Goal: Task Accomplishment & Management: Manage account settings

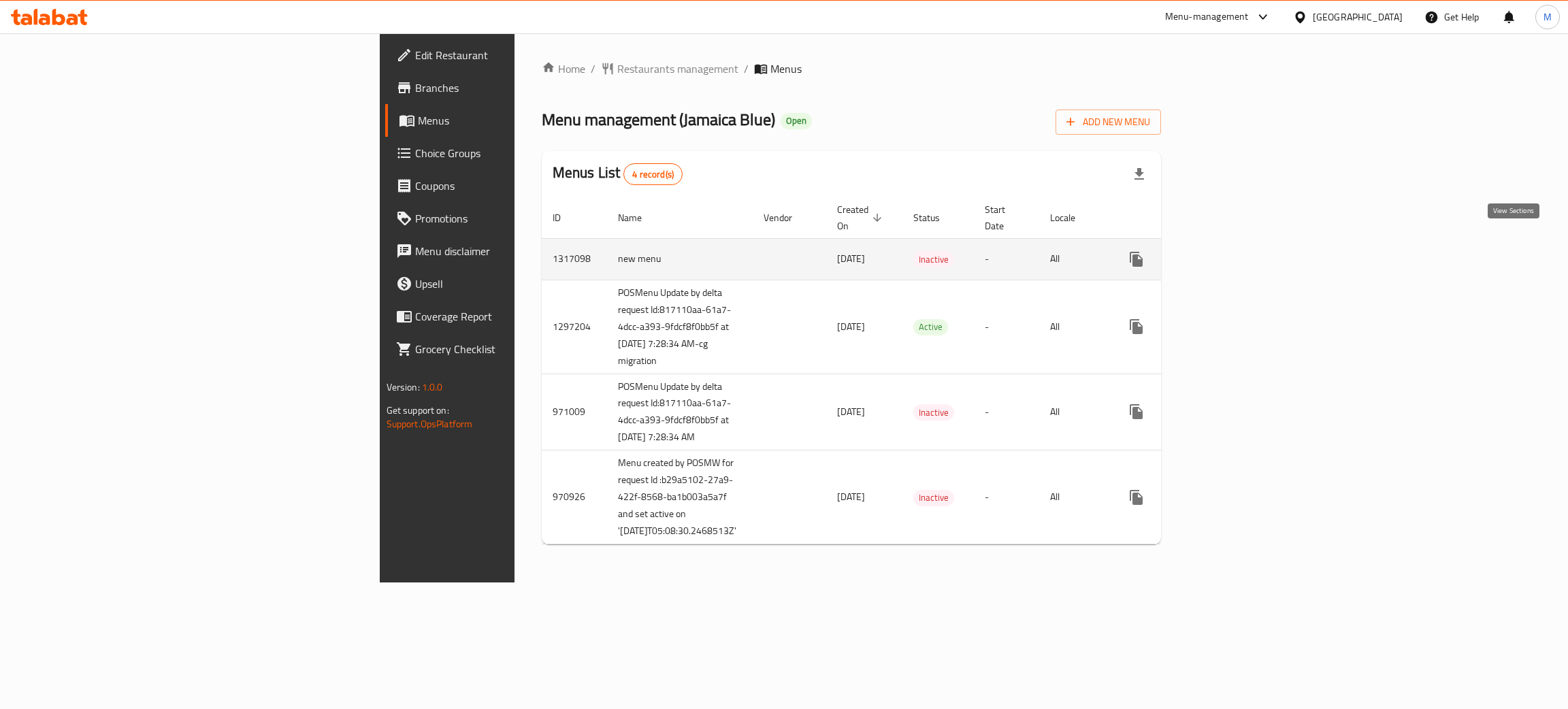
click at [1243, 251] on icon "enhanced table" at bounding box center [1234, 259] width 16 height 16
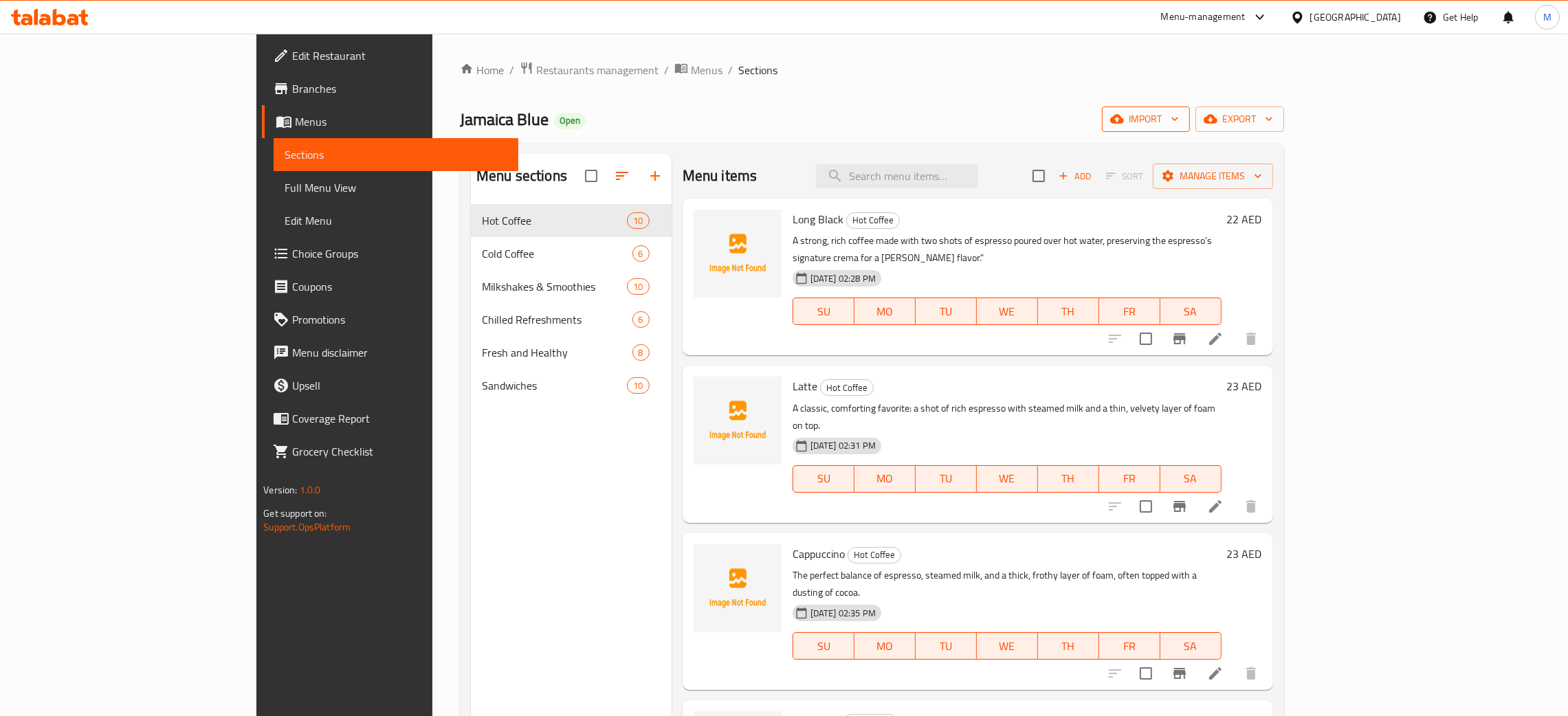
click at [1179, 118] on span "import" at bounding box center [1146, 119] width 66 height 17
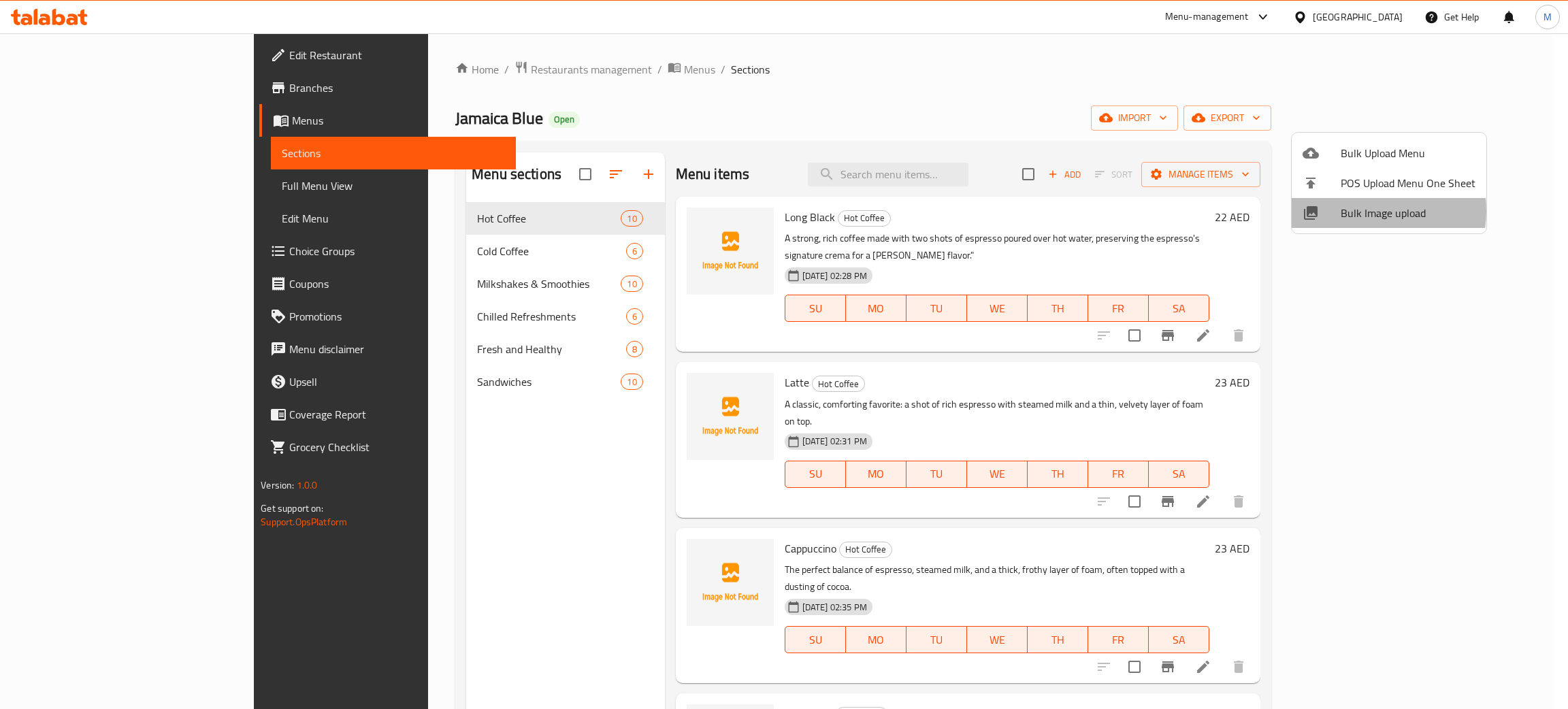
click at [1362, 211] on span "Bulk Image upload" at bounding box center [1408, 213] width 135 height 16
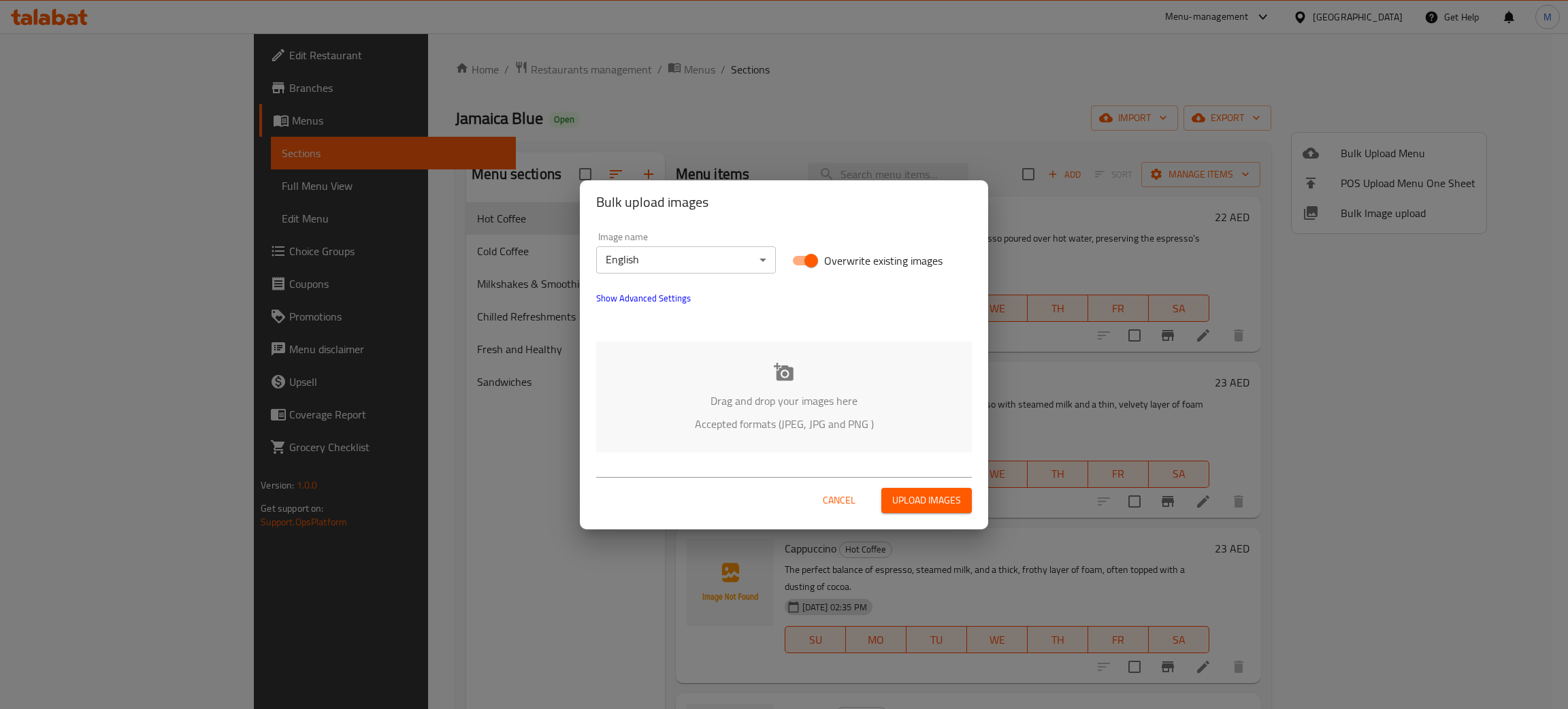
click at [737, 396] on p "Drag and drop your images here" at bounding box center [784, 401] width 335 height 16
click at [844, 499] on span "Cancel" at bounding box center [839, 500] width 33 height 17
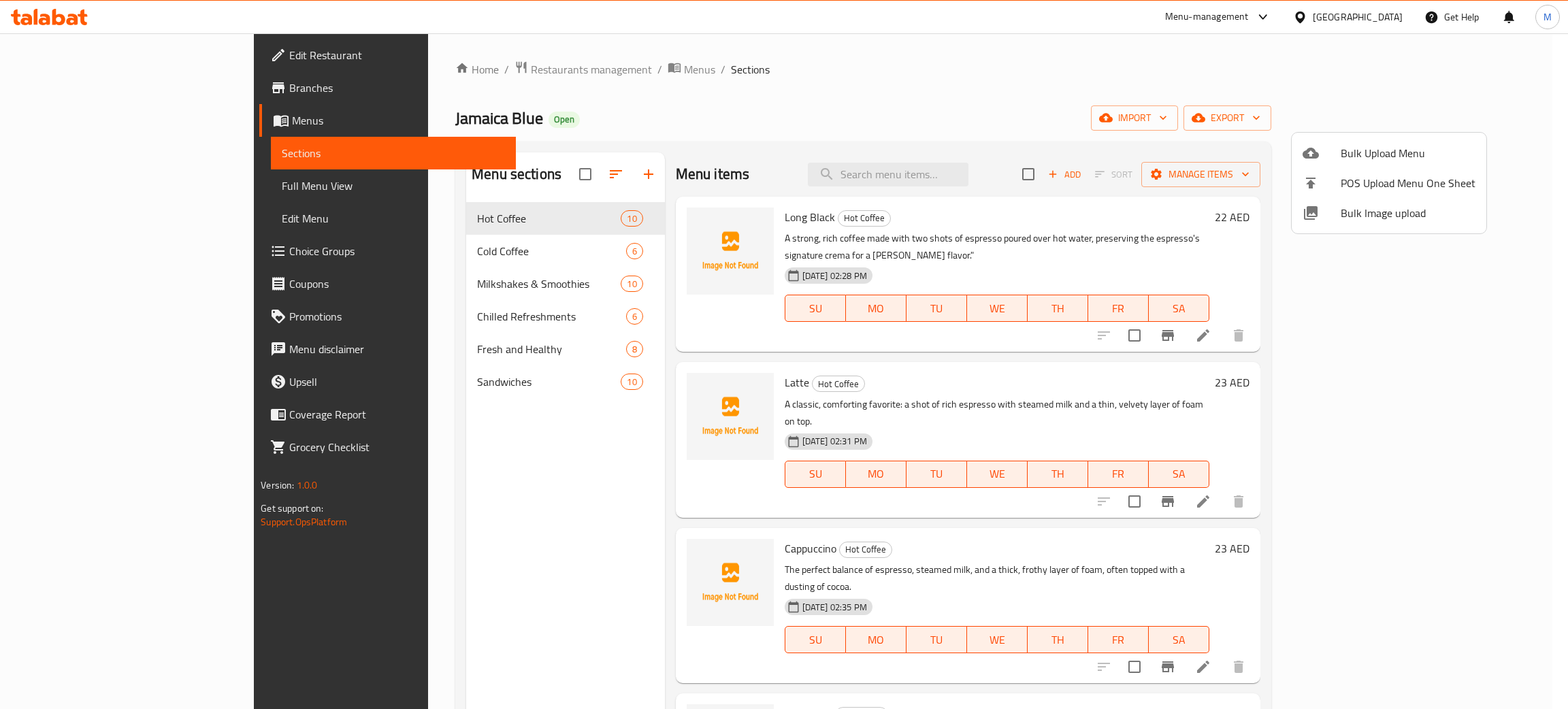
click at [954, 170] on div at bounding box center [784, 354] width 1568 height 709
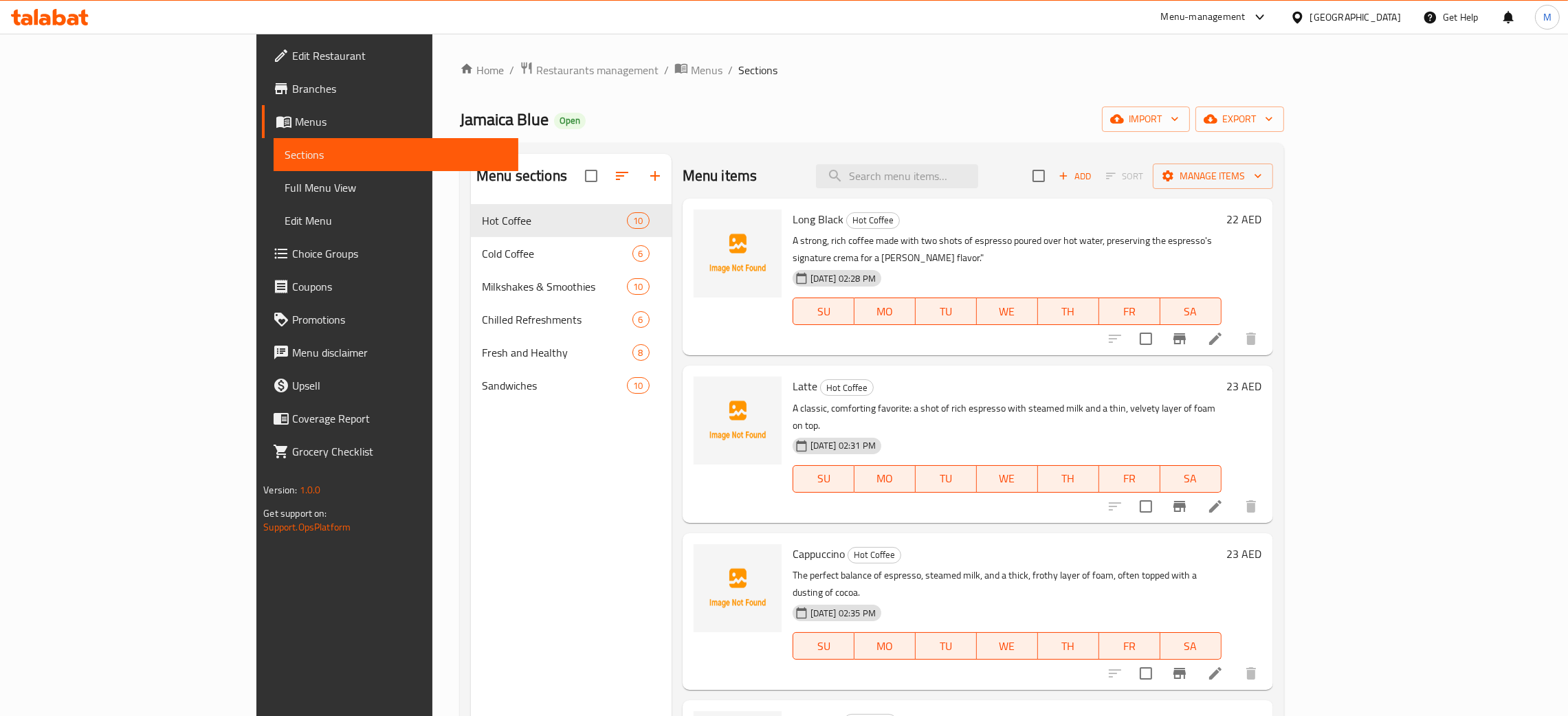
click at [964, 171] on input "search" at bounding box center [896, 176] width 162 height 24
type input "teri"
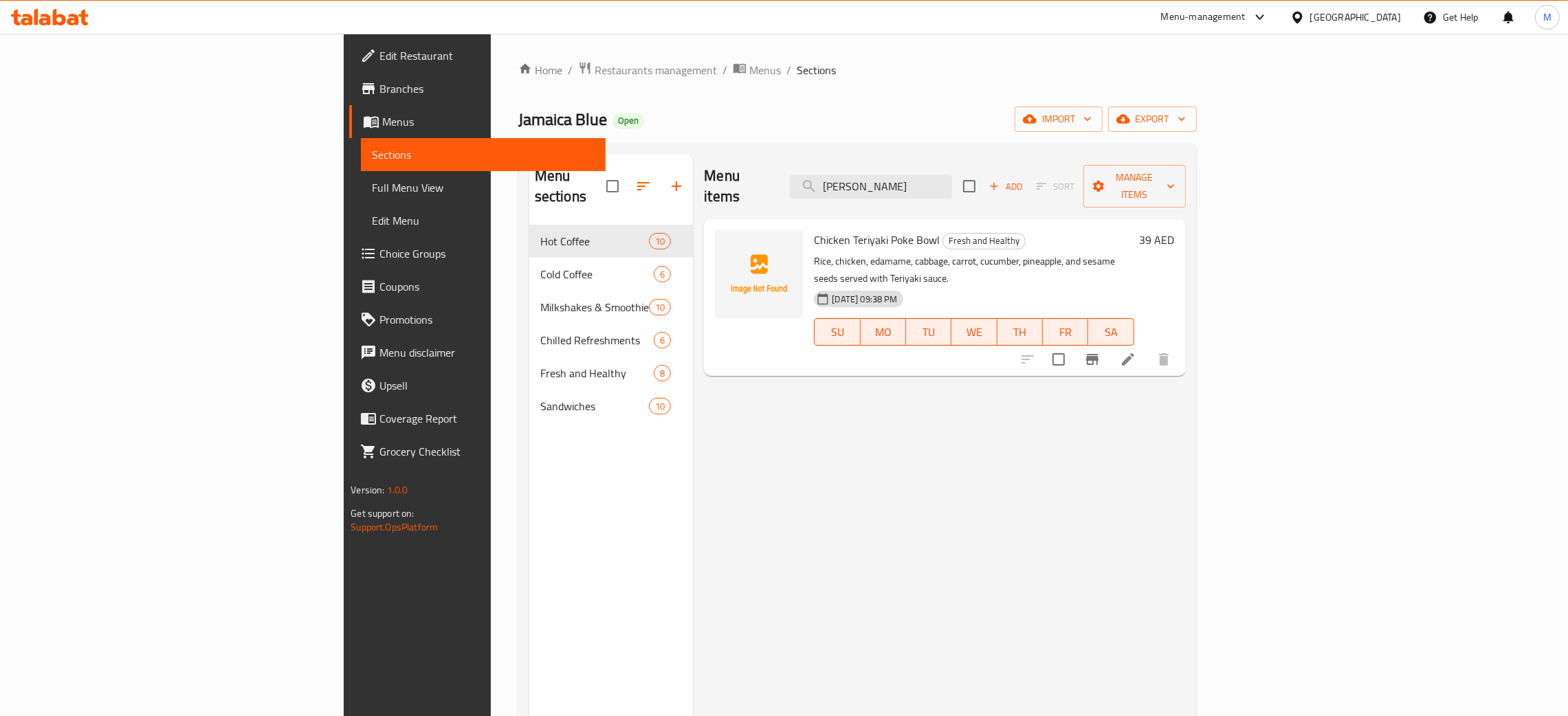
drag, startPoint x: 976, startPoint y: 167, endPoint x: 885, endPoint y: 168, distance: 91.0
click at [885, 168] on div "Menu items teri Add Sort Manage items" at bounding box center [945, 186] width 481 height 65
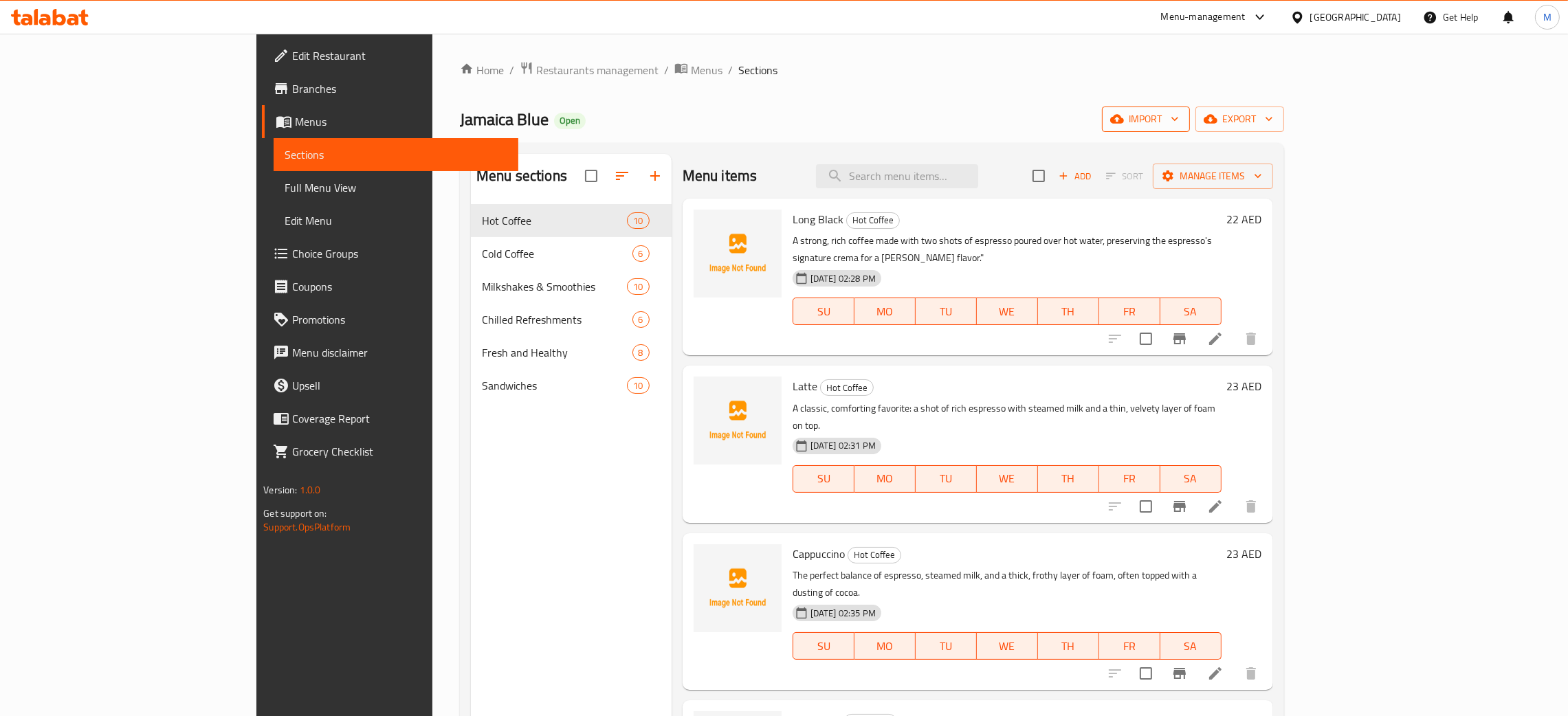
click at [1124, 115] on icon "button" at bounding box center [1117, 119] width 14 height 14
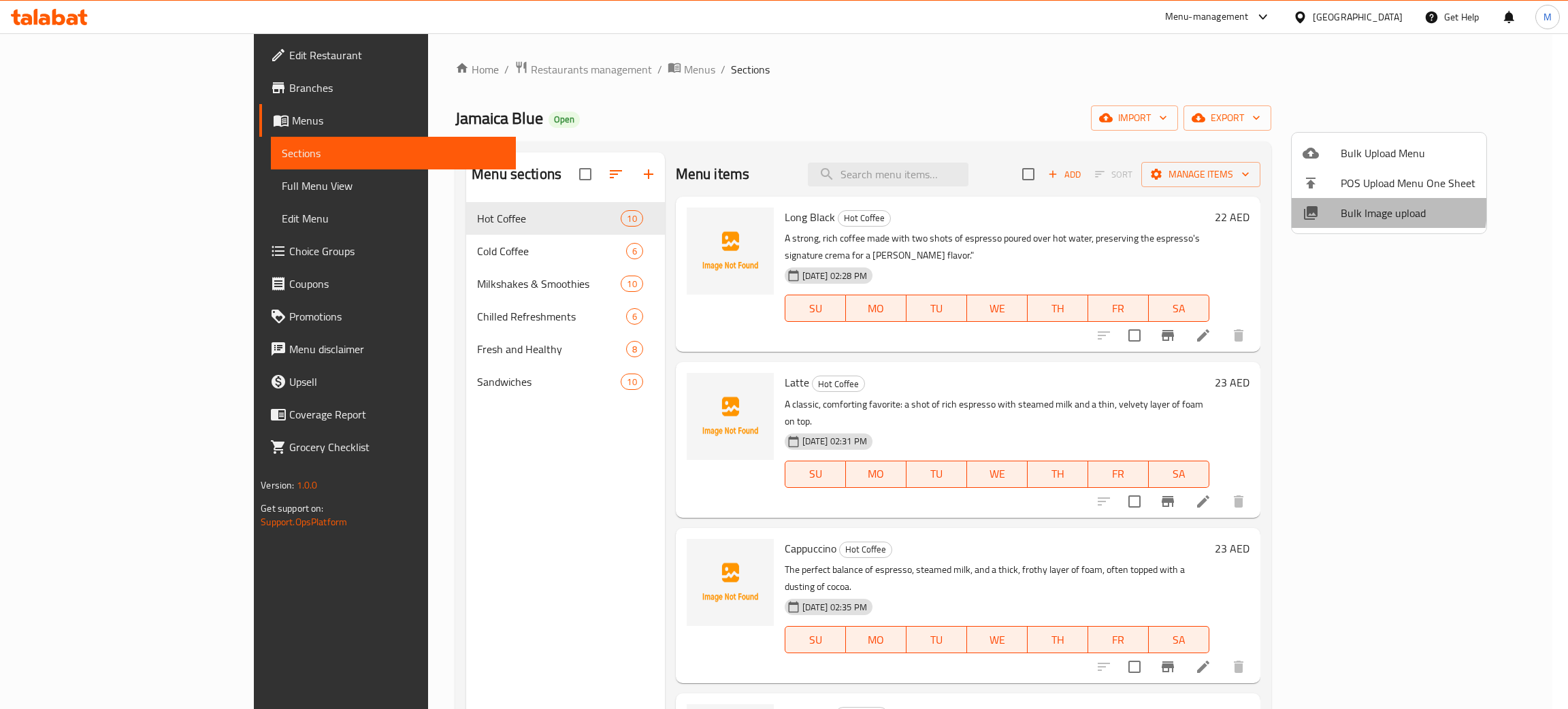
click at [1350, 207] on span "Bulk Image upload" at bounding box center [1408, 213] width 135 height 16
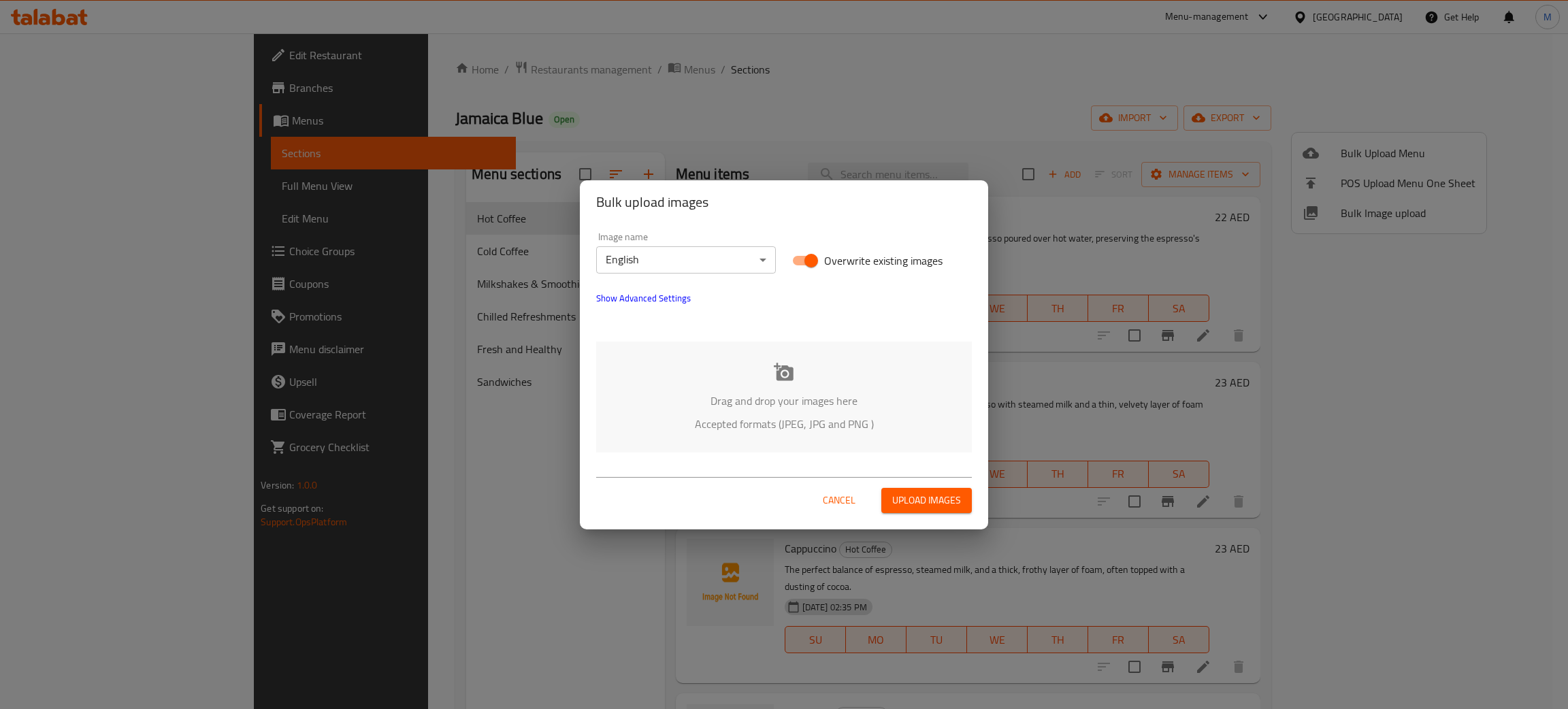
click at [765, 375] on div "Drag and drop your images here Accepted formats (JPEG, JPG and PNG )" at bounding box center [784, 397] width 376 height 111
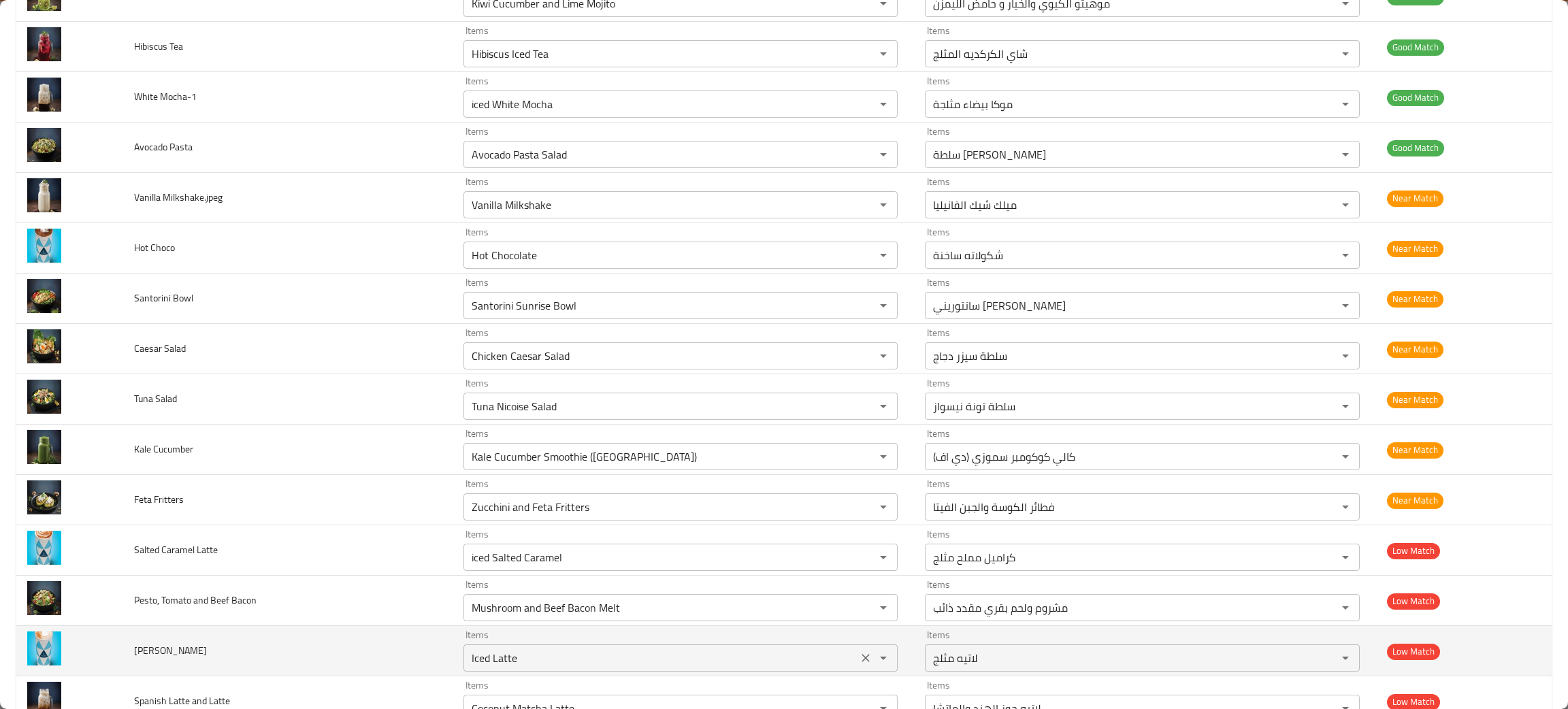
scroll to position [1742, 0]
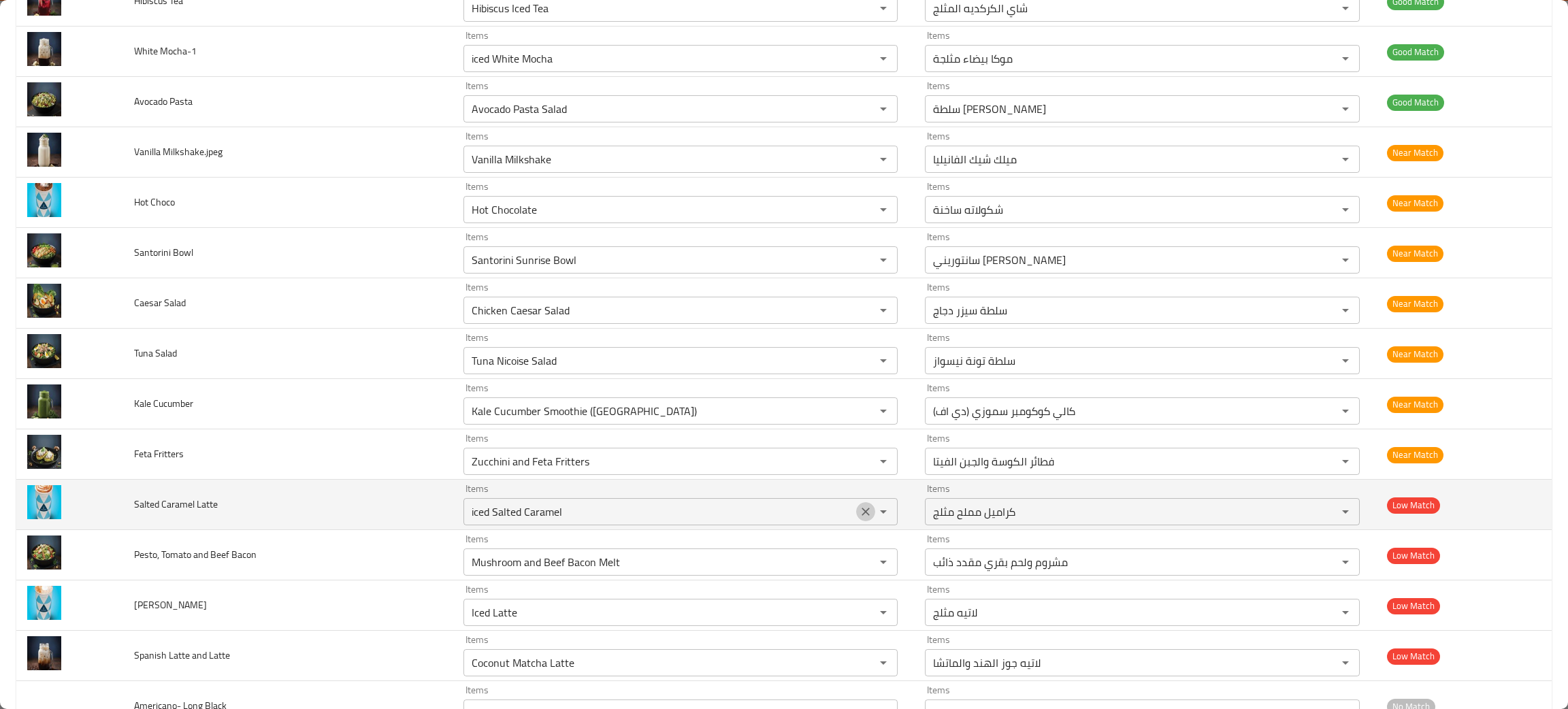
click at [859, 517] on icon "Clear" at bounding box center [866, 511] width 14 height 14
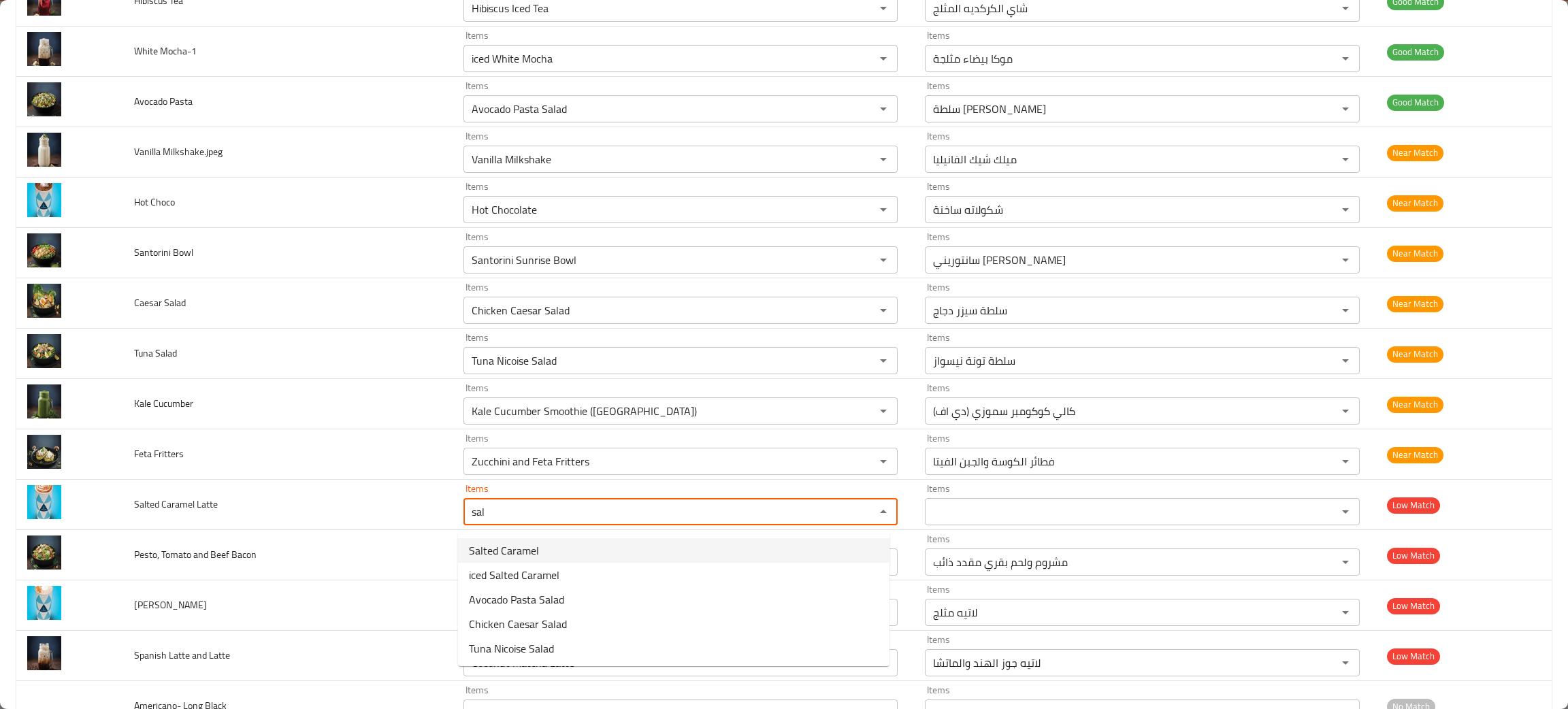
click at [511, 545] on span "Salted Caramel" at bounding box center [503, 550] width 70 height 16
type Latte "Salted Caramel"
type Latte-ar "كراميل مملح"
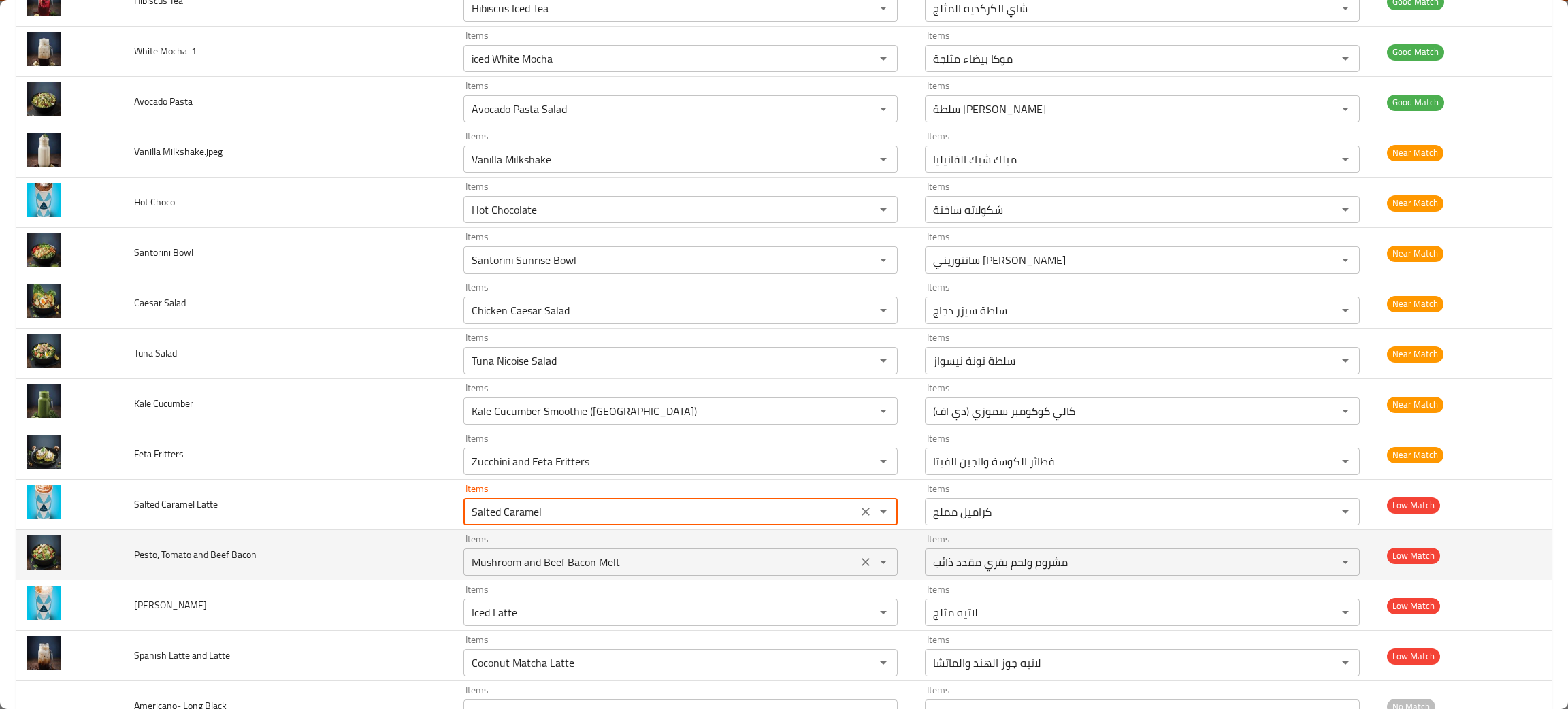
click at [859, 569] on icon "Clear" at bounding box center [866, 562] width 14 height 14
type Latte "Salted Caramel"
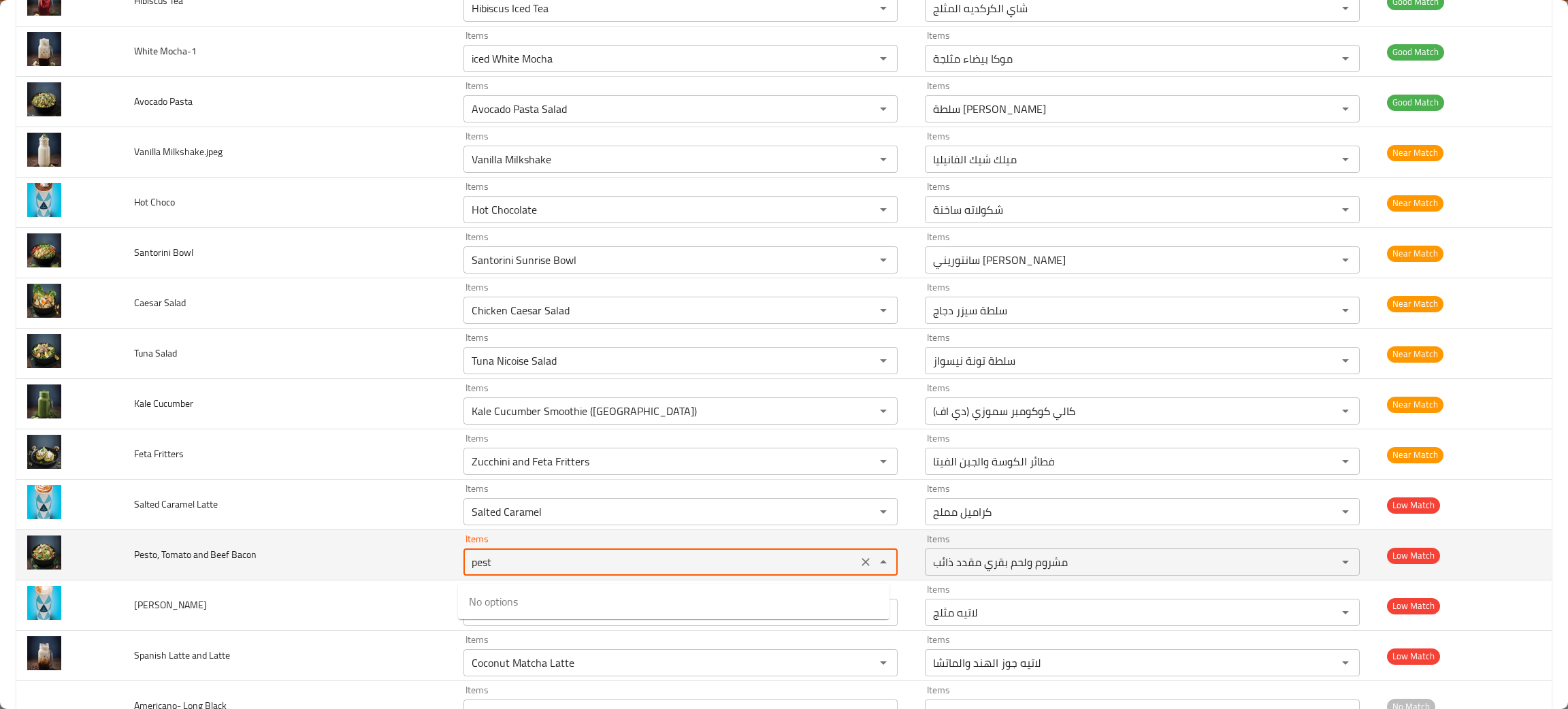
type Bacon "Mushroom and Beef Bacon Melt"
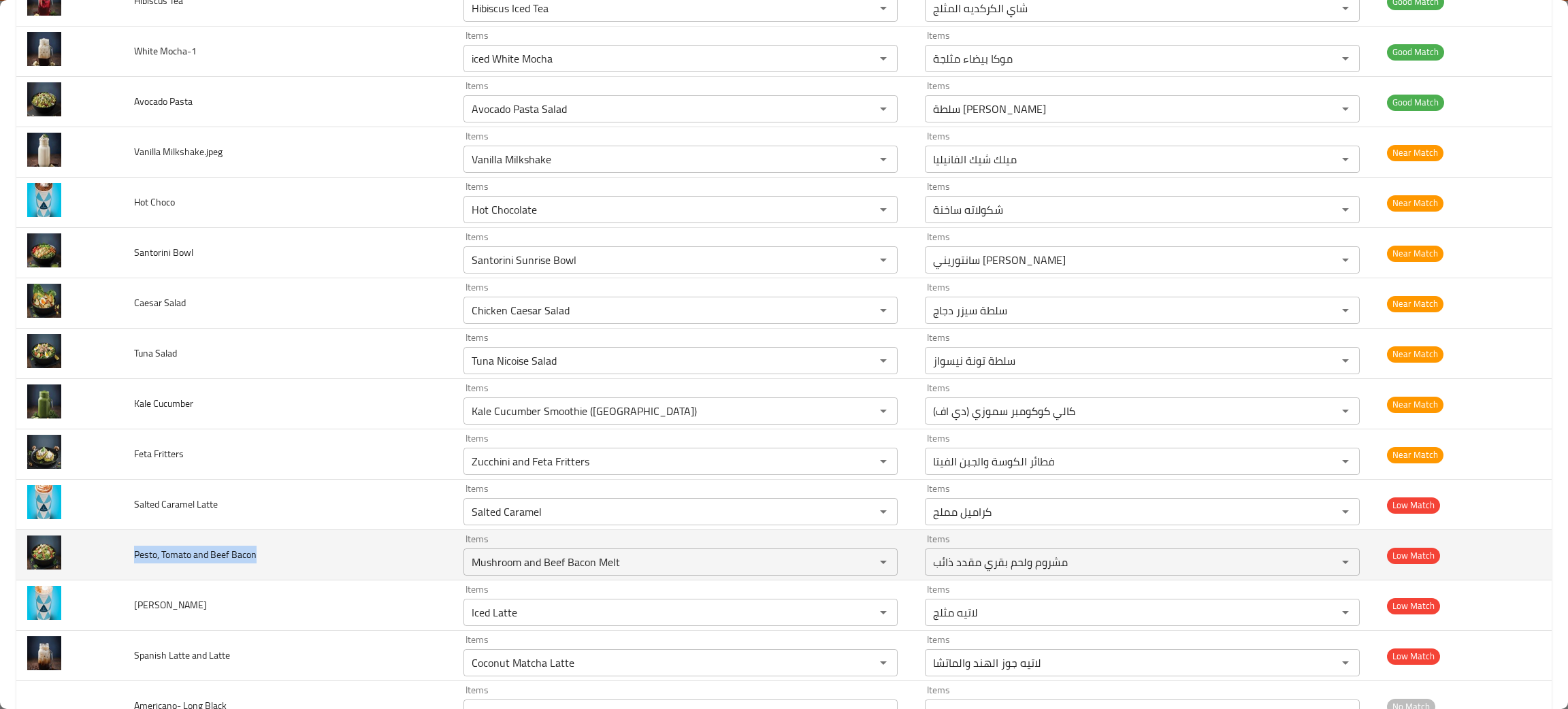
drag, startPoint x: 266, startPoint y: 563, endPoint x: 124, endPoint y: 575, distance: 142.5
click at [124, 575] on td "Pesto, Tomato and Beef Bacon" at bounding box center [288, 555] width 329 height 50
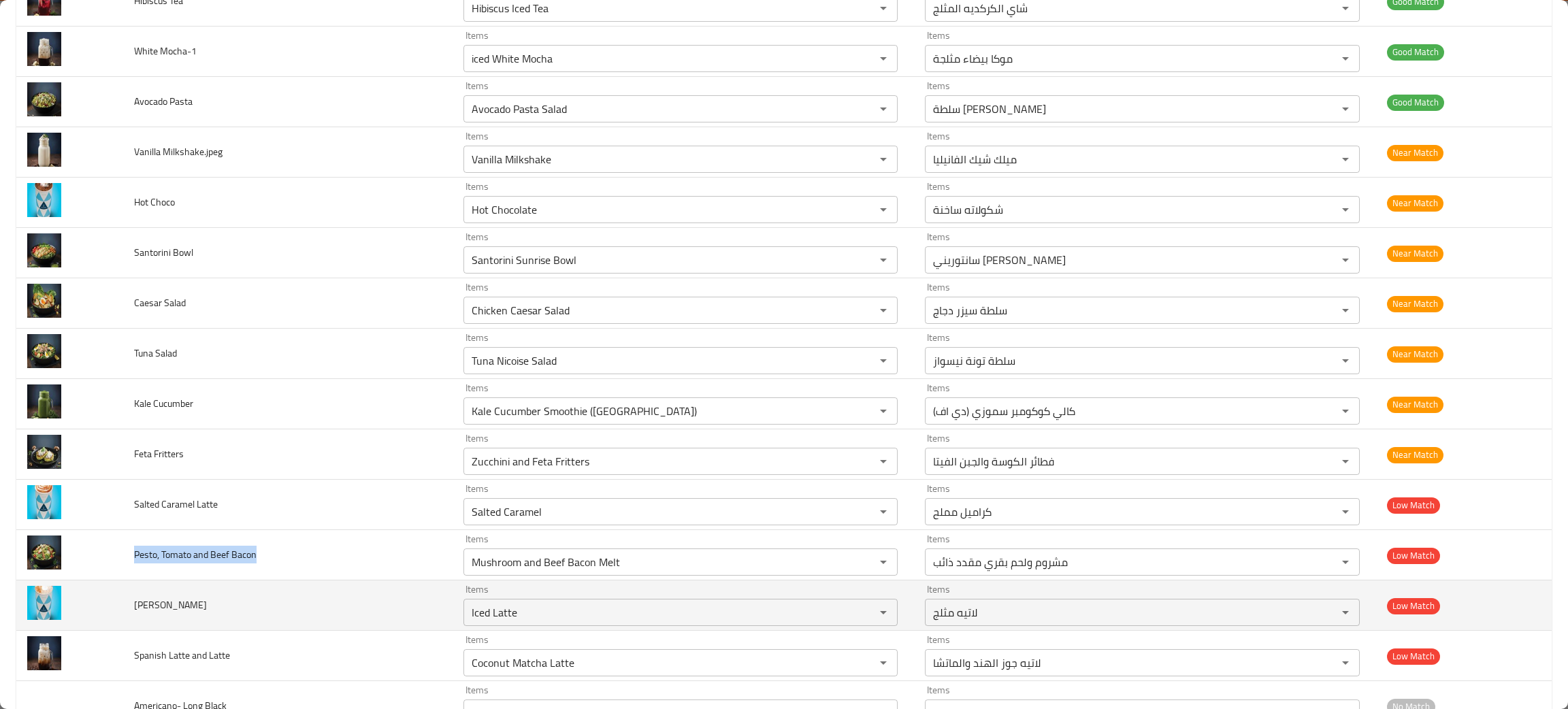
copy span "Pesto, Tomato and Beef Bacon"
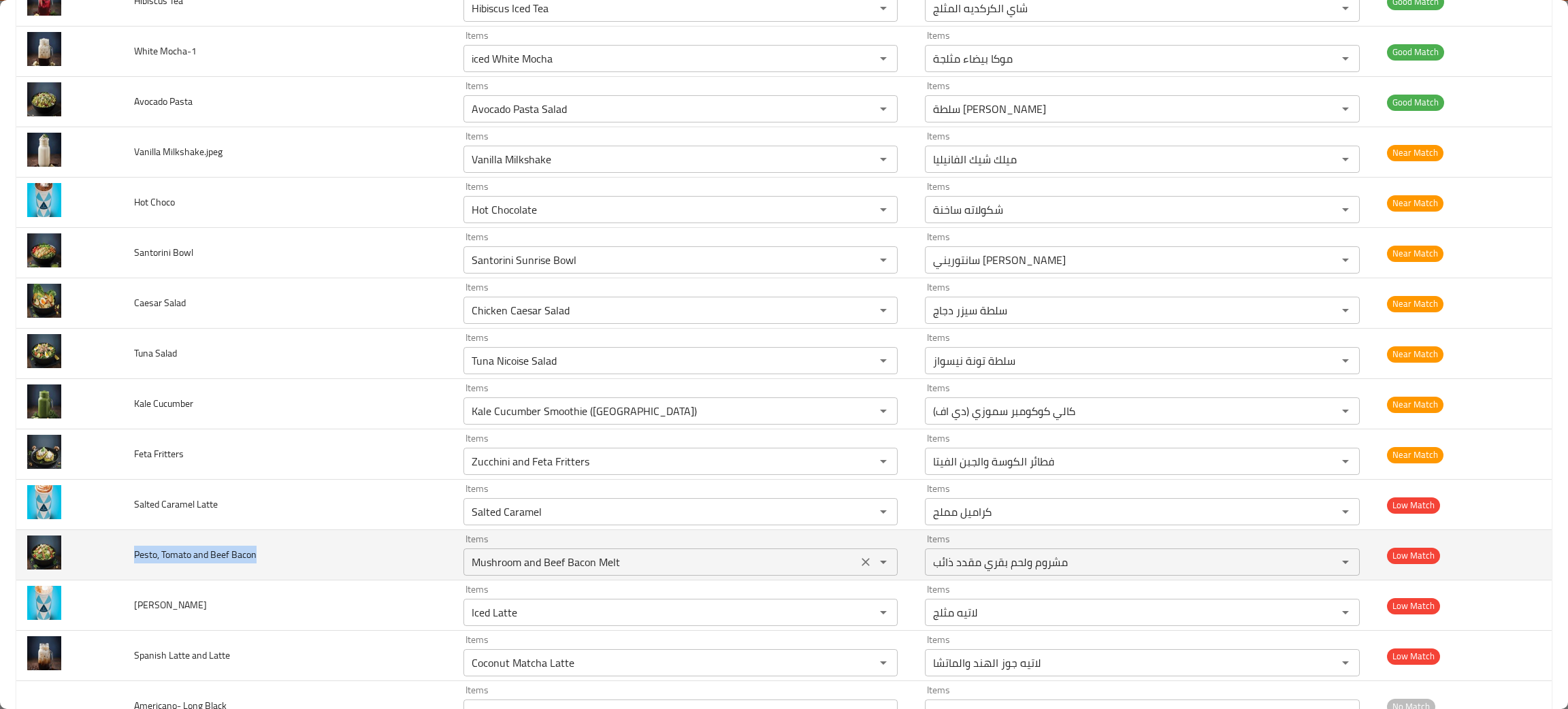
click at [853, 554] on div "Mushroom and Beef Bacon Melt Items" at bounding box center [680, 562] width 434 height 27
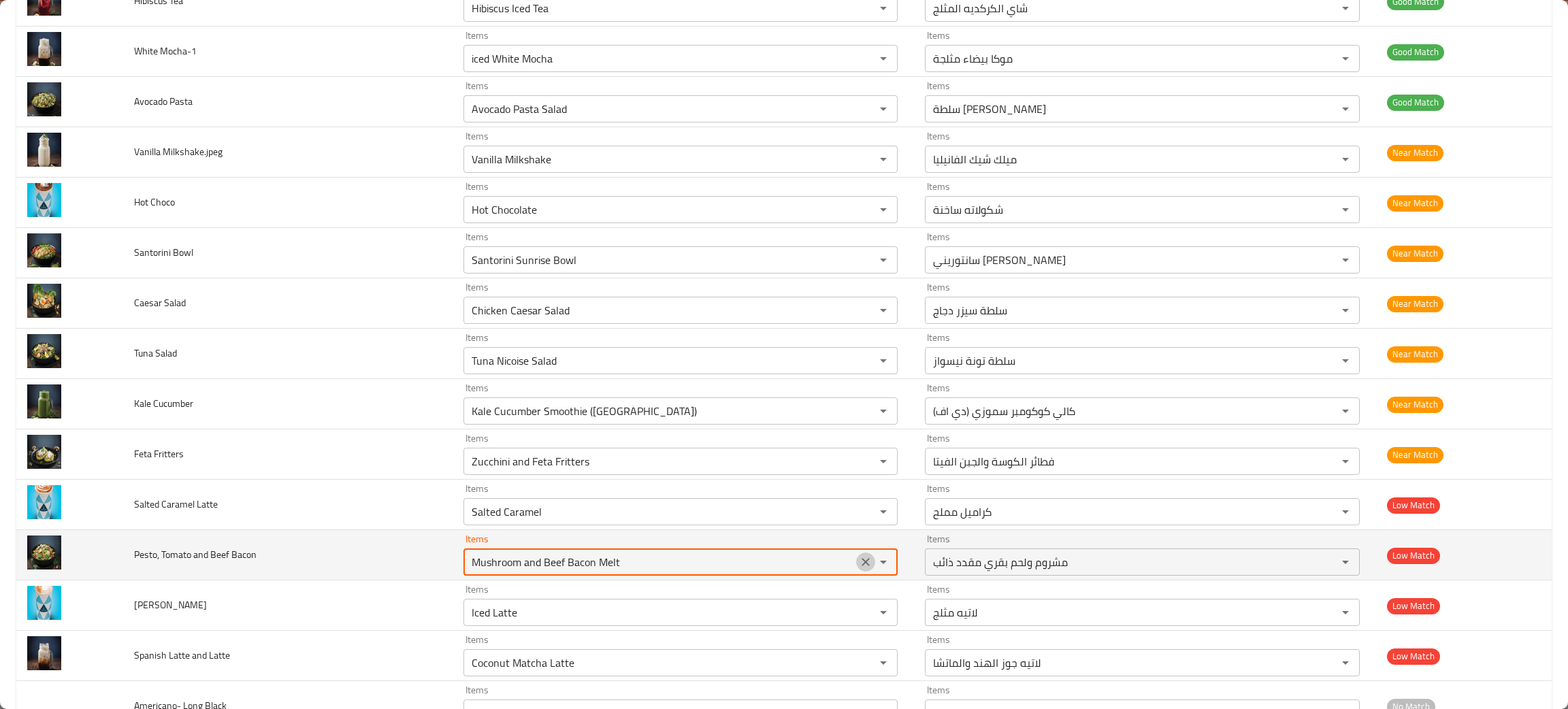
click at [859, 567] on icon "Clear" at bounding box center [866, 562] width 14 height 14
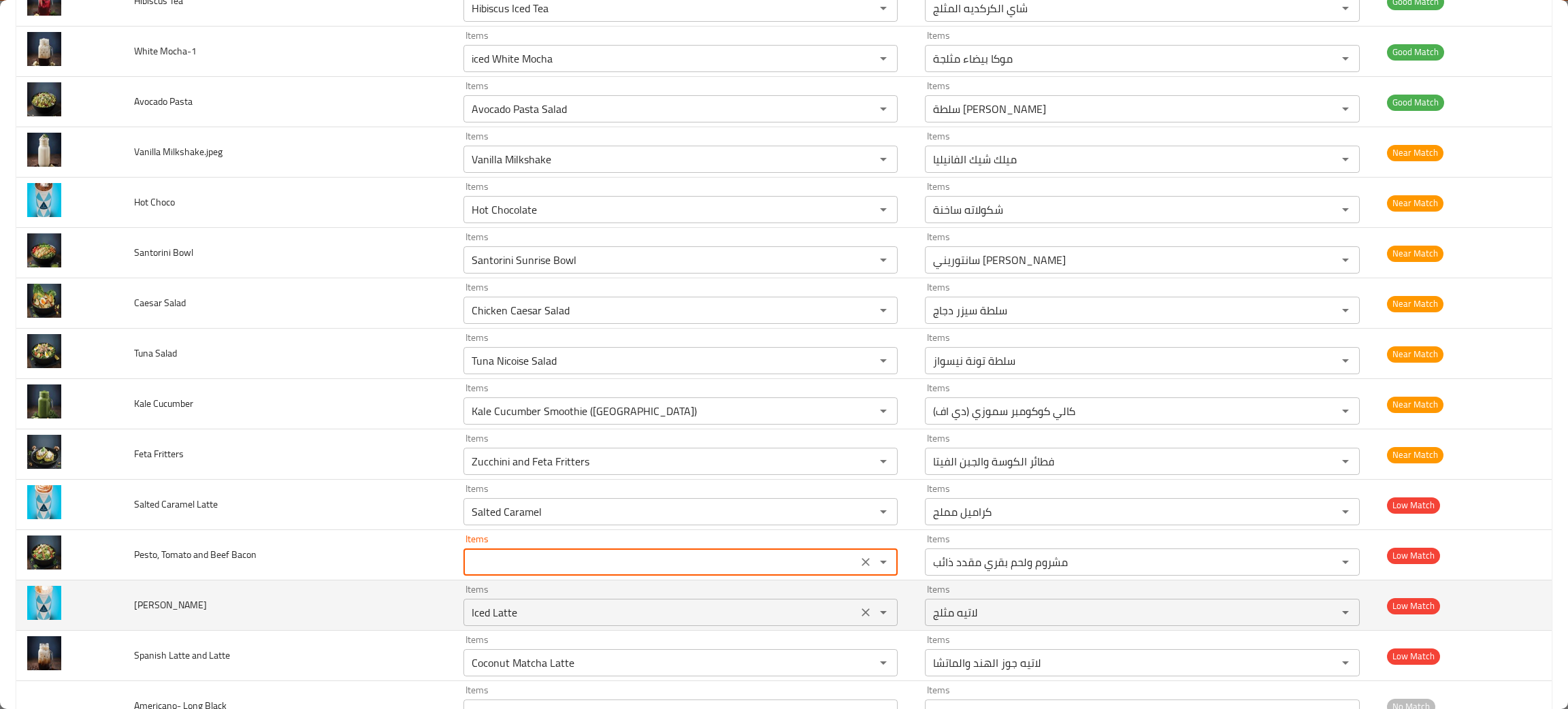
click at [859, 618] on icon "Clear" at bounding box center [866, 612] width 14 height 14
type Bacon "Mushroom and Beef Bacon Melt"
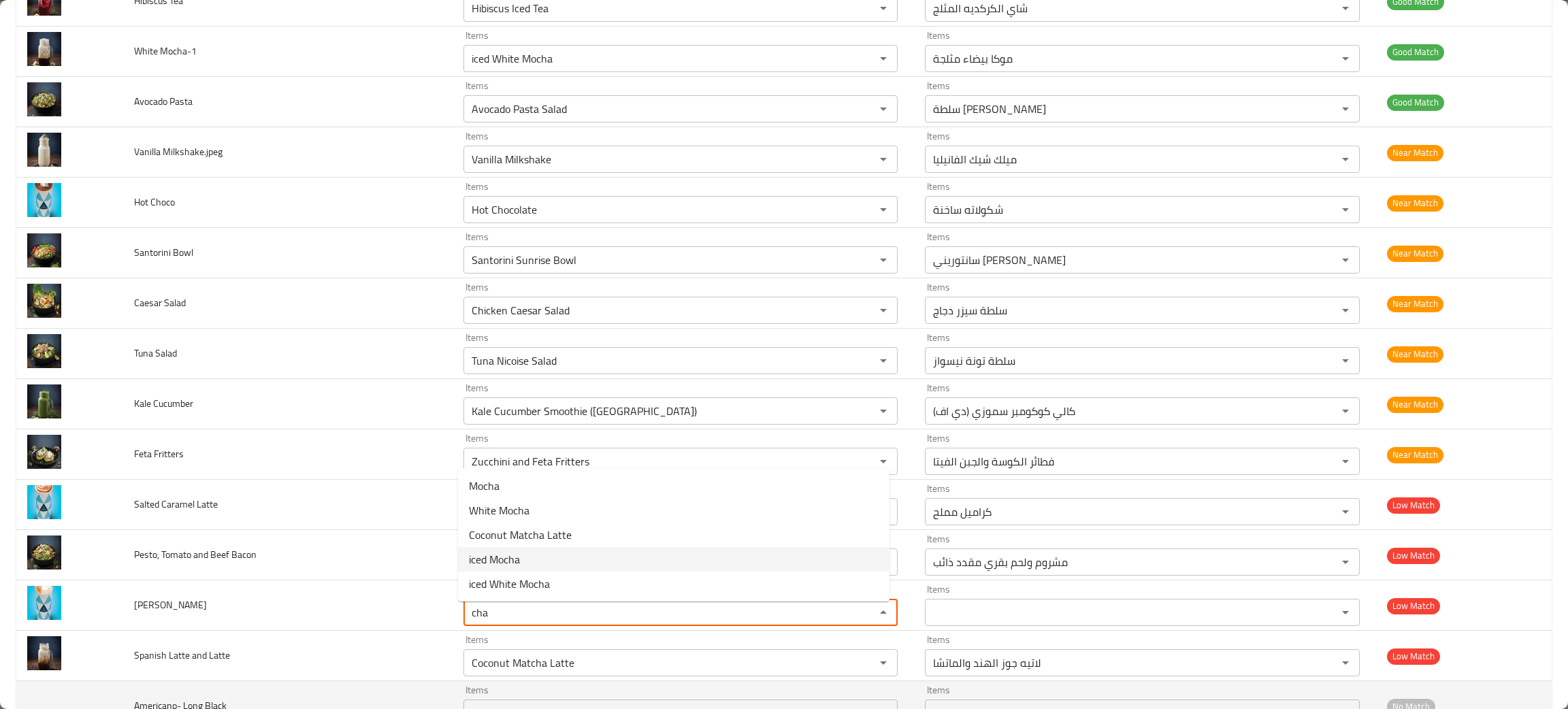
type Lattee "cha"
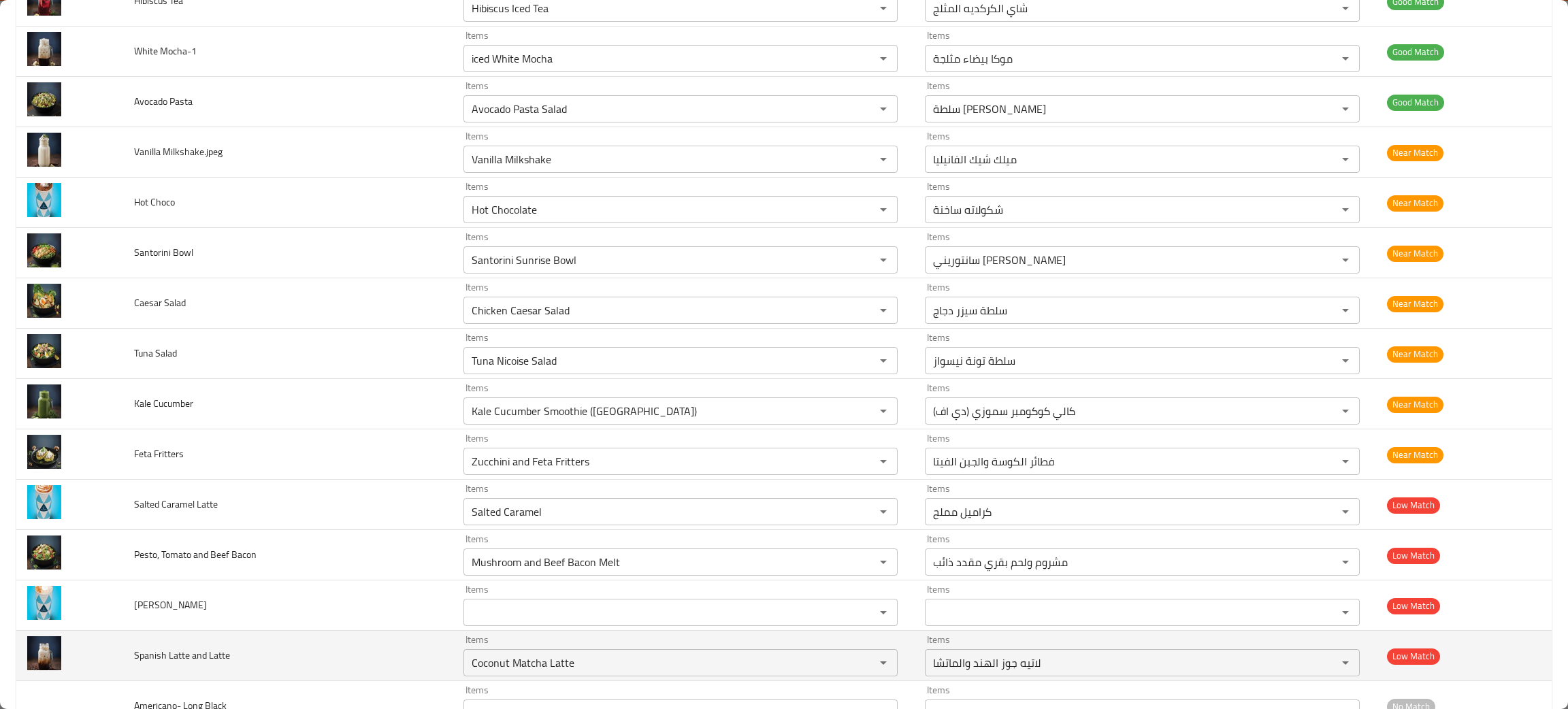
click at [360, 642] on td "Spanish Latte and Latte" at bounding box center [288, 656] width 329 height 50
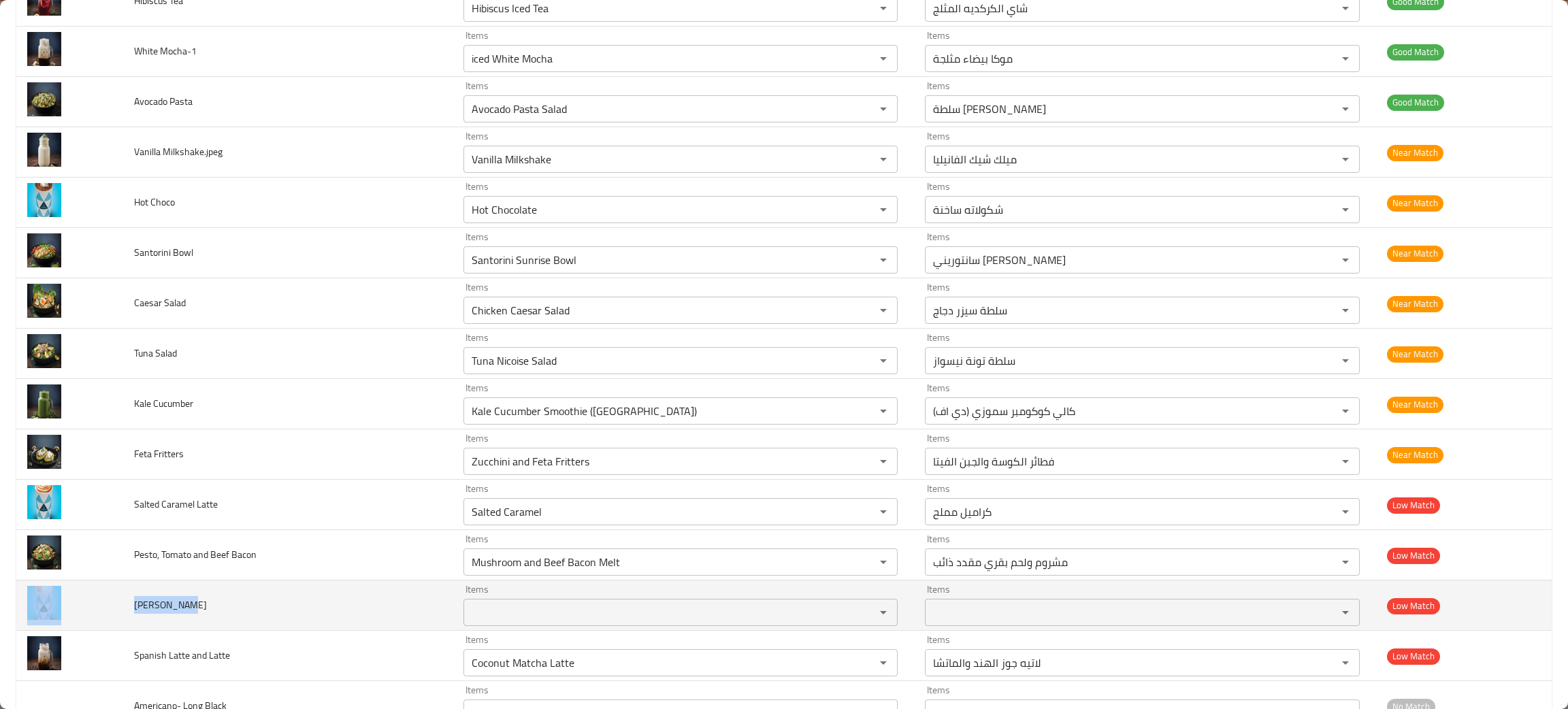
drag, startPoint x: 192, startPoint y: 614, endPoint x: 113, endPoint y: 609, distance: 79.2
click at [113, 610] on tr "Chai Lattee Items Items Items Items Low Match" at bounding box center [784, 605] width 1535 height 50
copy tr "Chai Lattee"
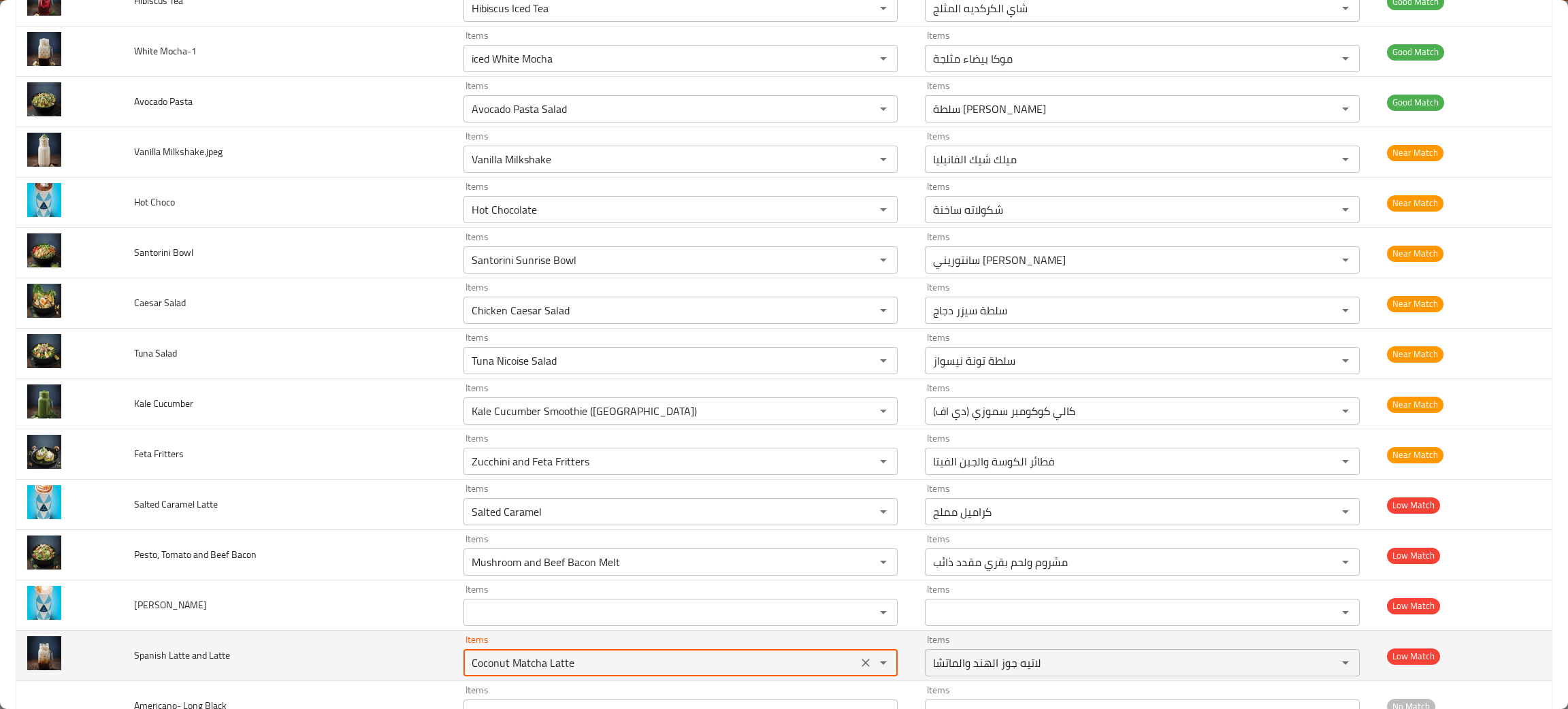
click at [597, 669] on Latte "Coconut Matcha Latte" at bounding box center [660, 663] width 387 height 19
click at [862, 665] on icon "Clear" at bounding box center [866, 663] width 8 height 8
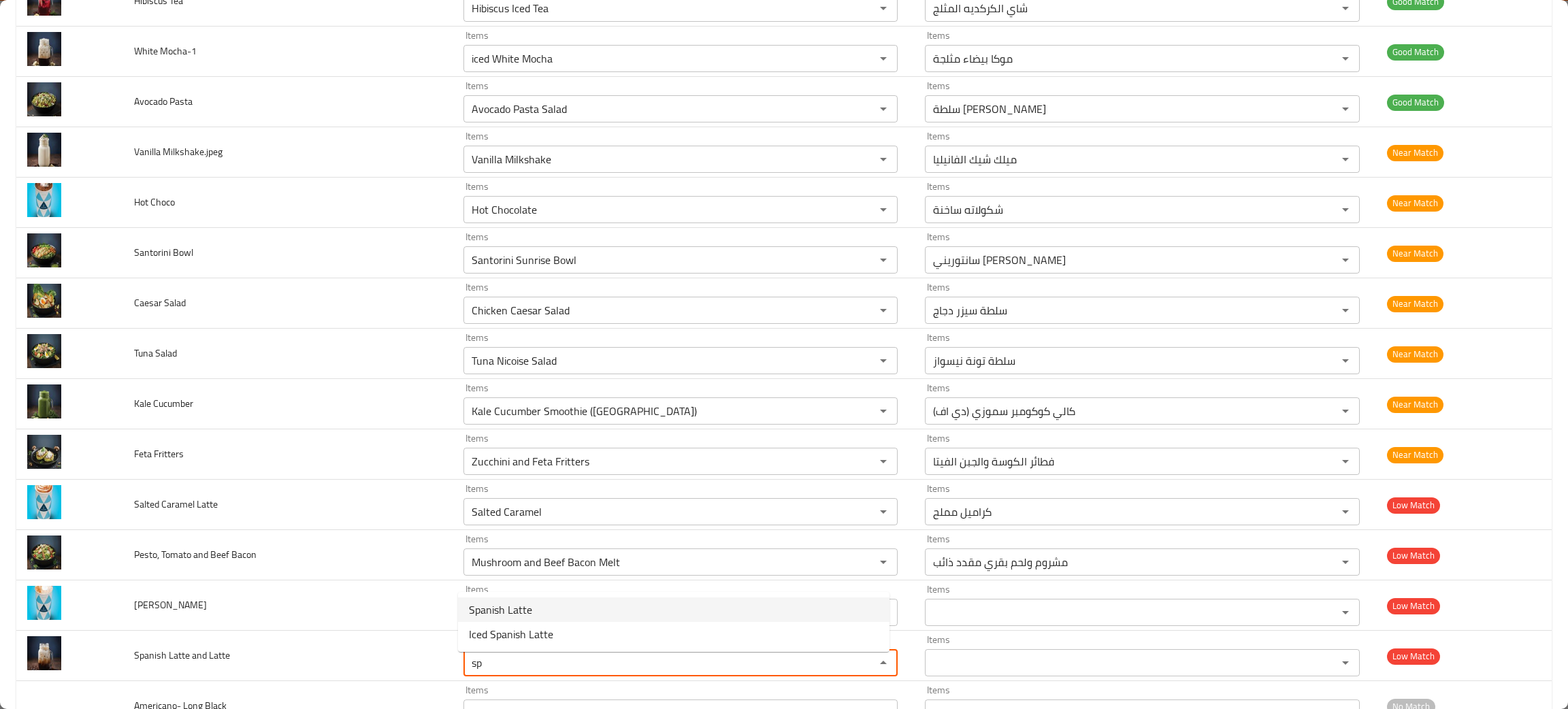
click at [509, 612] on span "Spanish Latte" at bounding box center [500, 609] width 63 height 16
type Latte "Spanish Latte"
type Latte-ar "اسبانيش لاتيه"
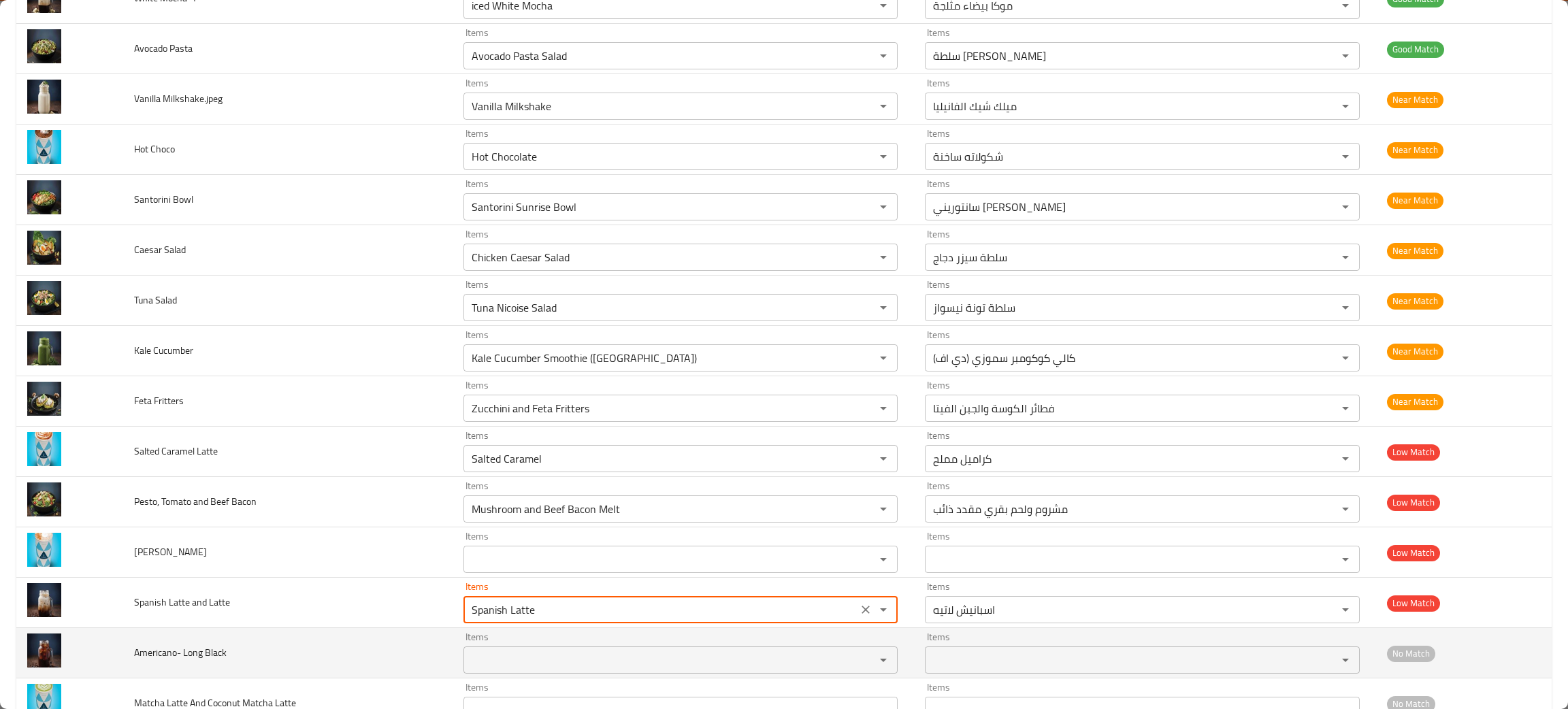
scroll to position [1844, 0]
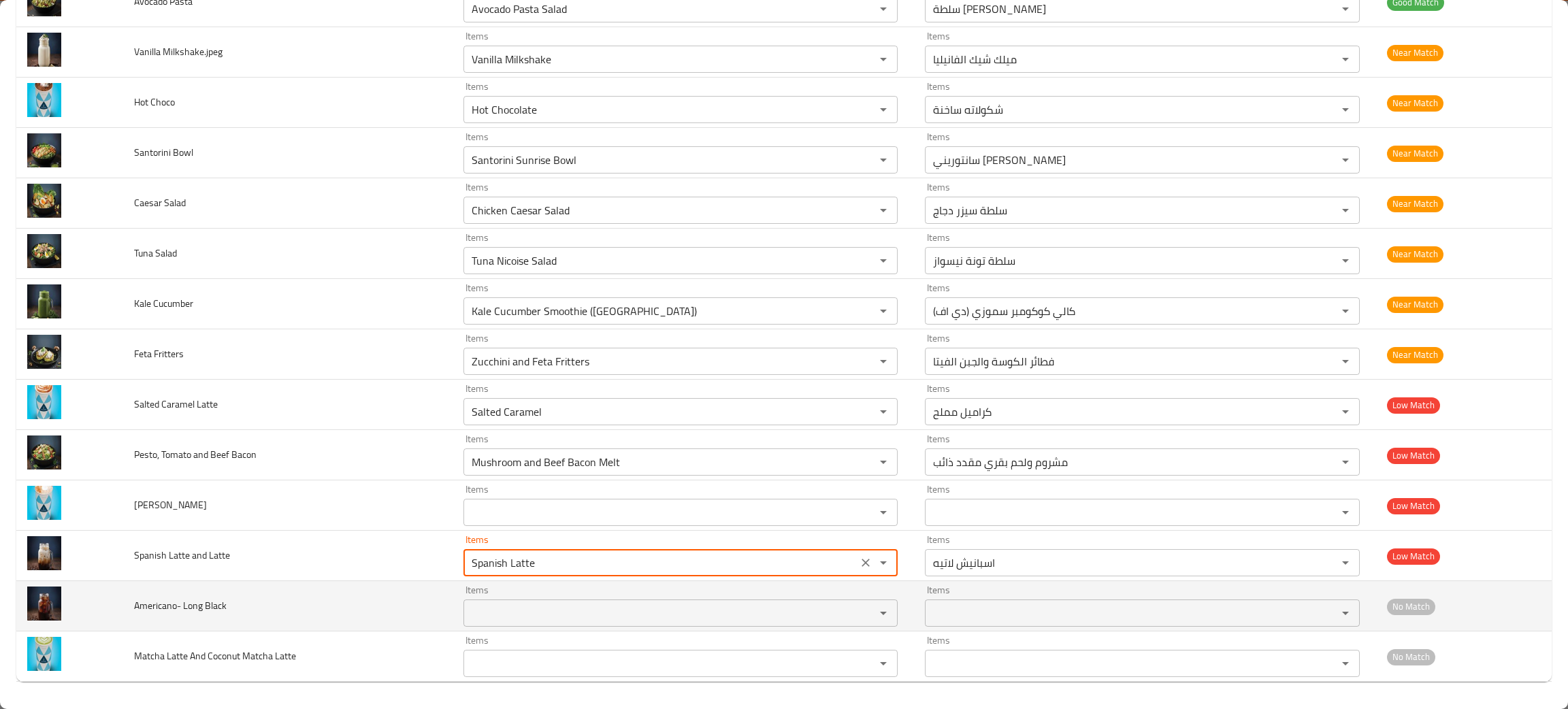
type Latte "Spanish Latte"
click at [536, 622] on Black "Items" at bounding box center [660, 613] width 387 height 19
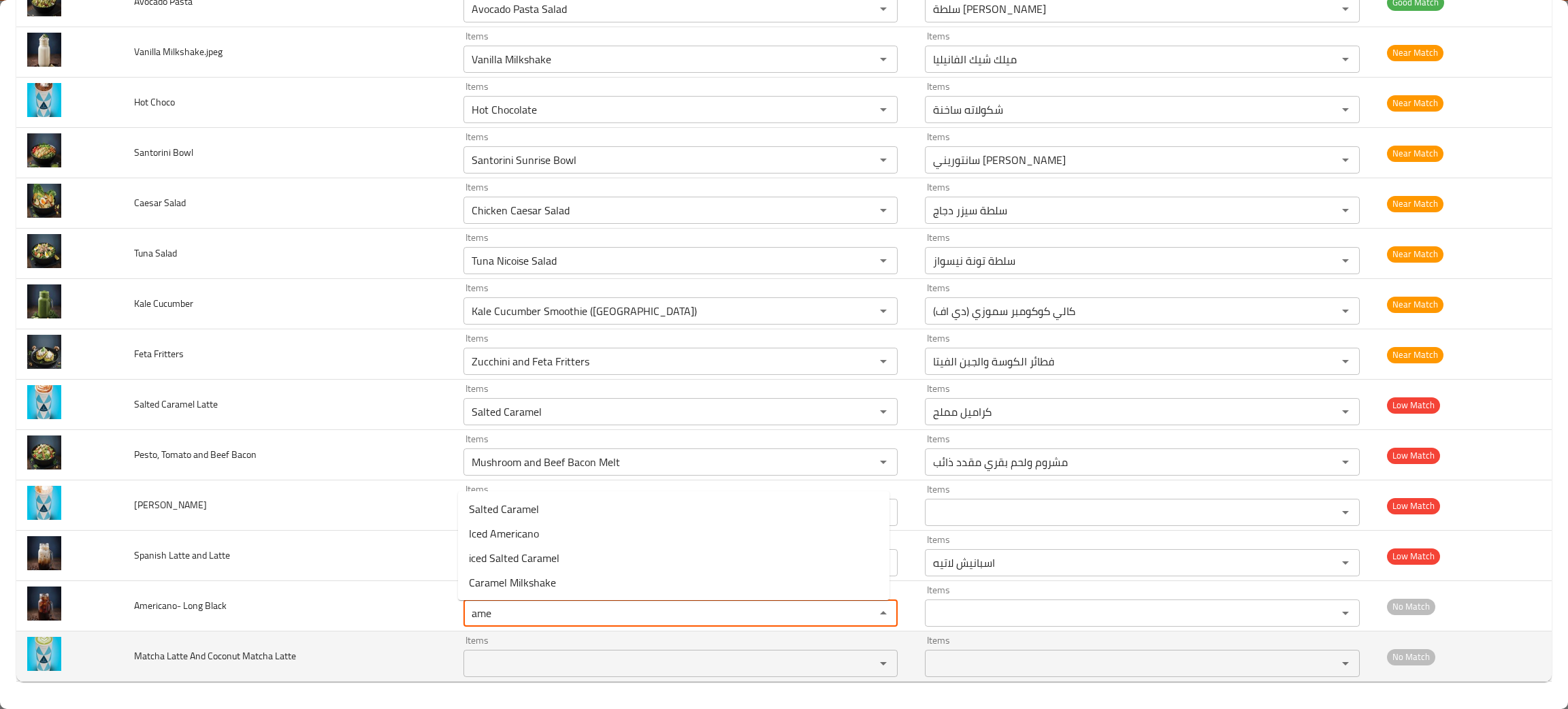
type Black "ame"
click at [360, 669] on td "Matcha Latte And Coconut Matcha Latte" at bounding box center [288, 657] width 329 height 50
click at [492, 665] on Latte "Items" at bounding box center [660, 663] width 387 height 19
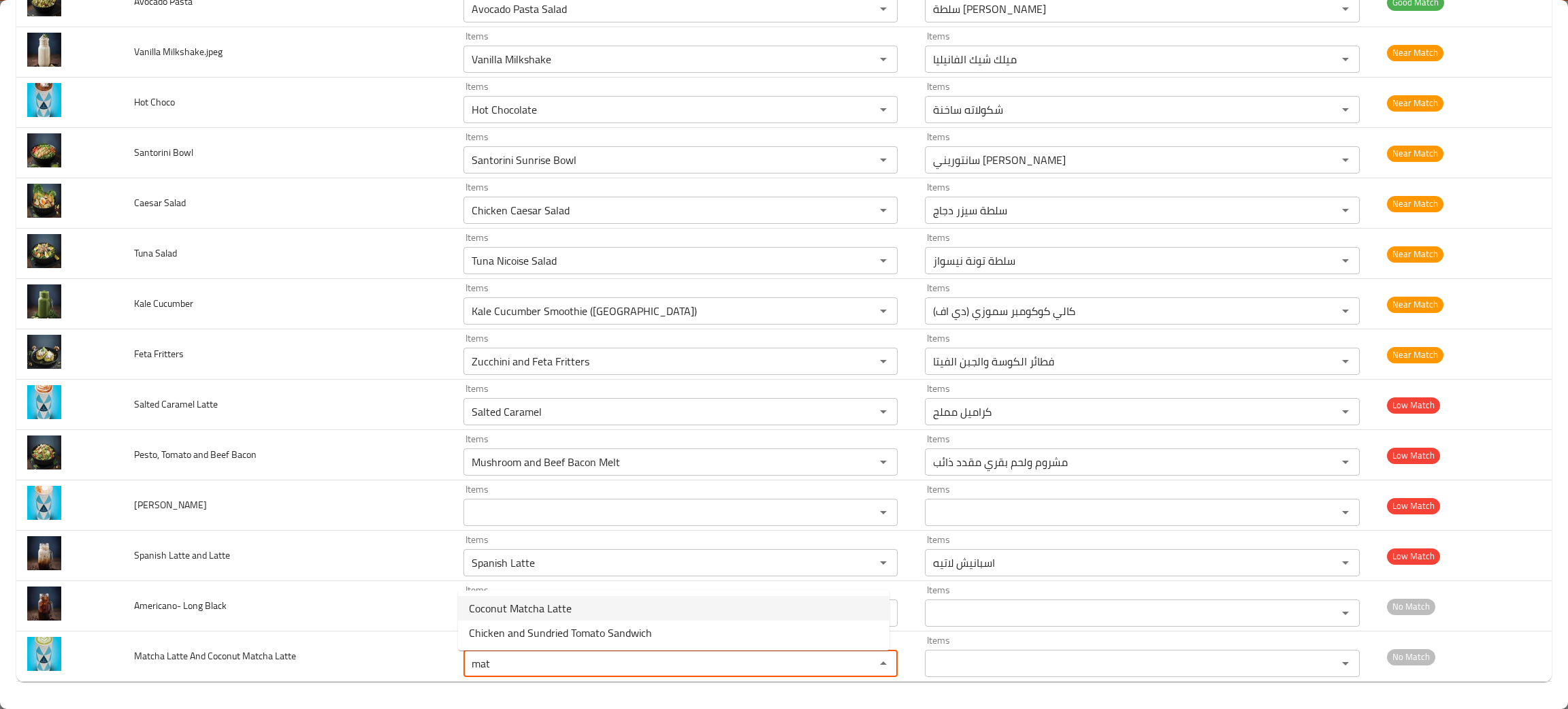
click at [523, 609] on span "Coconut Matcha Latte" at bounding box center [520, 608] width 103 height 16
type Latte "Coconut Matcha Latte"
type Latte-ar "لاتيه جوز الهند والماتشا"
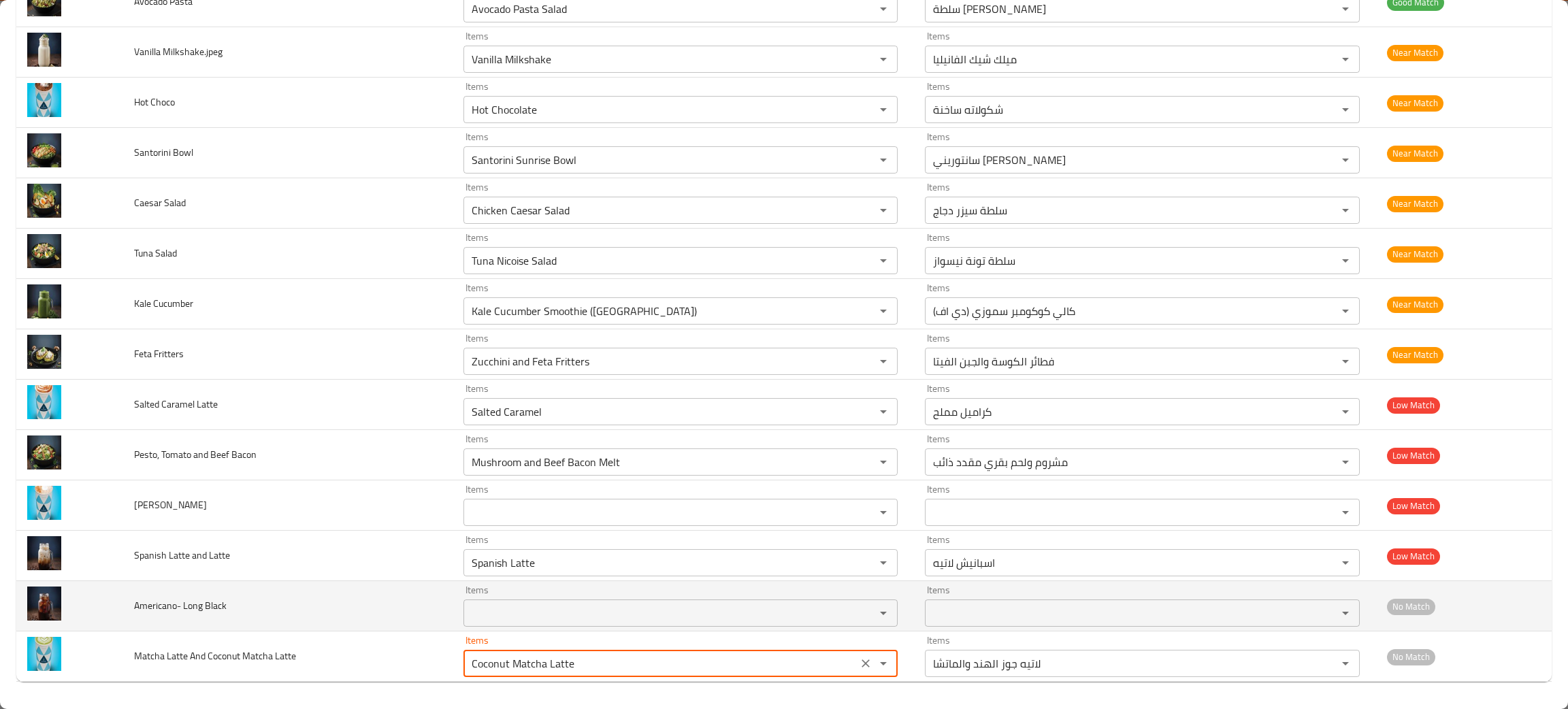
type Latte "Coconut Matcha Latte"
click at [518, 614] on Black "Items" at bounding box center [660, 613] width 387 height 19
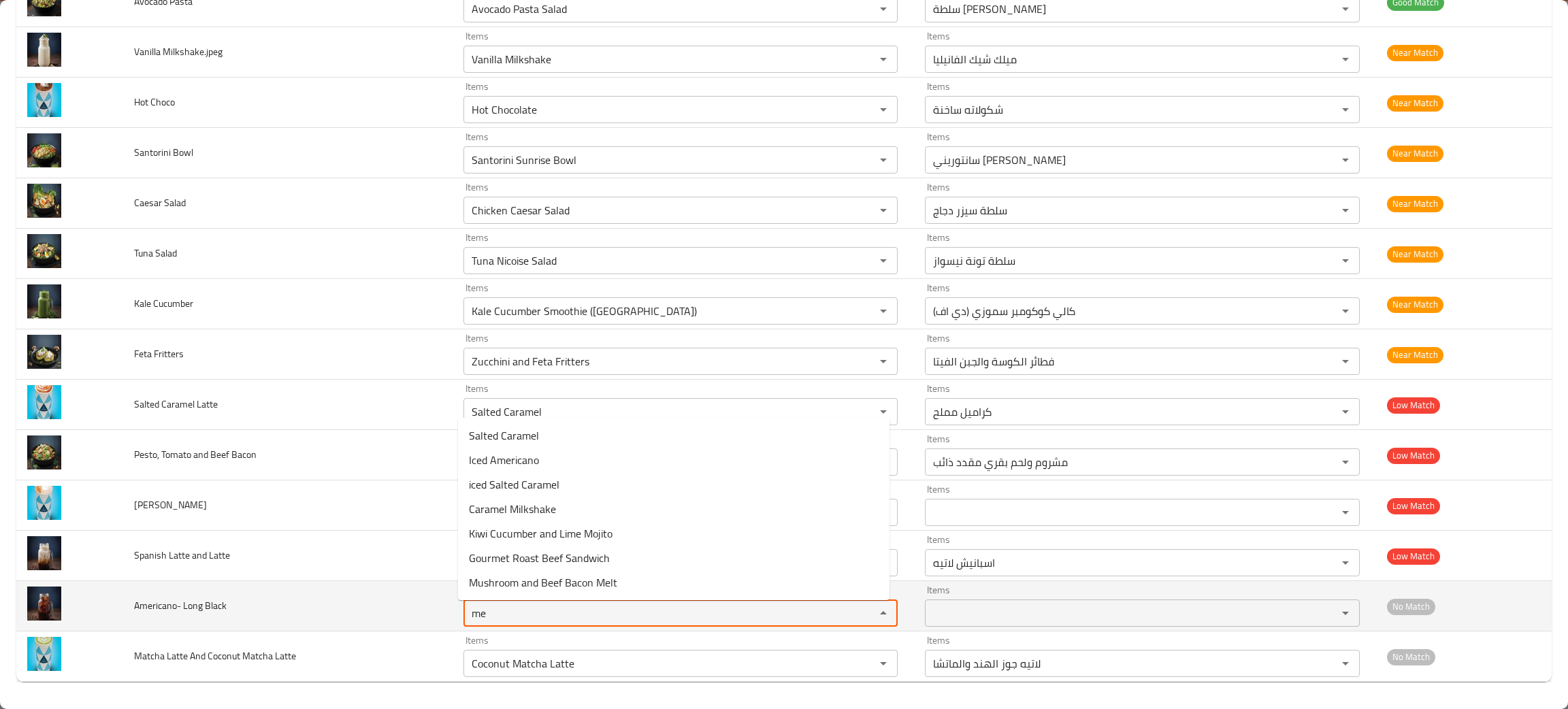
type Black "m"
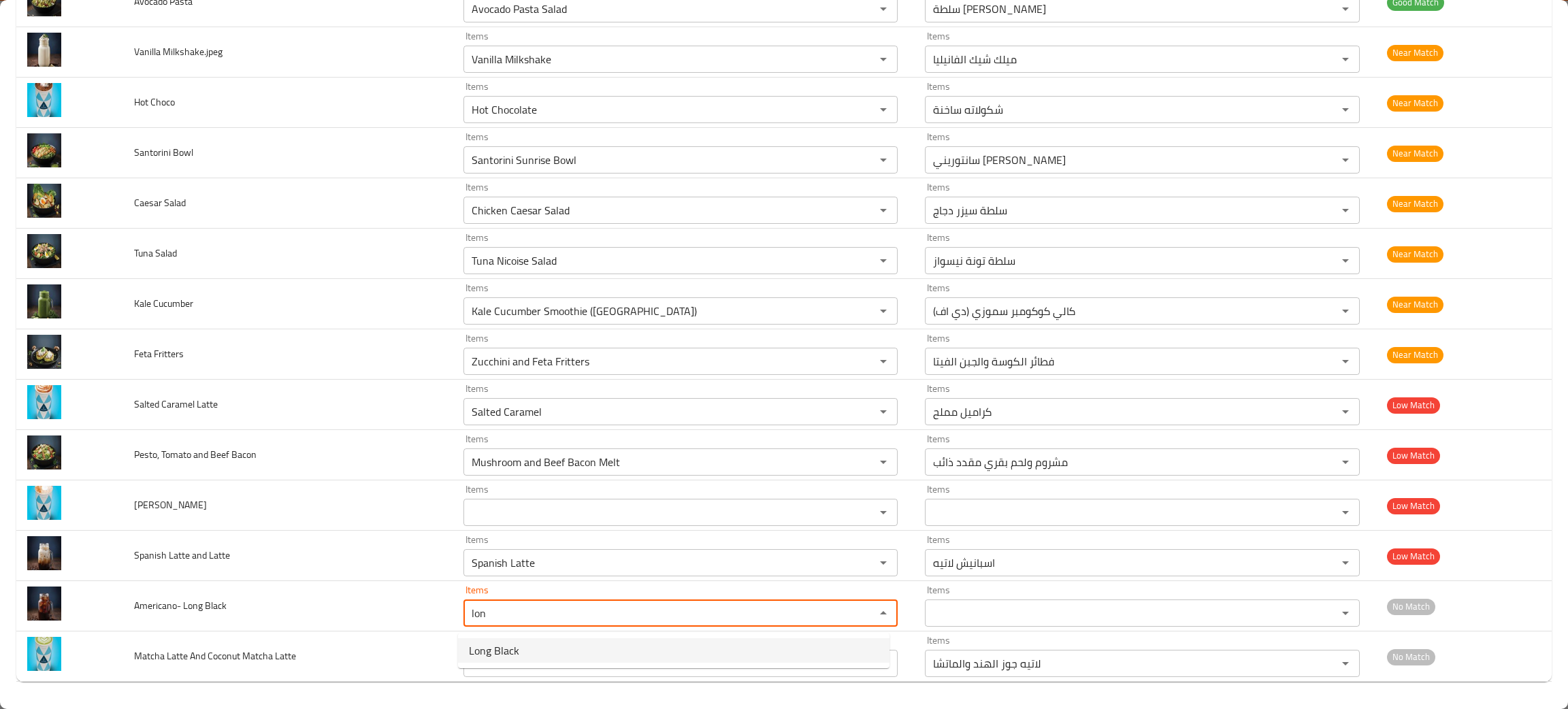
click at [483, 649] on span "Long Black" at bounding box center [494, 650] width 50 height 16
type Black "Long Black"
type Black-ar "لونج بلاك"
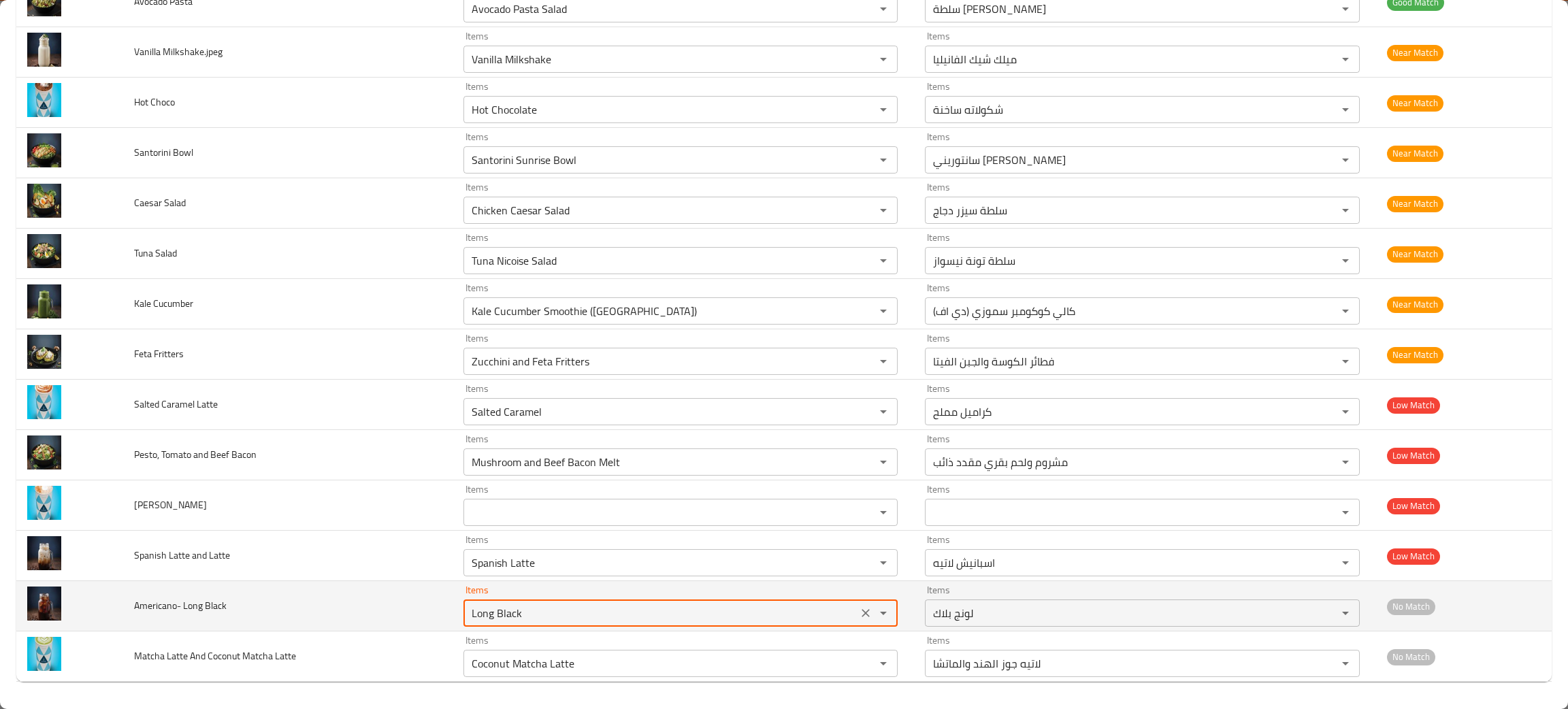
type Black "Long Black"
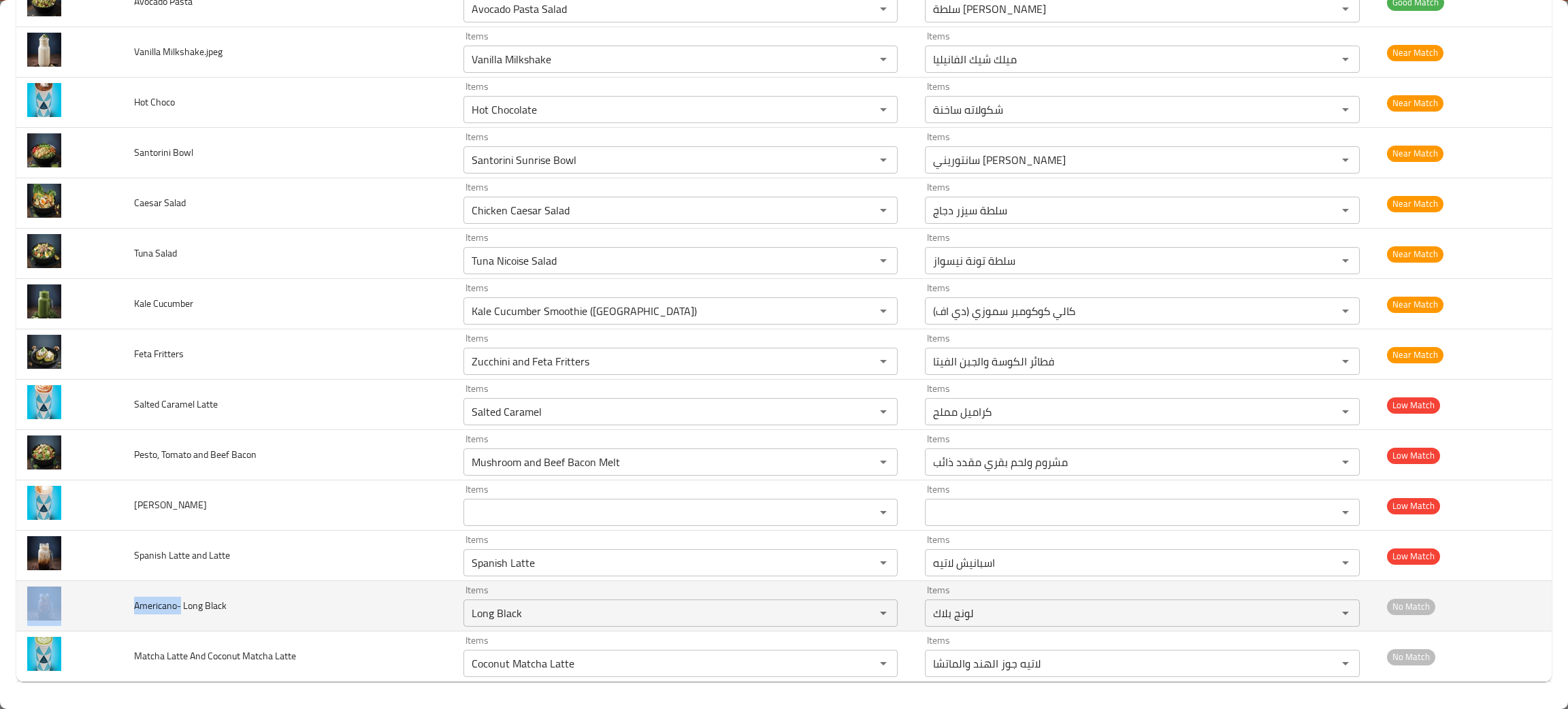
drag, startPoint x: 177, startPoint y: 609, endPoint x: 113, endPoint y: 608, distance: 64.0
click at [113, 608] on tr "Americano- Long Black Items Long Black Items Items لونج بلاك Items No Match" at bounding box center [784, 606] width 1535 height 50
copy tr "Americano-"
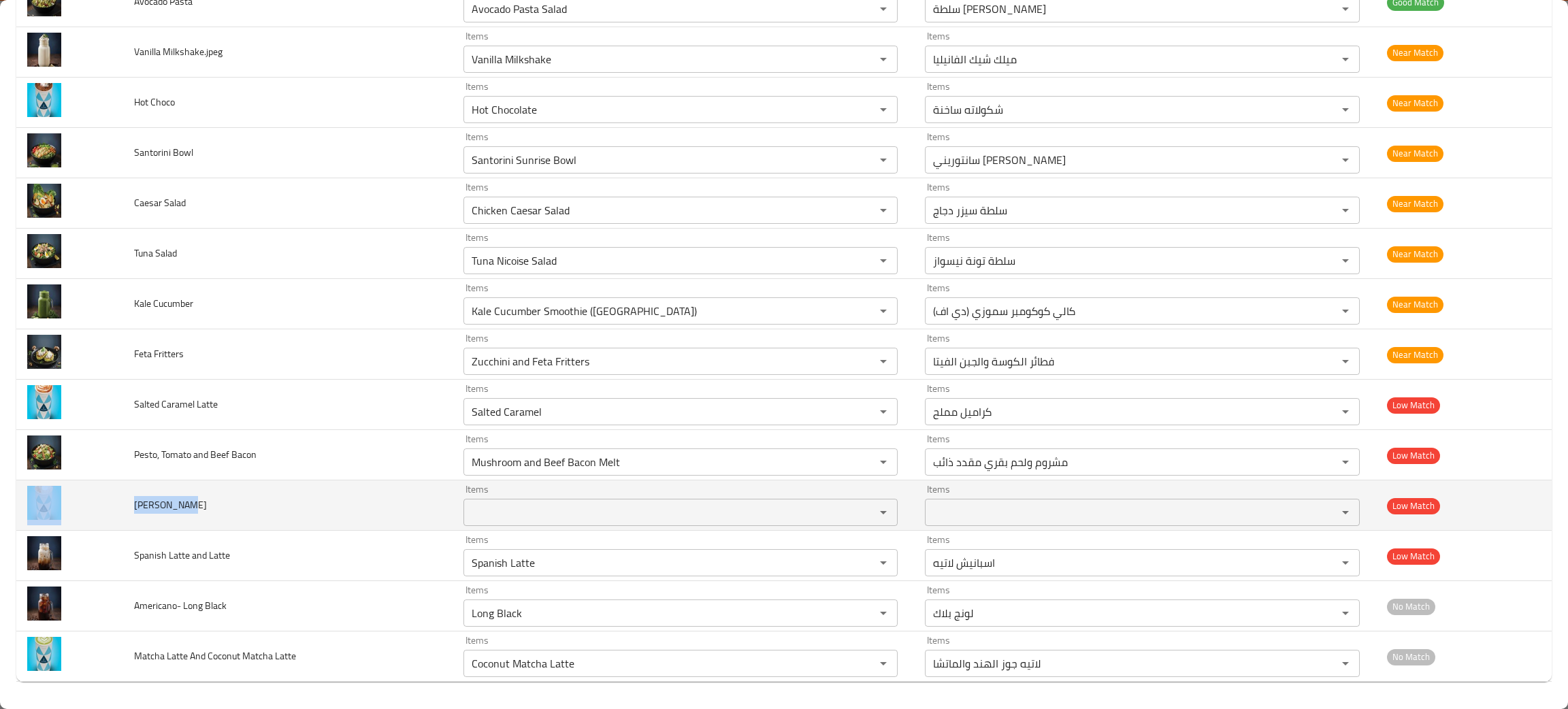
drag, startPoint x: 213, startPoint y: 507, endPoint x: 120, endPoint y: 504, distance: 93.0
click at [119, 504] on tr "Chai Lattee Items Items Items Items Low Match" at bounding box center [784, 505] width 1535 height 50
copy tr "Chai Lattee"
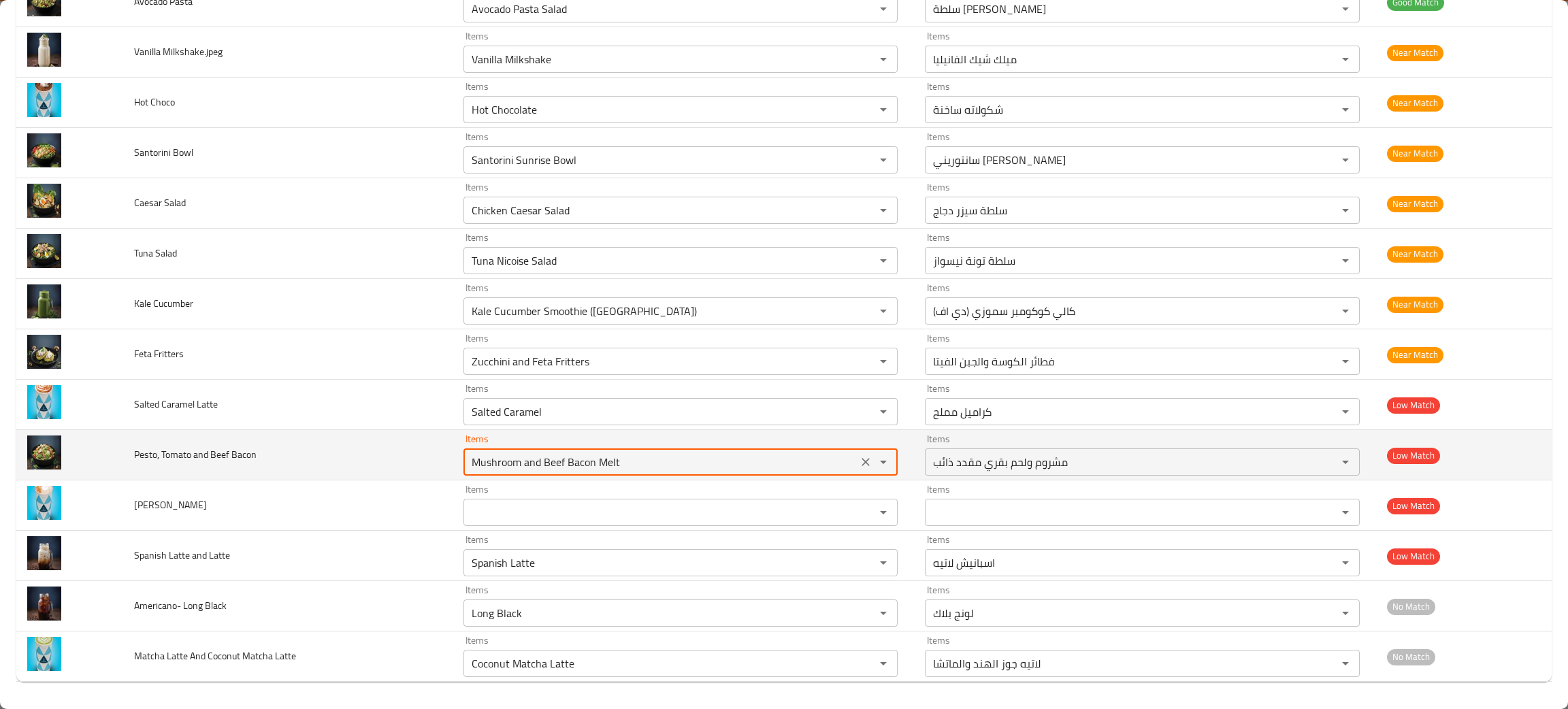
drag, startPoint x: 640, startPoint y: 459, endPoint x: 468, endPoint y: 458, distance: 172.0
click at [468, 459] on Bacon "Mushroom and Beef Bacon Melt" at bounding box center [660, 462] width 387 height 19
click at [323, 435] on td "Pesto, Tomato and Beef Bacon" at bounding box center [288, 455] width 329 height 50
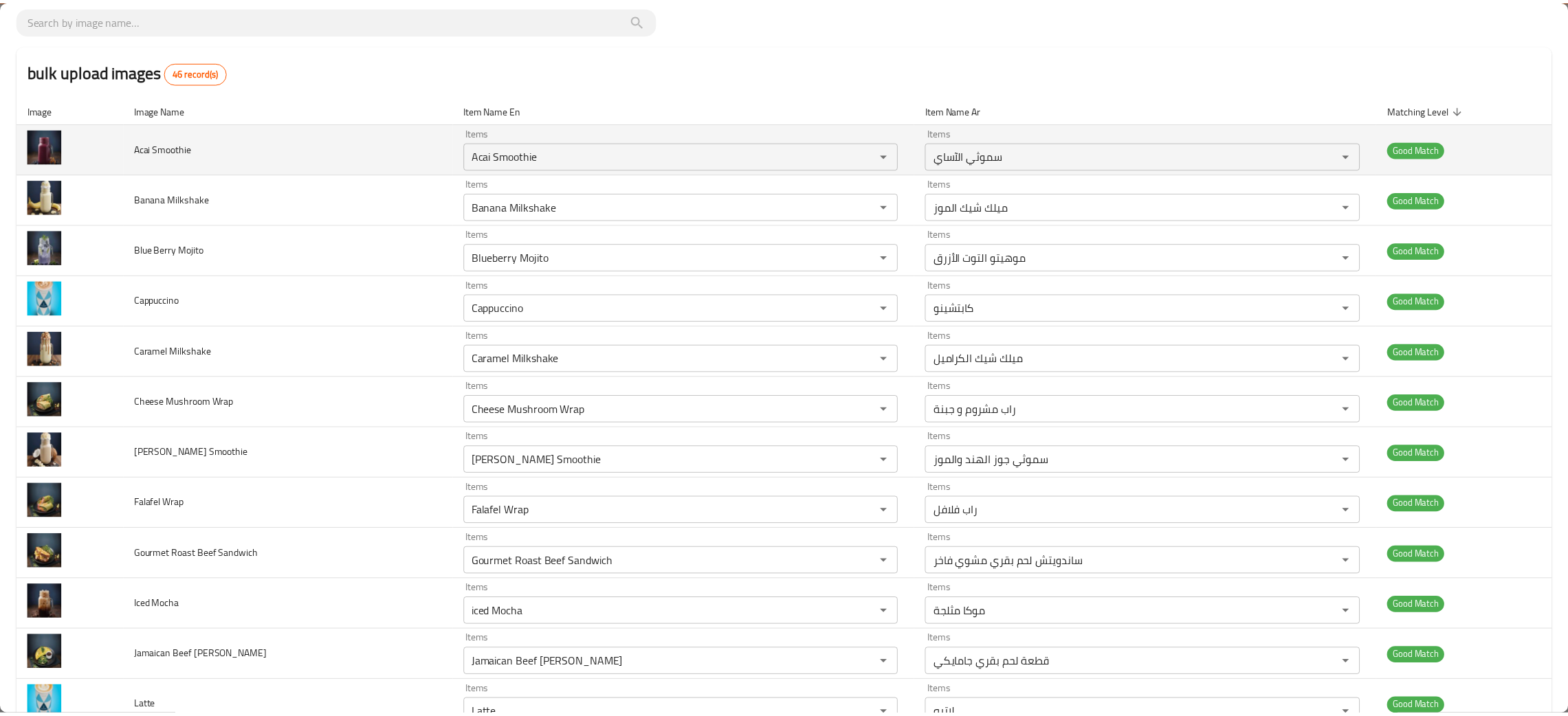
scroll to position [0, 0]
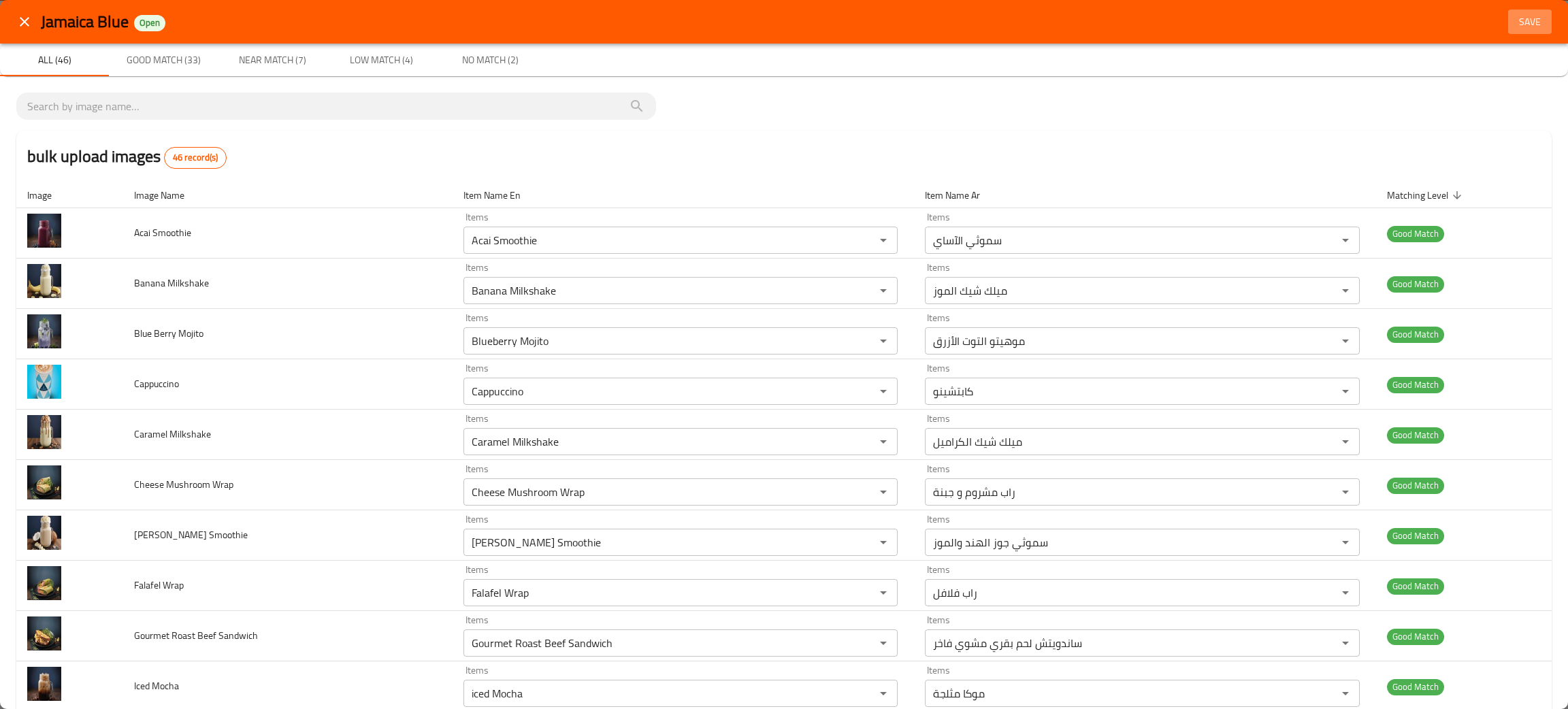
click at [1513, 20] on span "Save" at bounding box center [1530, 22] width 33 height 17
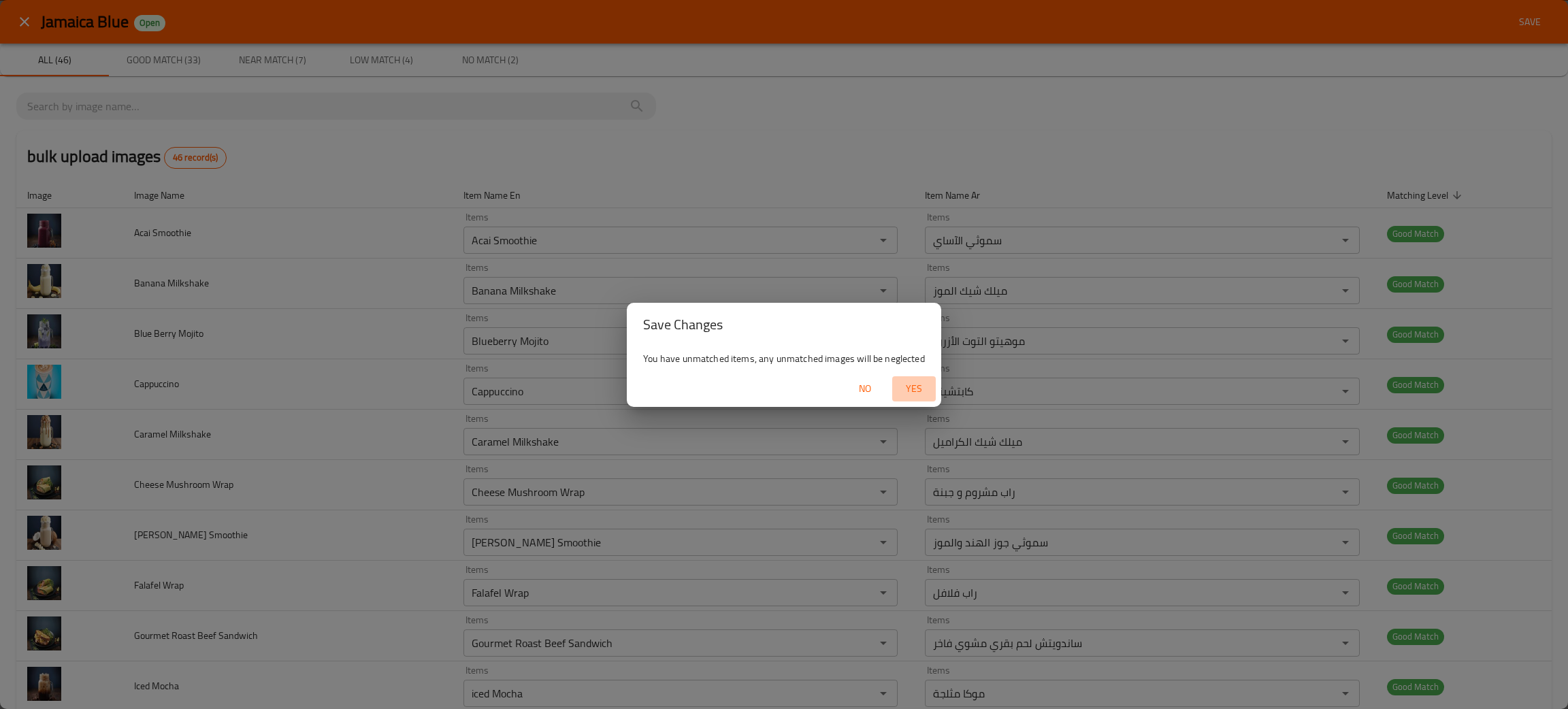
click at [913, 386] on span "Yes" at bounding box center [914, 389] width 33 height 17
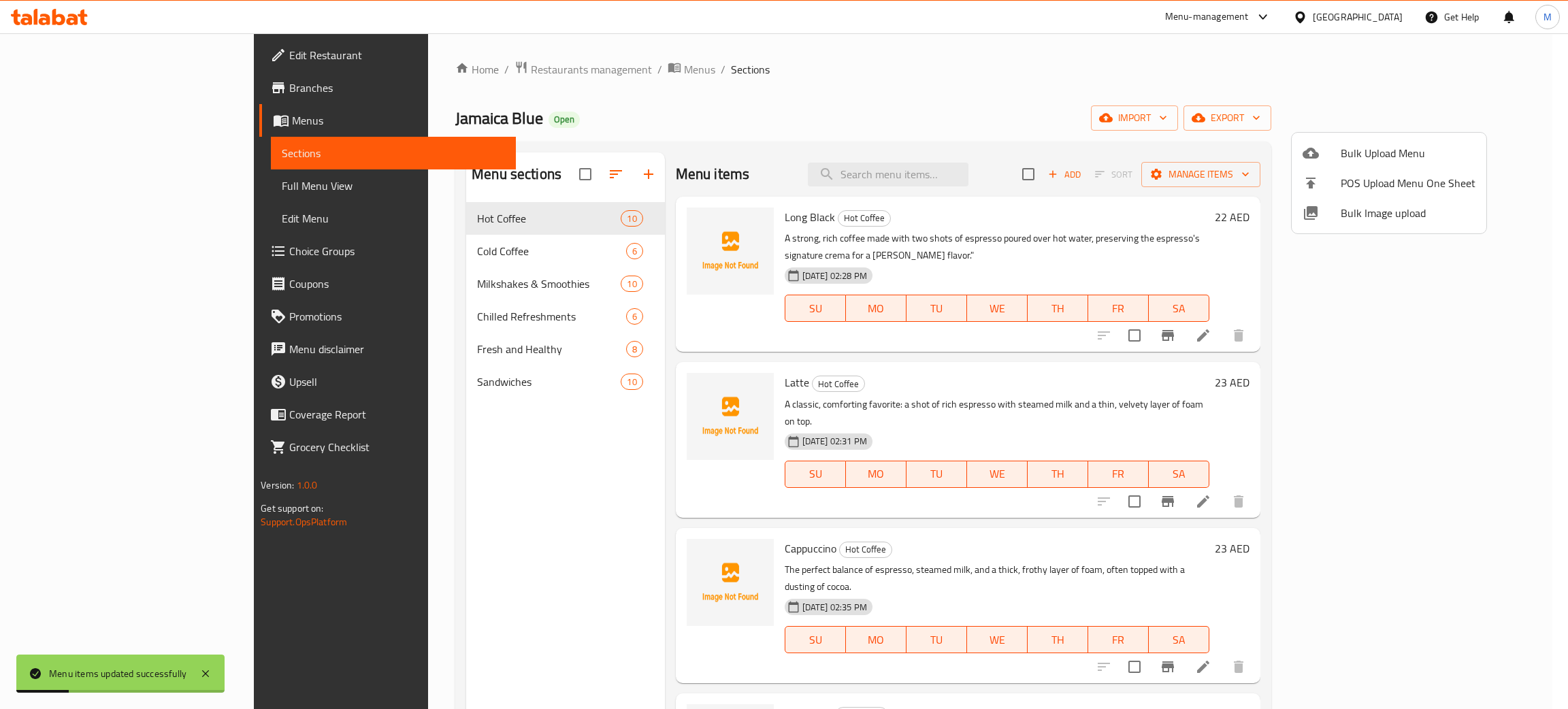
click at [960, 166] on div at bounding box center [784, 354] width 1568 height 709
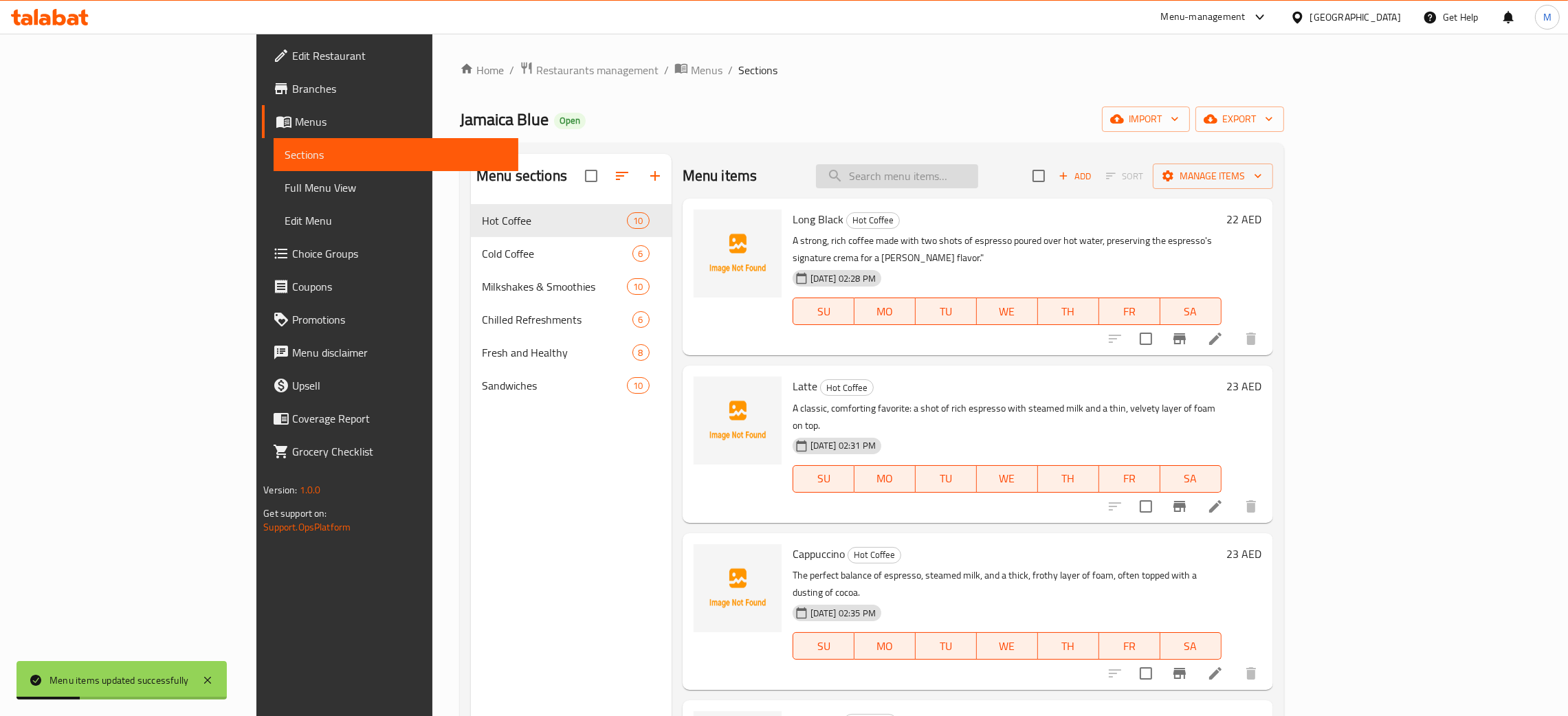
click at [956, 180] on input "search" at bounding box center [896, 176] width 162 height 24
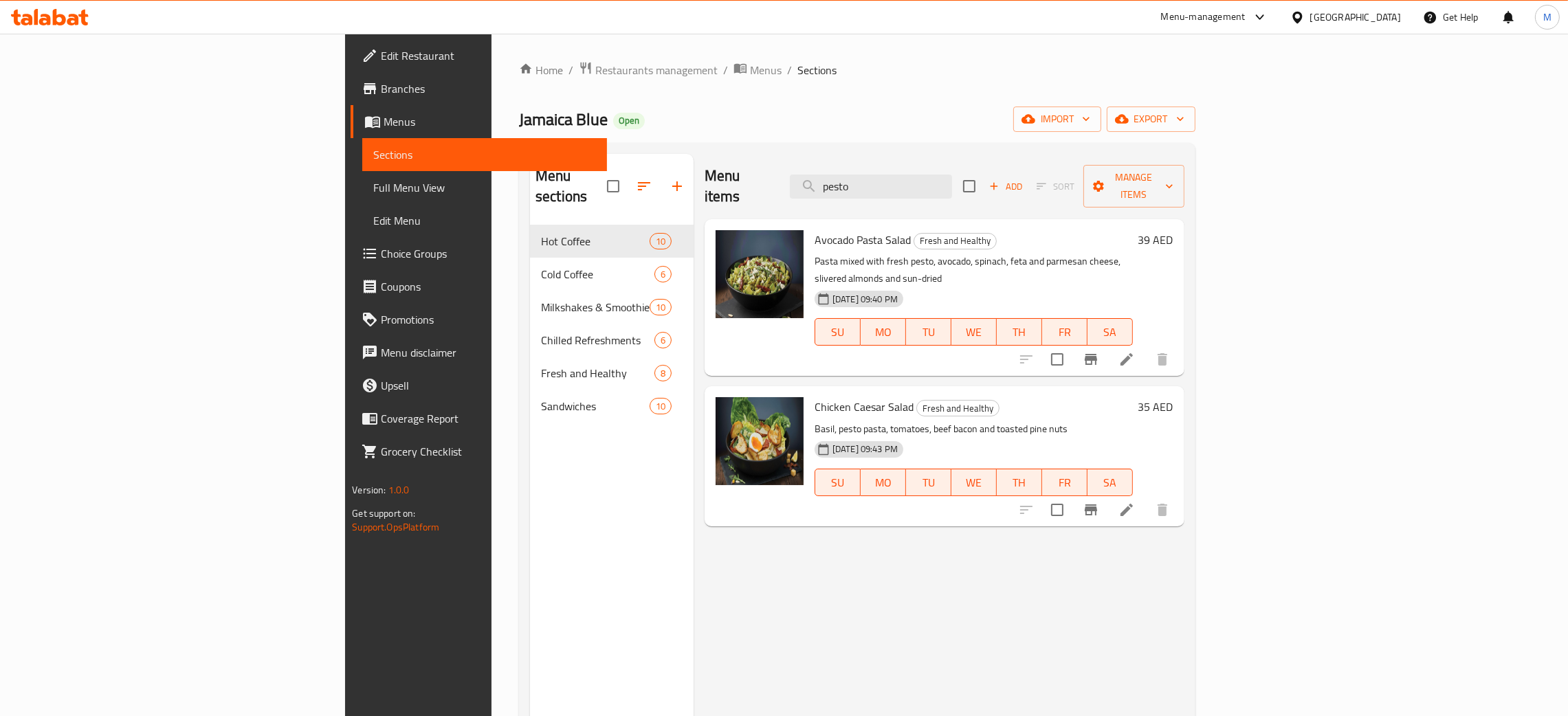
type input "pesto"
drag, startPoint x: 1003, startPoint y: 181, endPoint x: 840, endPoint y: 129, distance: 171.1
click at [854, 158] on div "Menu items pesto Add Sort Manage items" at bounding box center [945, 186] width 479 height 65
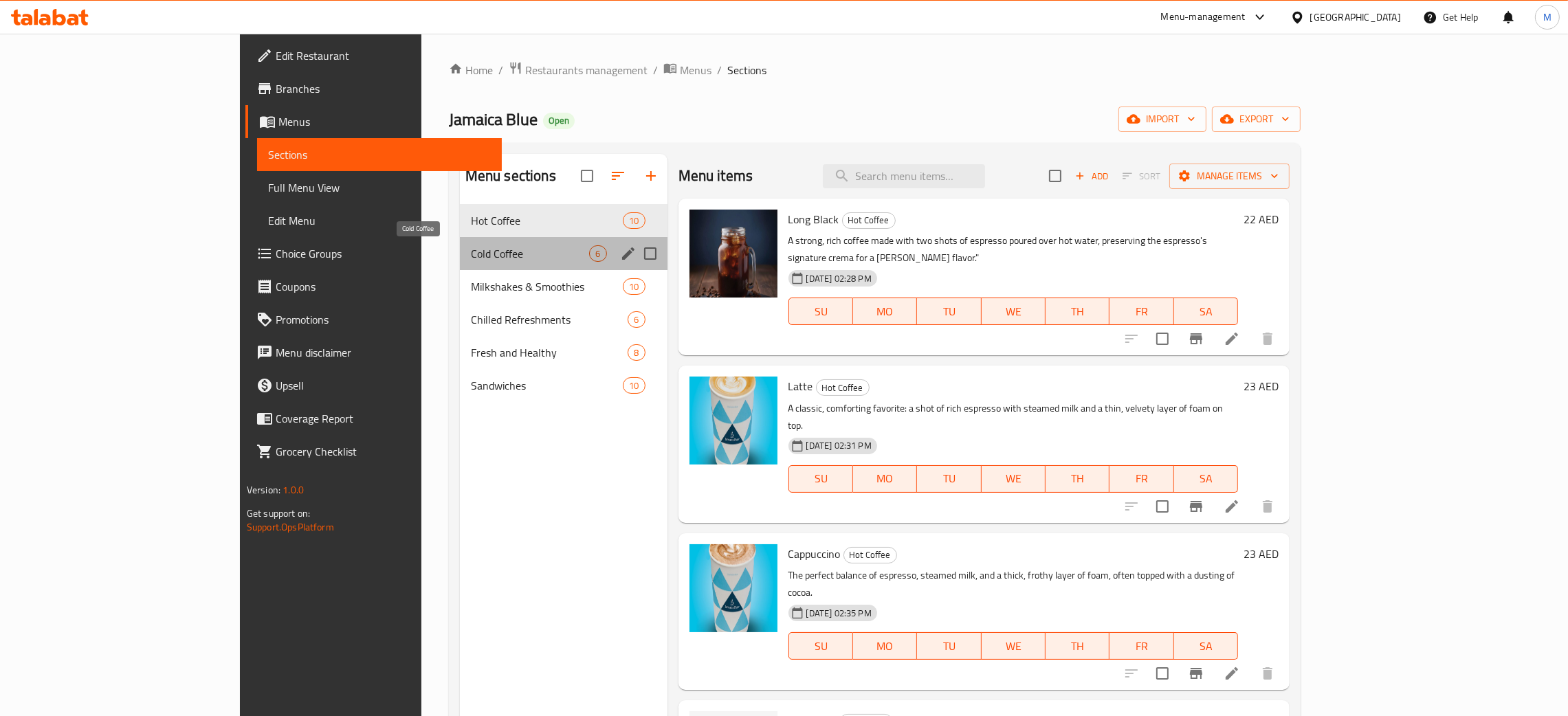
click at [471, 249] on span "Cold Coffee" at bounding box center [530, 253] width 119 height 17
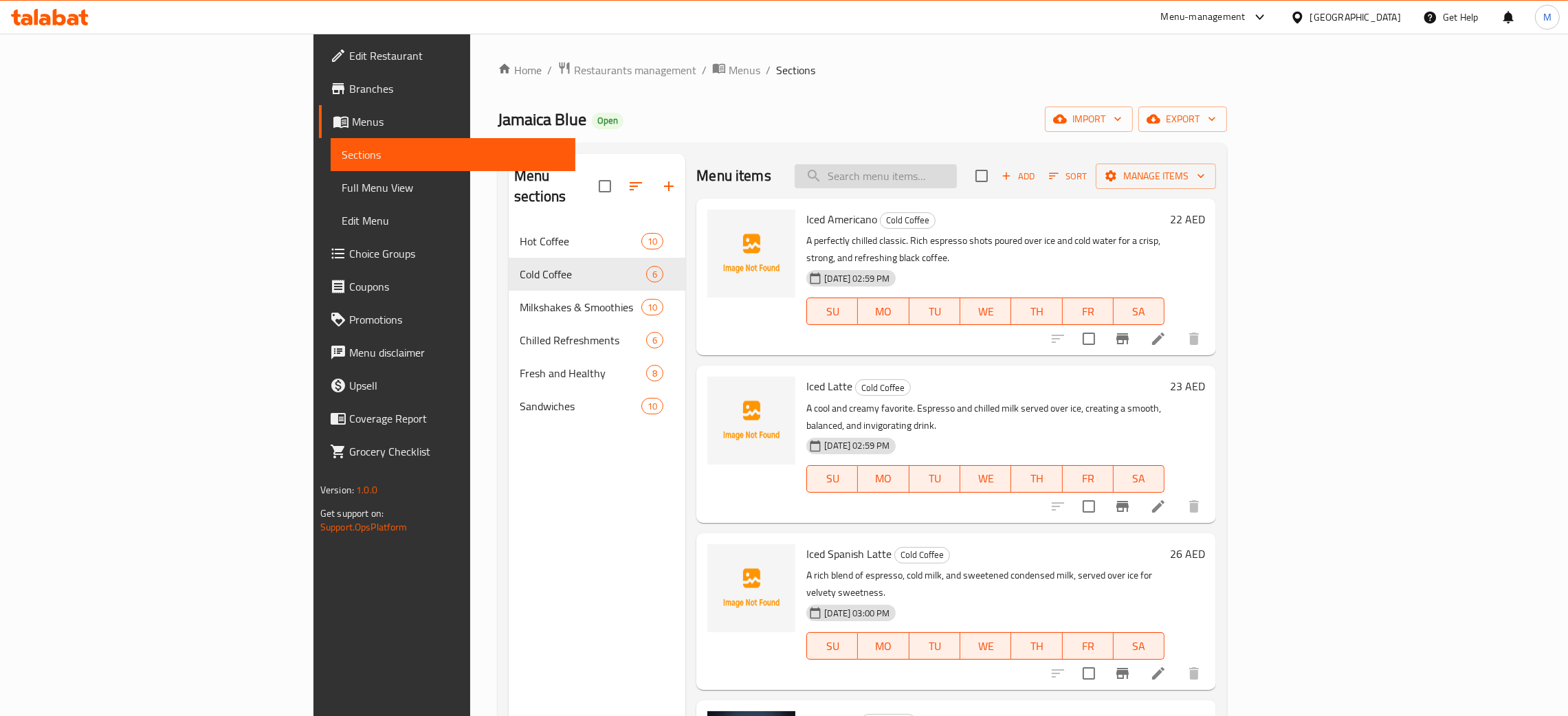
click at [957, 178] on input "search" at bounding box center [875, 176] width 162 height 24
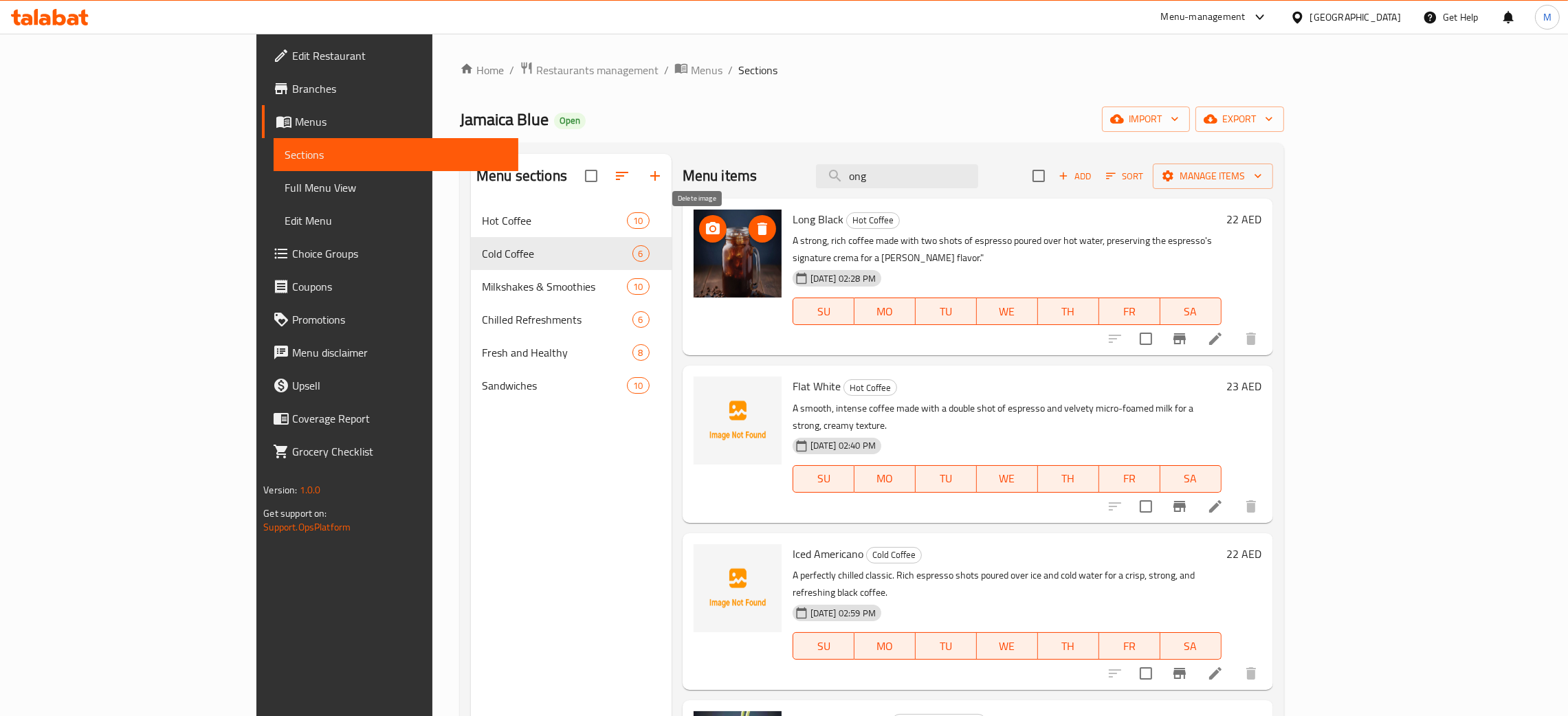
type input "ong"
click at [754, 221] on icon "delete image" at bounding box center [762, 229] width 17 height 17
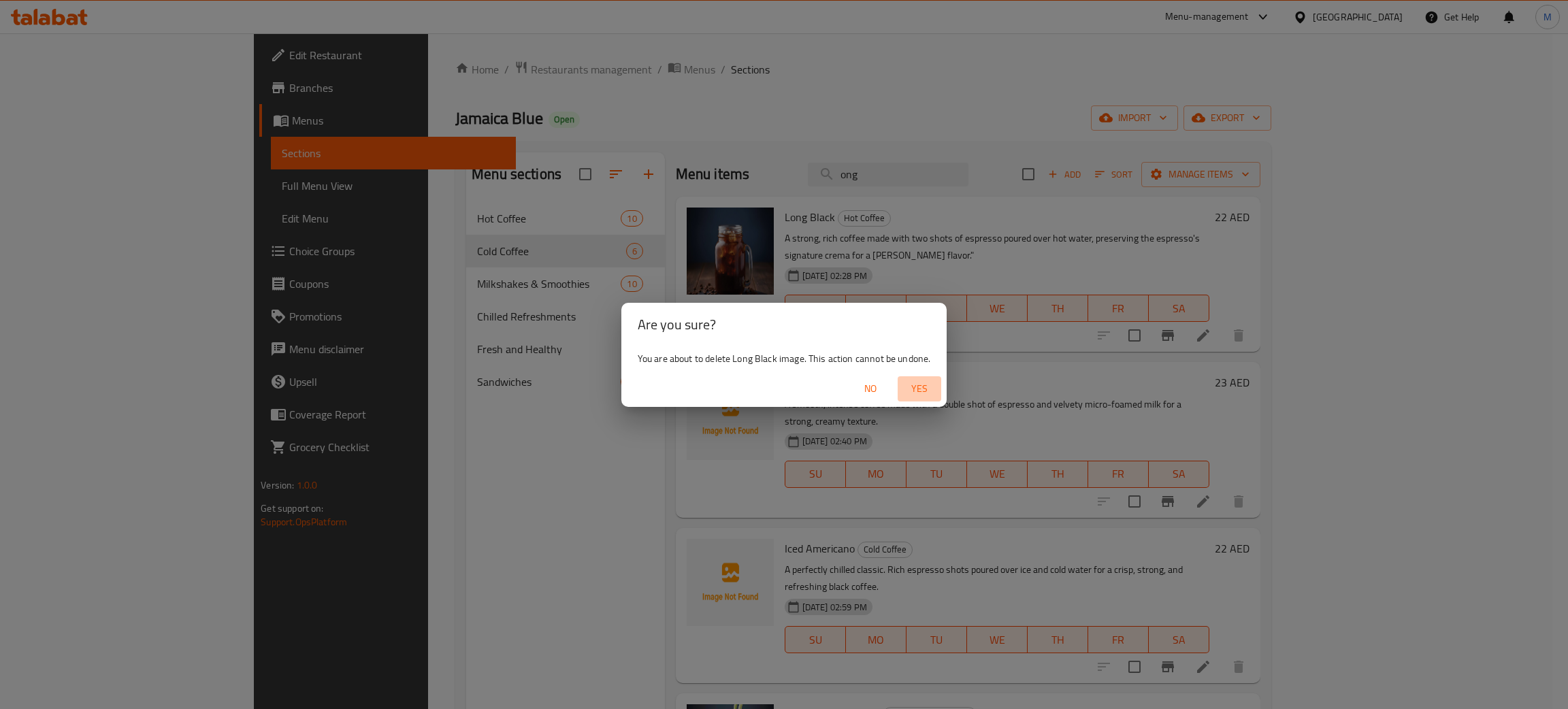
click at [923, 387] on span "Yes" at bounding box center [919, 389] width 33 height 17
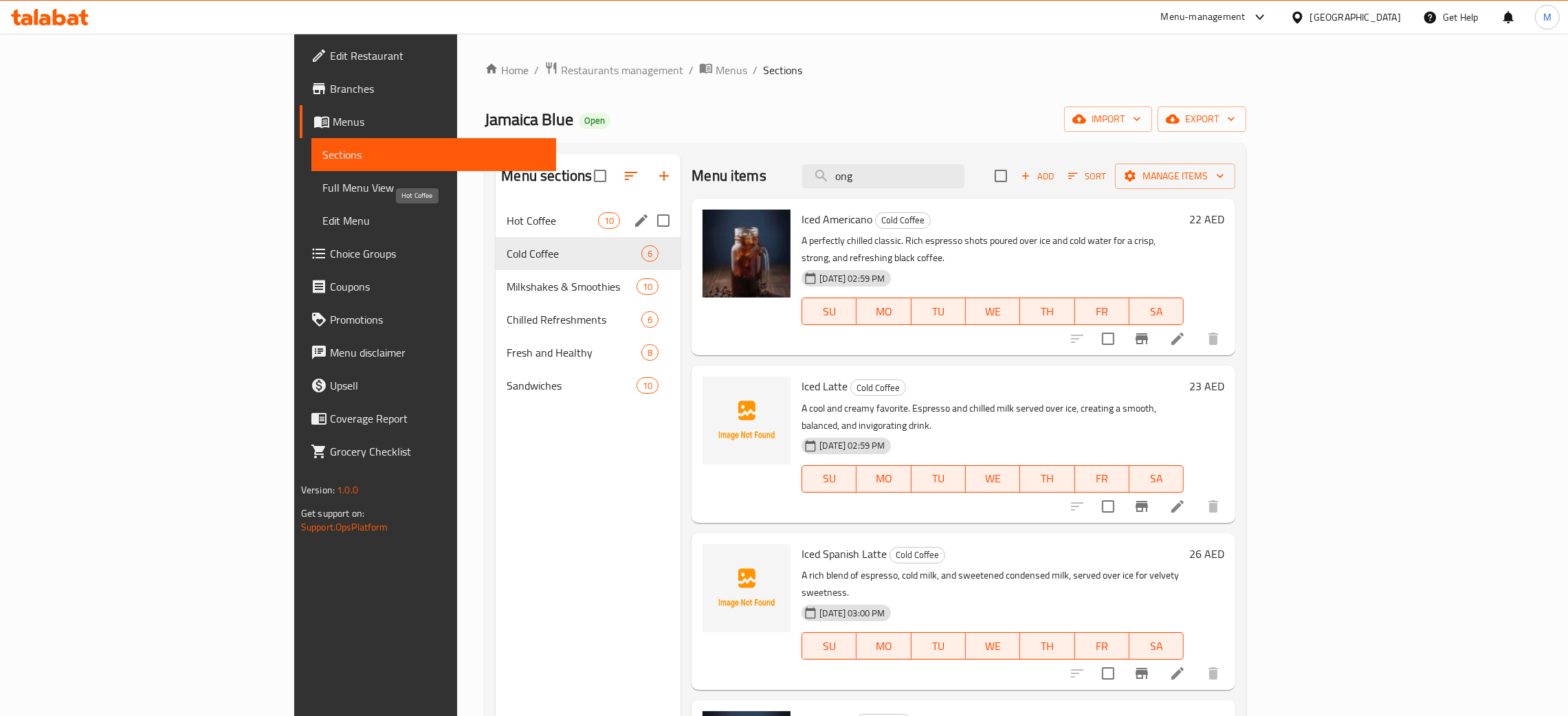
click at [506, 224] on span "Hot Coffee" at bounding box center [552, 220] width 92 height 17
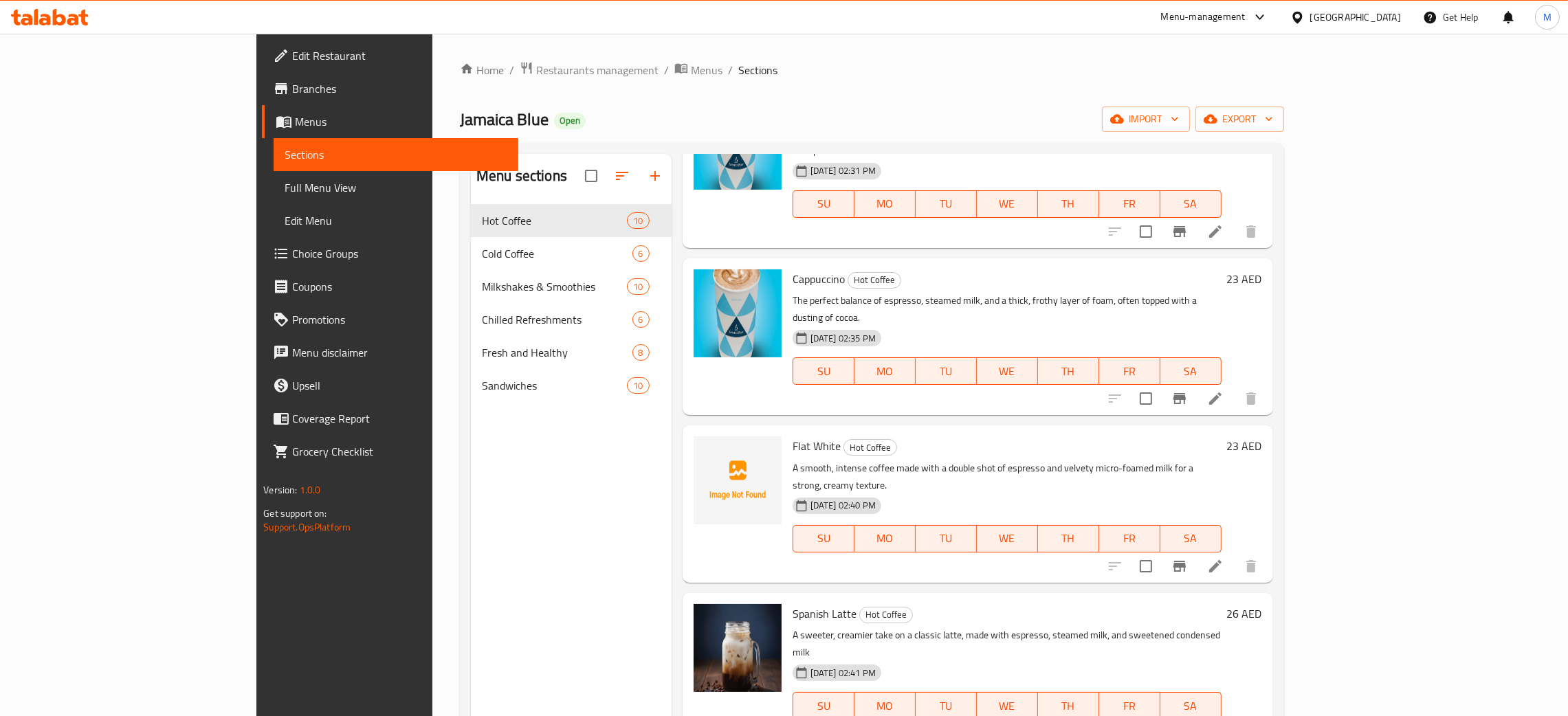
scroll to position [412, 0]
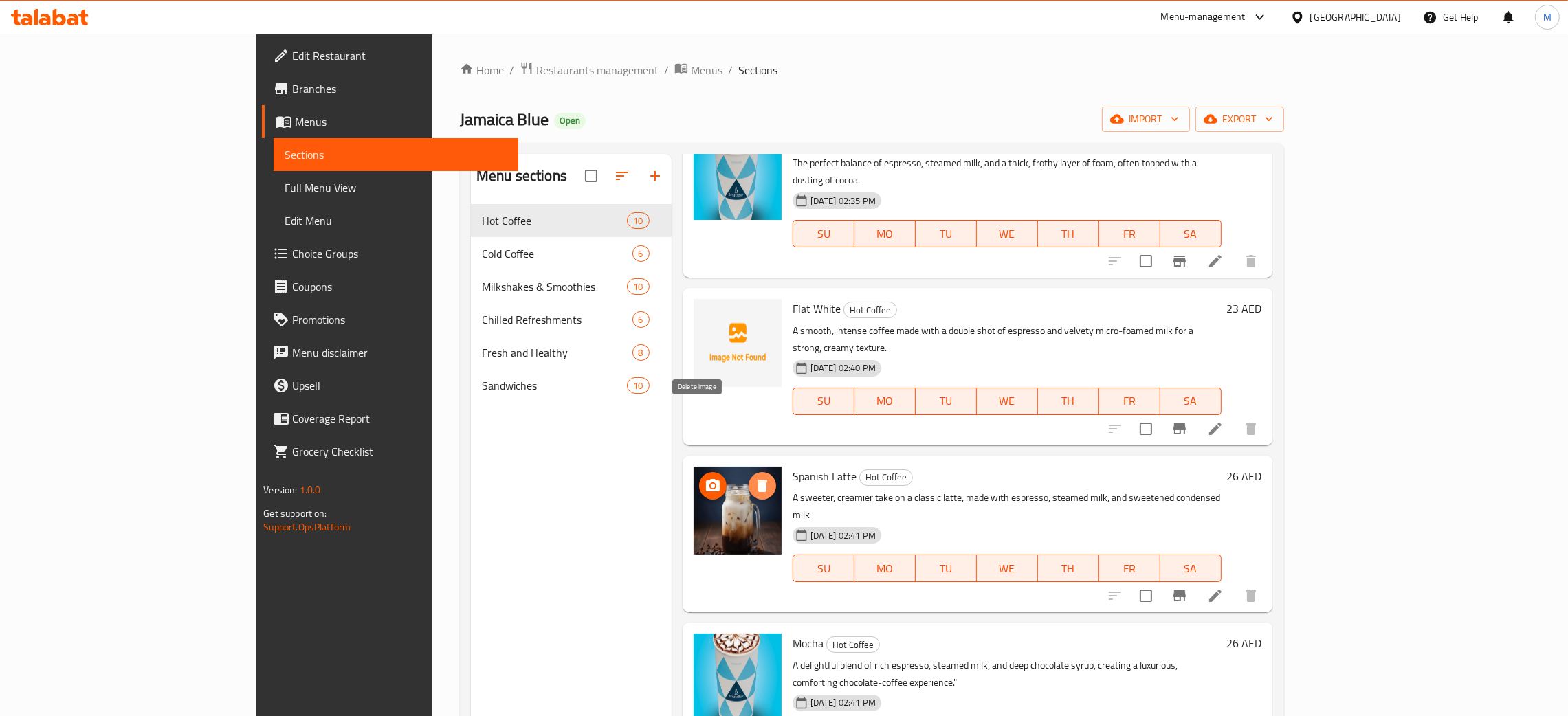
click at [754, 477] on icon "delete image" at bounding box center [762, 485] width 17 height 17
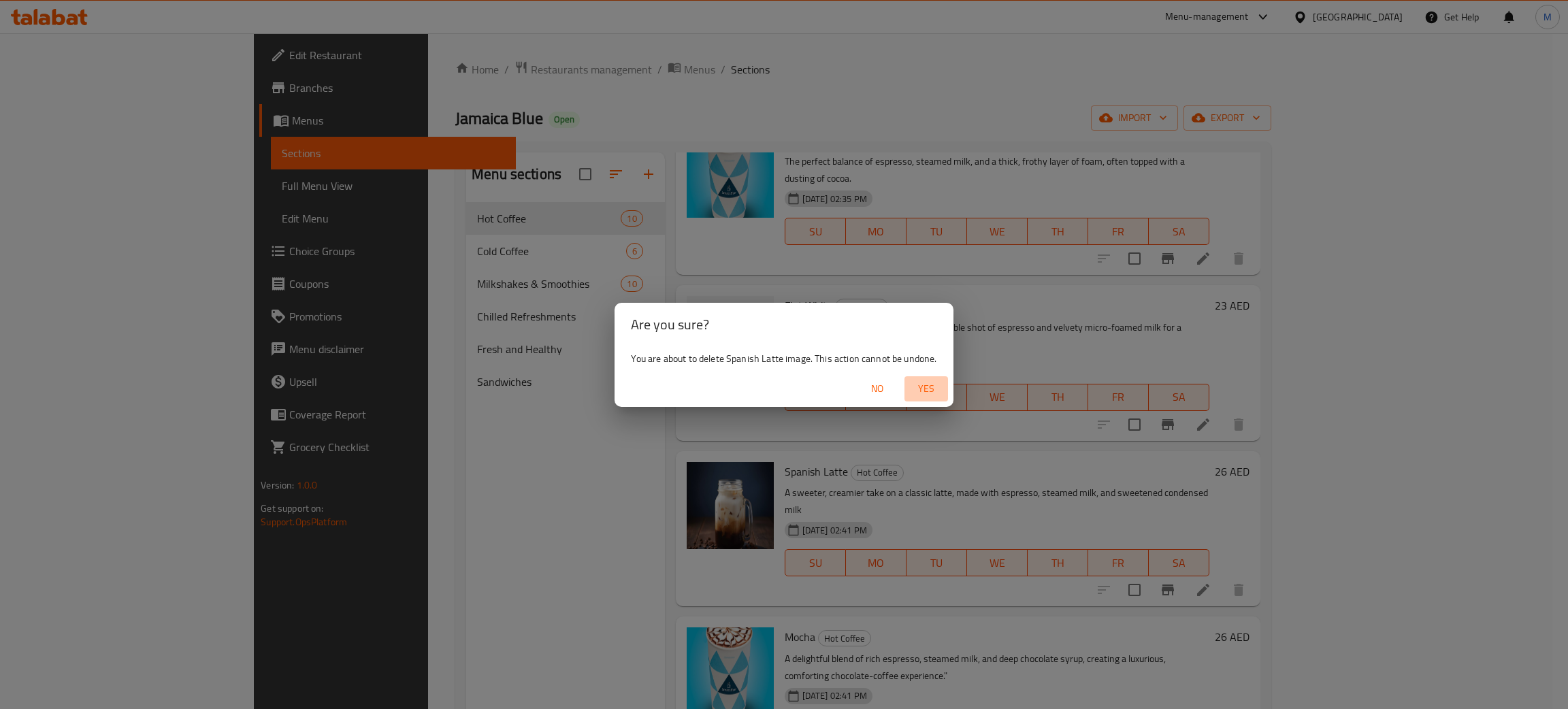
click at [929, 385] on span "Yes" at bounding box center [926, 389] width 33 height 17
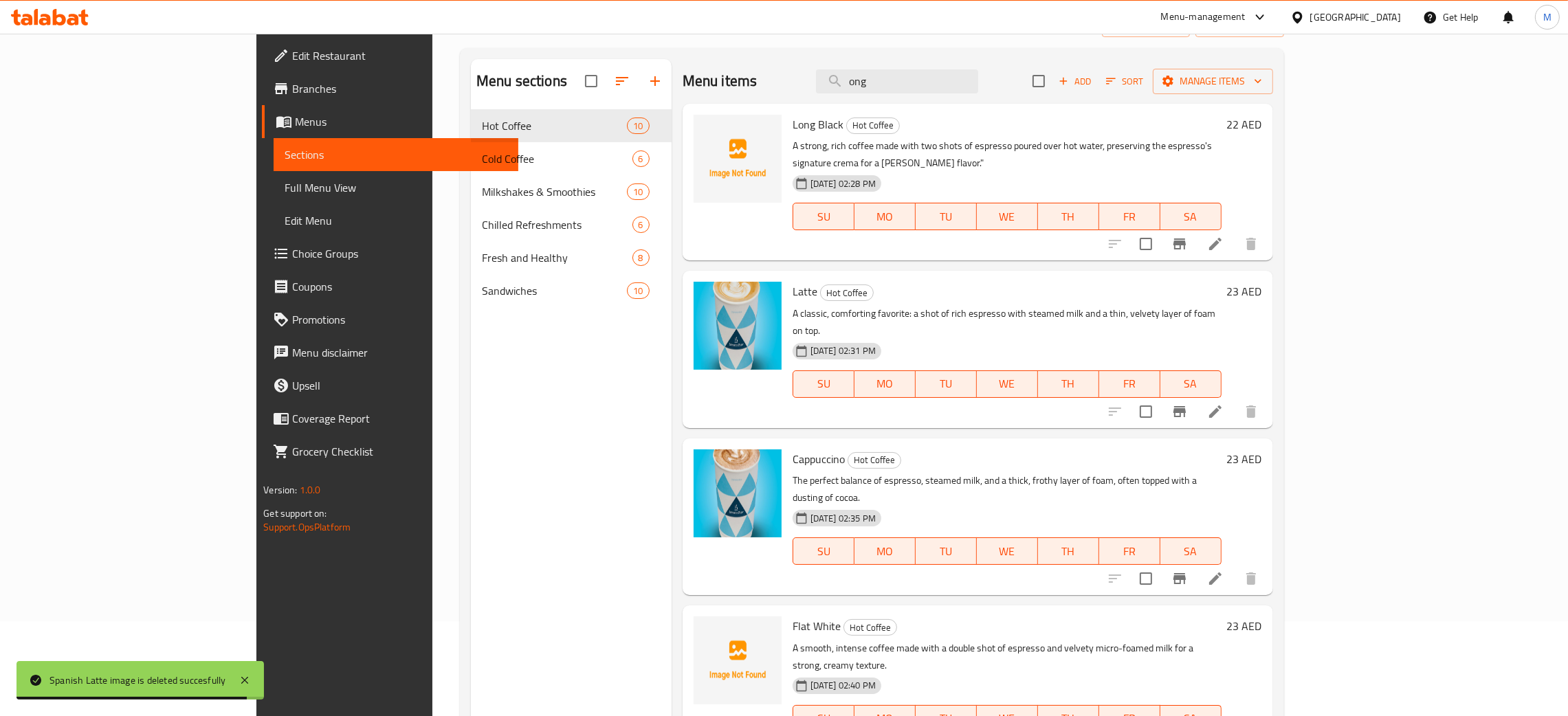
scroll to position [0, 0]
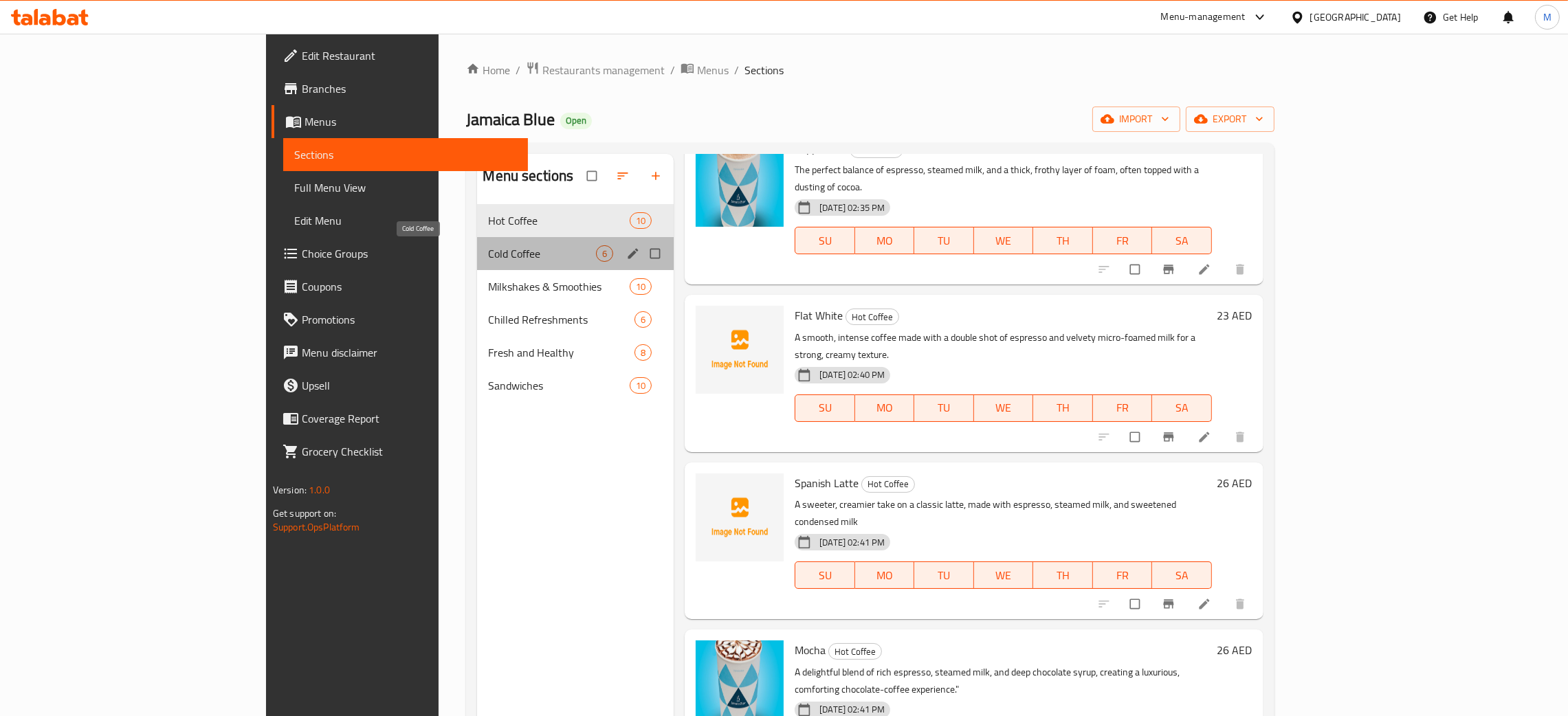
click at [488, 257] on span "Cold Coffee" at bounding box center [541, 253] width 108 height 17
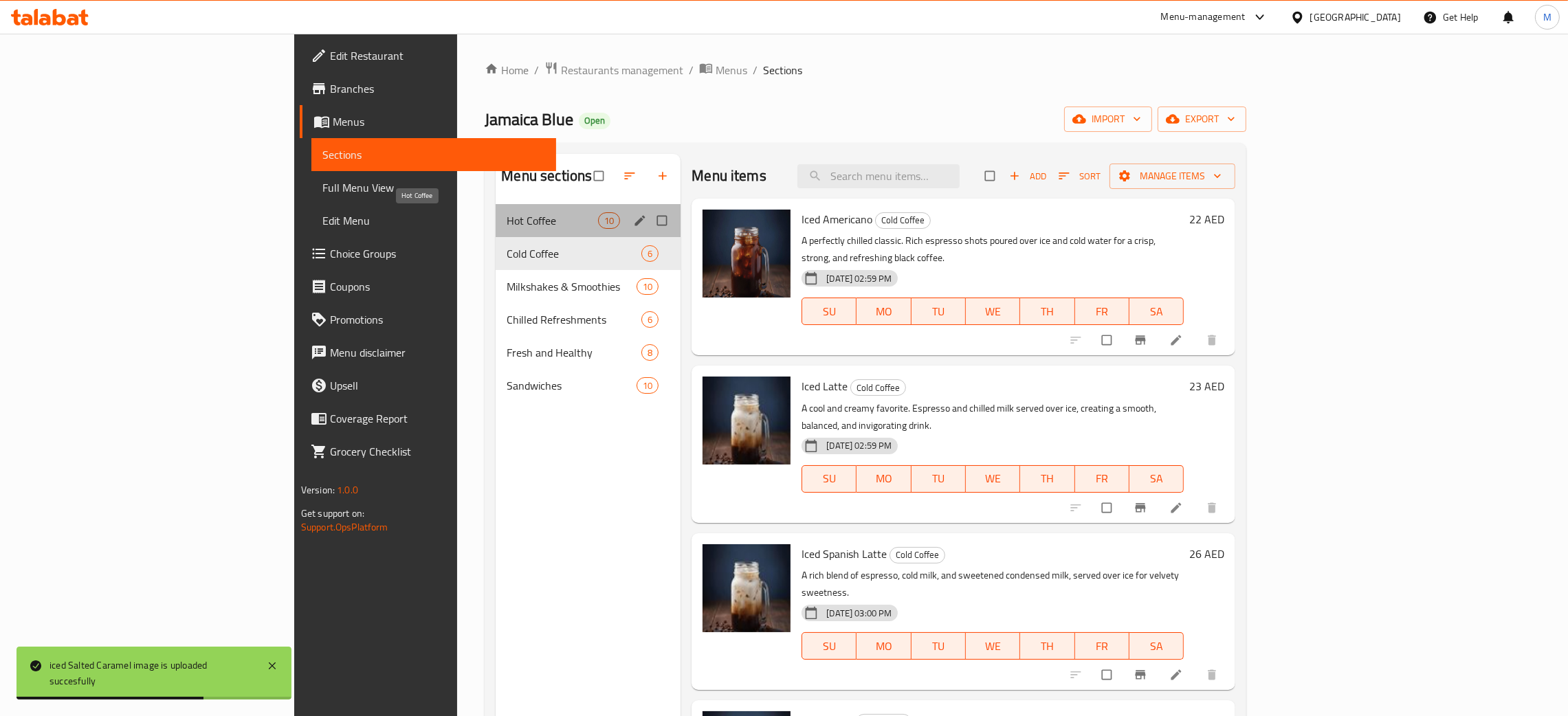
click at [506, 220] on span "Hot Coffee" at bounding box center [552, 220] width 92 height 17
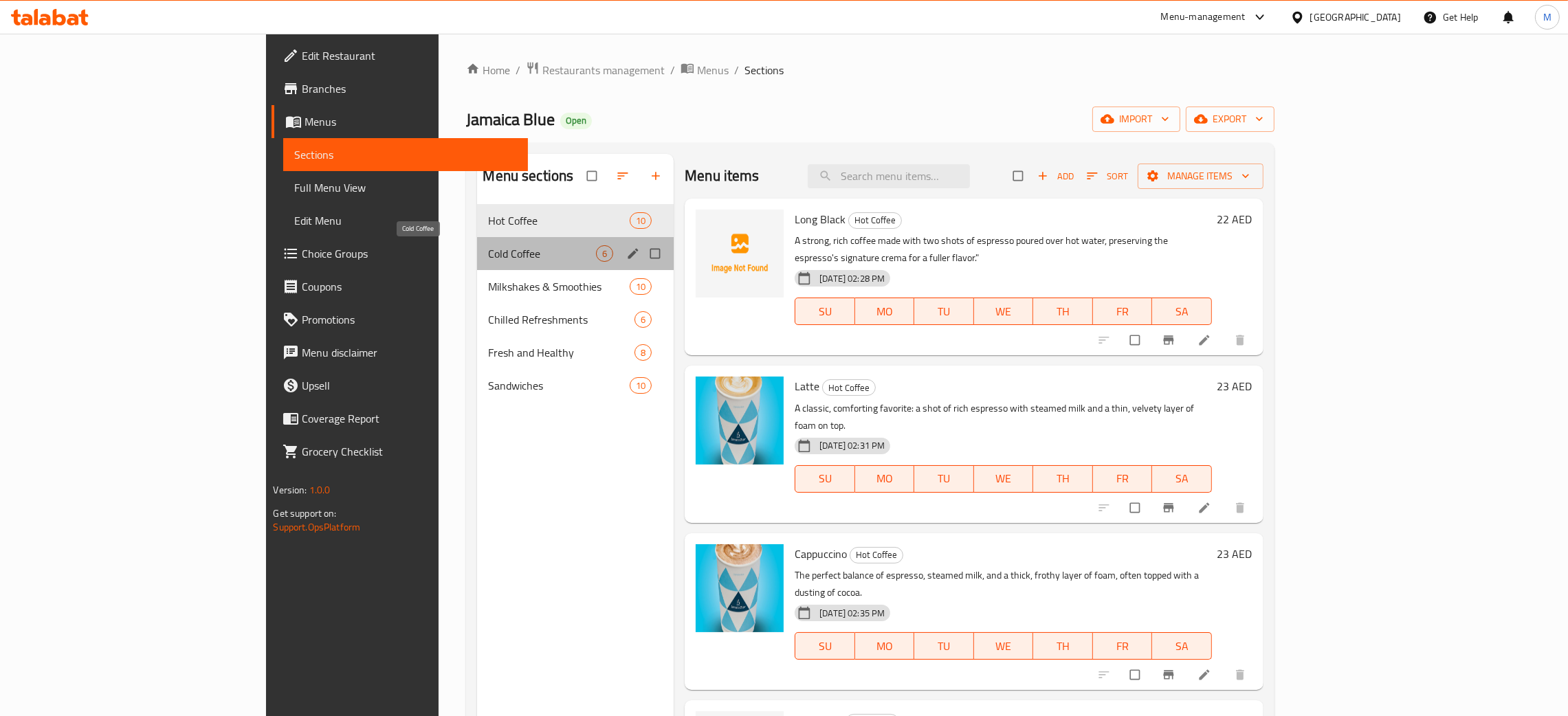
click at [488, 249] on span "Cold Coffee" at bounding box center [541, 253] width 108 height 17
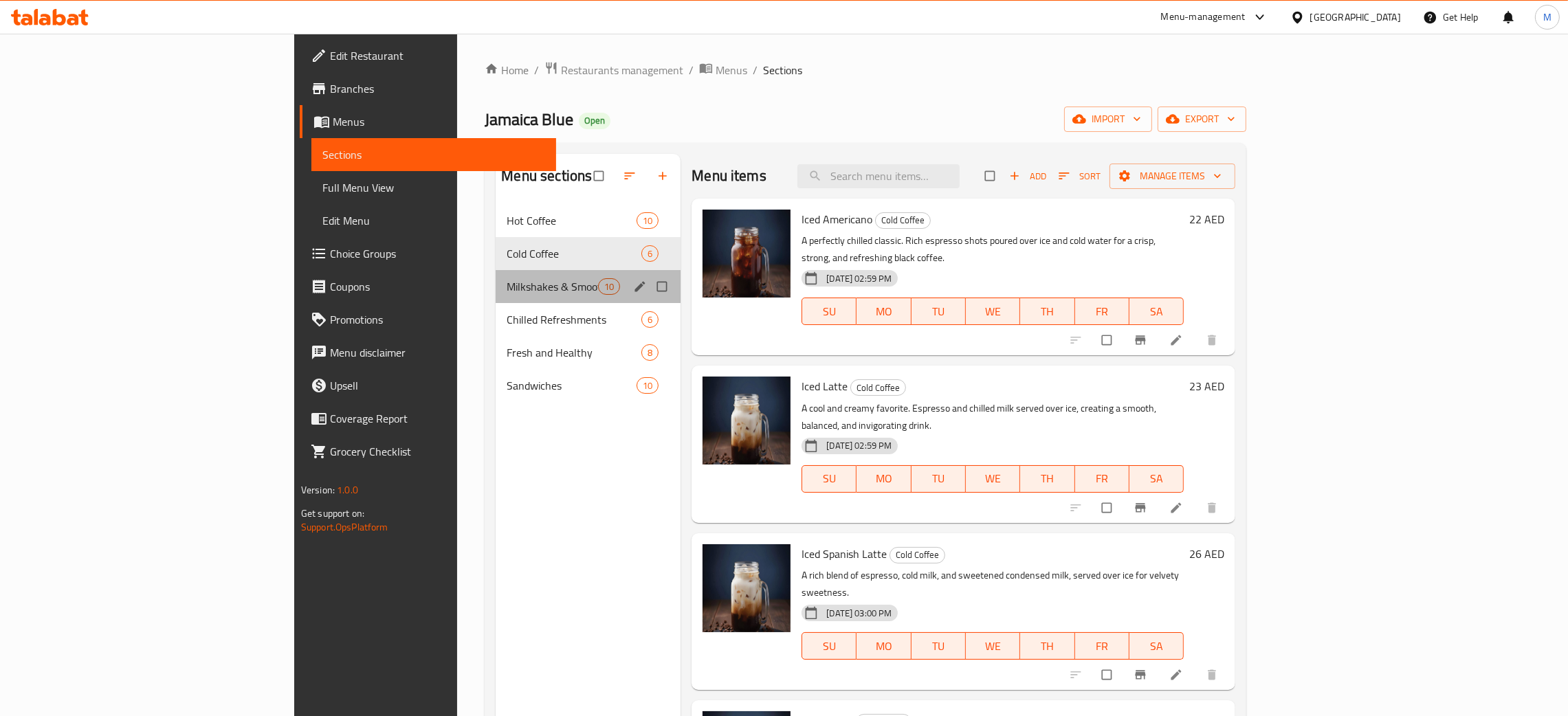
click at [495, 276] on div "Milkshakes & Smoothies 10" at bounding box center [588, 286] width 185 height 33
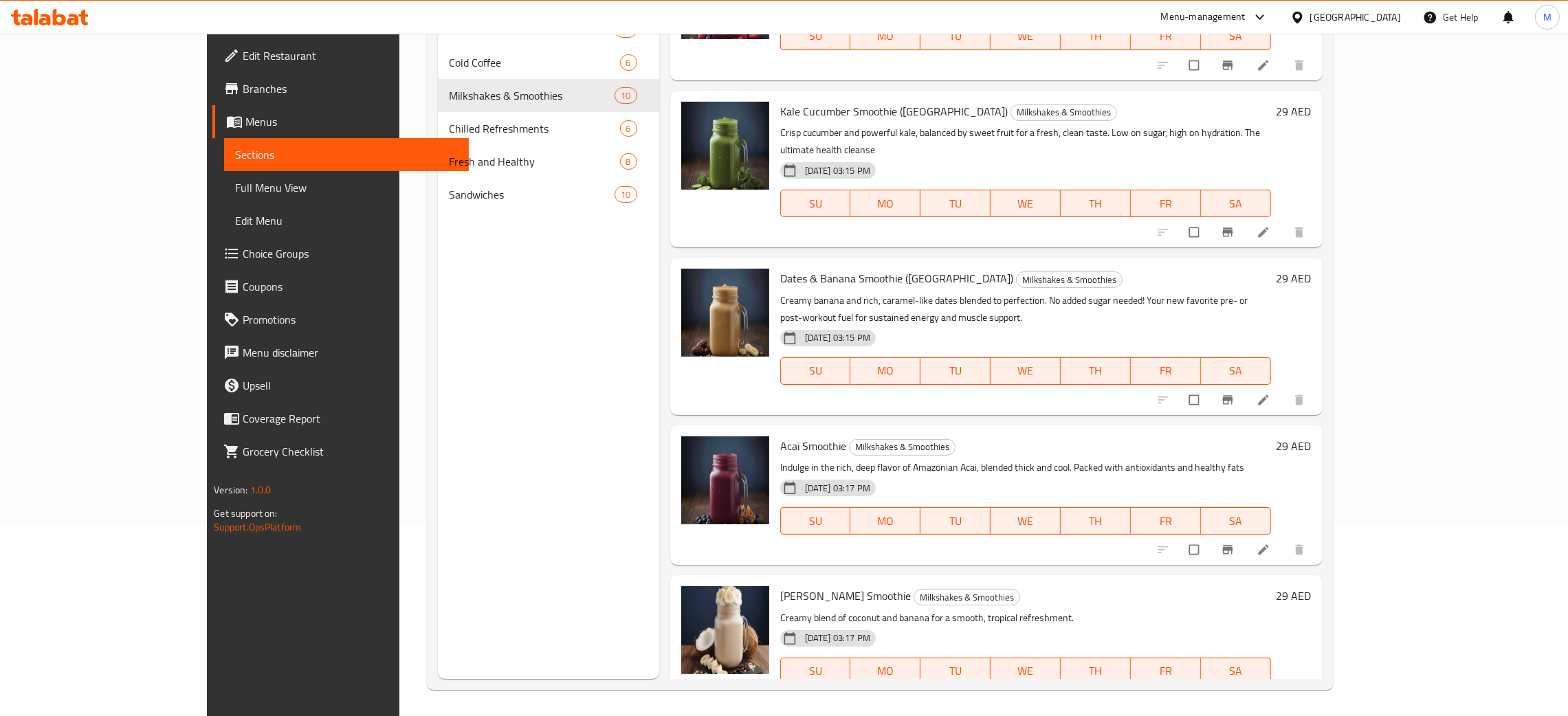
scroll to position [193, 0]
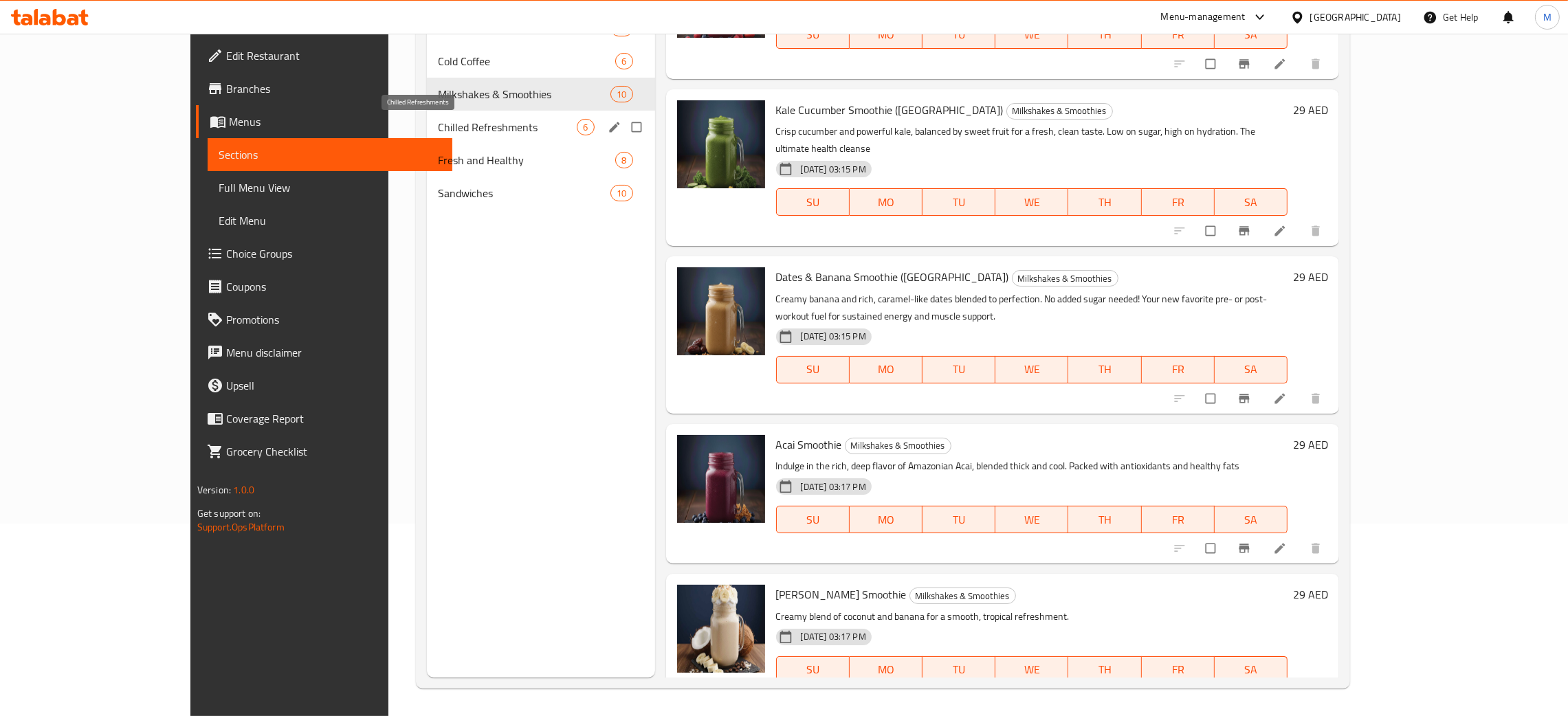
click at [438, 128] on span "Chilled Refreshments" at bounding box center [508, 127] width 140 height 17
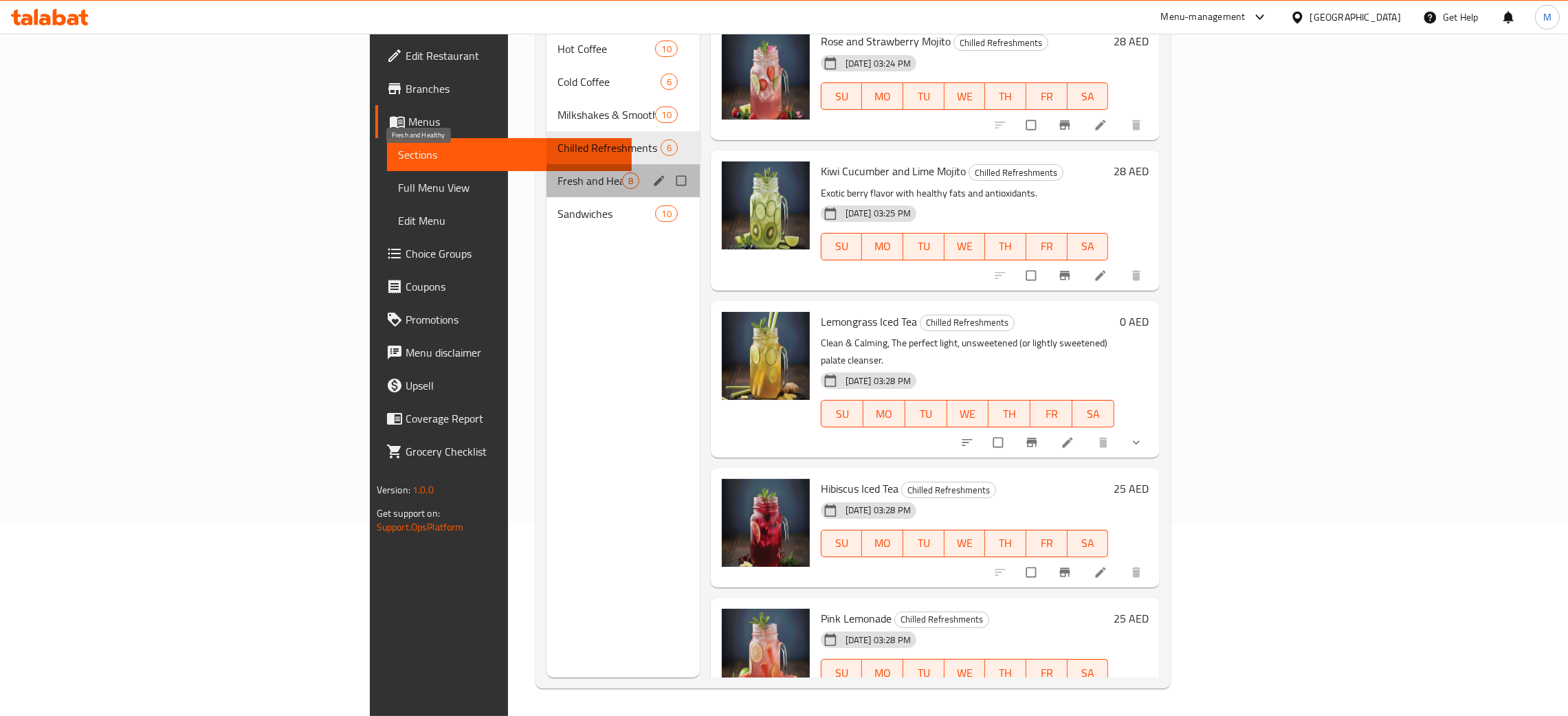
click at [557, 172] on span "Fresh and Healthy" at bounding box center [590, 180] width 65 height 17
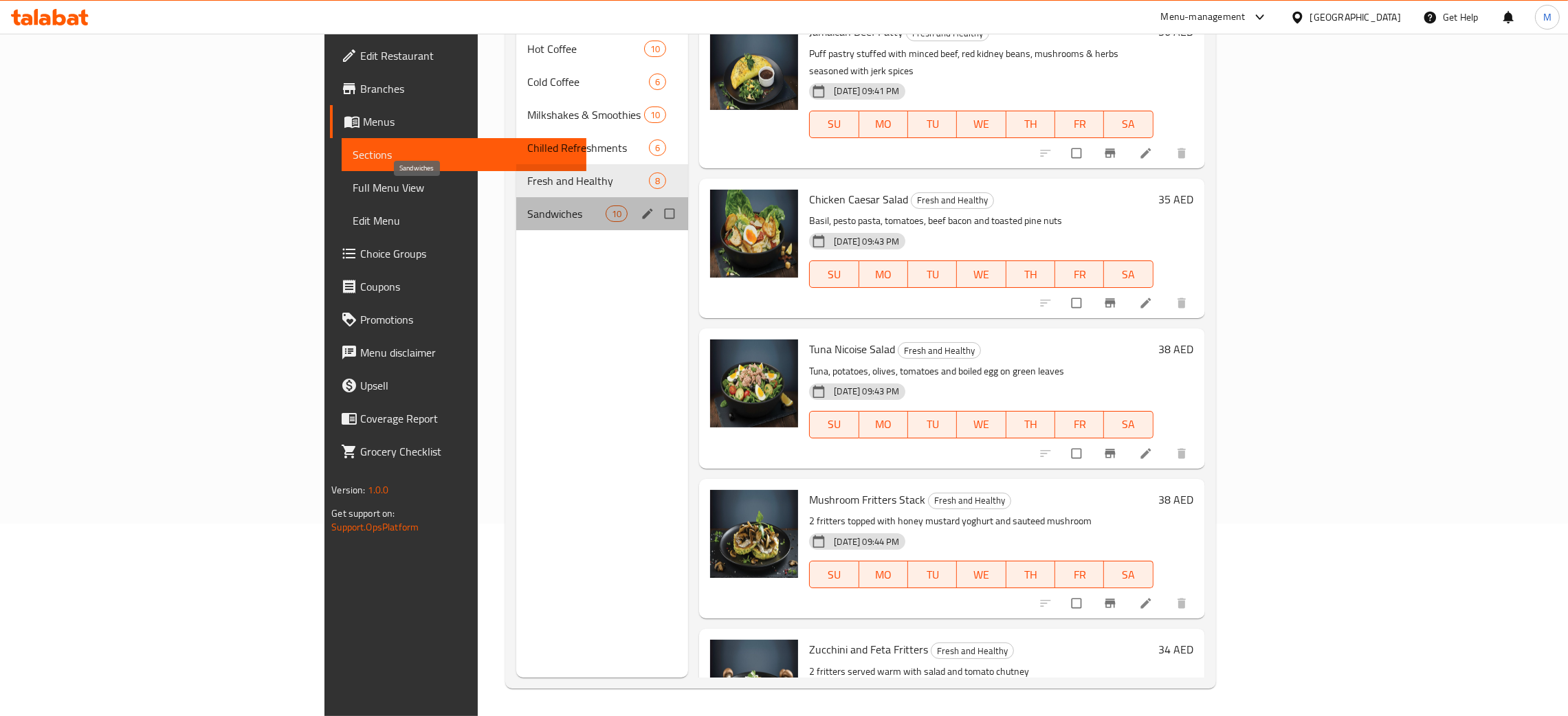
click at [527, 205] on span "Sandwiches" at bounding box center [566, 213] width 79 height 17
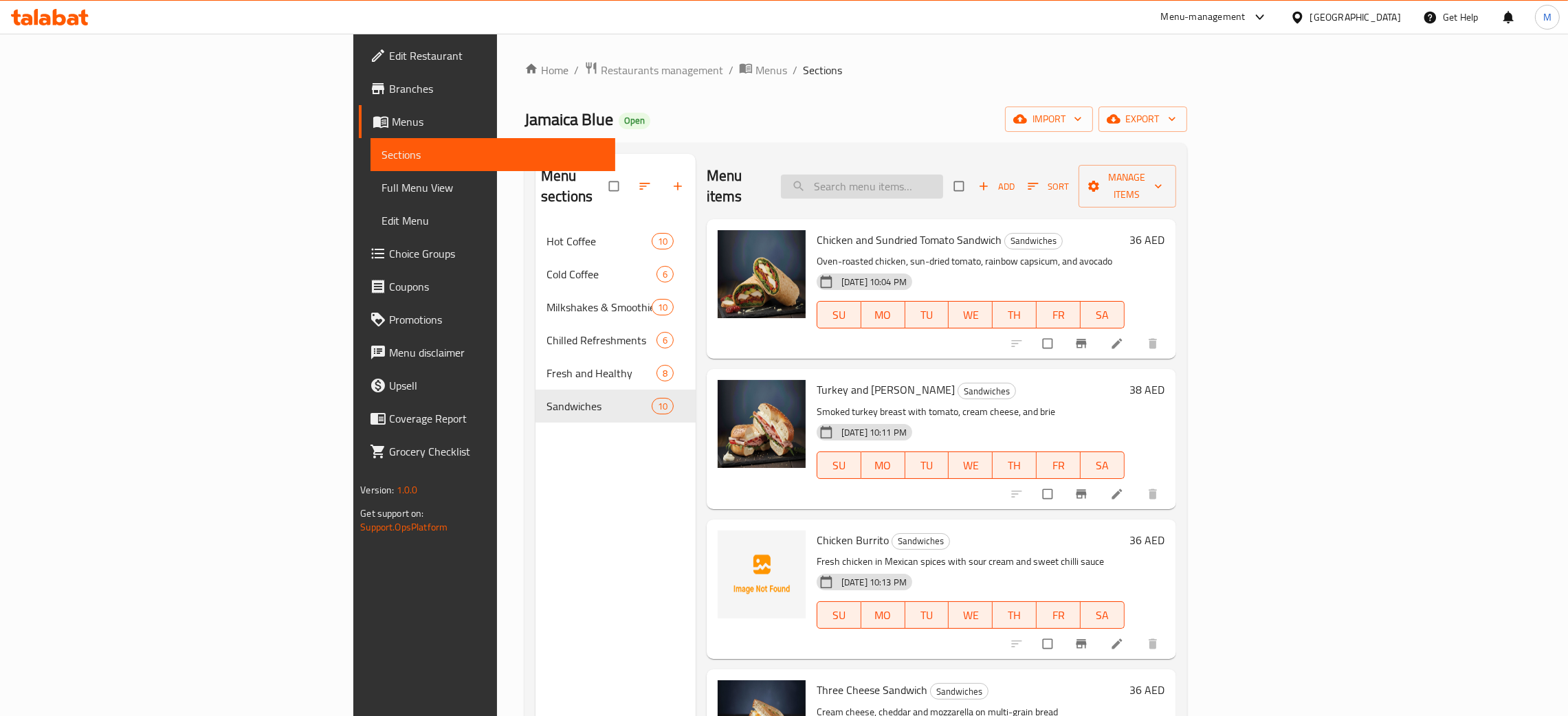
click at [943, 176] on input "search" at bounding box center [861, 186] width 162 height 24
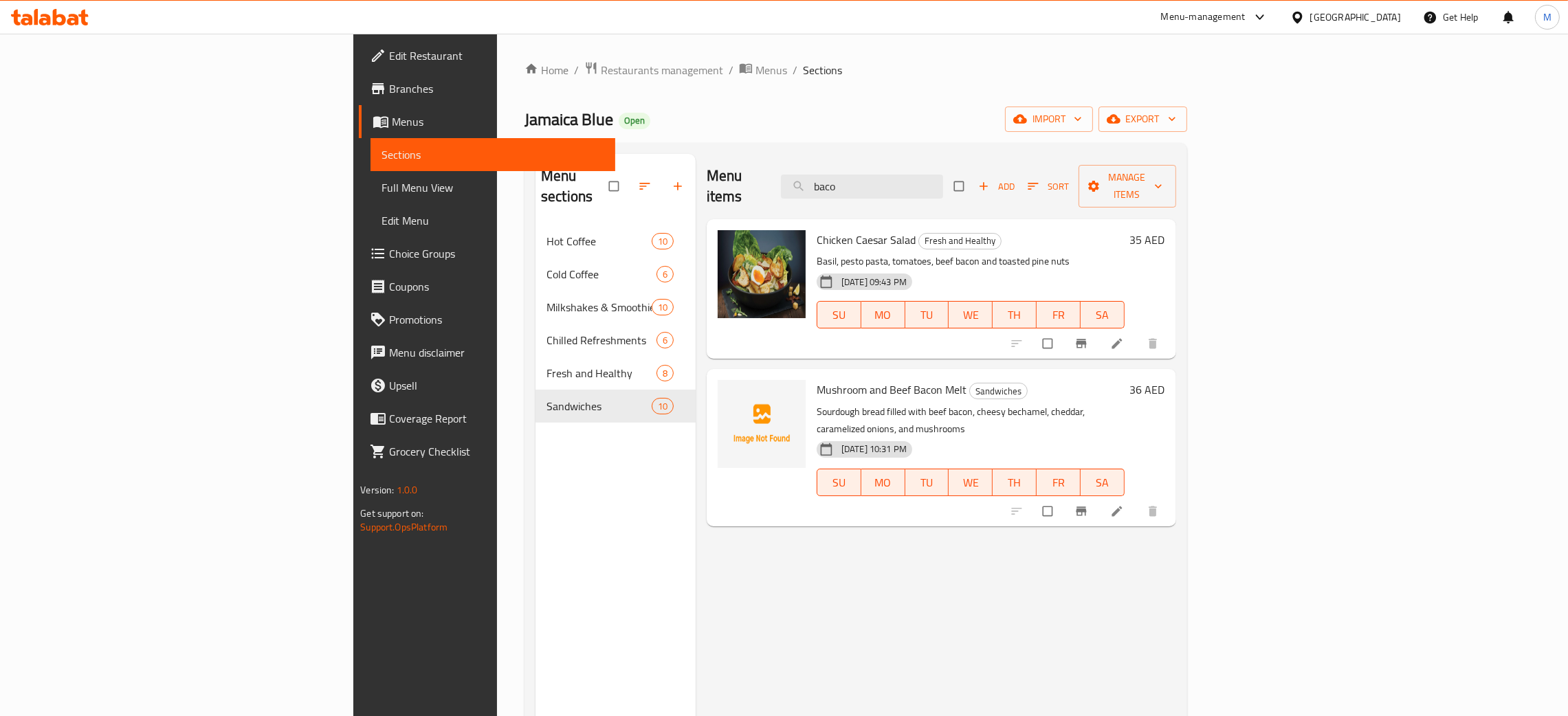
type input "baco"
drag, startPoint x: 967, startPoint y: 174, endPoint x: 882, endPoint y: 180, distance: 85.2
click at [882, 180] on div "Menu items baco Add Sort Manage items" at bounding box center [941, 186] width 469 height 65
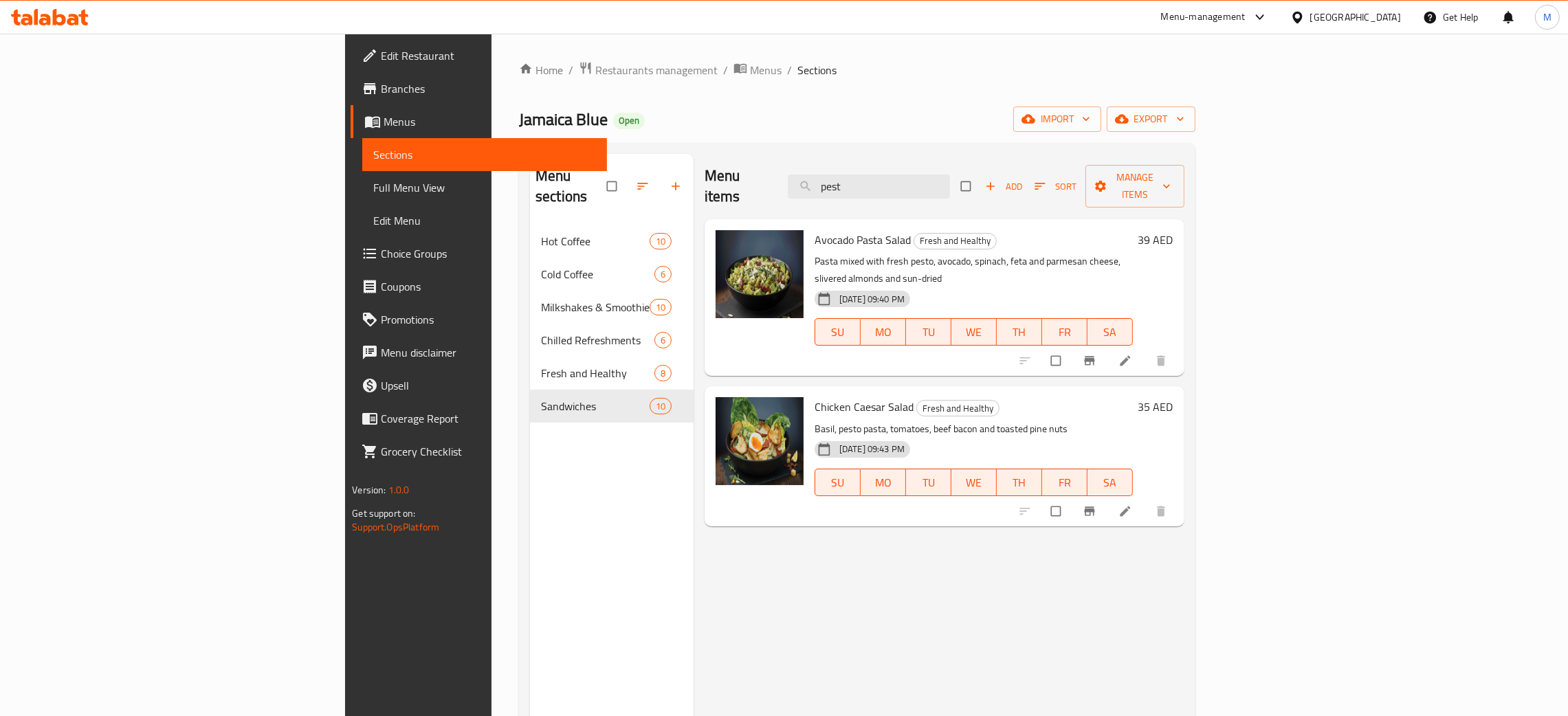
type input "pest"
drag, startPoint x: 981, startPoint y: 179, endPoint x: 863, endPoint y: 160, distance: 119.5
click at [863, 160] on div "Menu items pest Add Sort Manage items" at bounding box center [945, 186] width 479 height 65
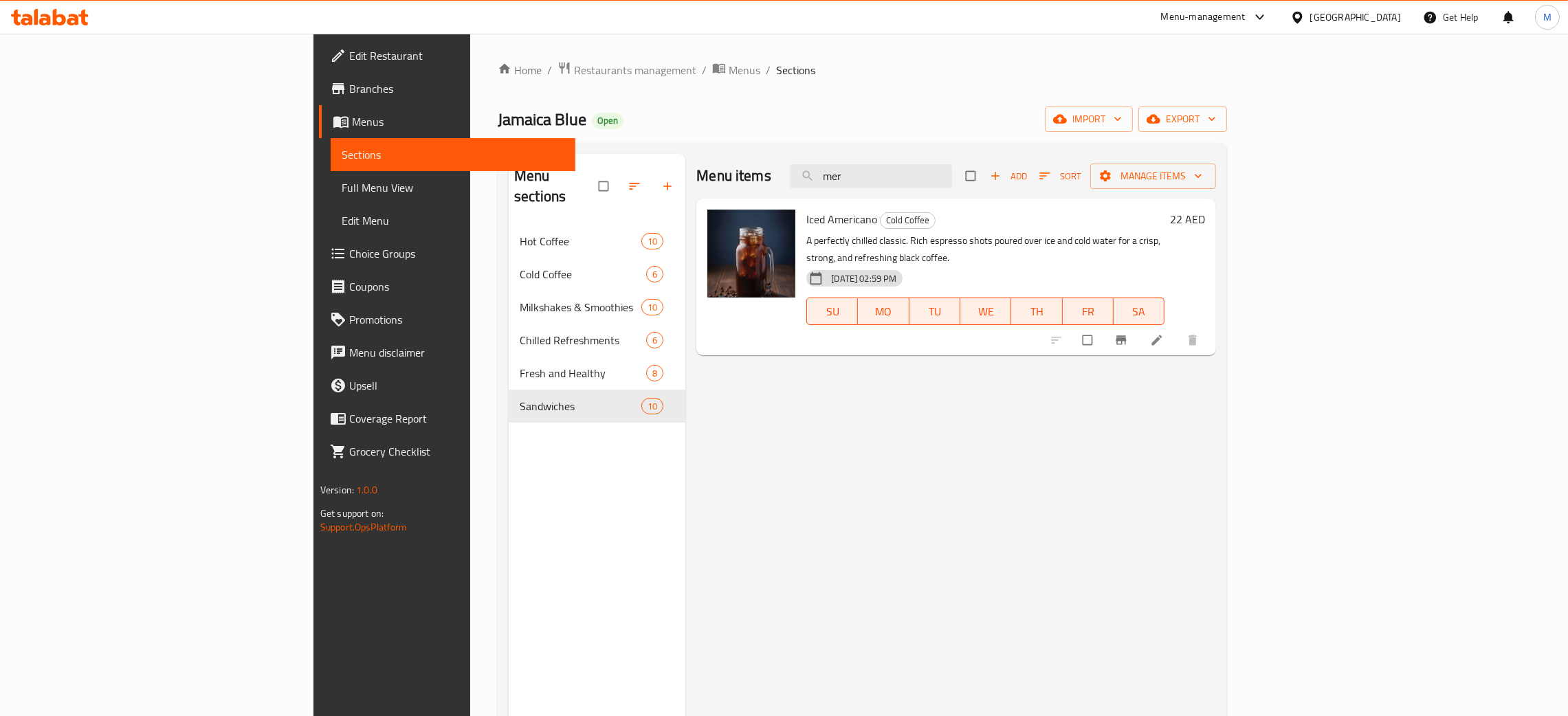
type input "mer"
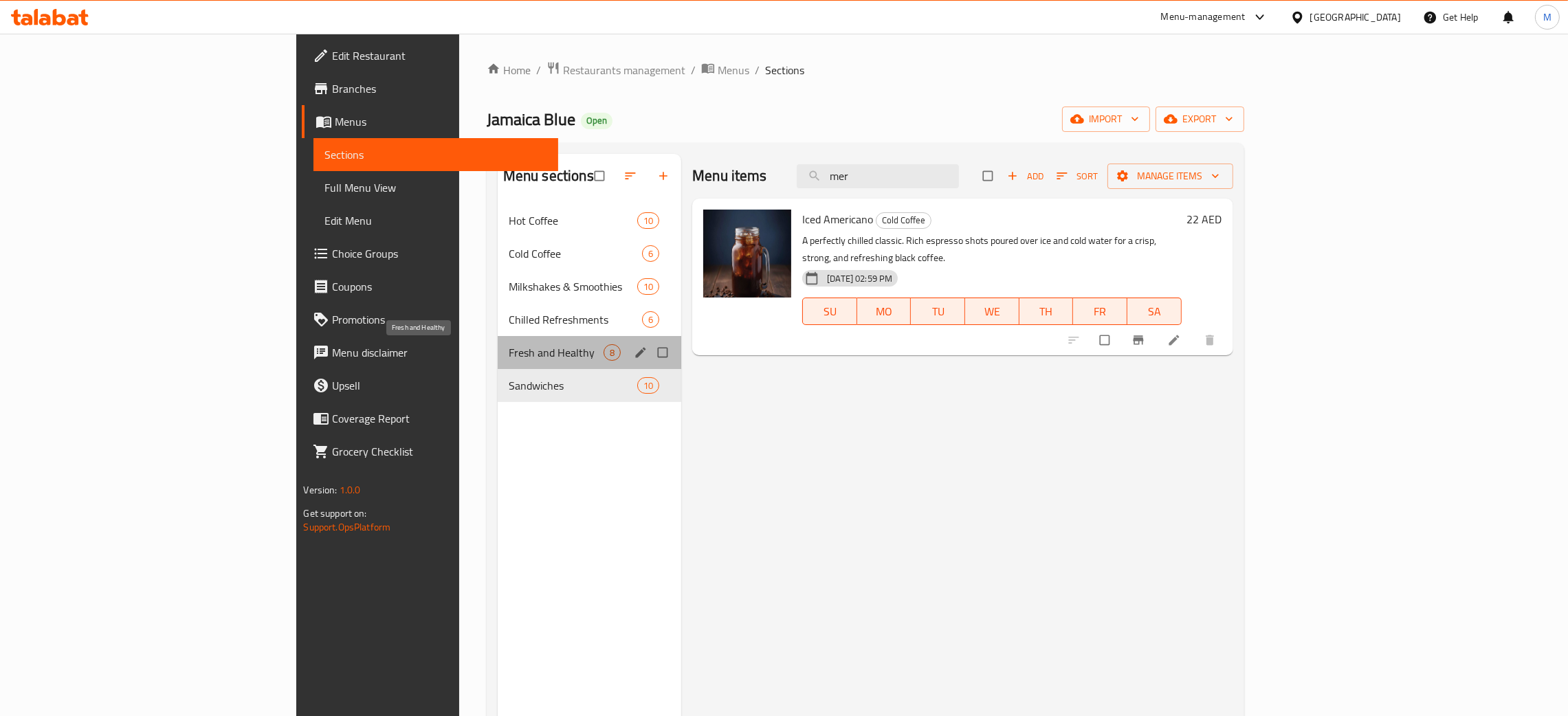
click at [508, 348] on span "Fresh and Healthy" at bounding box center [556, 352] width 95 height 17
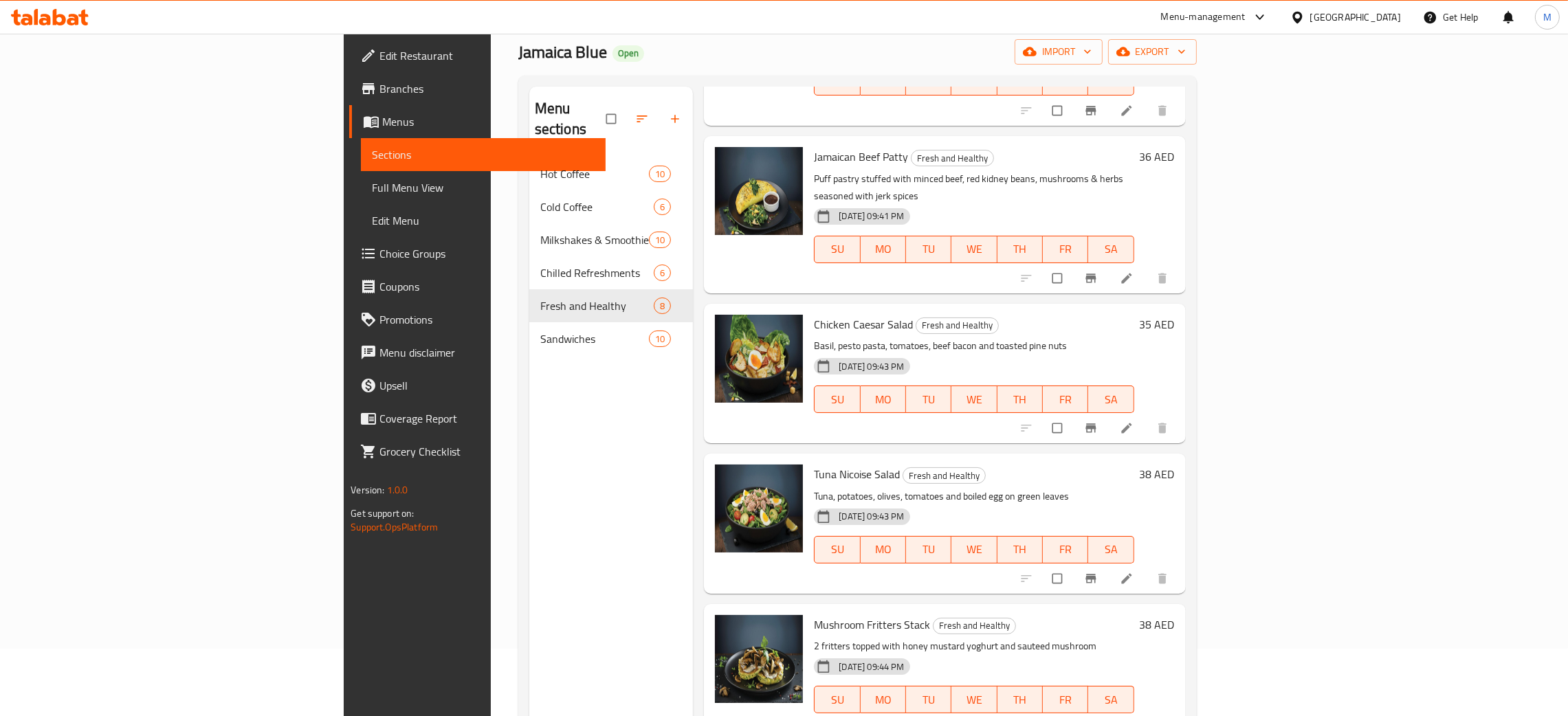
scroll to position [193, 0]
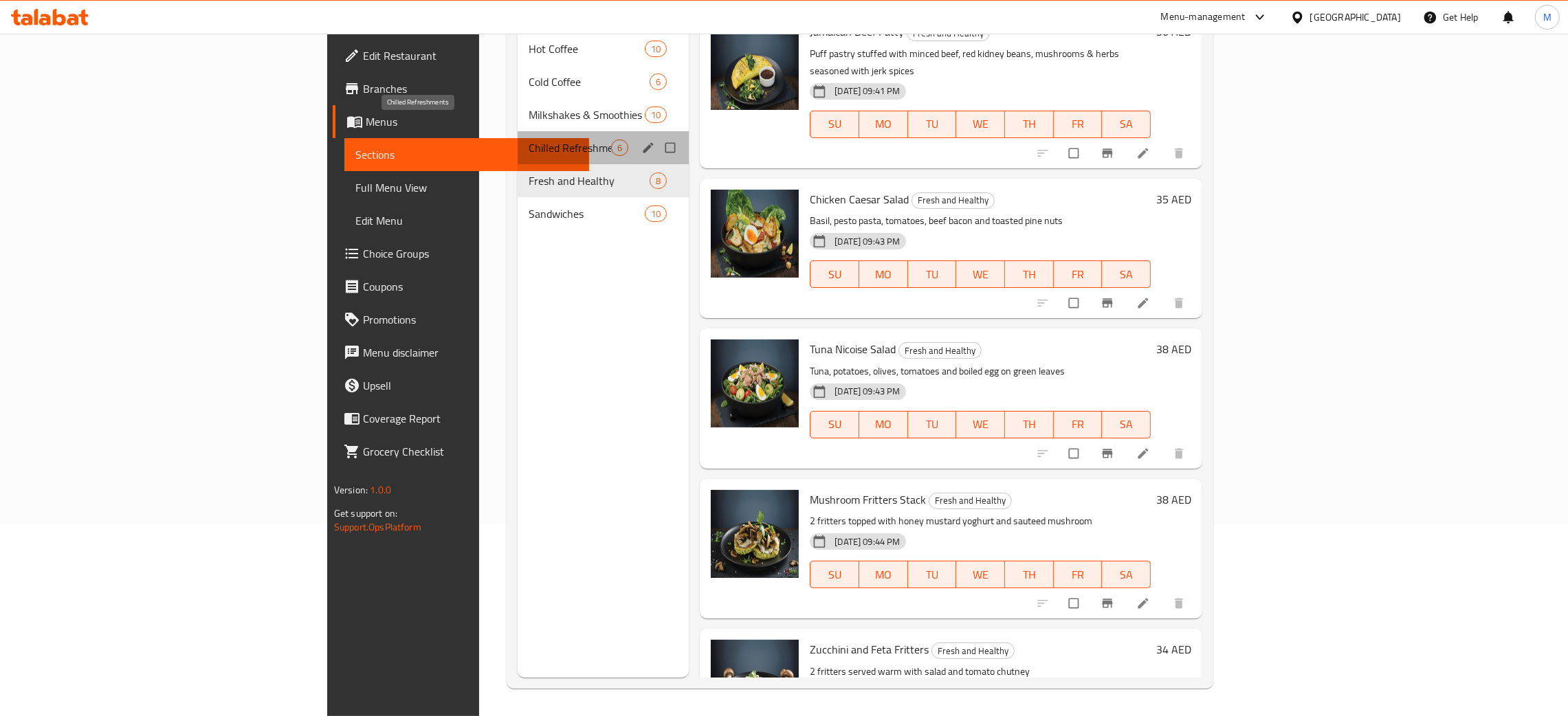
click at [528, 140] on span "Chilled Refreshments" at bounding box center [570, 148] width 83 height 17
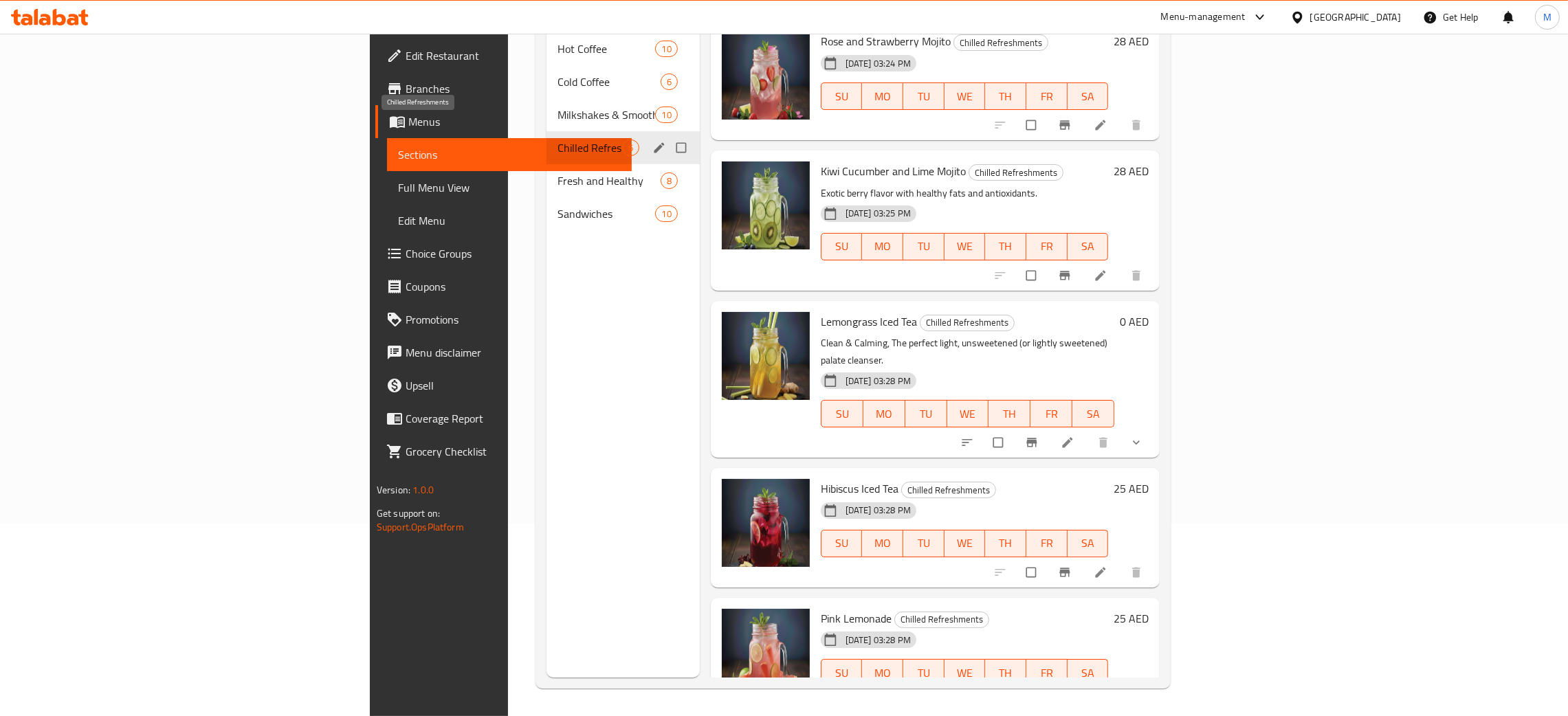
drag, startPoint x: 356, startPoint y: 120, endPoint x: 855, endPoint y: 249, distance: 515.4
click at [855, 249] on div "Menu sections Hot Coffee 10 Cold Coffee 6 Milkshakes & Smoothies 10 Chilled Ref…" at bounding box center [853, 319] width 614 height 716
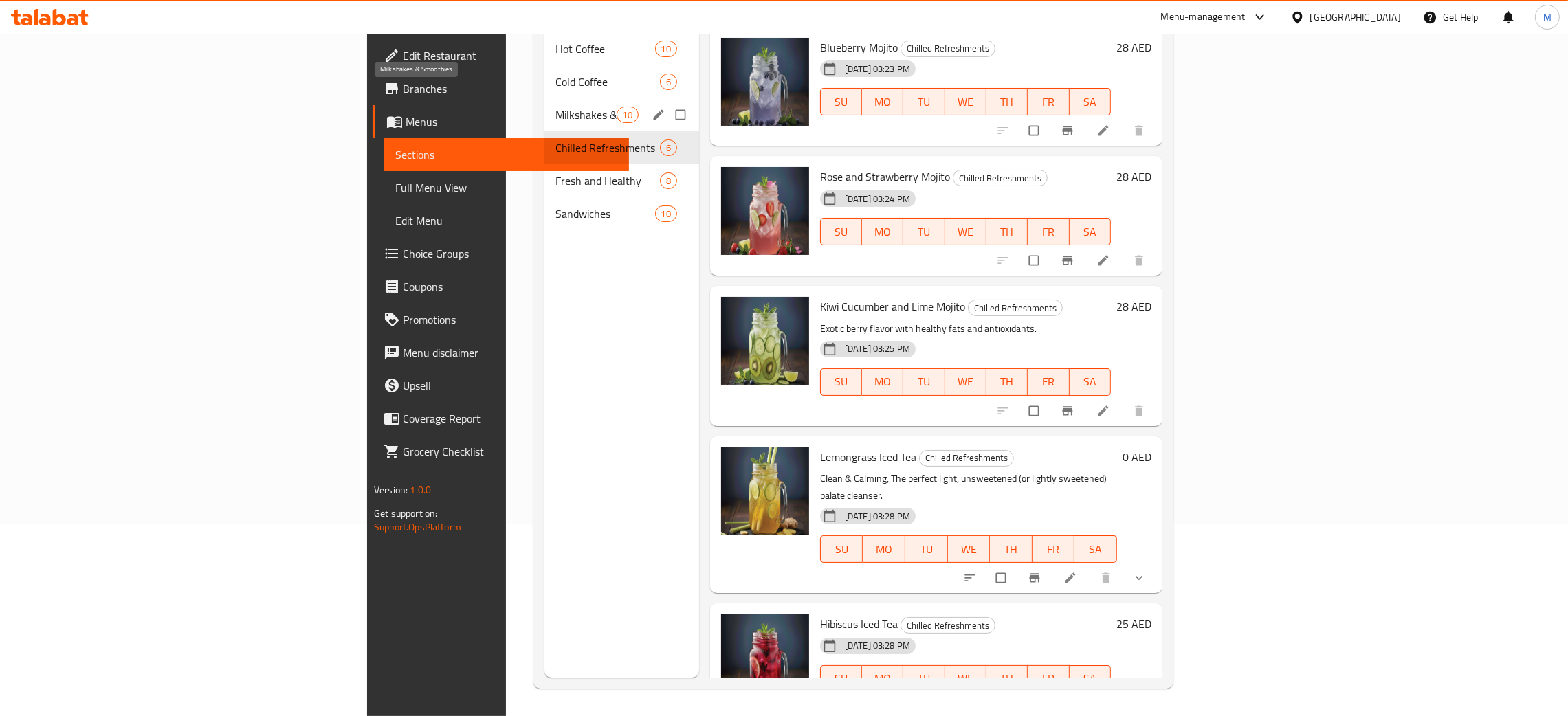
click at [555, 107] on span "Milkshakes & Smoothies" at bounding box center [586, 115] width 61 height 17
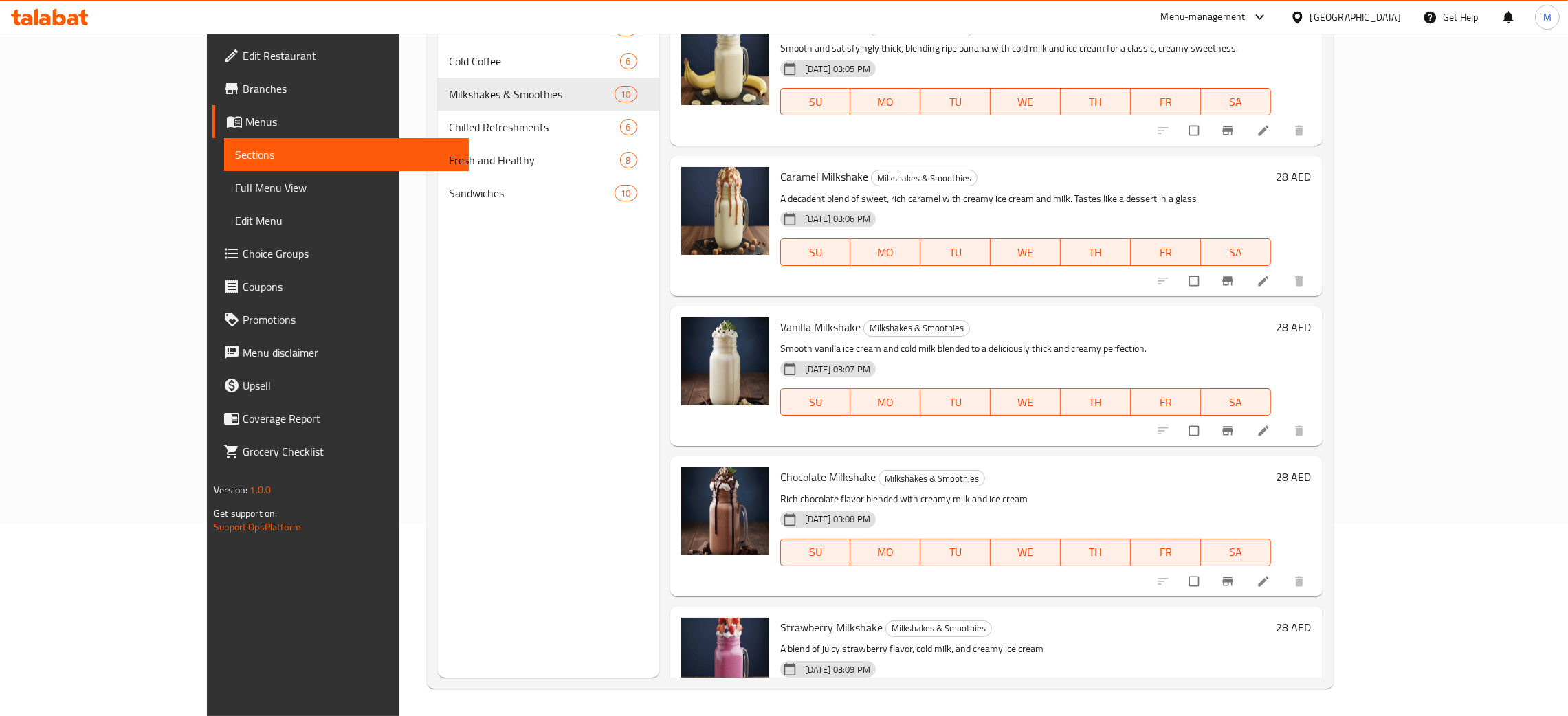
drag, startPoint x: 406, startPoint y: 93, endPoint x: 917, endPoint y: 361, distance: 577.0
click at [688, 187] on div "Menu sections Hot Coffee 10 Cold Coffee 6 Milkshakes & Smoothies 10 Chilled Ref…" at bounding box center [880, 319] width 885 height 716
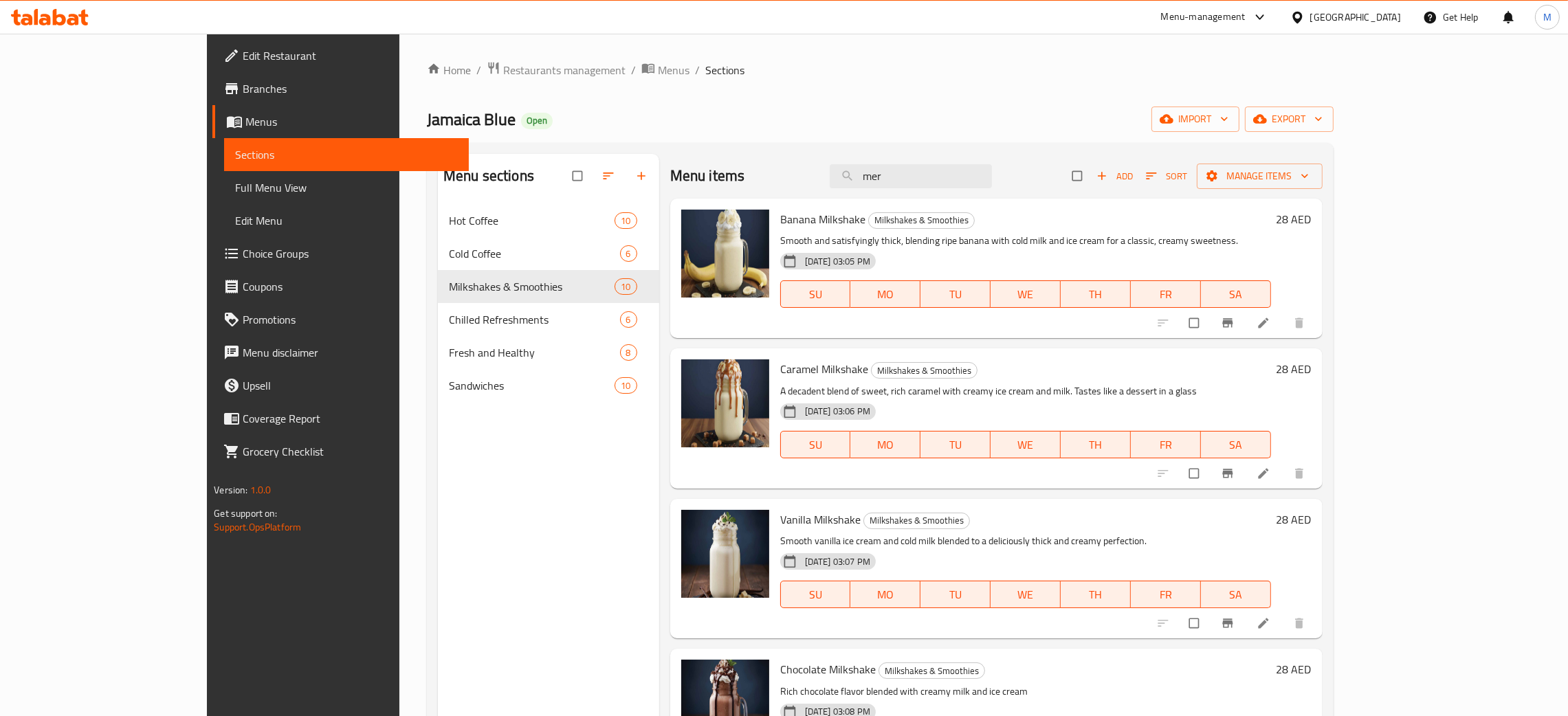
drag, startPoint x: 85, startPoint y: 187, endPoint x: 111, endPoint y: 196, distance: 27.5
click at [235, 187] on span "Full Menu View" at bounding box center [346, 187] width 223 height 17
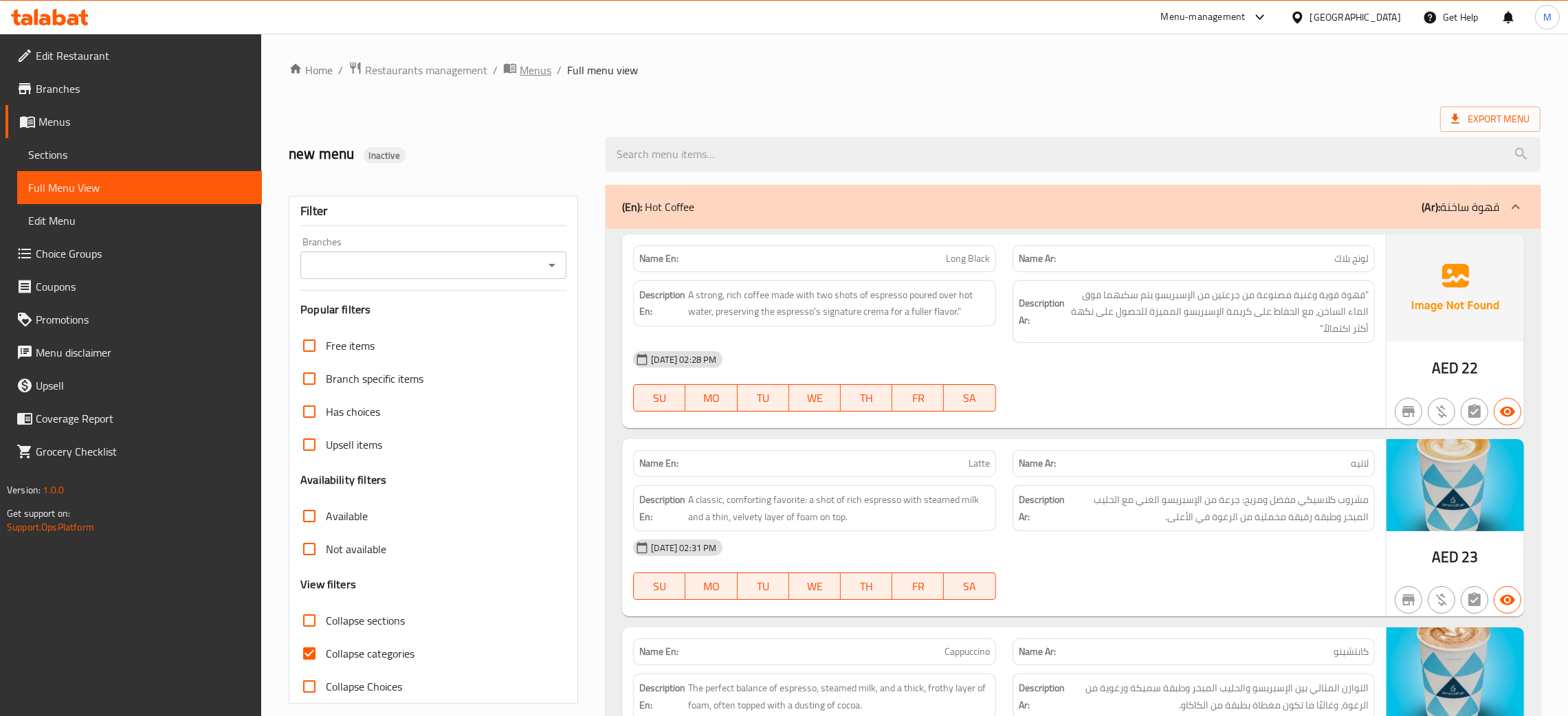
click at [514, 66] on icon "breadcrumb" at bounding box center [510, 69] width 12 height 10
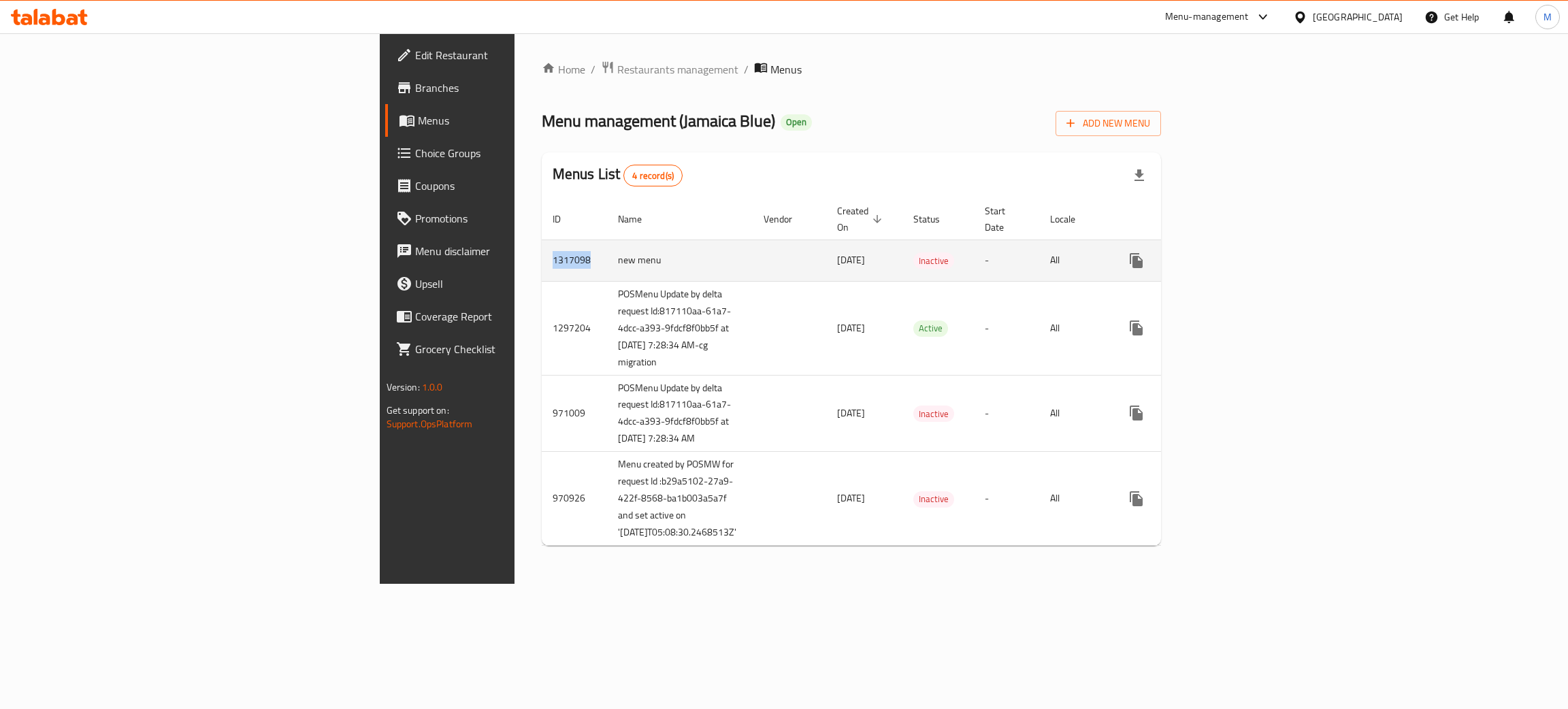
drag, startPoint x: 346, startPoint y: 241, endPoint x: 292, endPoint y: 257, distance: 56.3
click at [542, 257] on td "1317098" at bounding box center [574, 260] width 65 height 42
copy td "1317098"
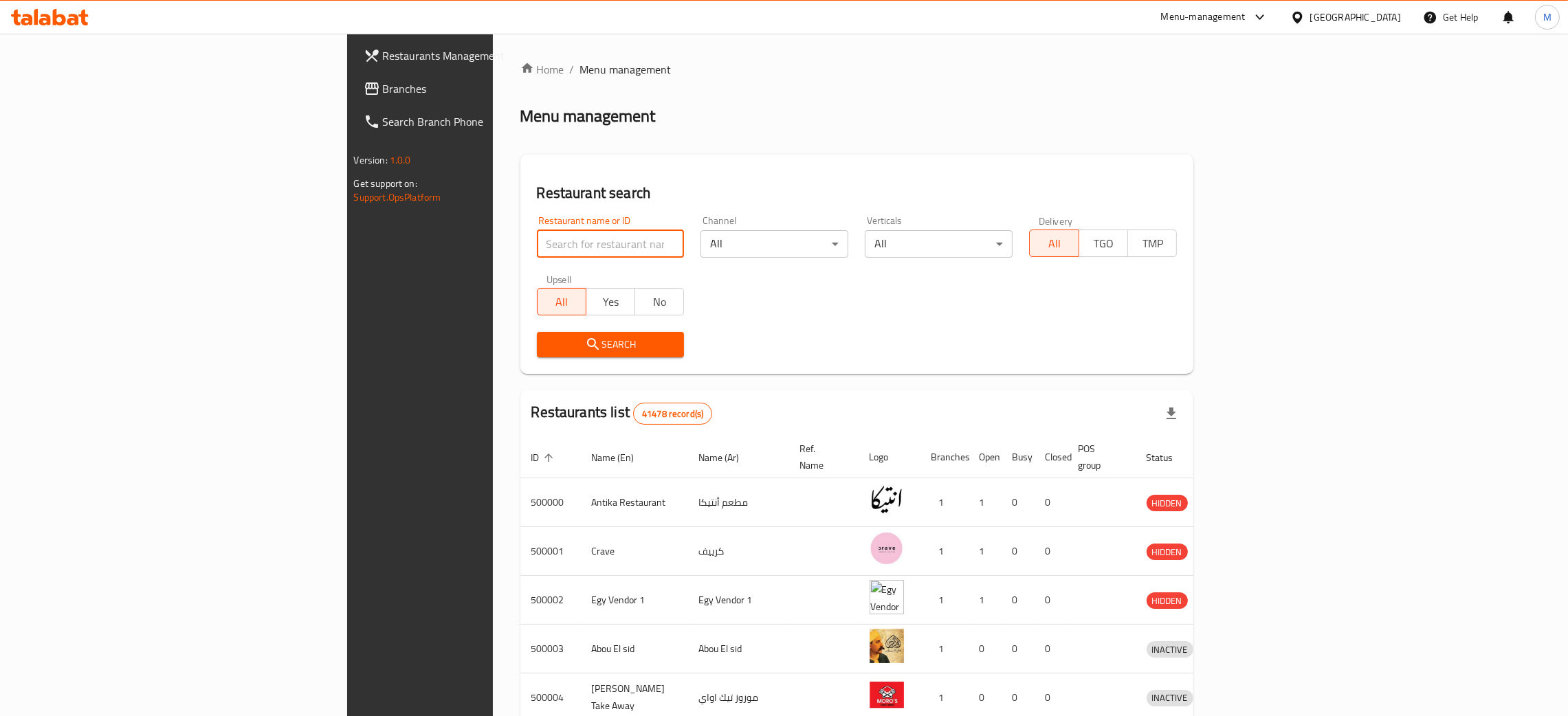
click at [537, 242] on input "search" at bounding box center [610, 244] width 147 height 28
paste input "692631"
type input "692631"
click button "Search" at bounding box center [610, 344] width 147 height 25
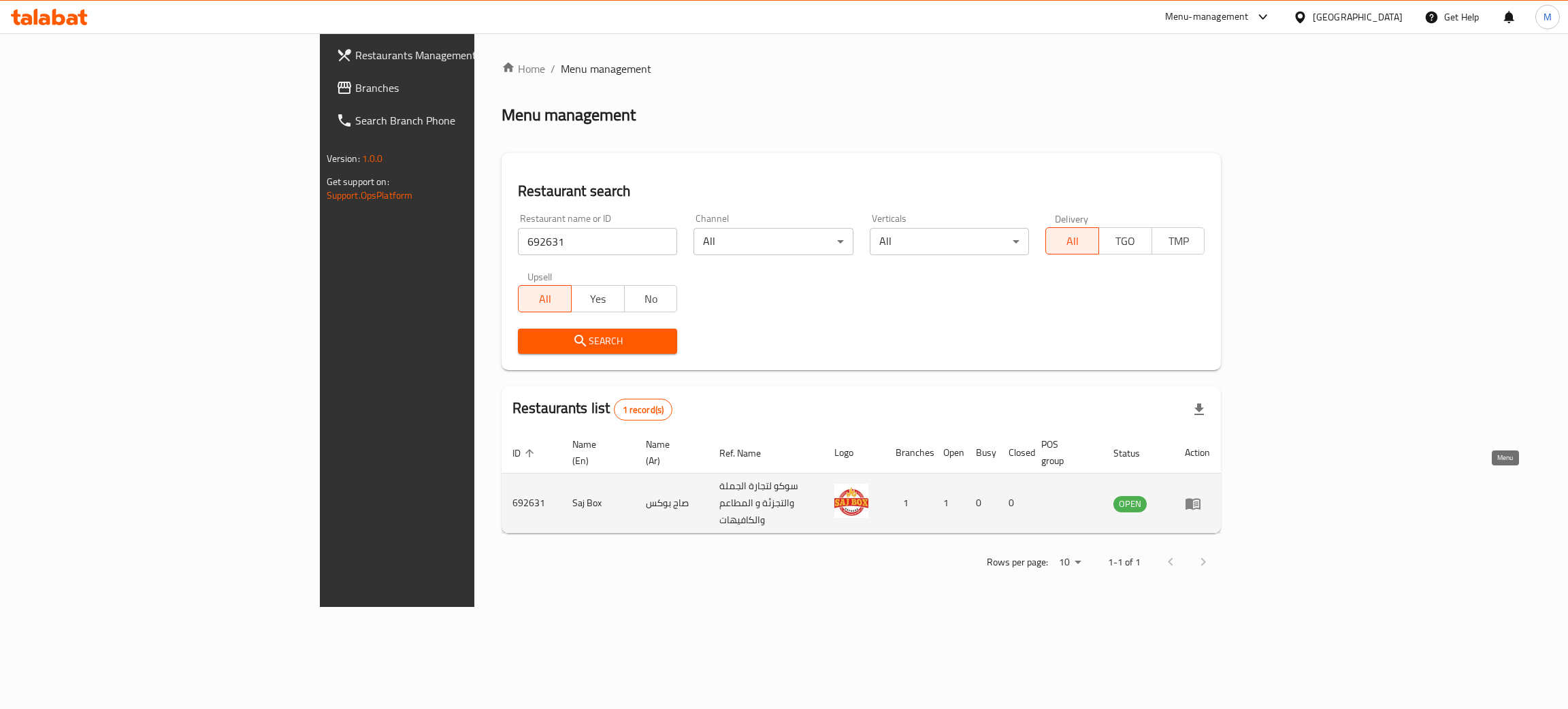
click at [1200, 498] on icon "enhanced table" at bounding box center [1193, 503] width 15 height 12
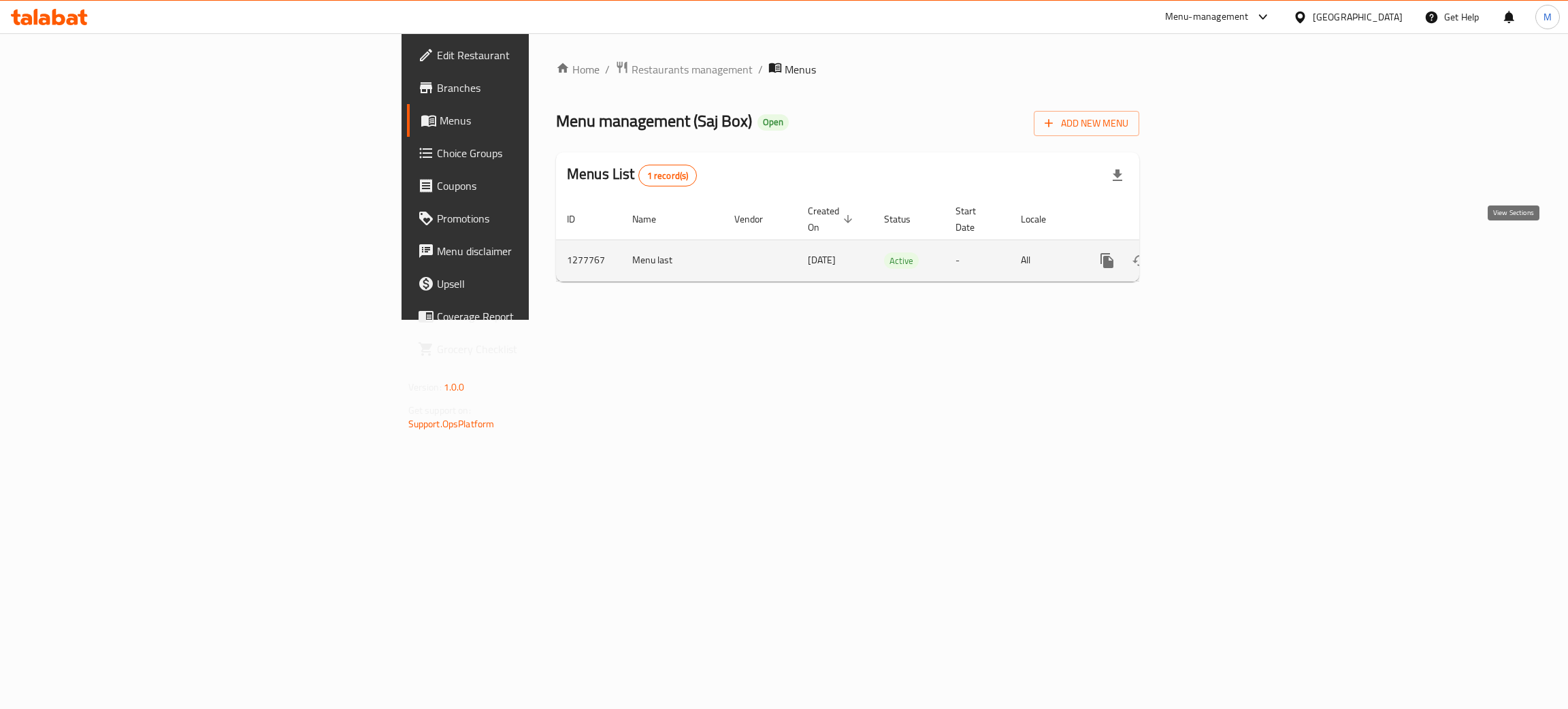
click at [1213, 252] on icon "enhanced table" at bounding box center [1205, 260] width 16 height 16
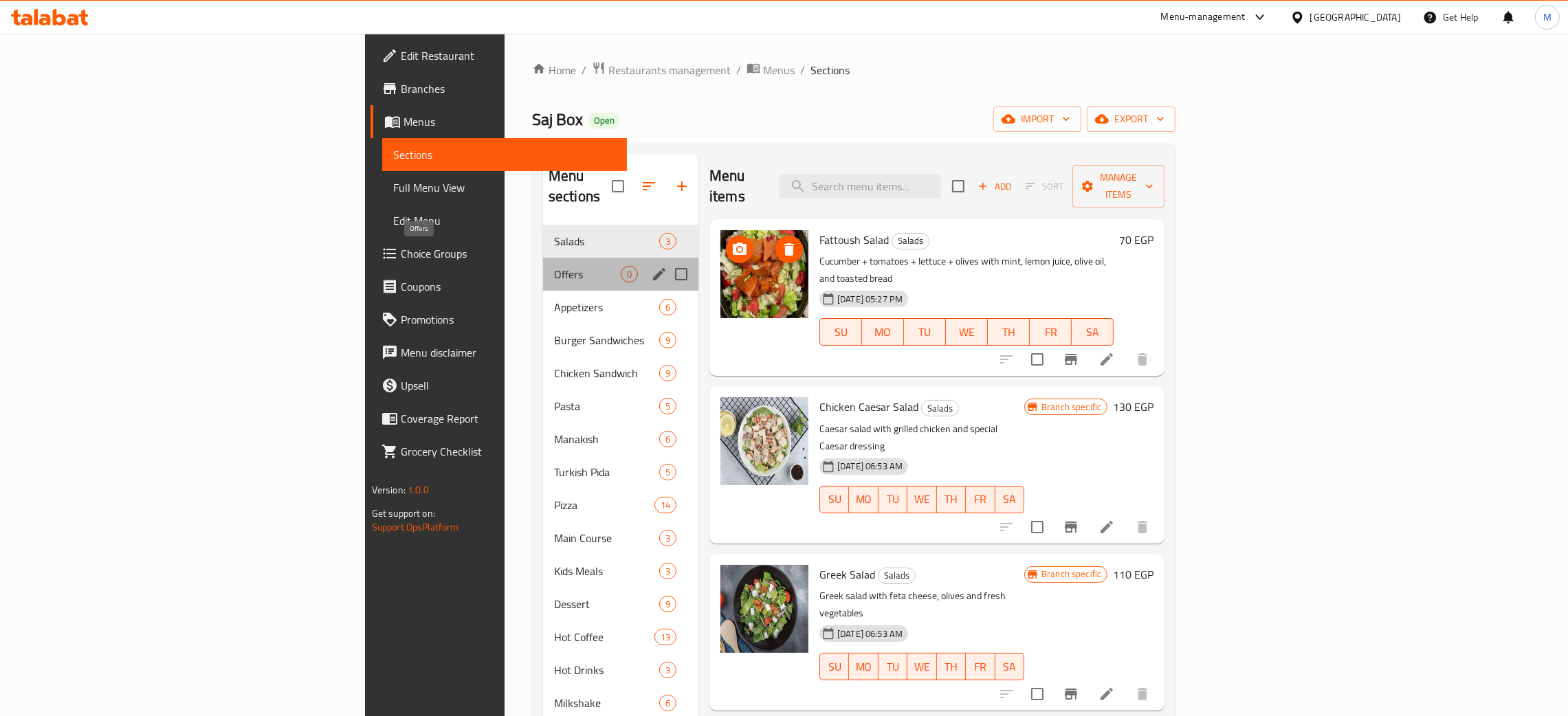
click at [554, 266] on span "Offers" at bounding box center [587, 274] width 67 height 17
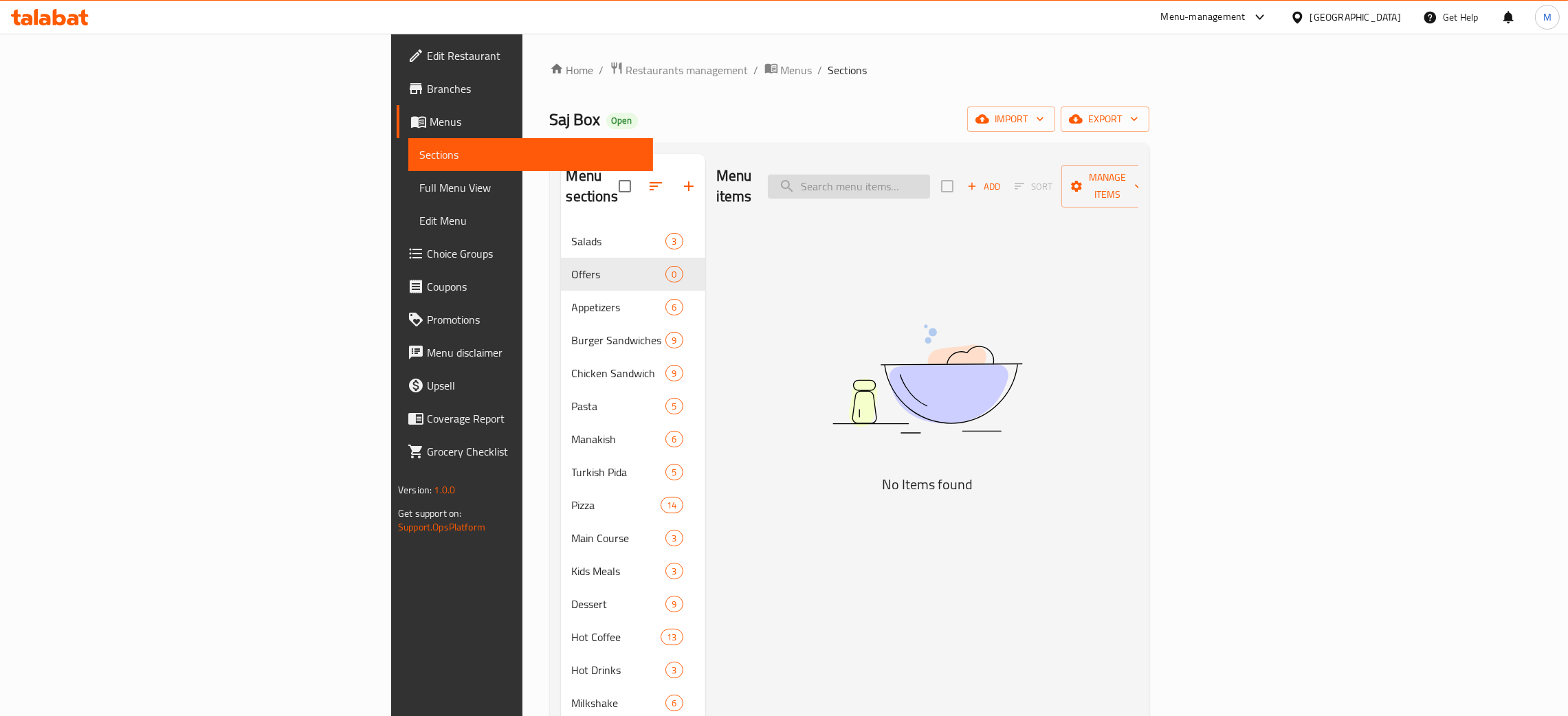
click at [930, 180] on input "search" at bounding box center [848, 186] width 162 height 24
type input "offer"
drag, startPoint x: 1000, startPoint y: 180, endPoint x: 840, endPoint y: 145, distance: 163.8
click at [844, 147] on div "Menu sections Salads 3 Offers 0 Appetizers 6 Burger Sandwiches 9 Chicken Sandwi…" at bounding box center [849, 512] width 599 height 737
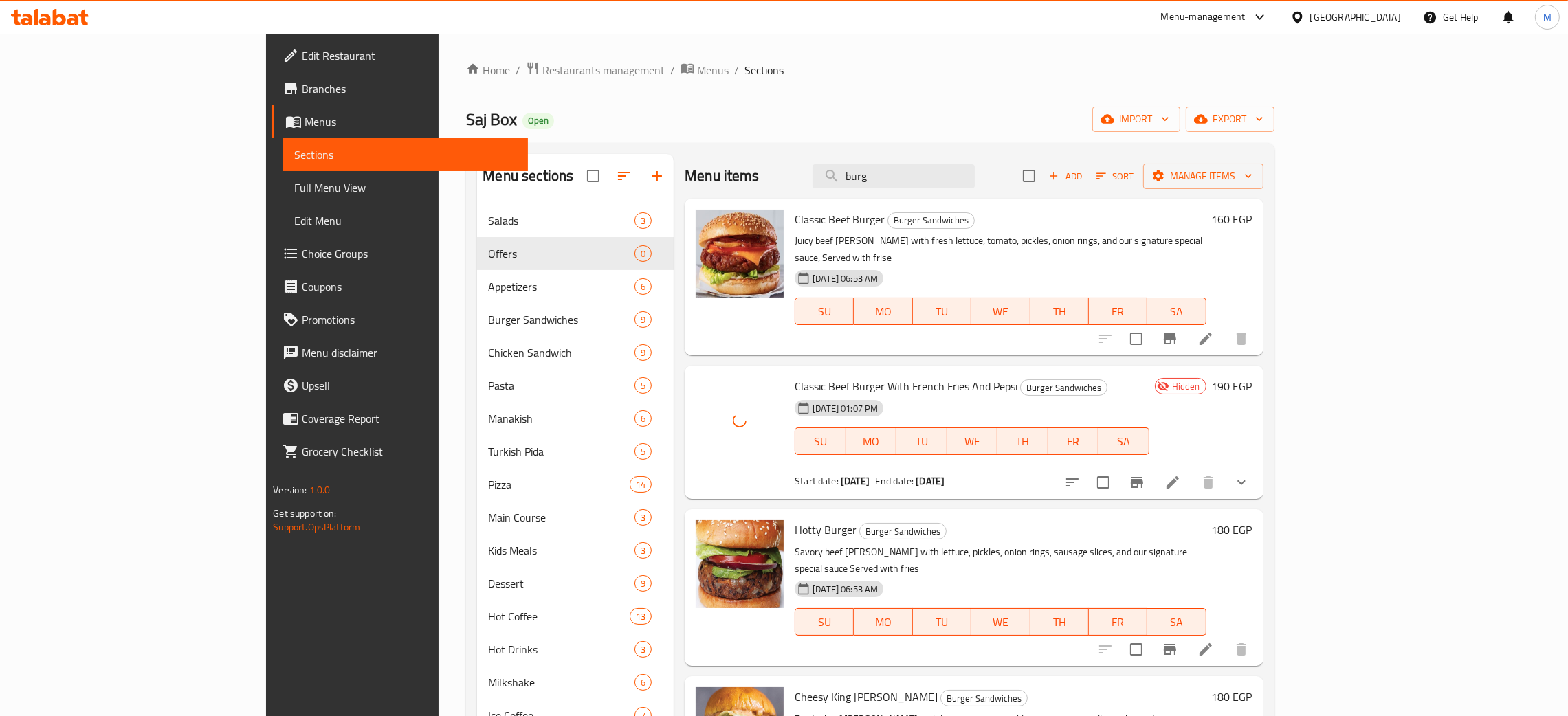
click at [812, 102] on div "Home / Restaurants management / Menus / Sections Saj Box Open import export Men…" at bounding box center [869, 471] width 807 height 819
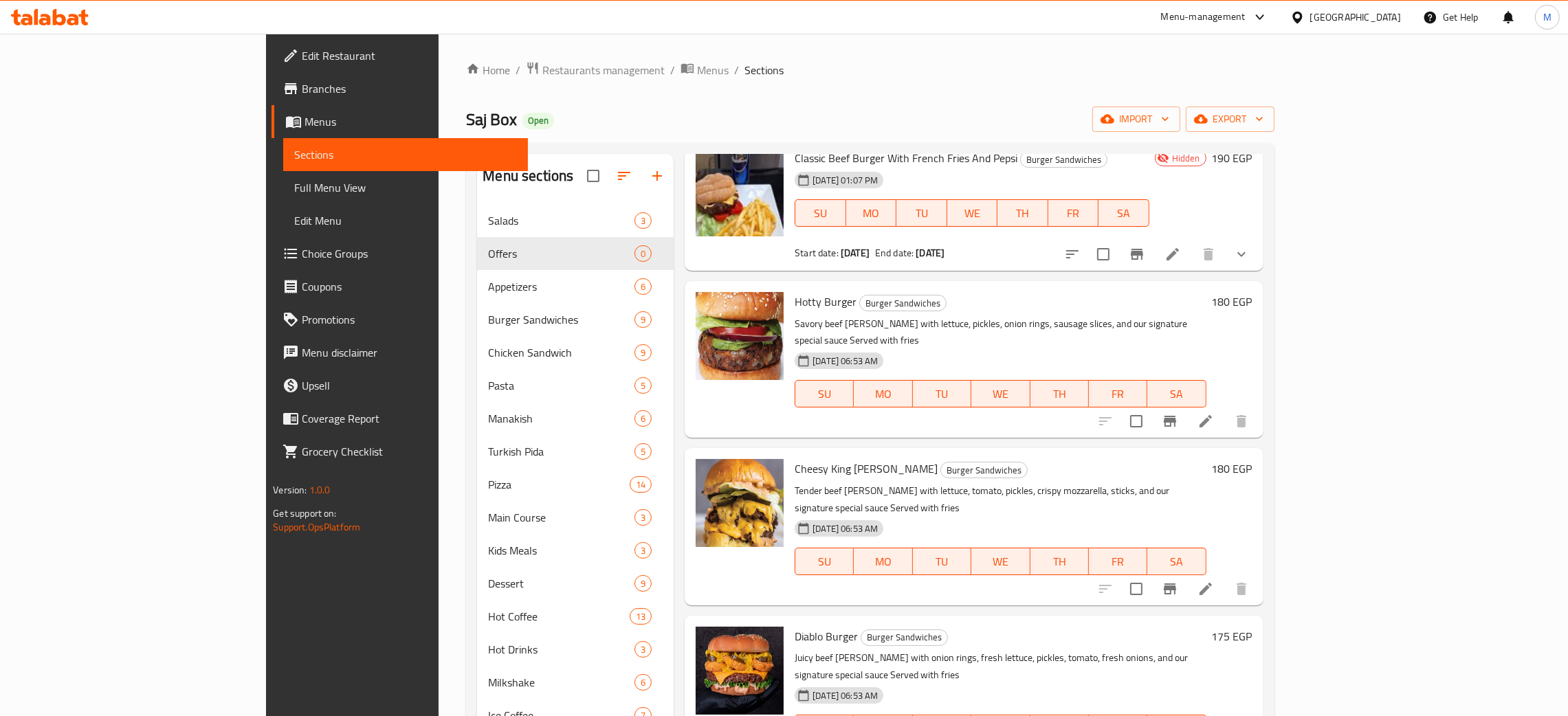
scroll to position [95, 0]
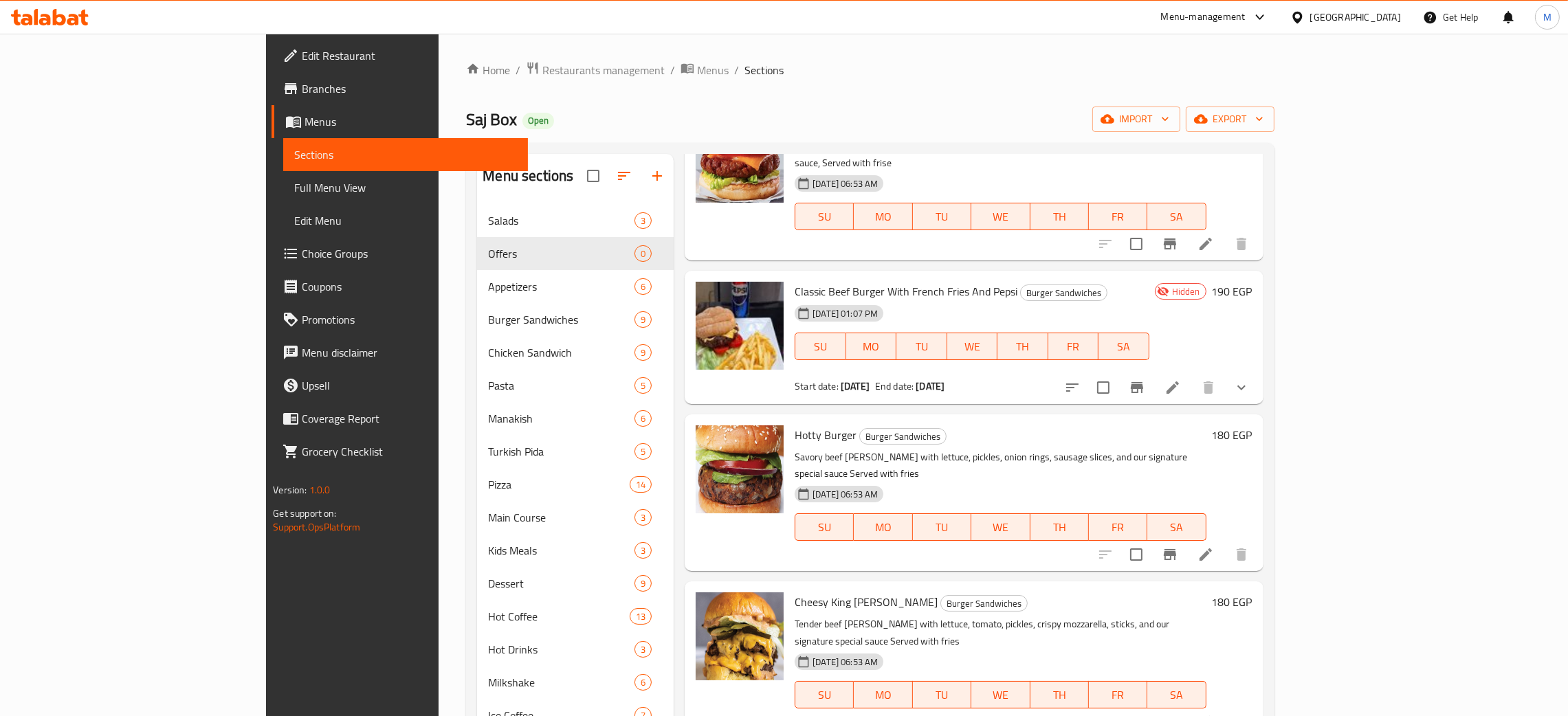
click at [876, 94] on div "Home / Restaurants management / Menus / Sections Saj Box Open import export Men…" at bounding box center [869, 471] width 807 height 819
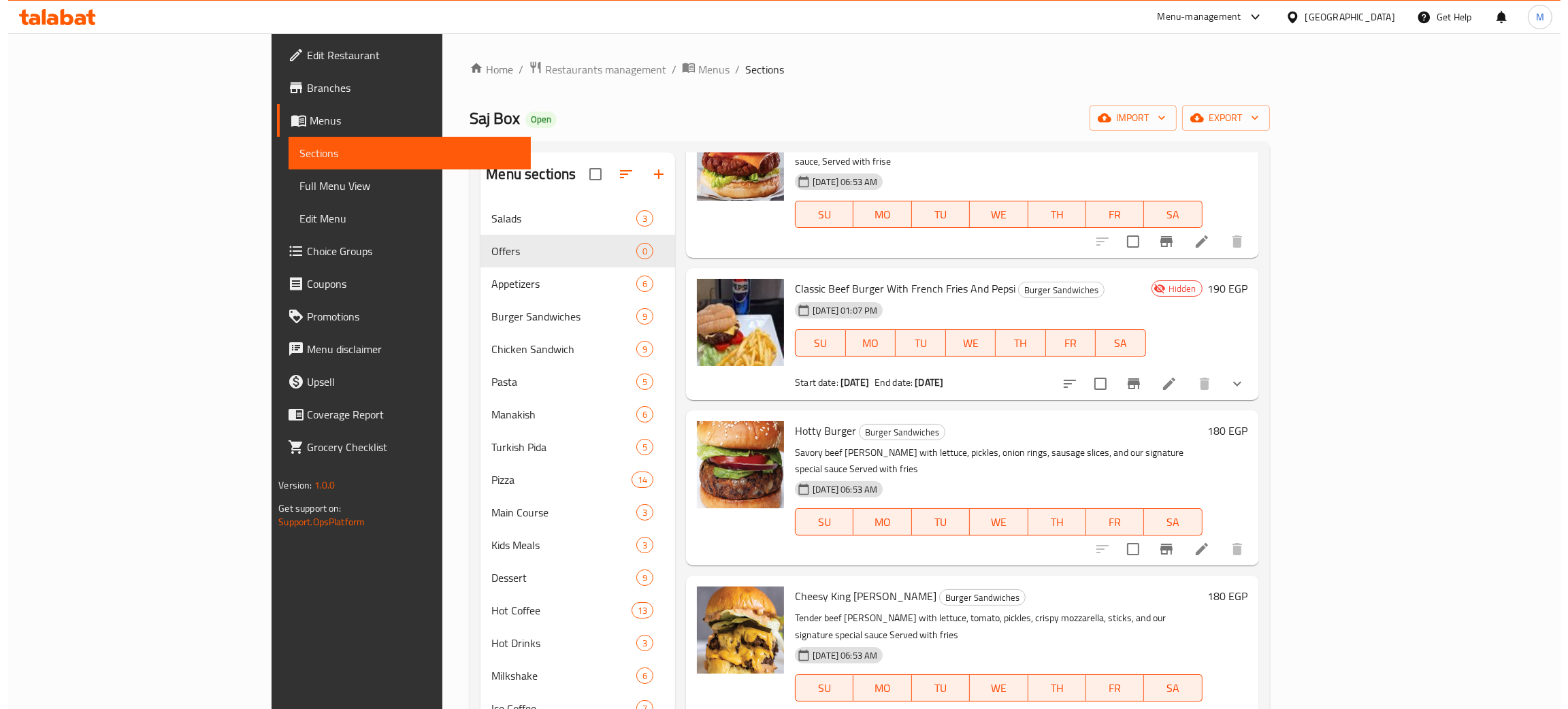
scroll to position [0, 0]
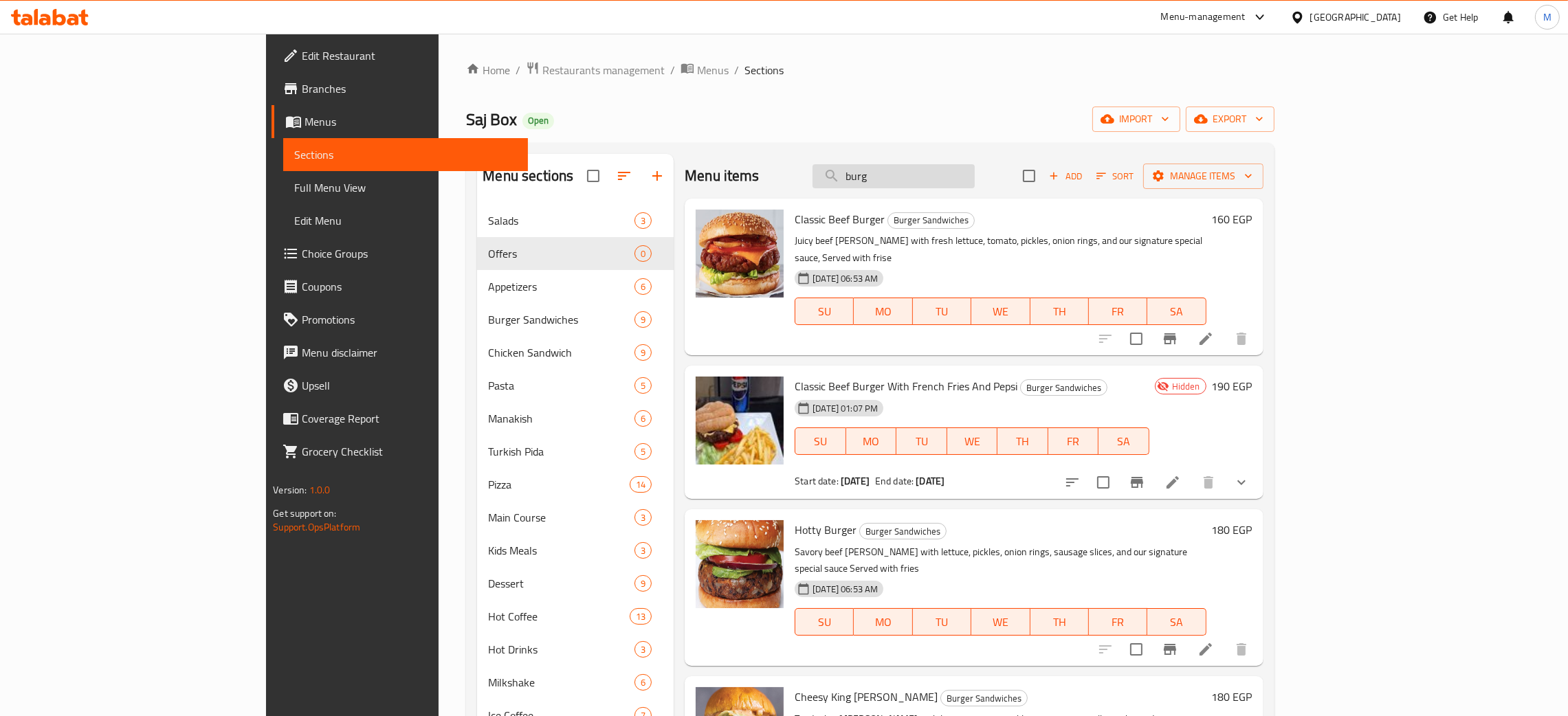
click at [975, 172] on input "burg" at bounding box center [893, 176] width 162 height 24
type input "b"
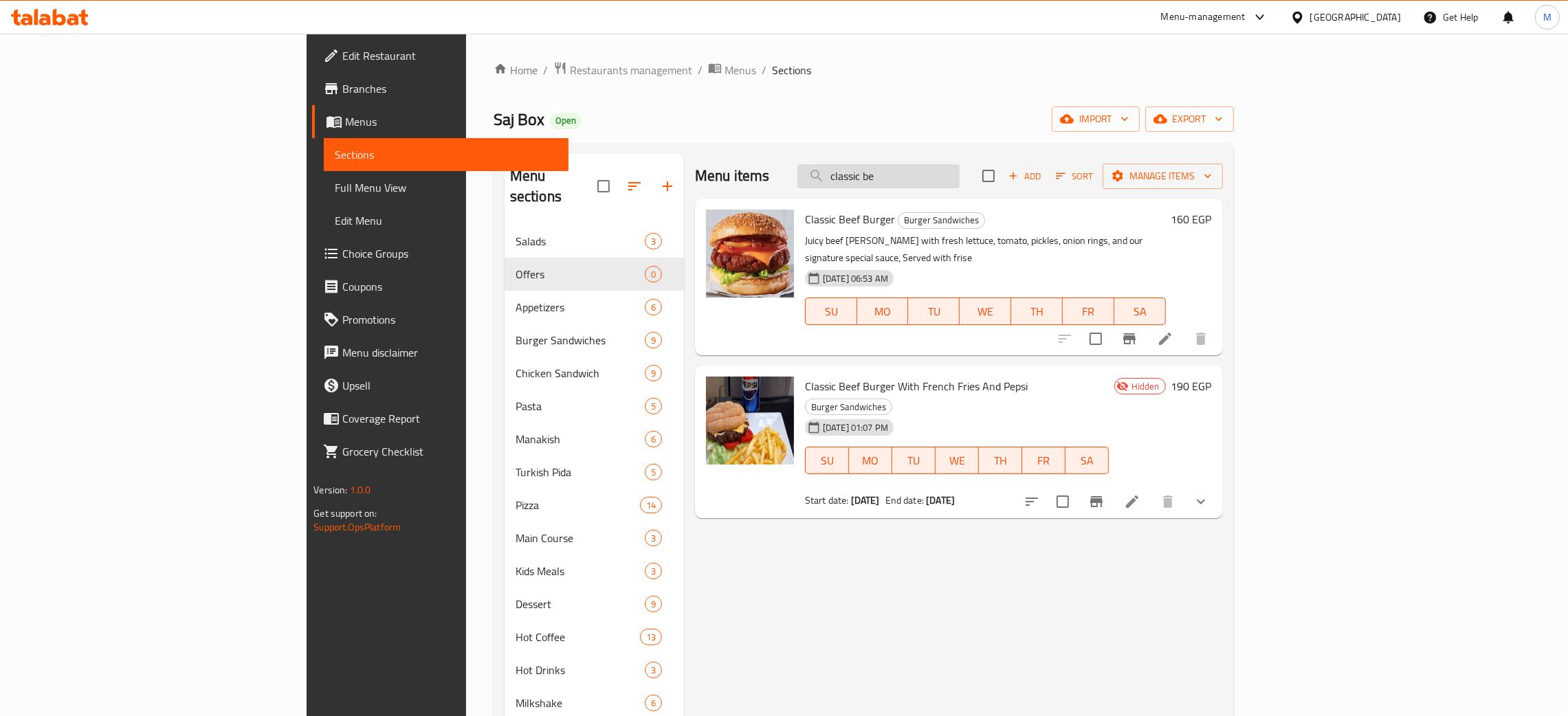
drag, startPoint x: 1007, startPoint y: 173, endPoint x: 953, endPoint y: 180, distance: 54.5
click at [953, 180] on input "classic be" at bounding box center [878, 176] width 162 height 24
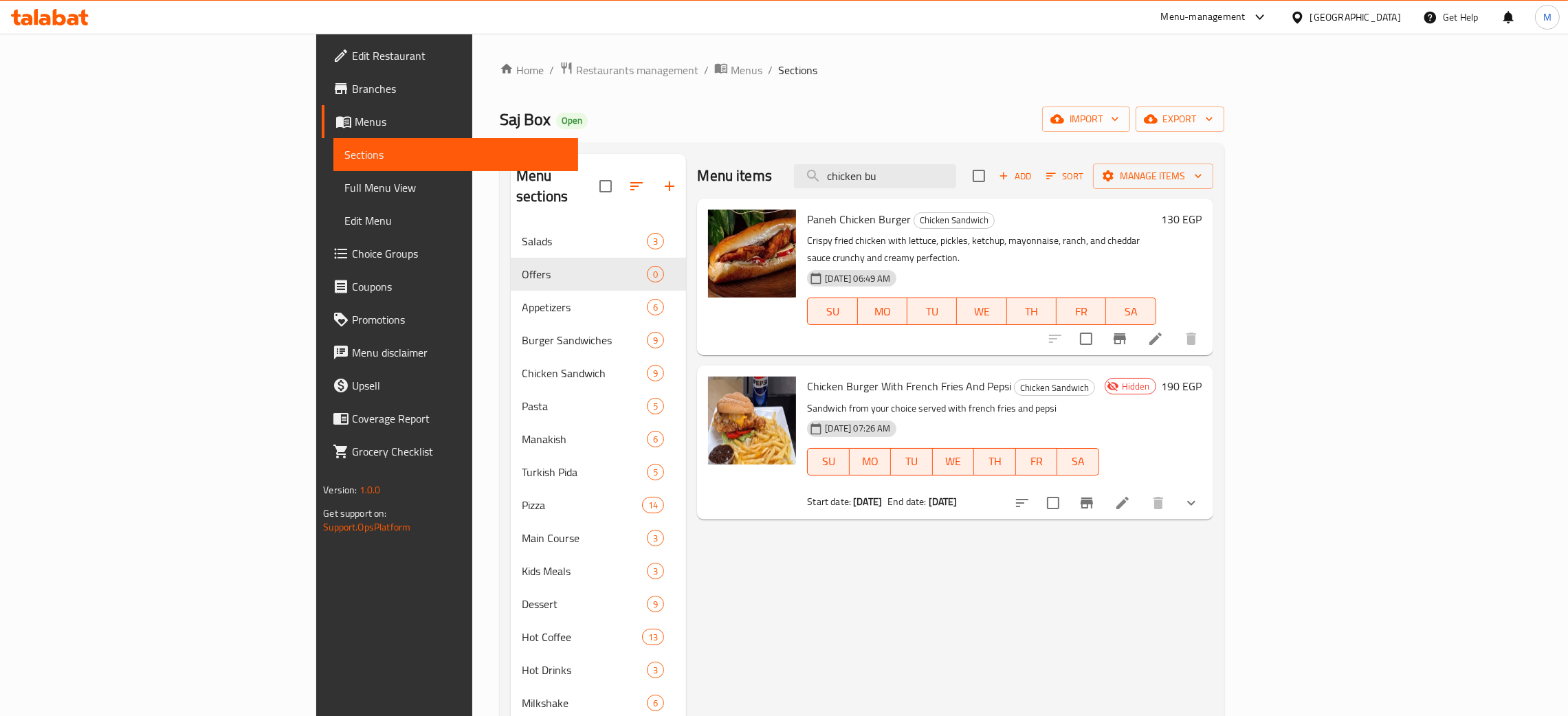
type input "chicken bu"
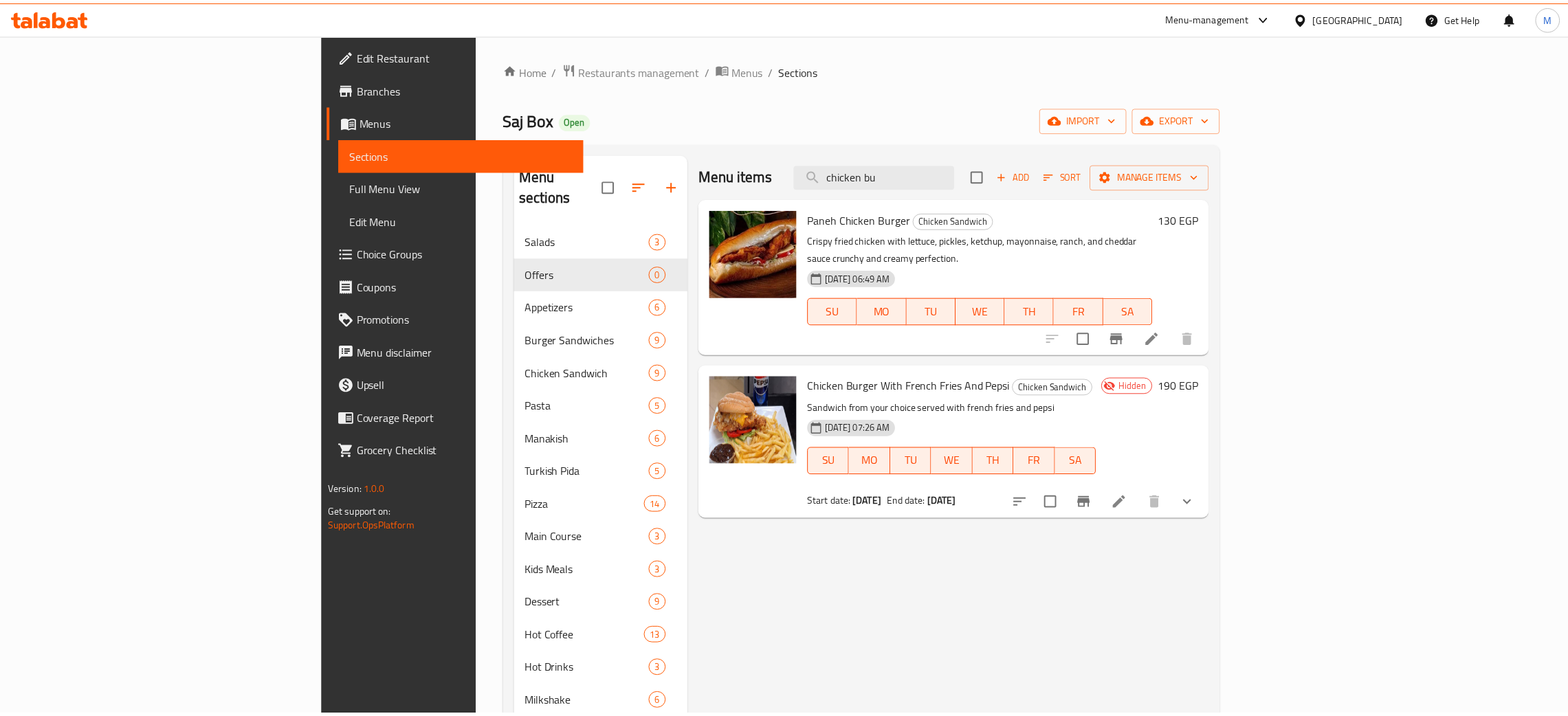
scroll to position [193, 0]
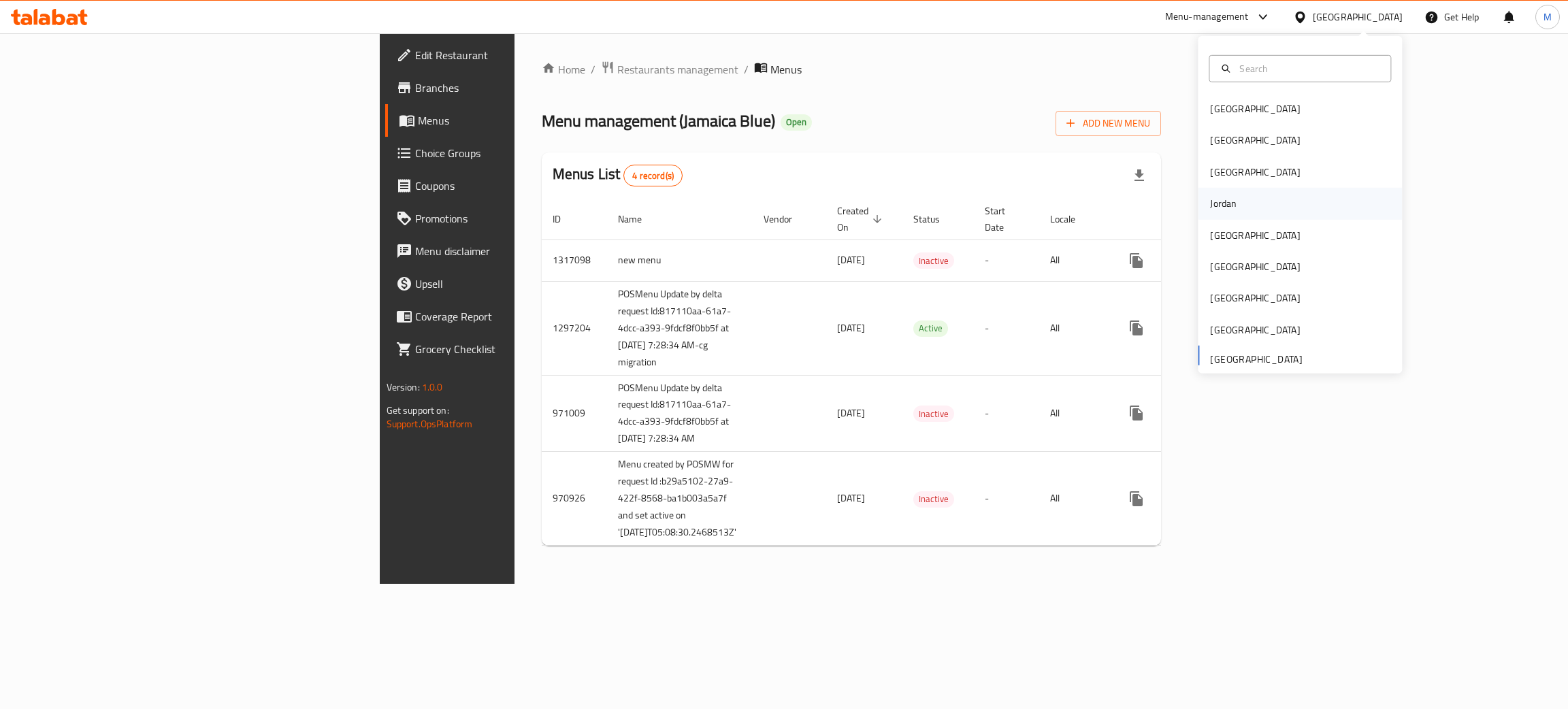
click at [1217, 202] on div "Jordan" at bounding box center [1223, 203] width 27 height 15
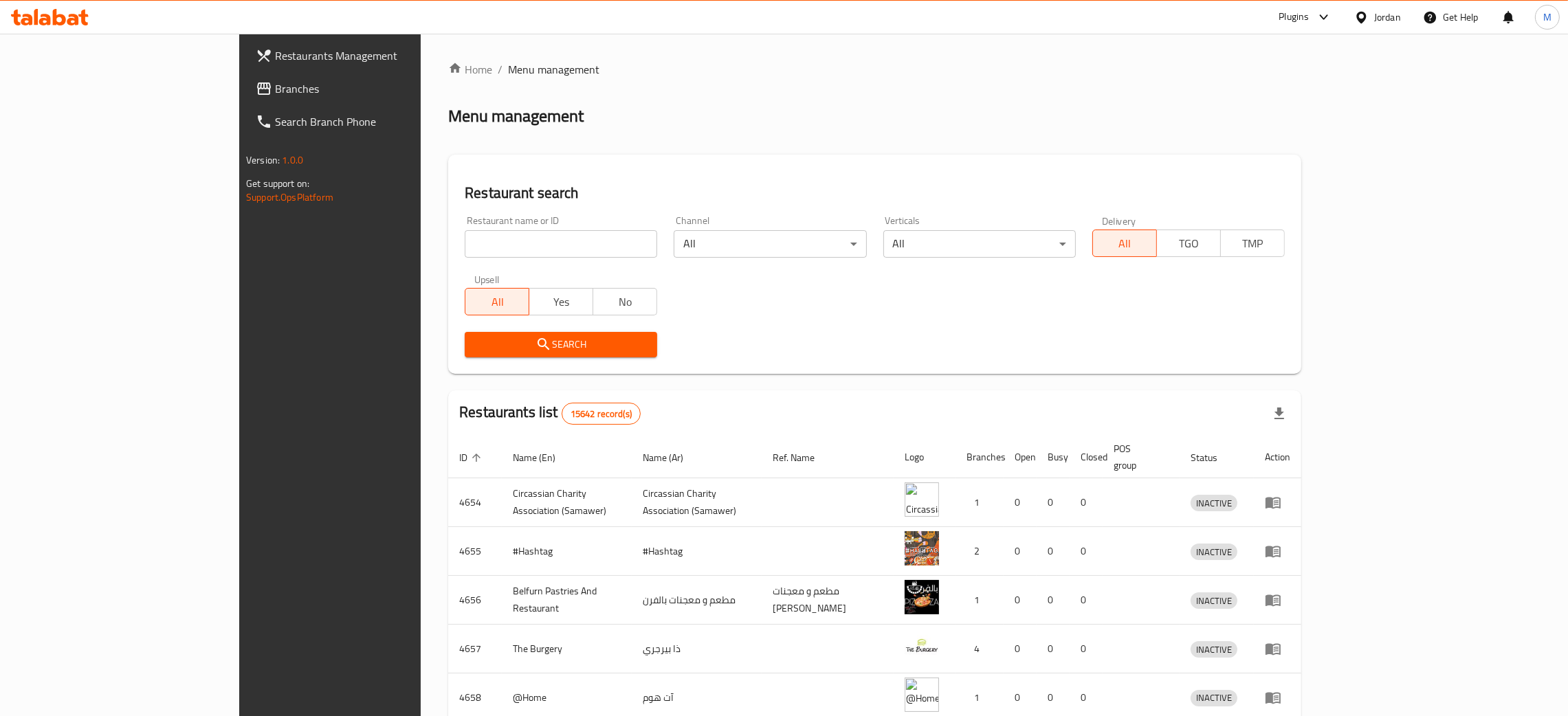
click at [275, 87] on span "Branches" at bounding box center [382, 89] width 215 height 17
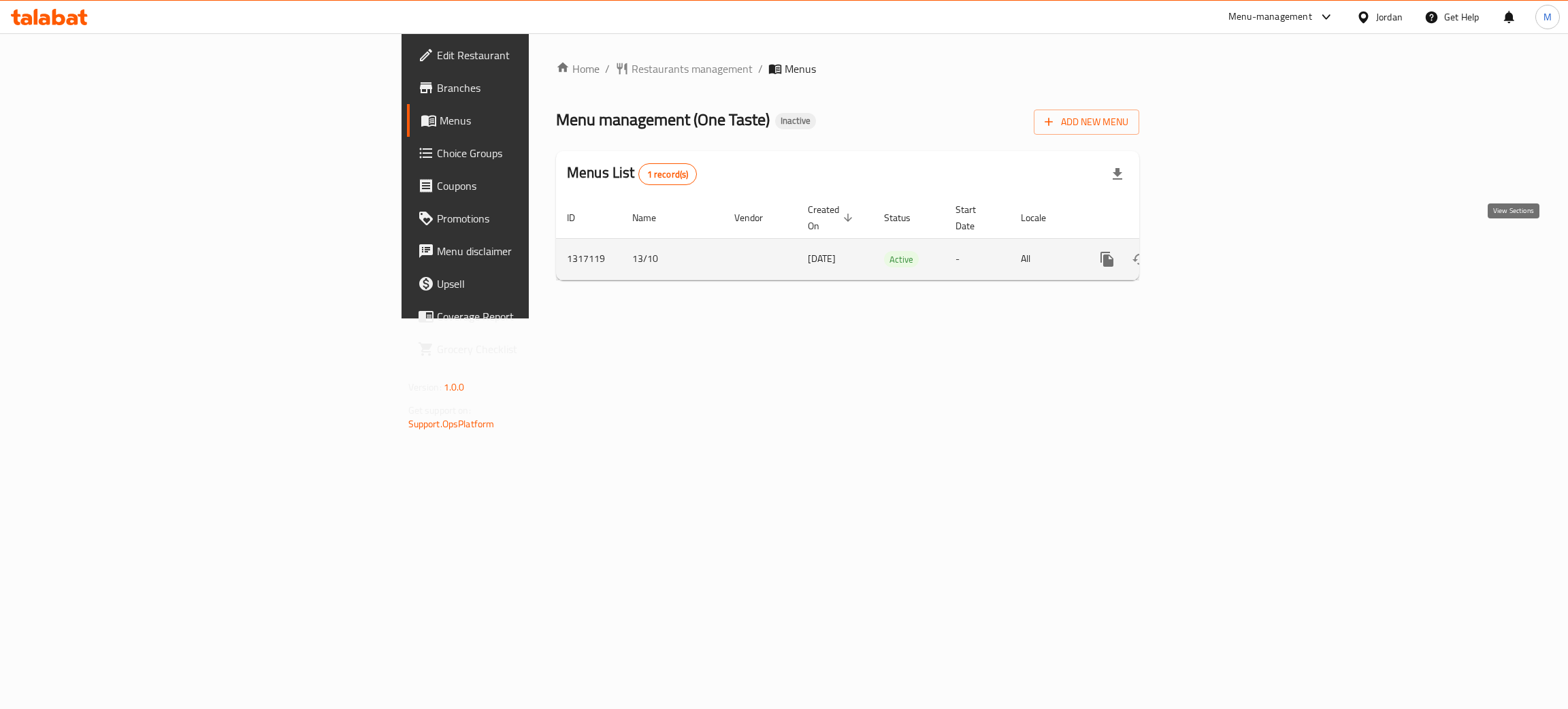
click at [1213, 251] on icon "enhanced table" at bounding box center [1205, 259] width 16 height 16
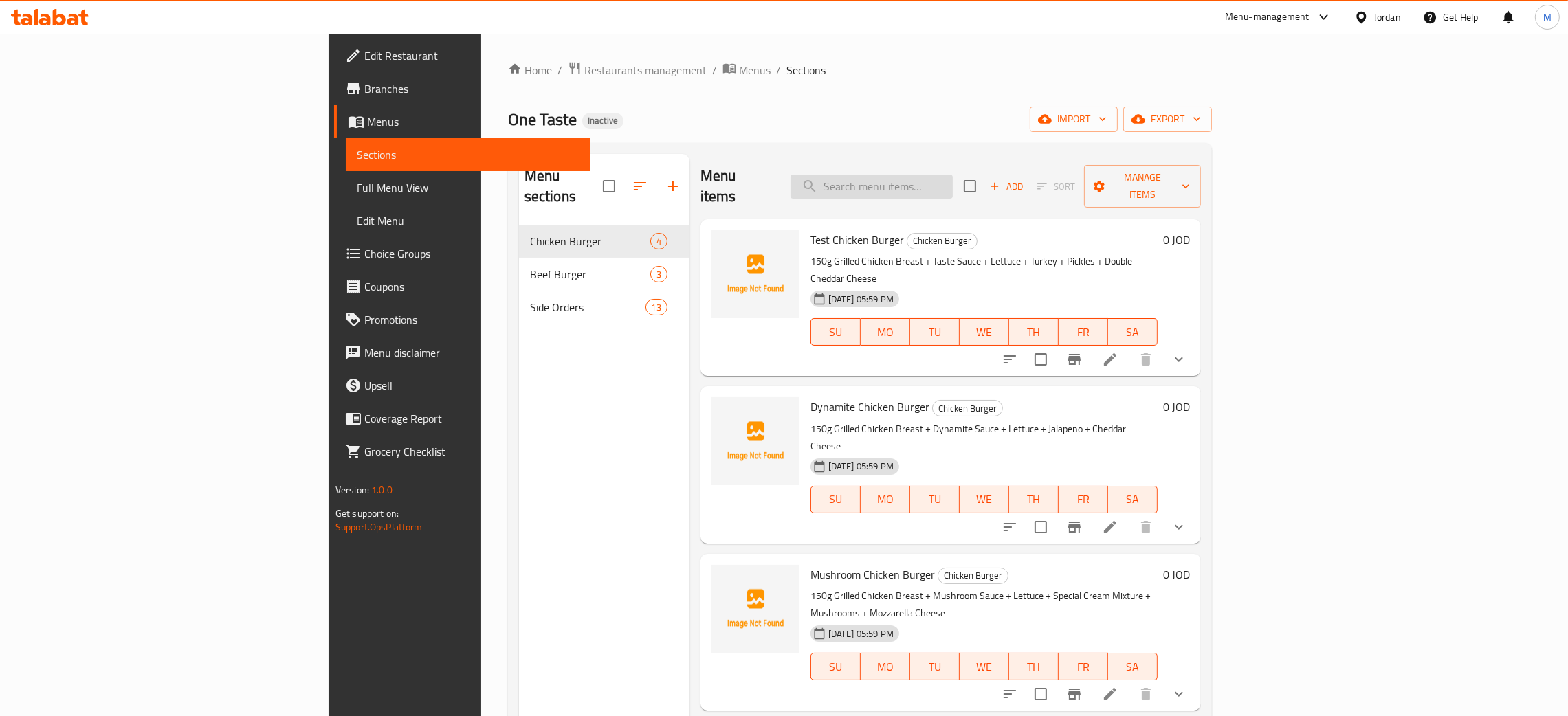
click at [953, 174] on input "search" at bounding box center [871, 186] width 162 height 24
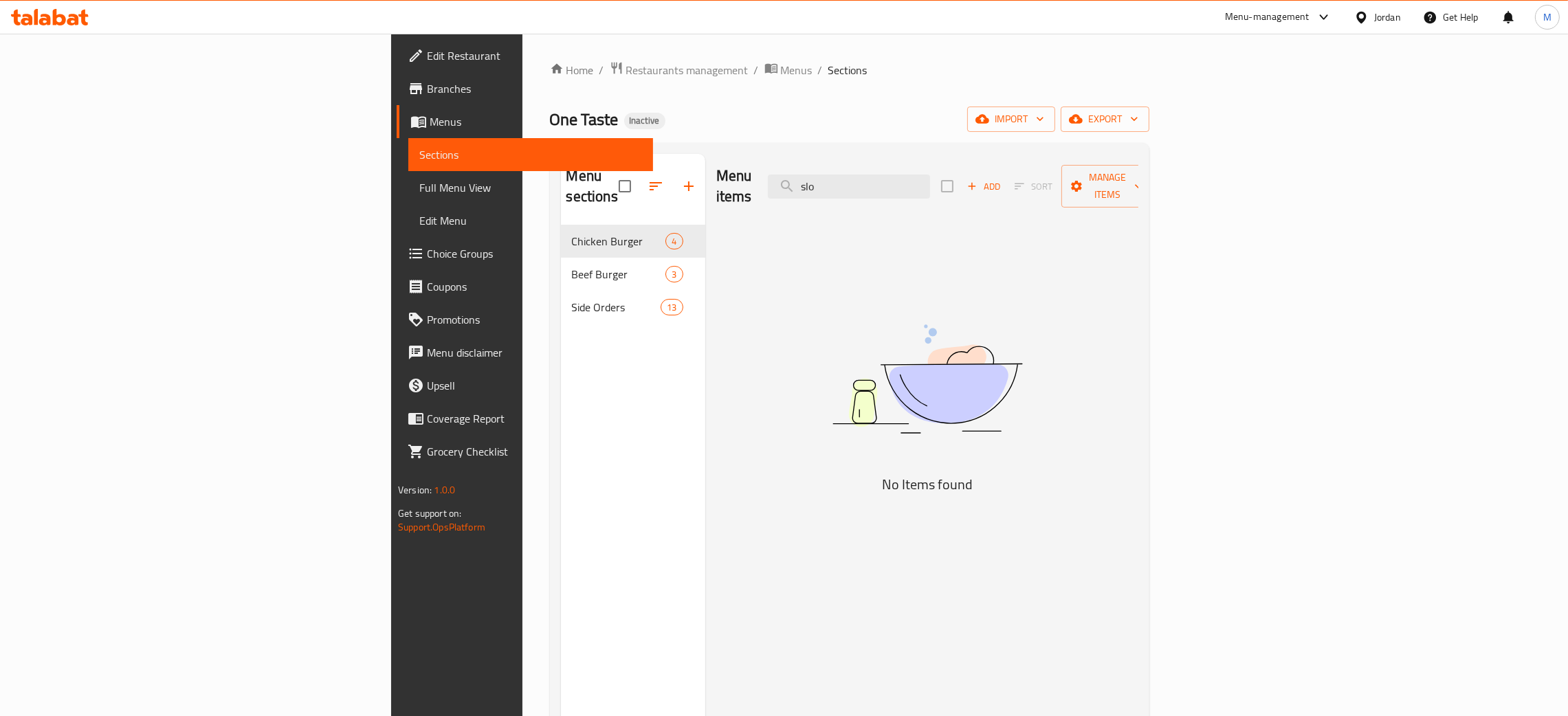
type input "slo"
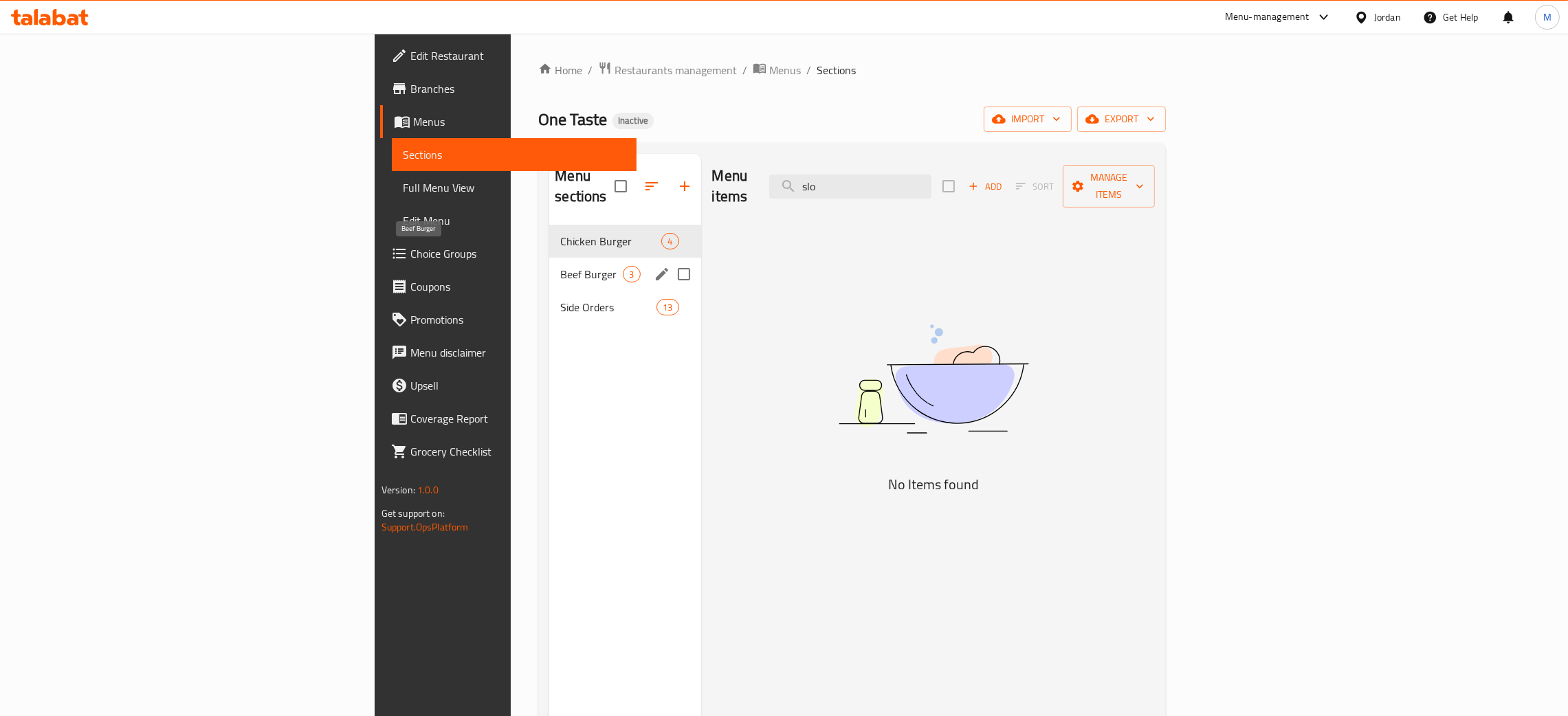
click at [560, 266] on span "Beef Burger" at bounding box center [591, 274] width 63 height 17
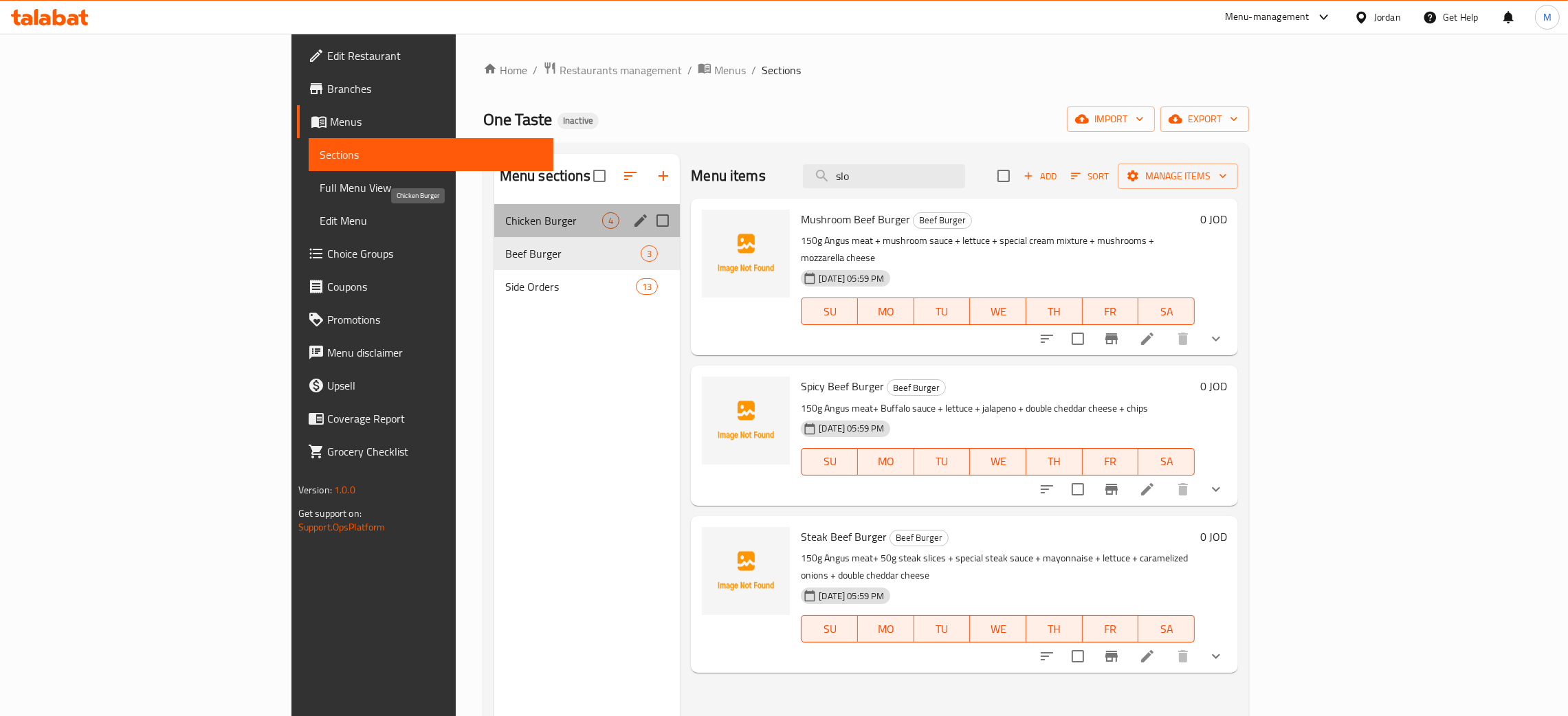
click at [505, 222] on span "Chicken Burger" at bounding box center [553, 220] width 97 height 17
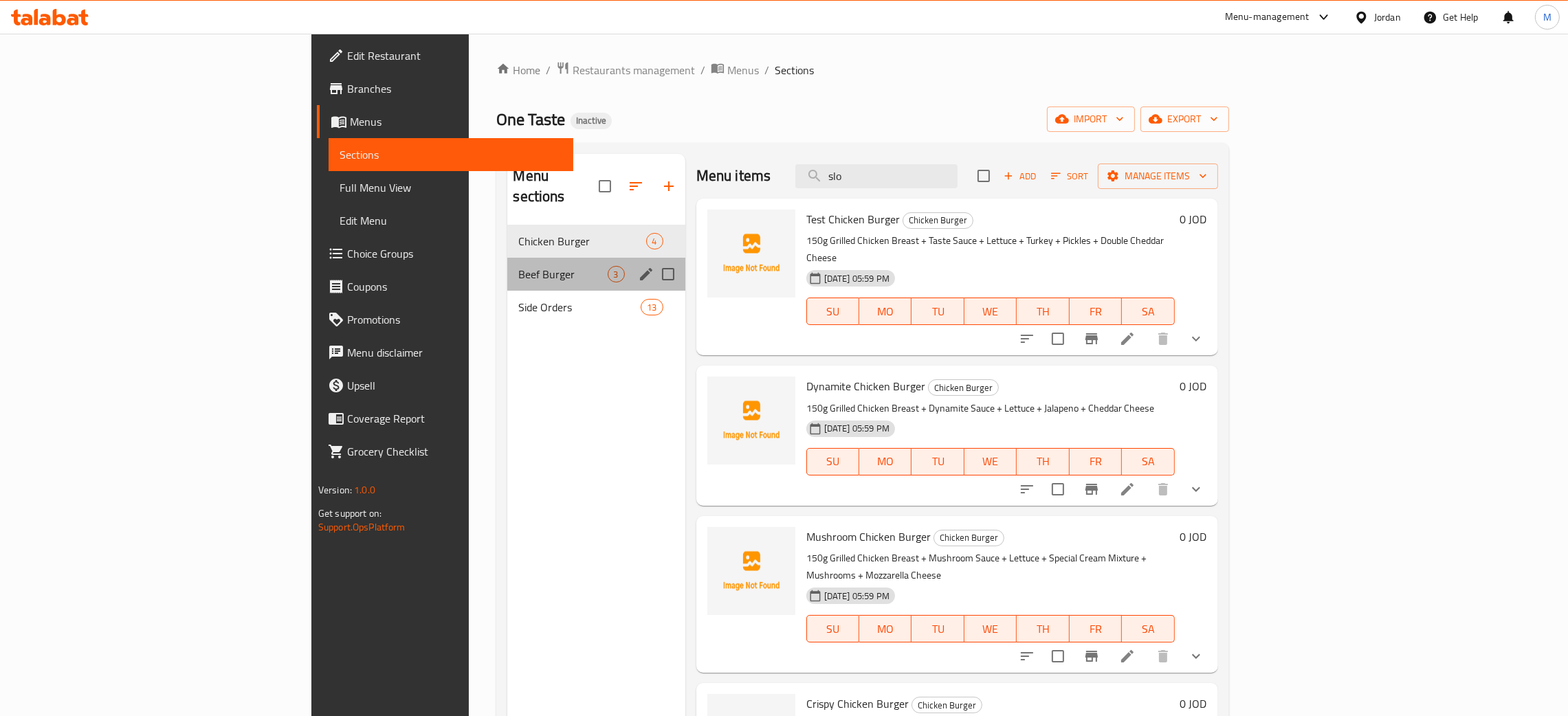
click at [507, 257] on div "Beef Burger 3" at bounding box center [595, 274] width 177 height 33
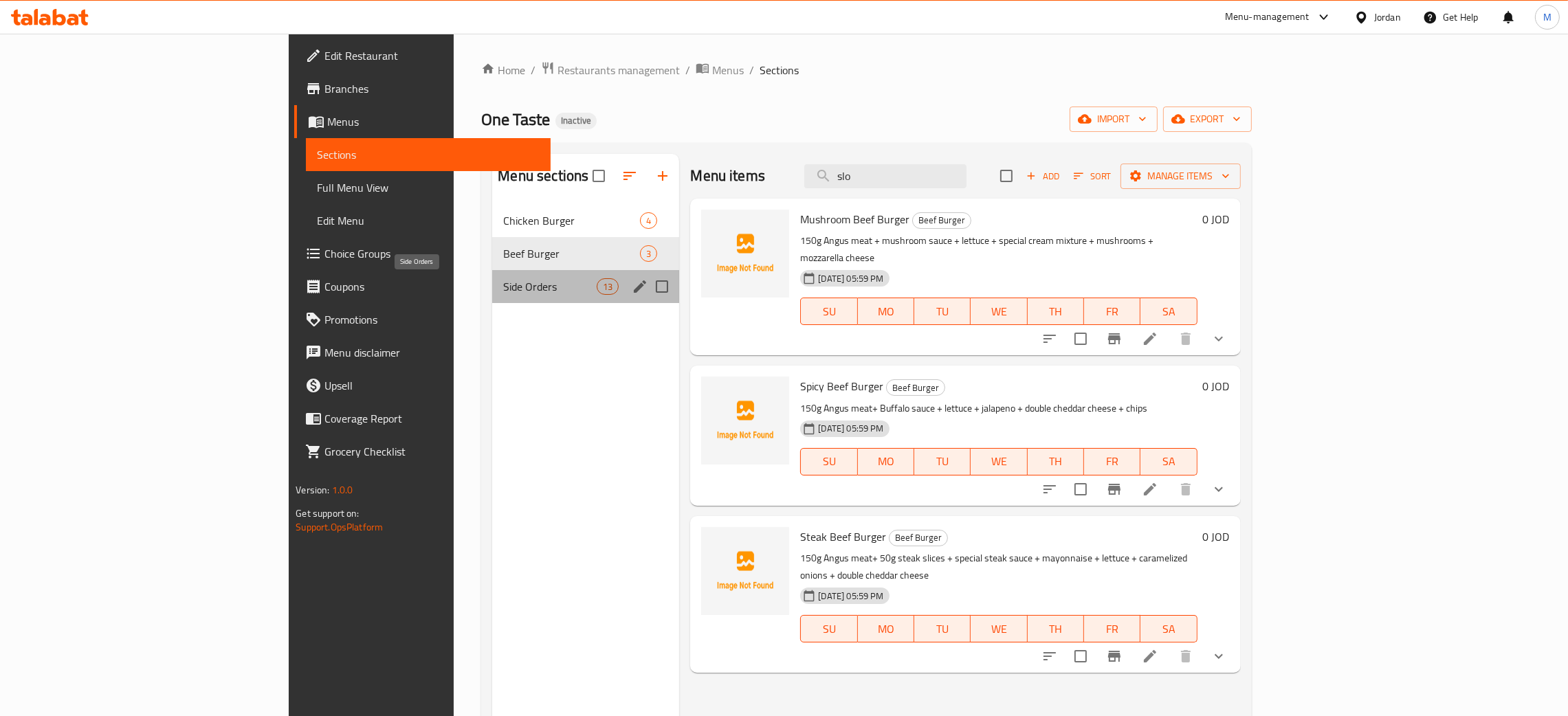
click at [503, 284] on span "Side Orders" at bounding box center [550, 286] width 94 height 17
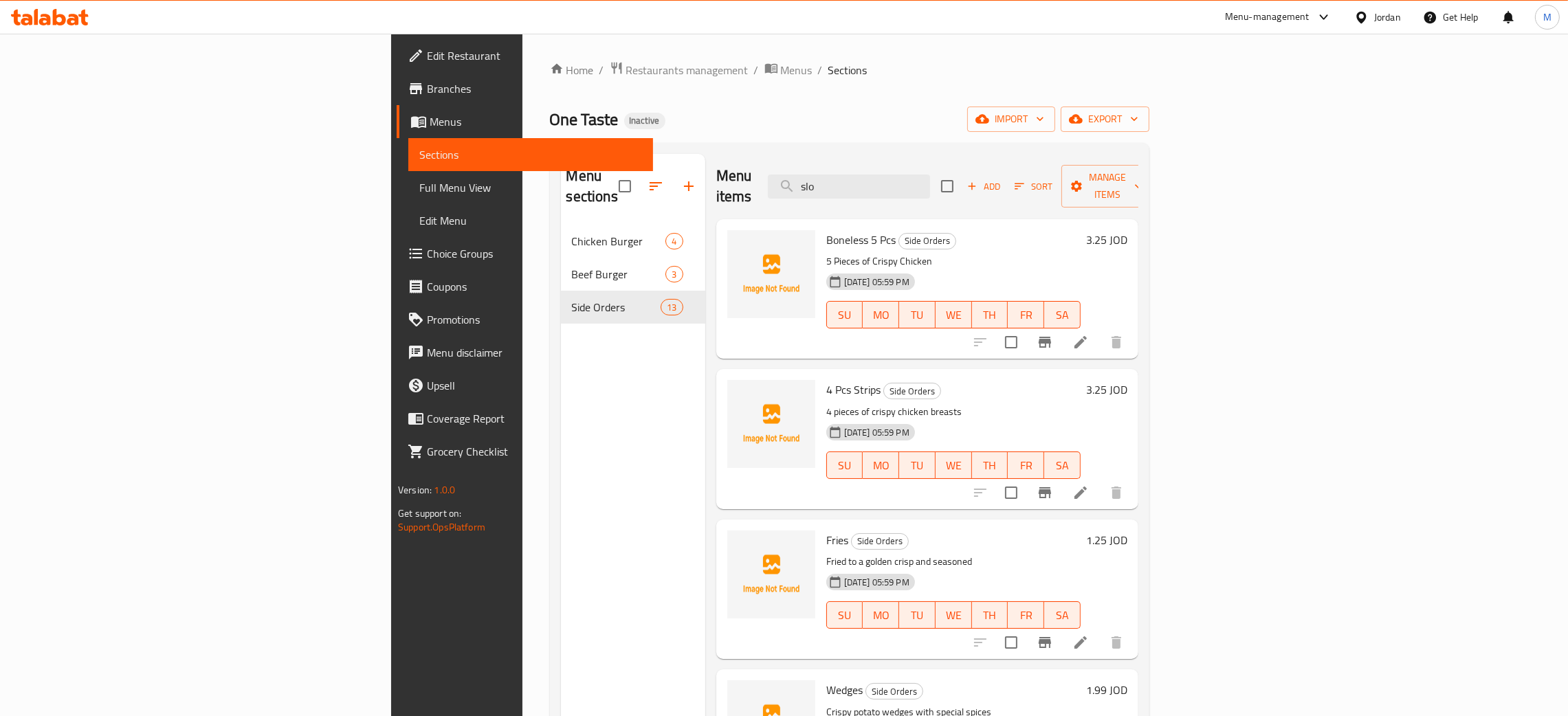
drag, startPoint x: 863, startPoint y: 180, endPoint x: 854, endPoint y: 165, distance: 17.5
click at [851, 167] on div "Menu items slo Add Sort Manage items" at bounding box center [927, 186] width 422 height 65
click at [930, 180] on input "slo" at bounding box center [848, 186] width 162 height 24
click at [930, 176] on input "slo" at bounding box center [848, 186] width 162 height 24
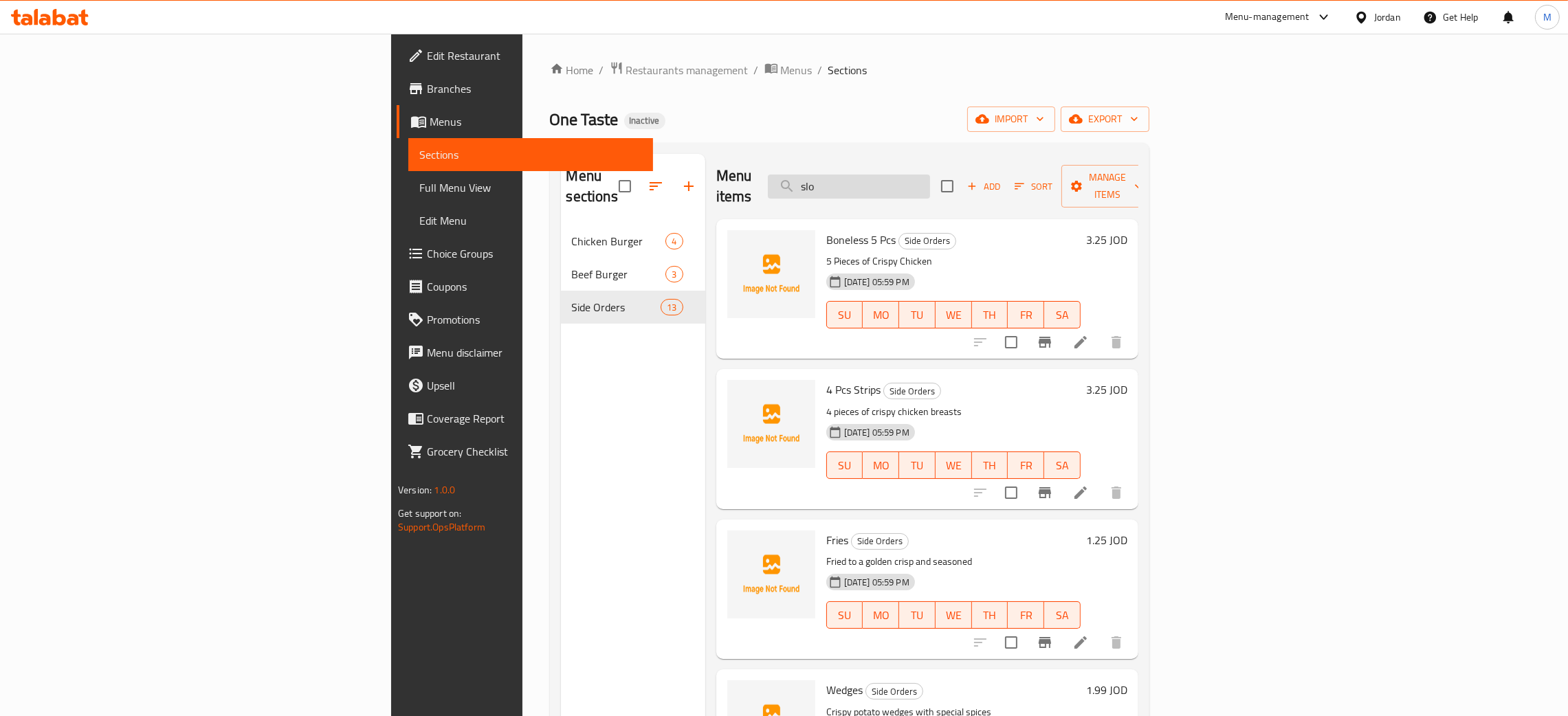
click at [930, 177] on input "slo" at bounding box center [848, 186] width 162 height 24
click at [905, 150] on div "Menu sections Chicken Burger 4 Beef Burger 3 Side Orders 13 Menu items slo Add …" at bounding box center [849, 512] width 599 height 737
click at [930, 174] on input "slo" at bounding box center [848, 186] width 162 height 24
drag, startPoint x: 962, startPoint y: 176, endPoint x: 887, endPoint y: 171, distance: 75.2
click at [887, 171] on div "Menu items slo Add Sort Manage items" at bounding box center [927, 186] width 422 height 65
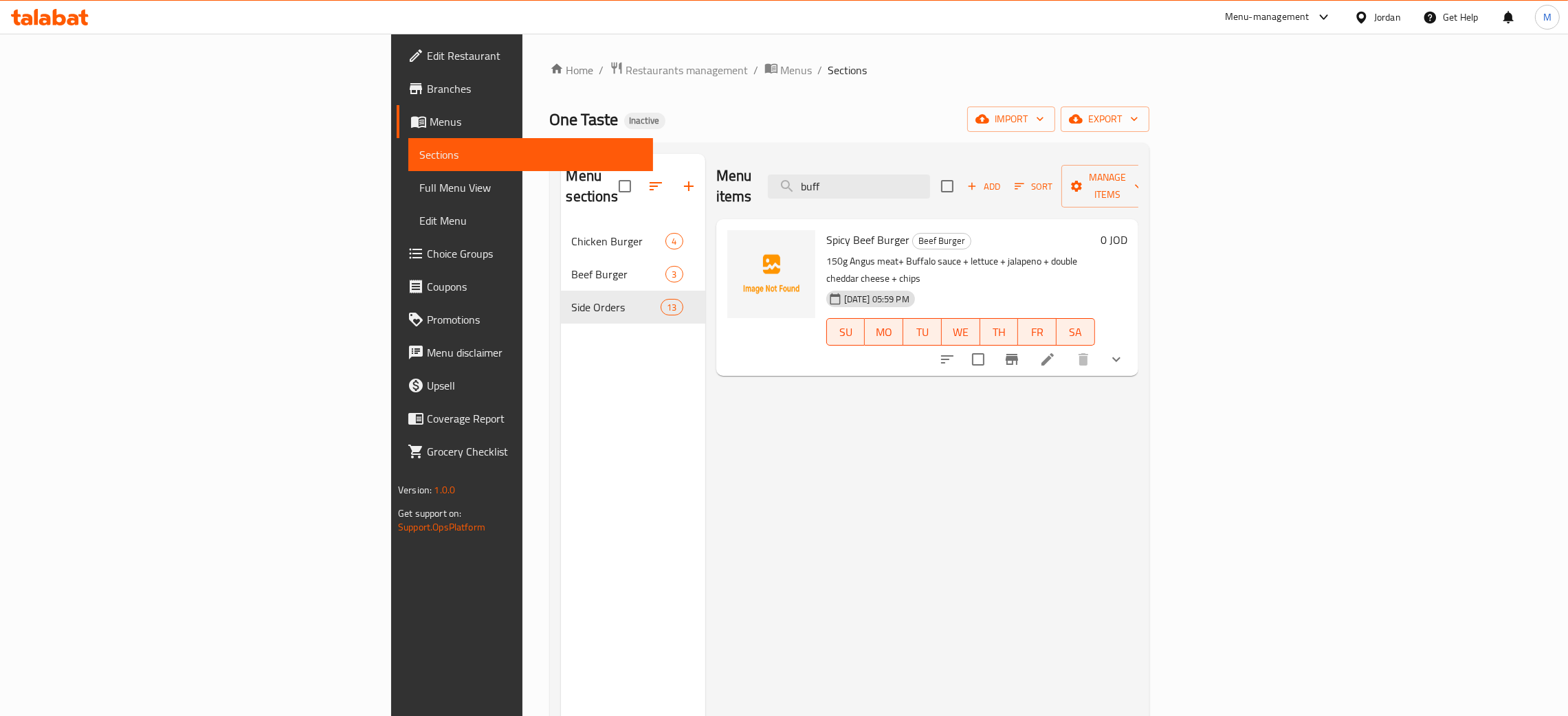
type input "buff"
drag, startPoint x: 905, startPoint y: 164, endPoint x: 885, endPoint y: 156, distance: 21.5
click at [885, 156] on div "Menu items buff Add Sort Manage items" at bounding box center [927, 186] width 422 height 65
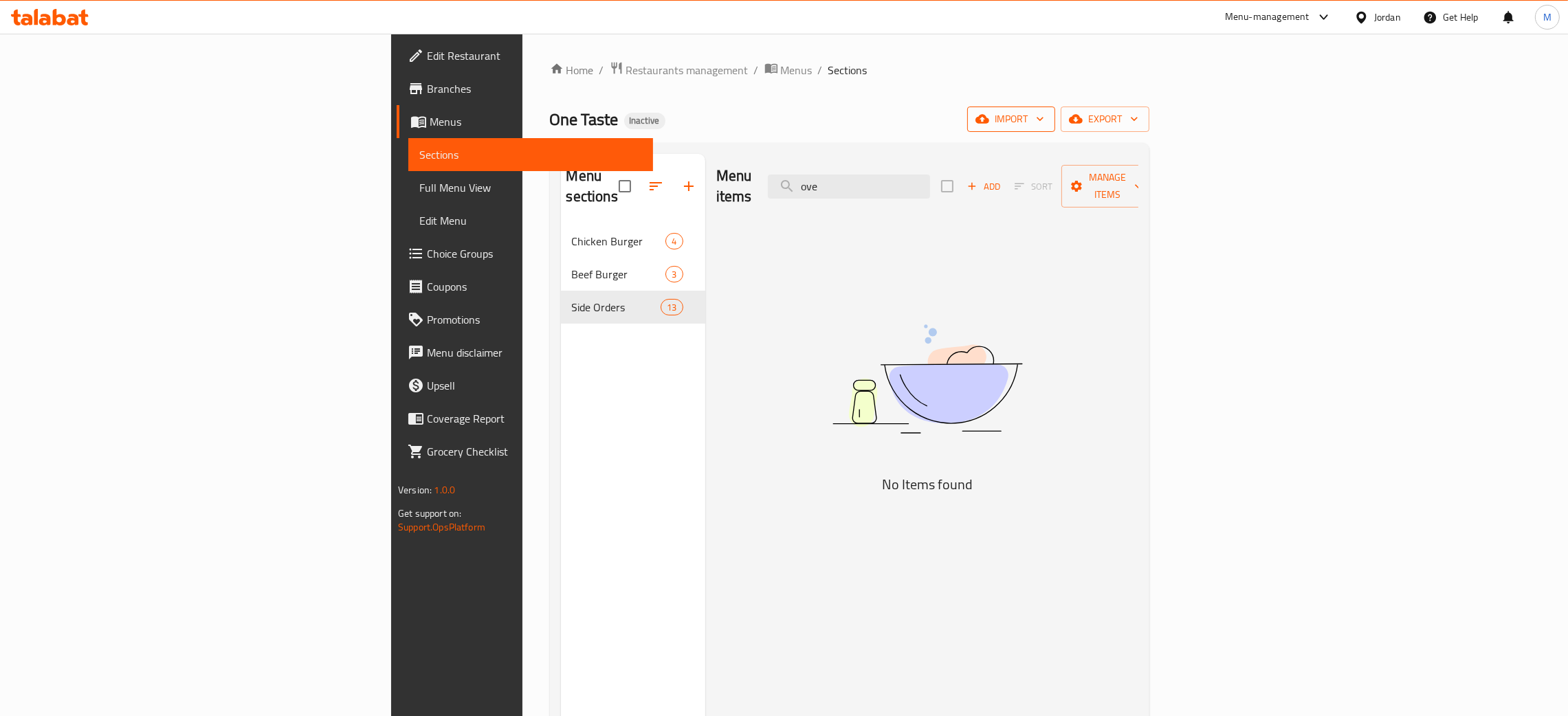
type input "ove"
click at [1044, 118] on span "import" at bounding box center [1011, 119] width 66 height 17
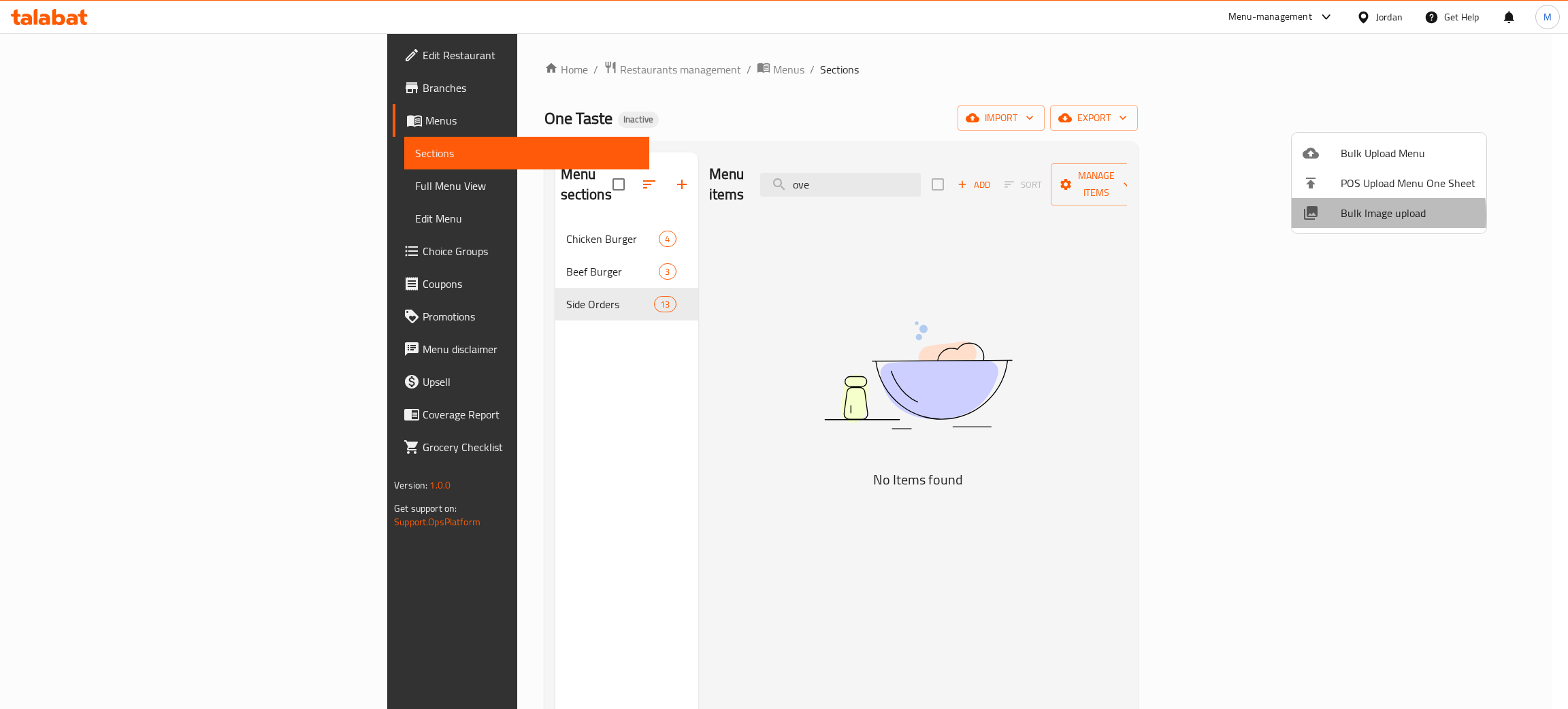
click at [1354, 215] on span "Bulk Image upload" at bounding box center [1408, 213] width 135 height 16
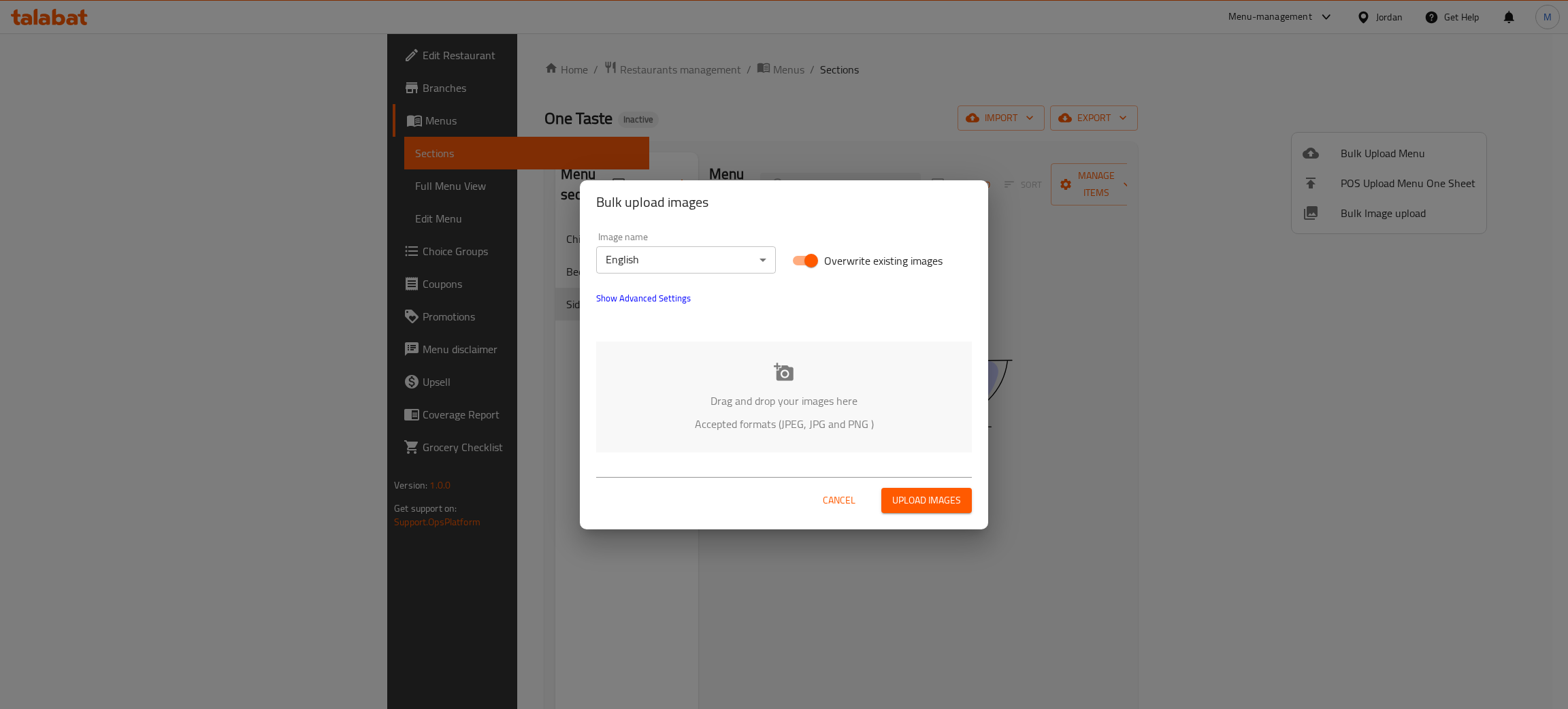
click at [783, 400] on p "Drag and drop your images here" at bounding box center [784, 401] width 335 height 16
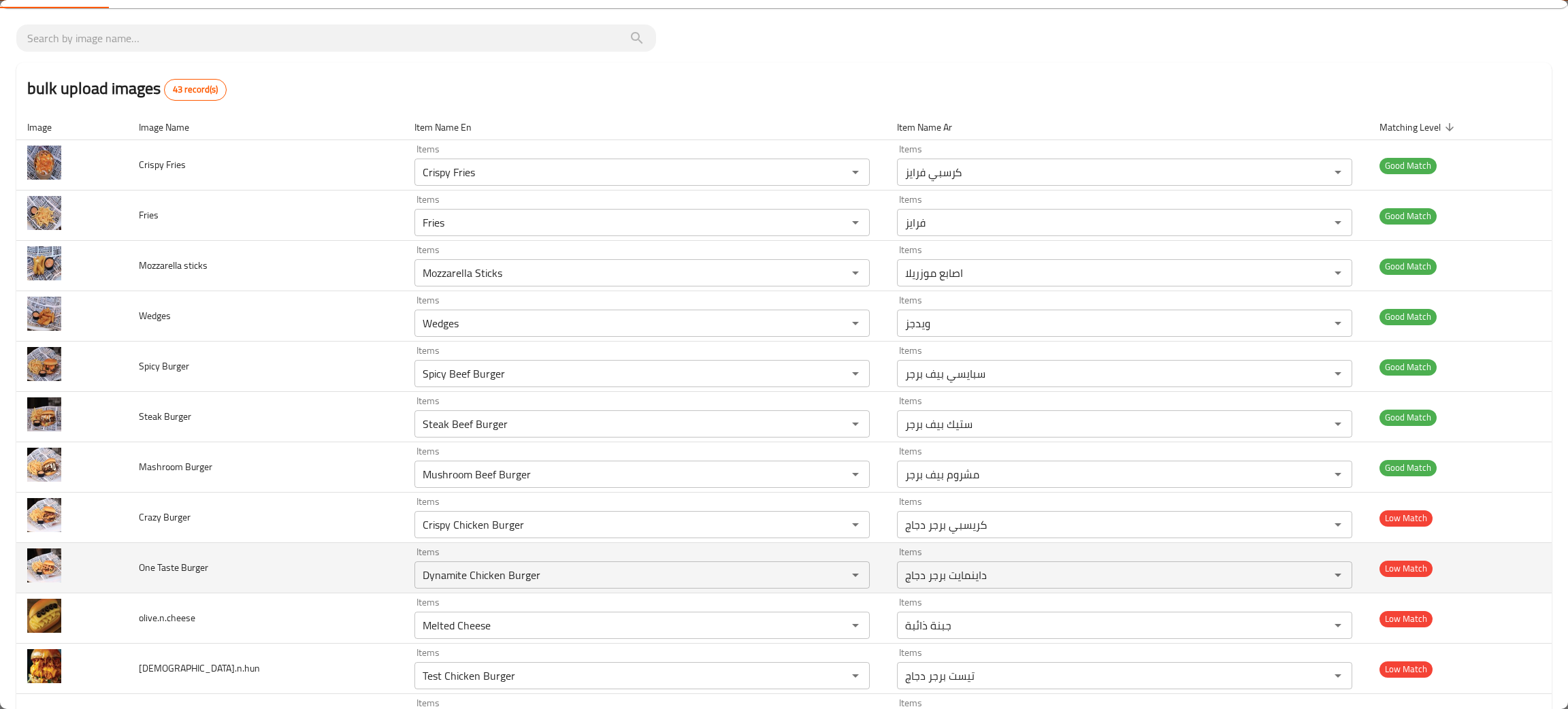
scroll to position [102, 0]
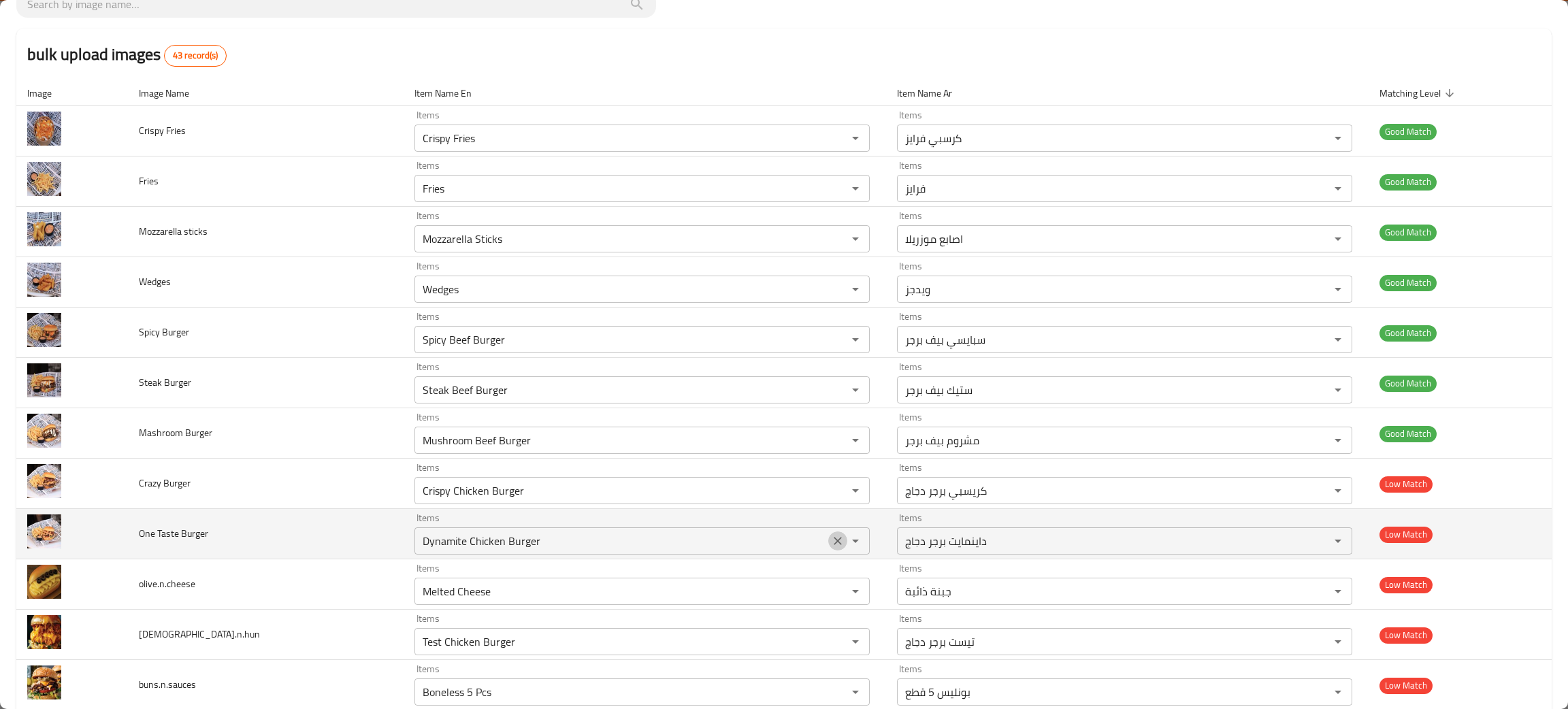
click at [831, 547] on icon "Clear" at bounding box center [838, 541] width 14 height 14
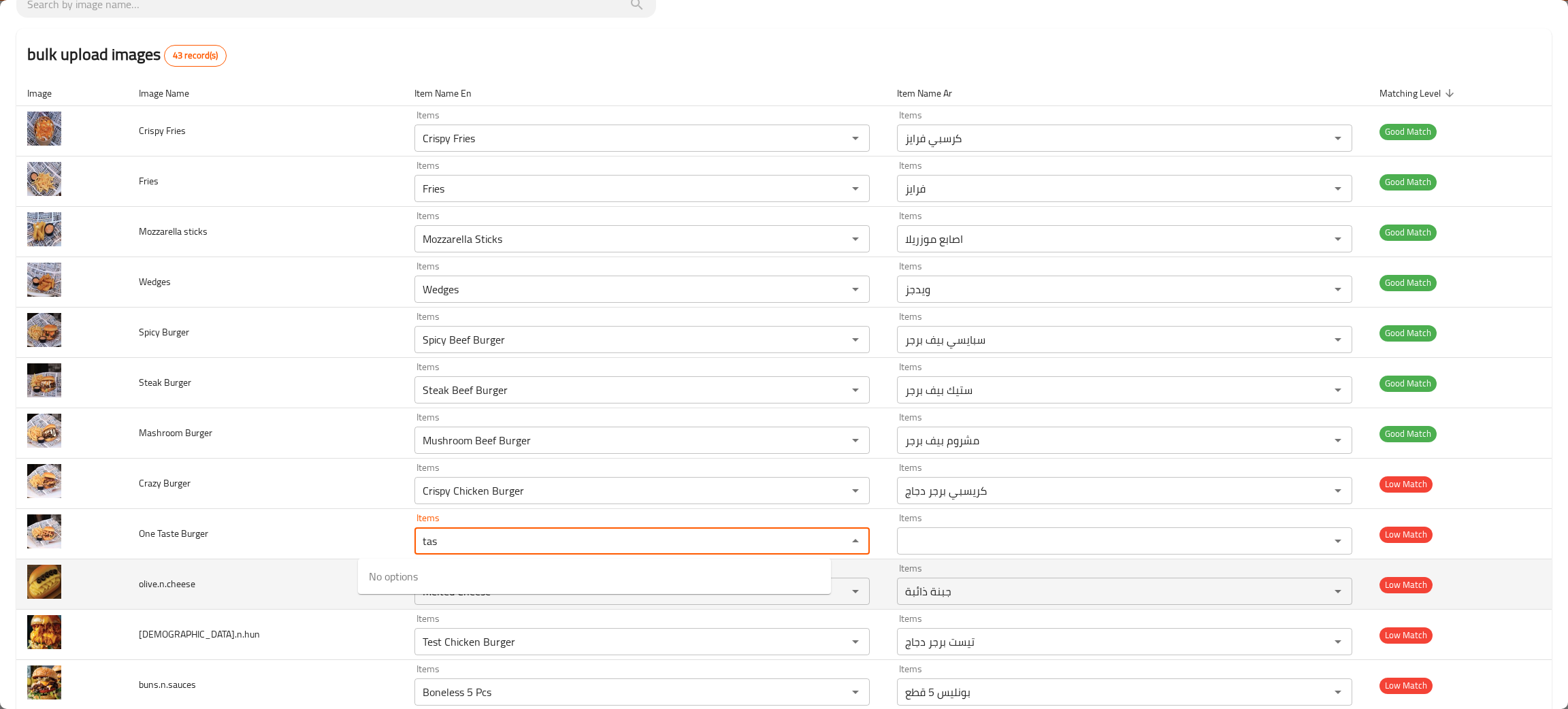
type Burger "tas"
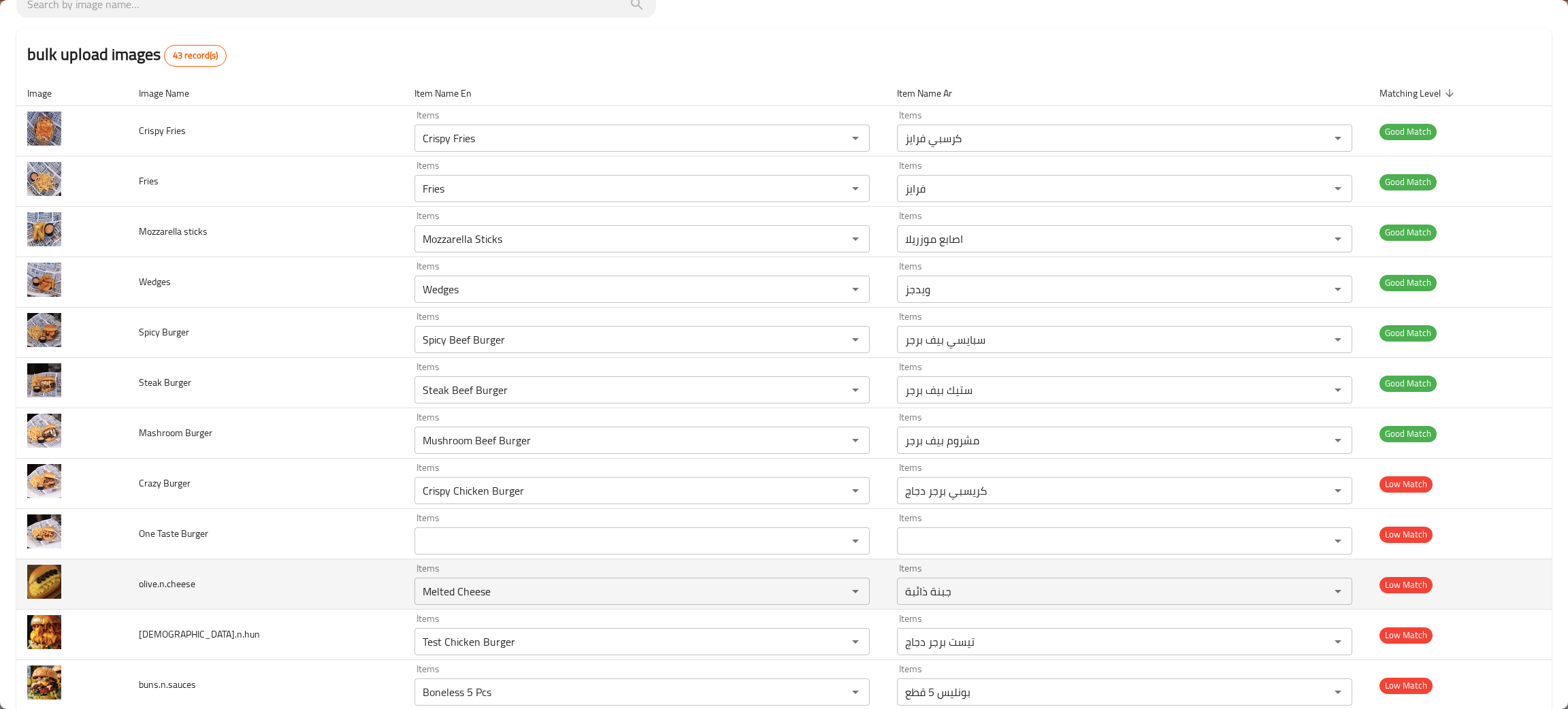
click at [266, 602] on td "olive.n.cheese" at bounding box center [266, 584] width 276 height 50
click at [828, 599] on button "Clear" at bounding box center [838, 591] width 19 height 19
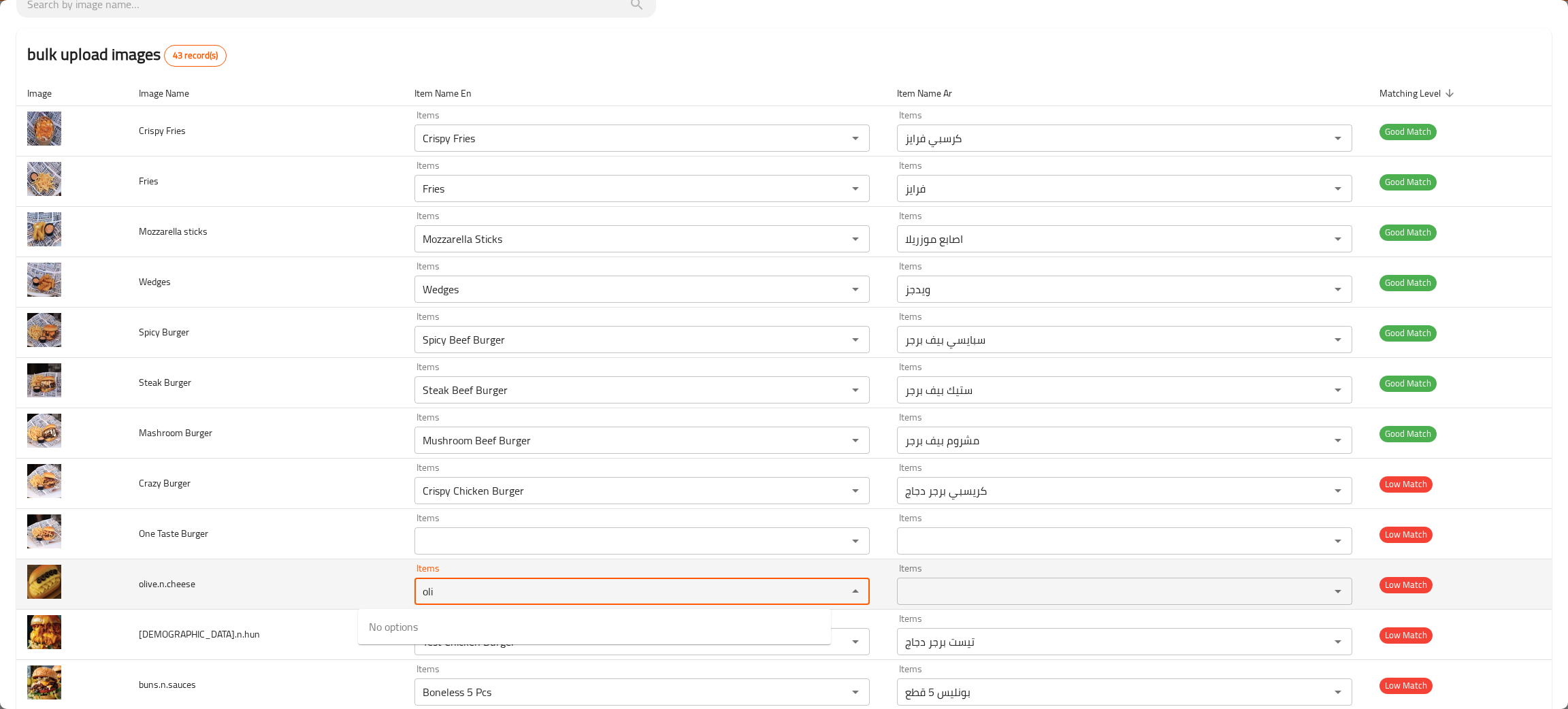
type input "oli"
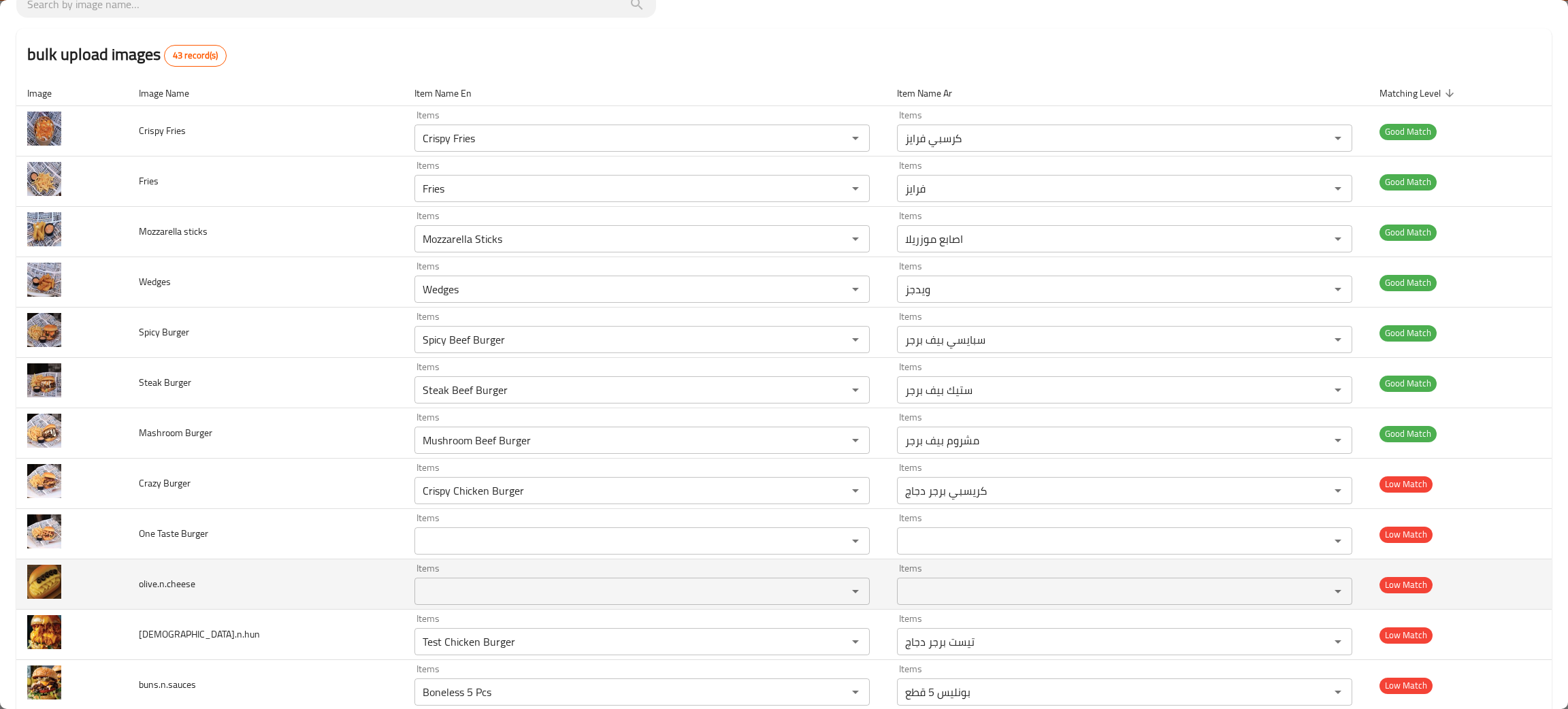
click at [229, 603] on td "olive.n.cheese" at bounding box center [266, 584] width 276 height 50
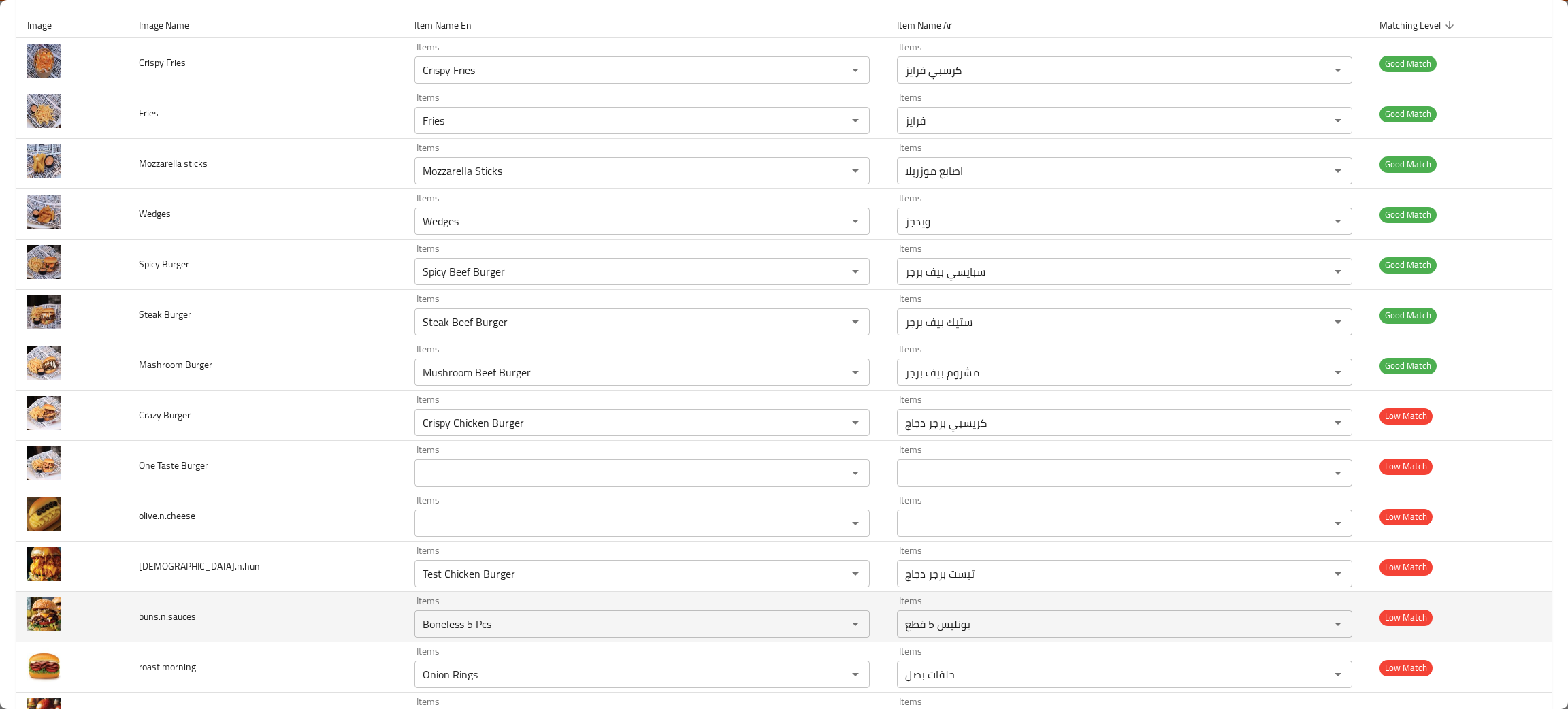
scroll to position [204, 0]
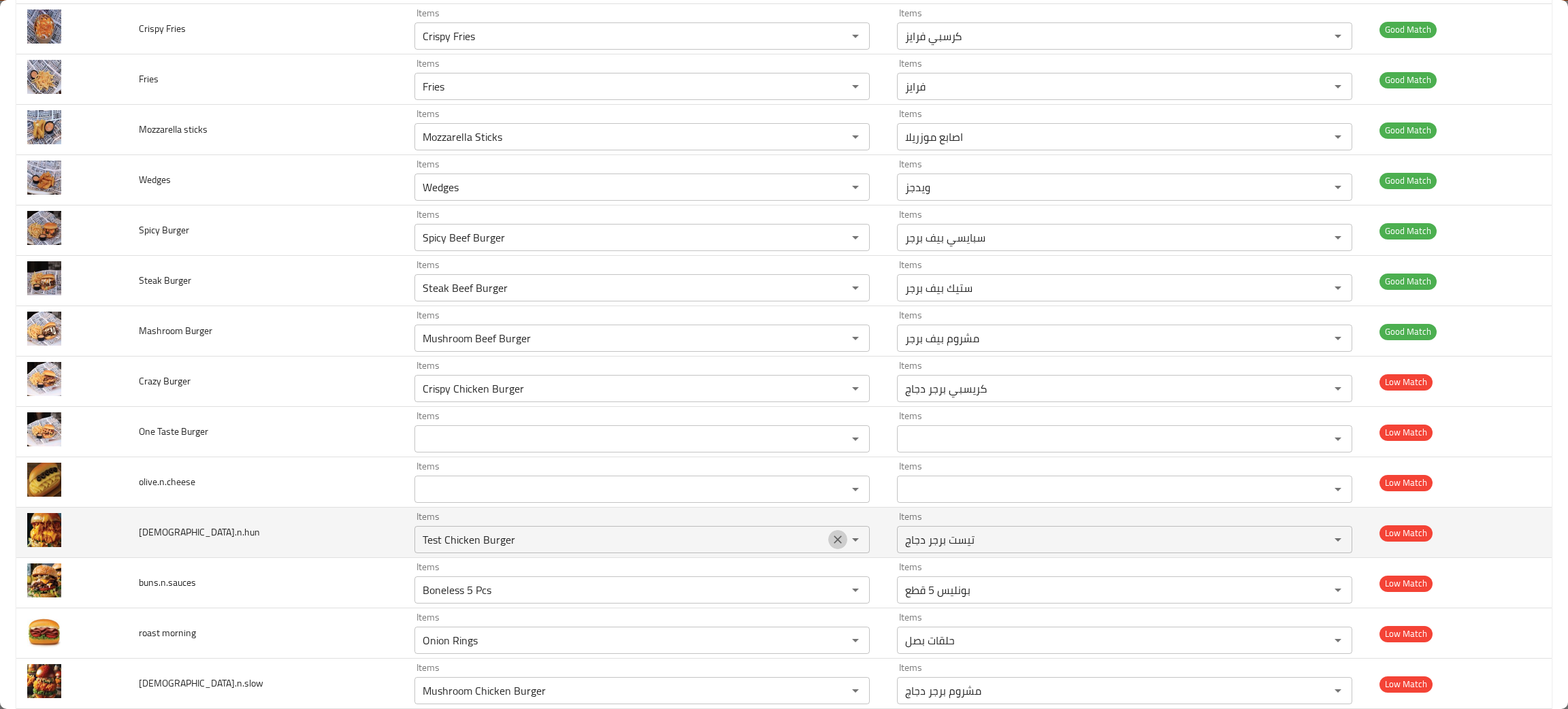
click at [831, 543] on icon "Clear" at bounding box center [838, 539] width 14 height 14
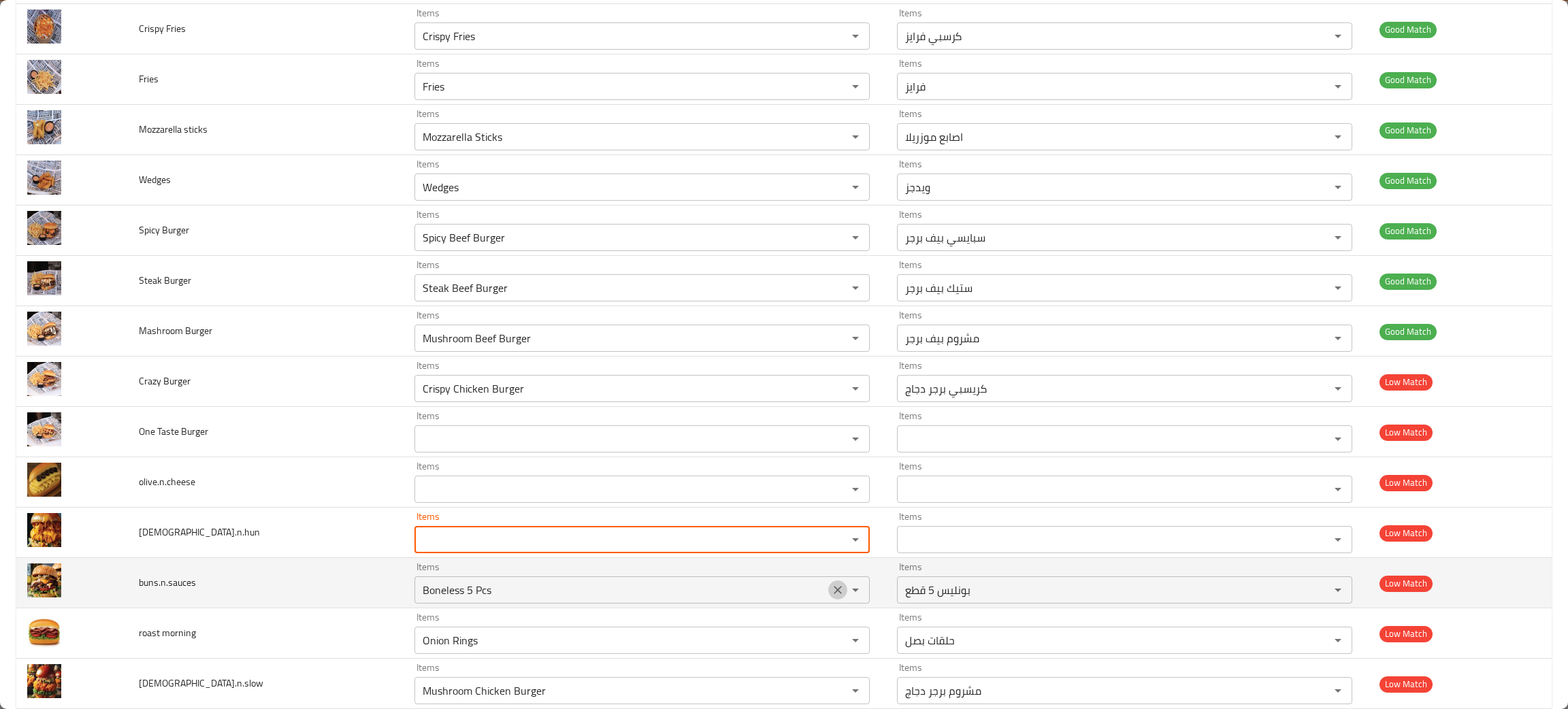
click at [831, 592] on icon "Clear" at bounding box center [838, 590] width 14 height 14
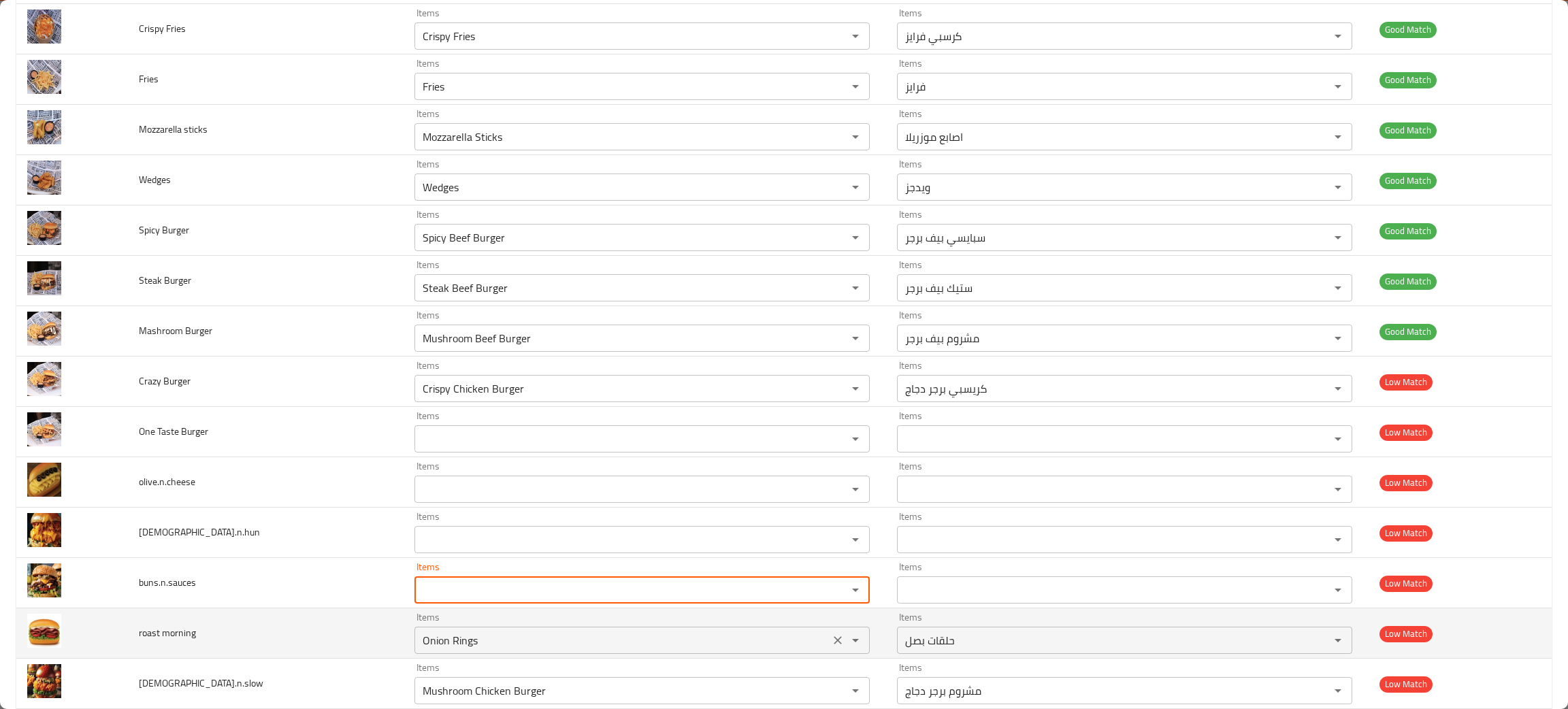
click at [831, 639] on icon "Clear" at bounding box center [838, 640] width 14 height 14
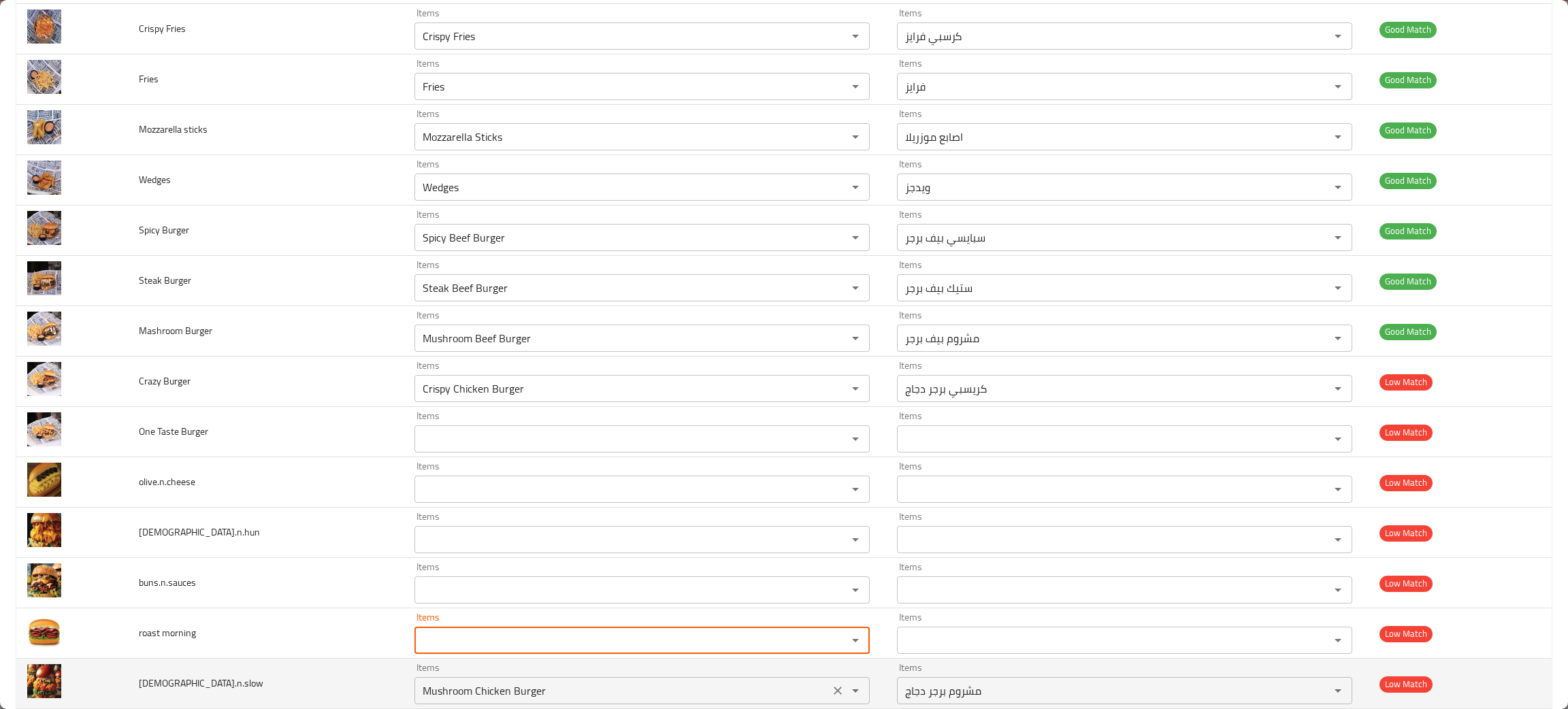
click at [831, 692] on icon "Clear" at bounding box center [838, 691] width 14 height 14
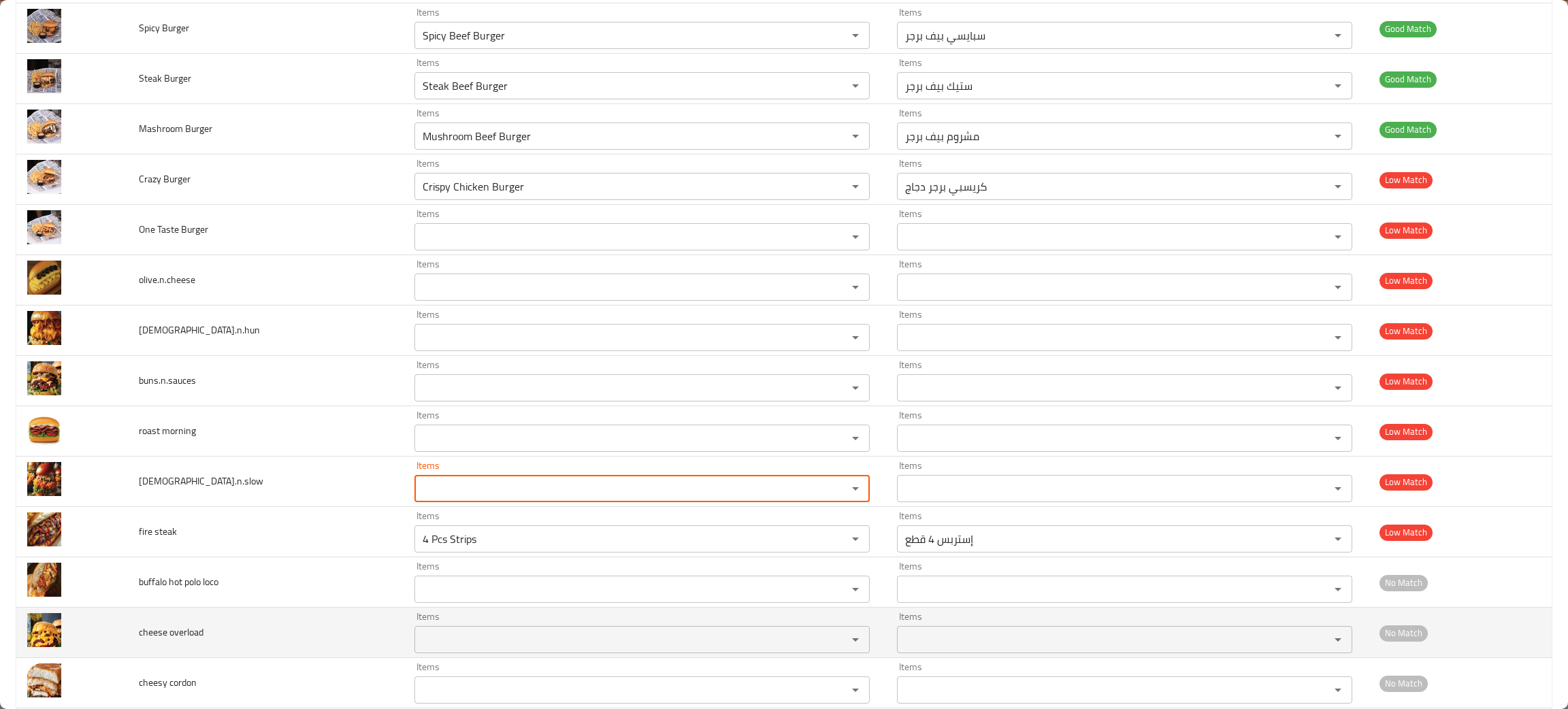
scroll to position [408, 0]
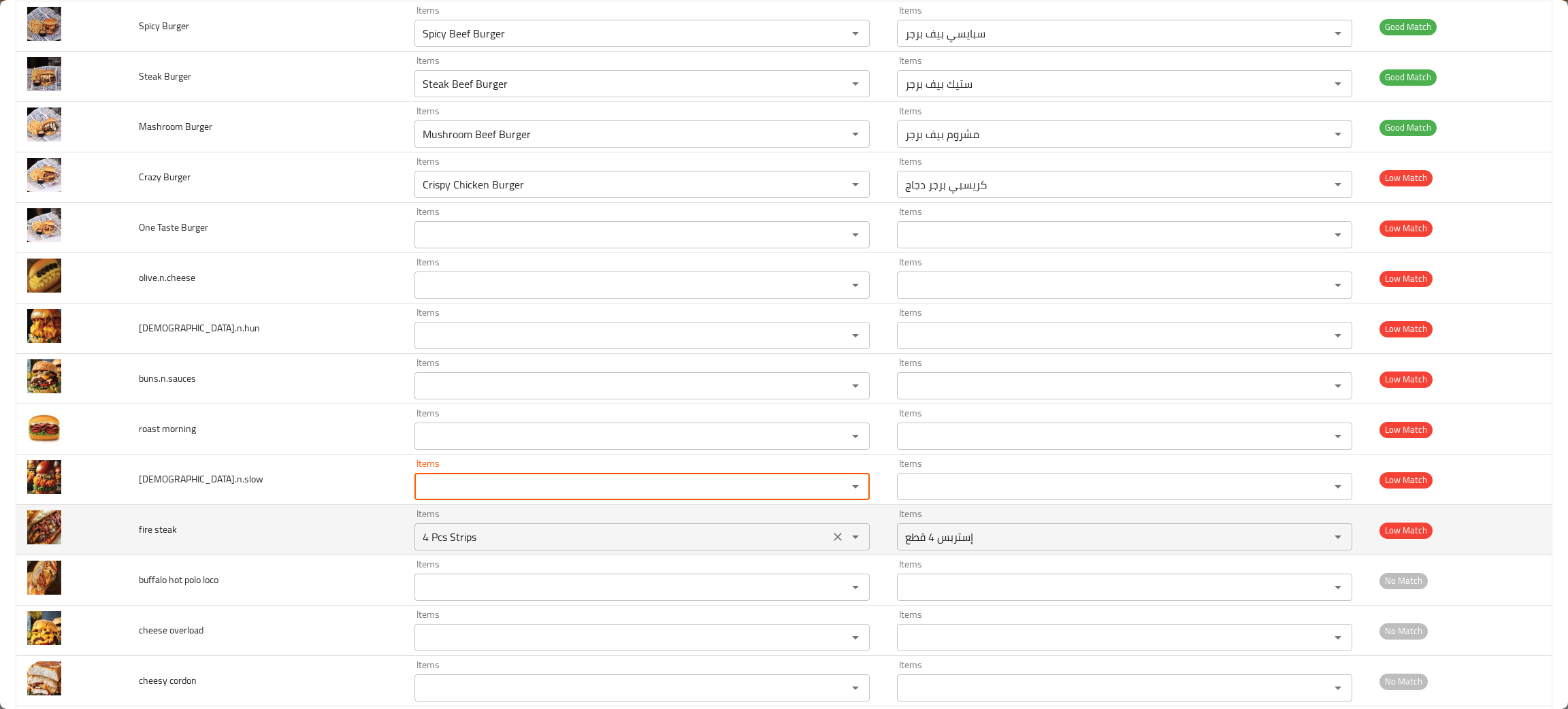
click at [831, 537] on icon "Clear" at bounding box center [838, 537] width 14 height 14
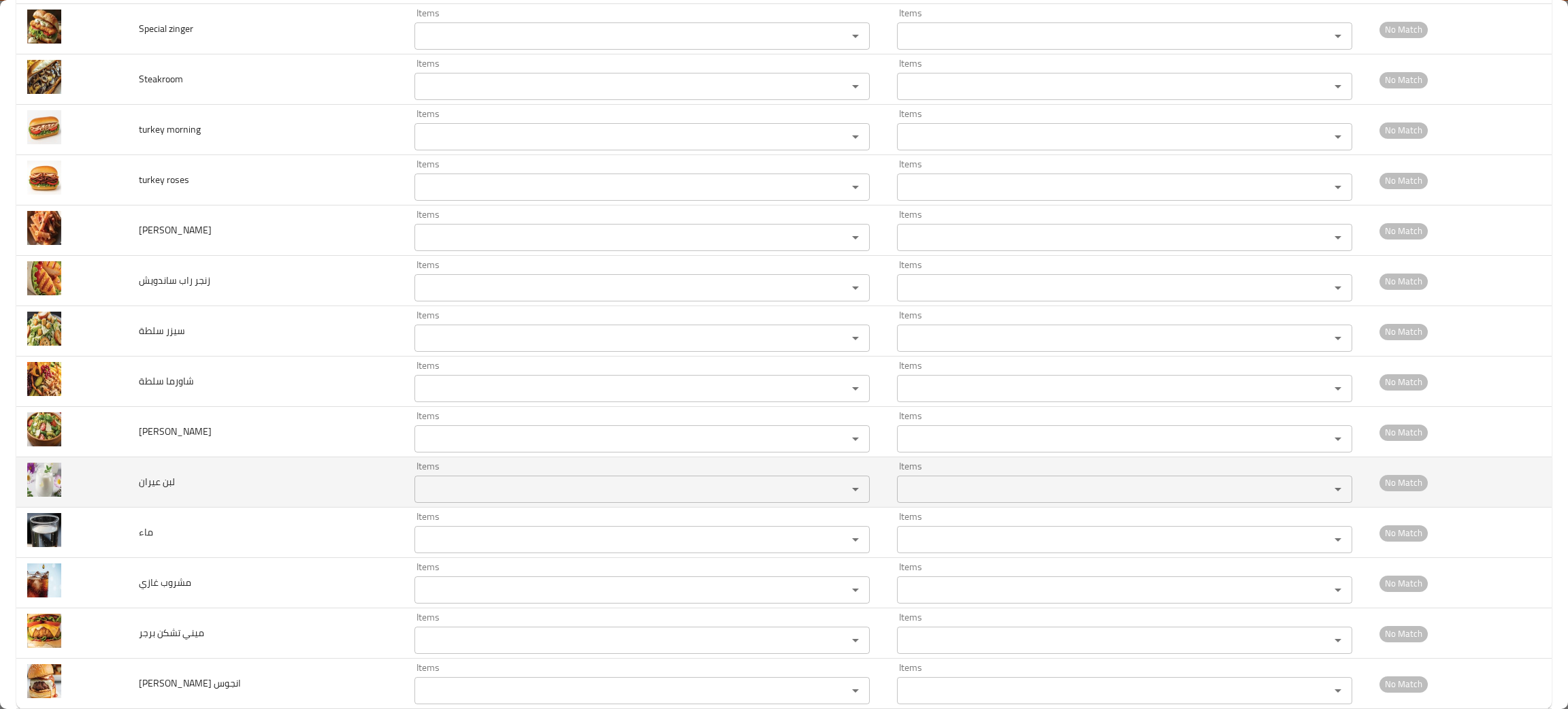
scroll to position [1696, 0]
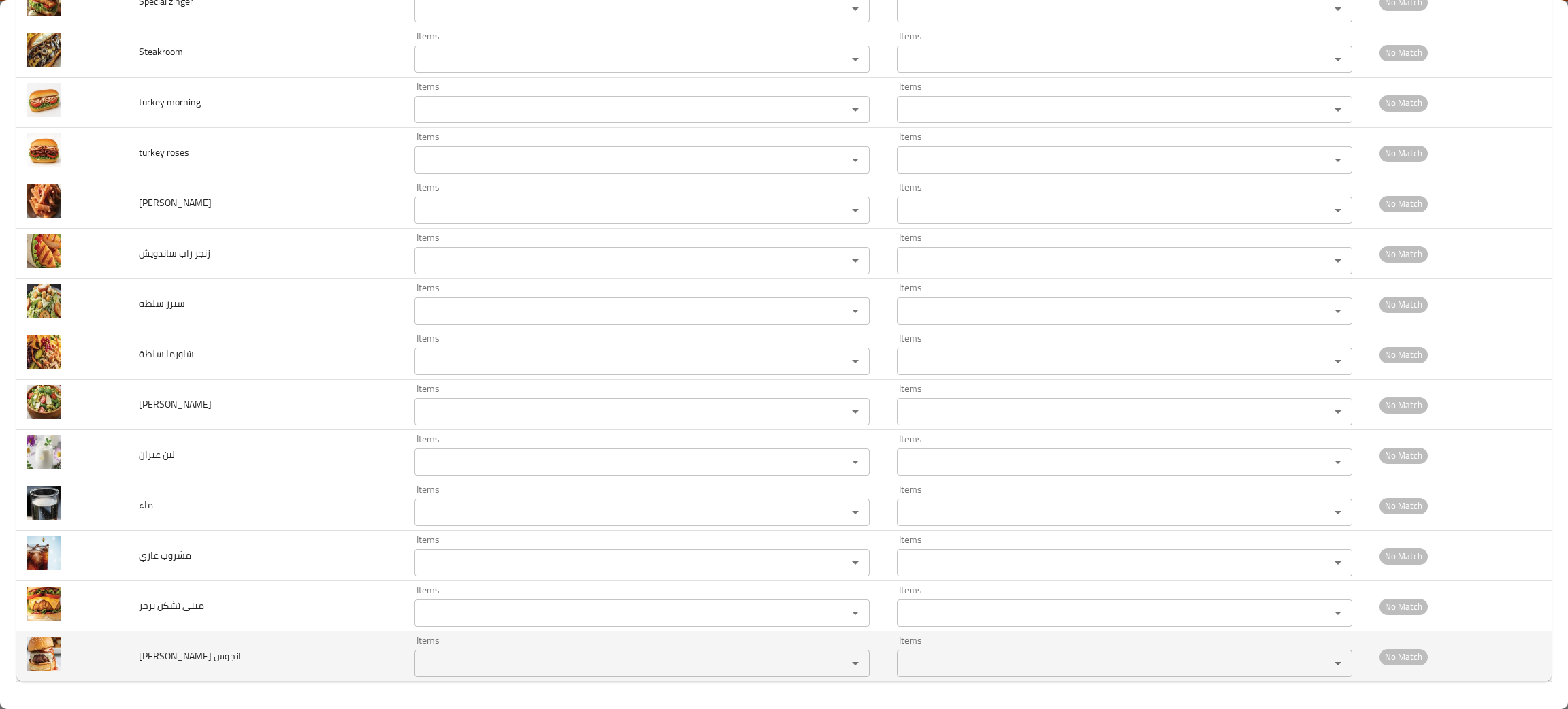
click at [471, 663] on انجوس "Items" at bounding box center [622, 663] width 407 height 19
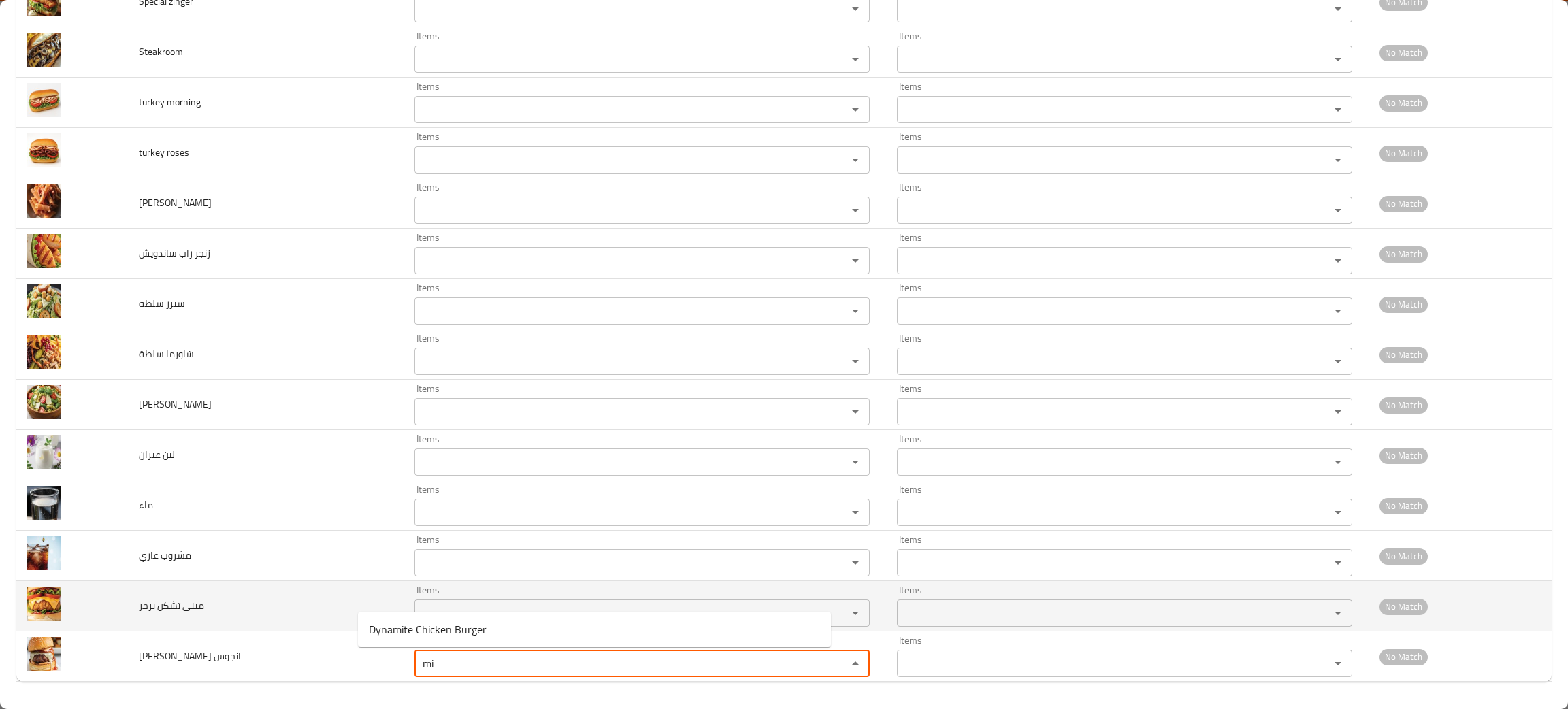
type انجوس "mi"
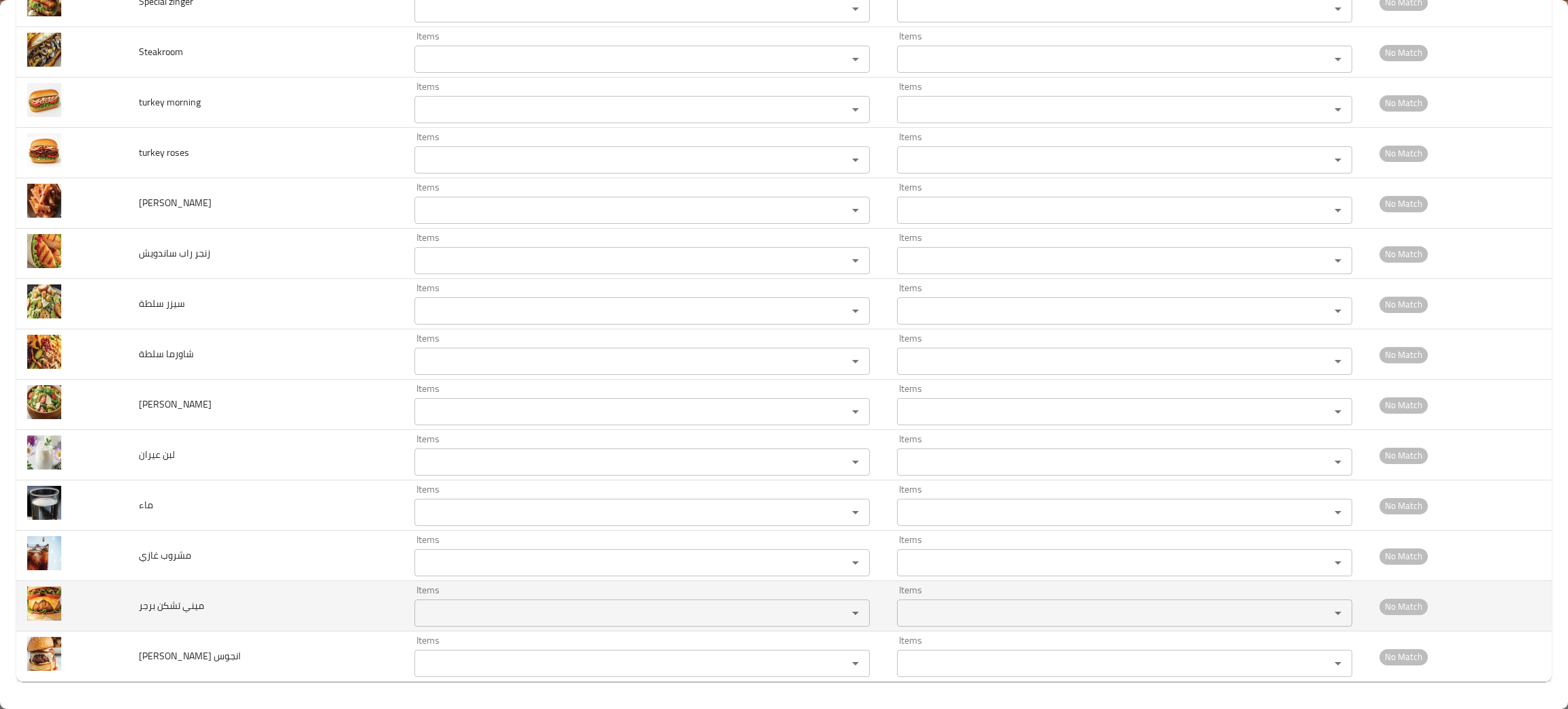
click at [260, 627] on td "ميني تشكن برجر" at bounding box center [266, 606] width 276 height 50
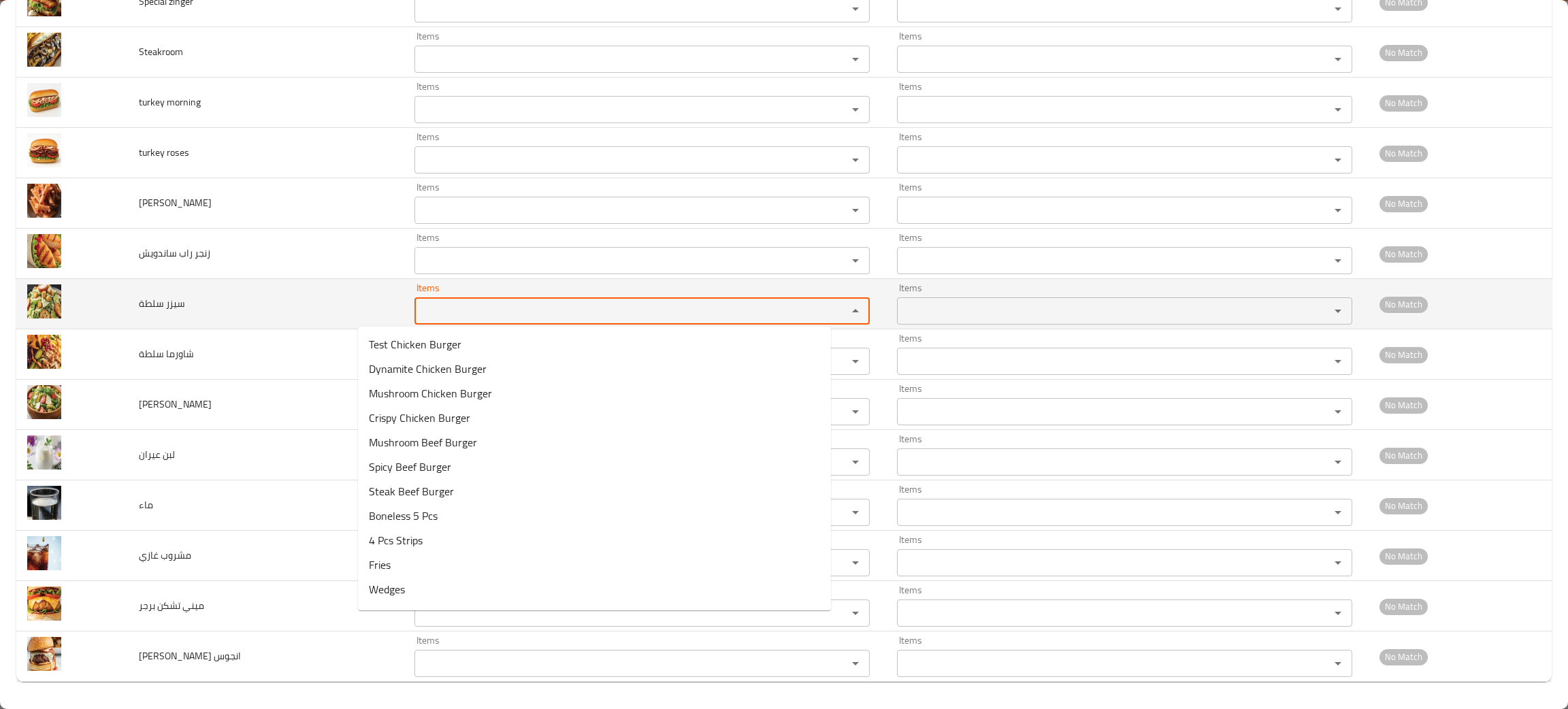
click at [434, 318] on سلطة "Items" at bounding box center [622, 311] width 407 height 19
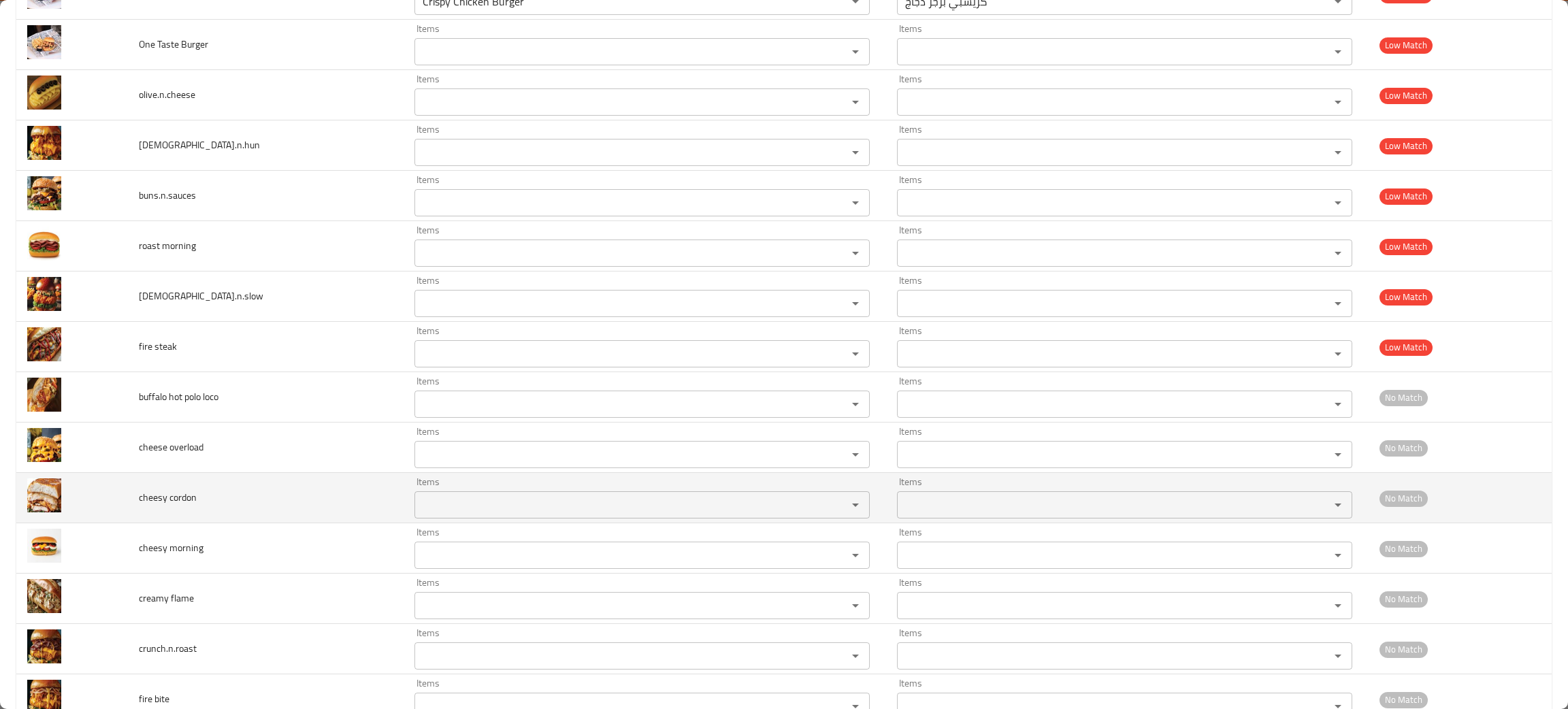
scroll to position [472, 0]
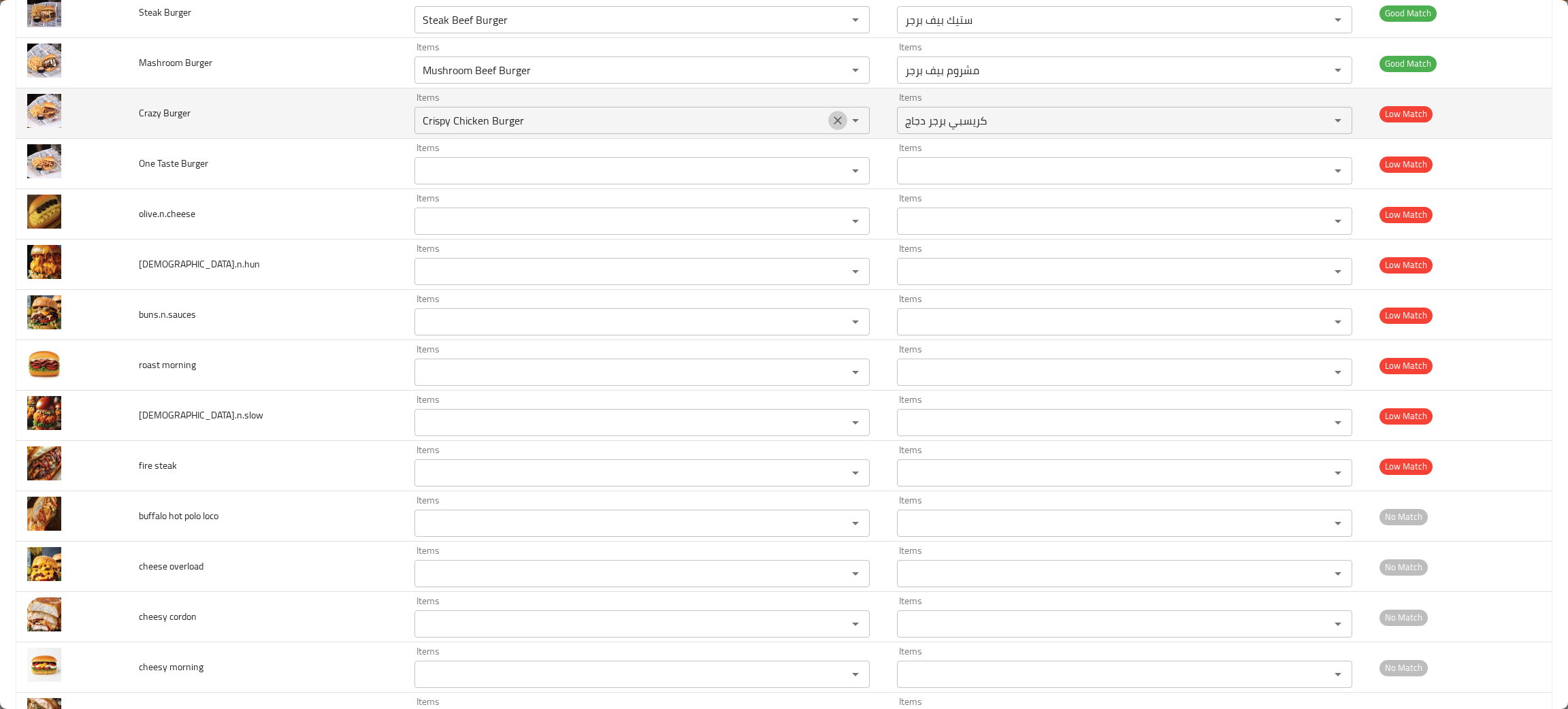
click at [833, 122] on icon "Clear" at bounding box center [838, 121] width 8 height 8
type سلطة "sar"
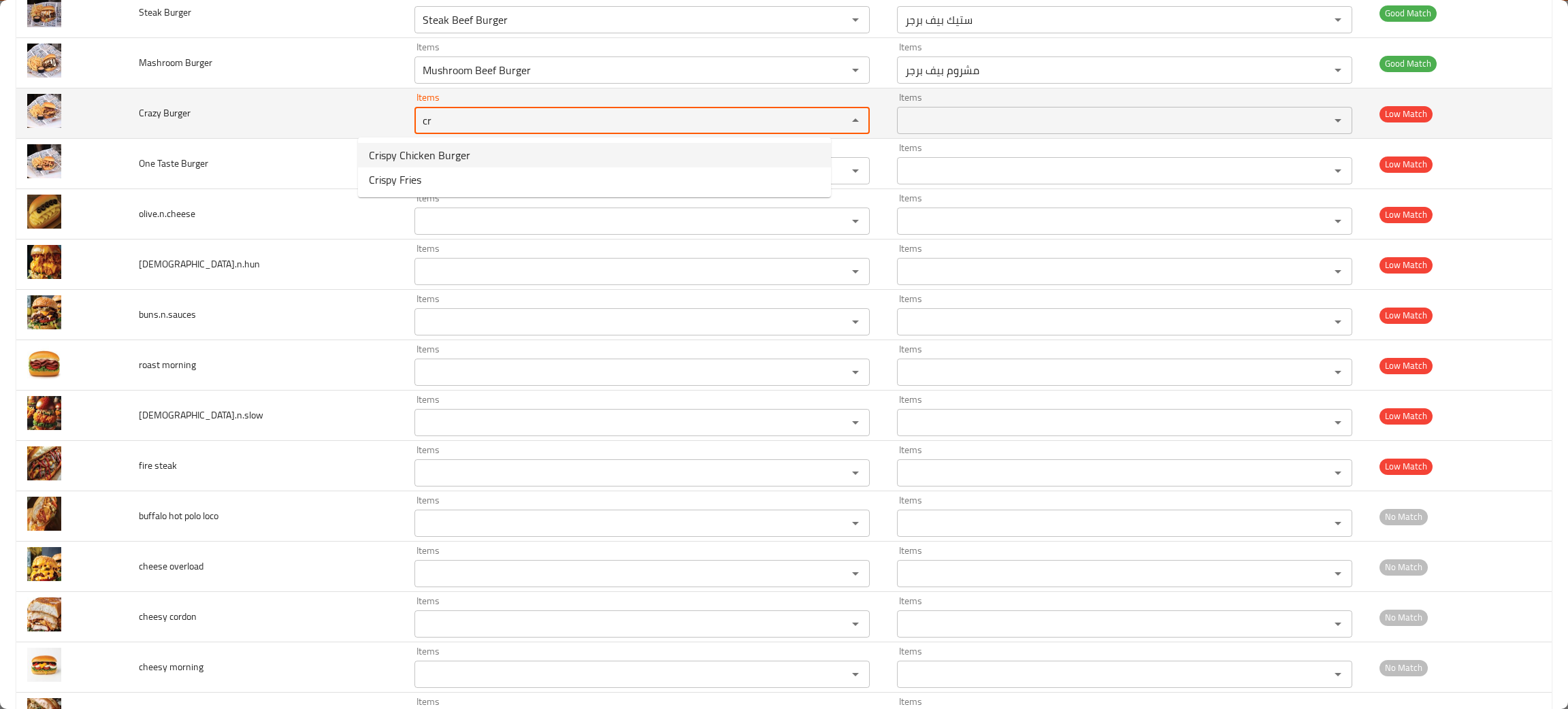
type Burger "cr"
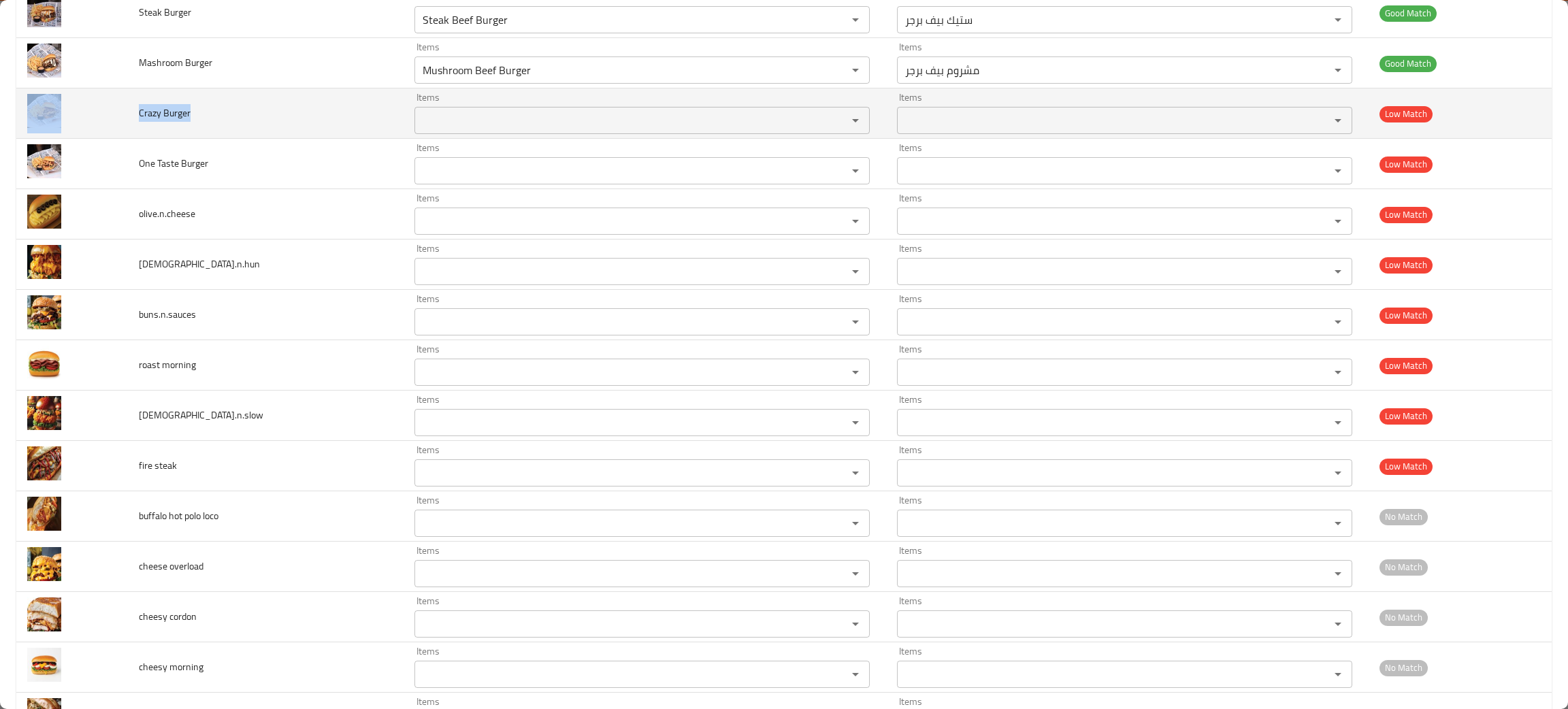
drag, startPoint x: 201, startPoint y: 121, endPoint x: 115, endPoint y: 117, distance: 86.1
click at [115, 117] on tr "Crazy Burger Items Items Items Items Low Match" at bounding box center [784, 114] width 1535 height 50
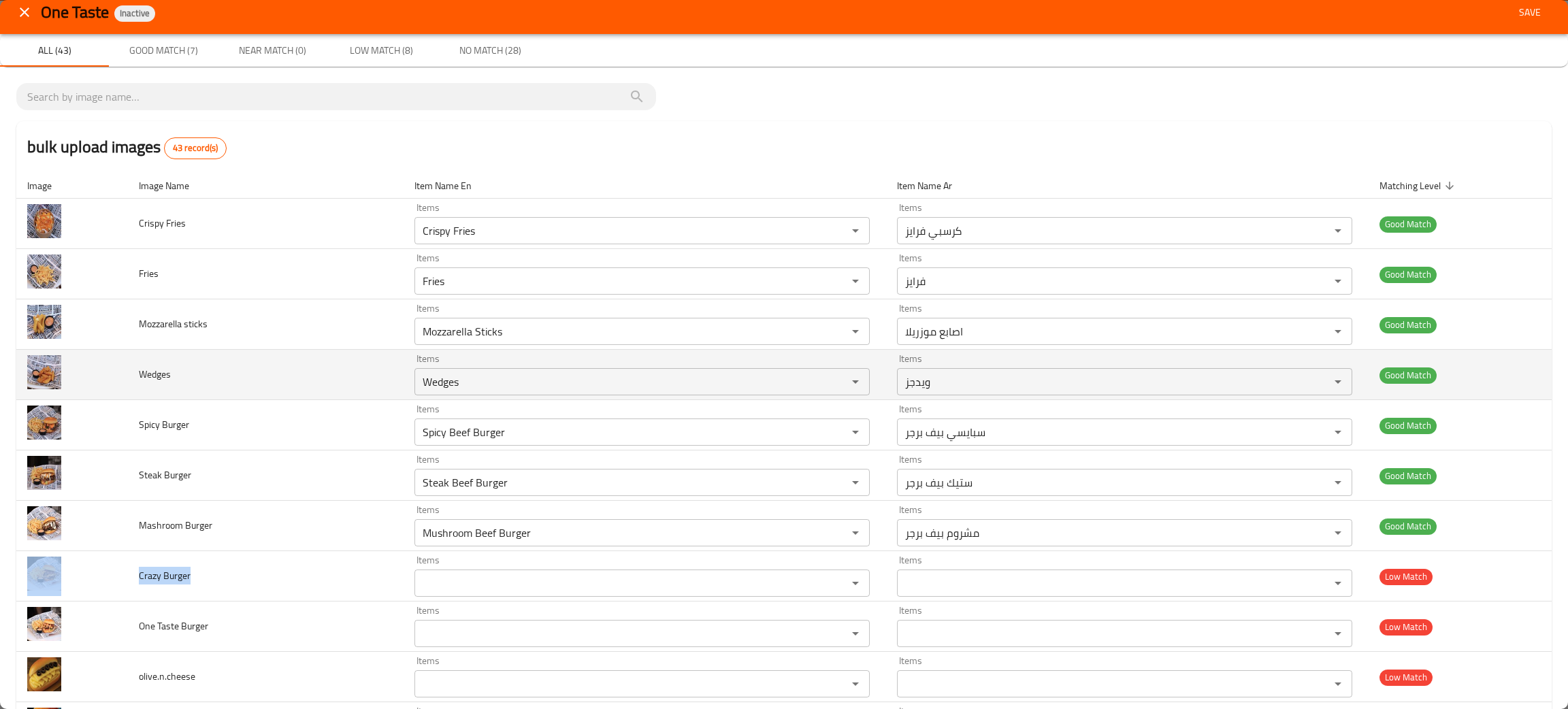
scroll to position [0, 0]
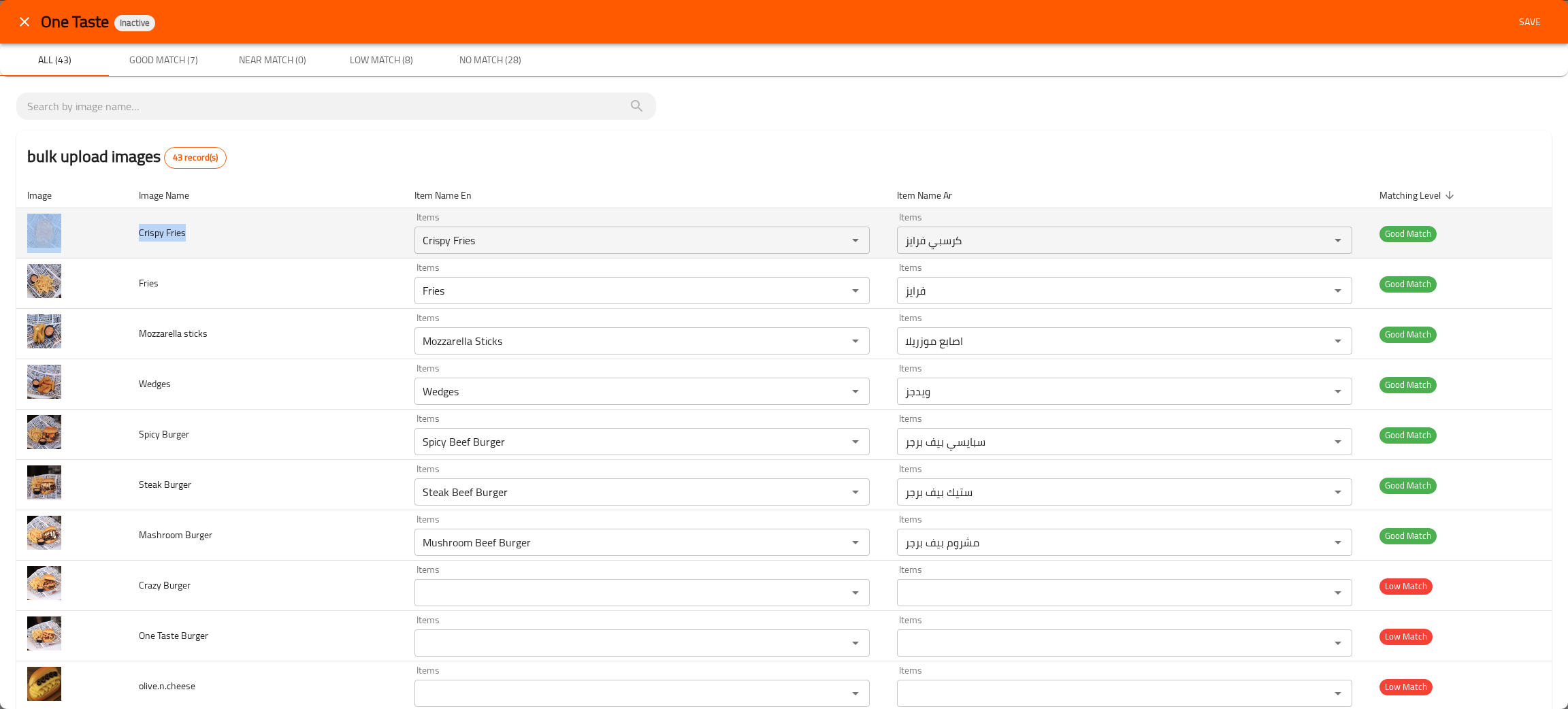
drag, startPoint x: 203, startPoint y: 242, endPoint x: 88, endPoint y: 247, distance: 115.1
click at [88, 247] on tr "Crispy Fries Items Crispy Fries Items Items كرسبي فرايز Items Good Match" at bounding box center [784, 233] width 1535 height 50
copy tr "Crispy Fries"
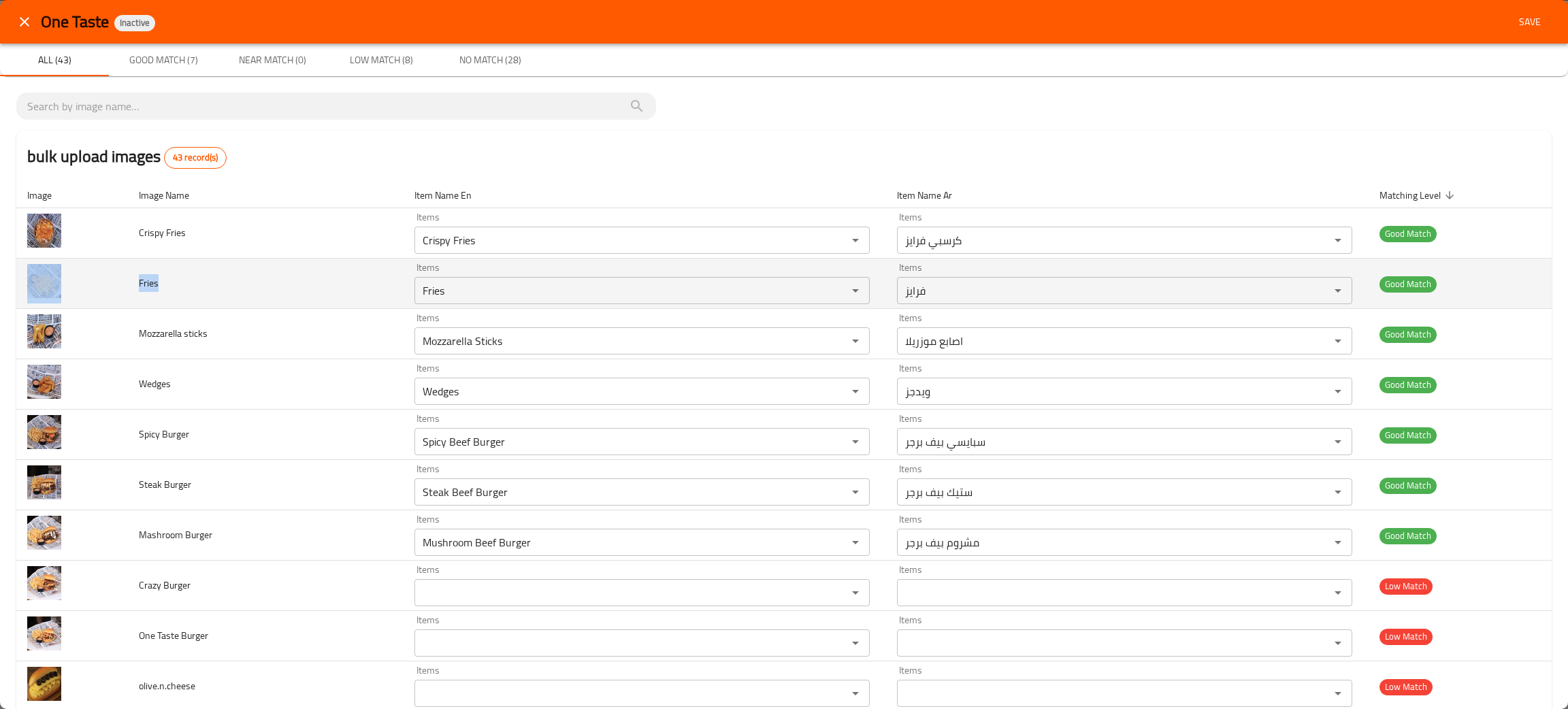
drag, startPoint x: 176, startPoint y: 284, endPoint x: 119, endPoint y: 287, distance: 57.1
click at [119, 287] on tr "Fries Items Fries Items Items فرايز Items Good Match" at bounding box center [784, 284] width 1535 height 50
copy tr "Fries"
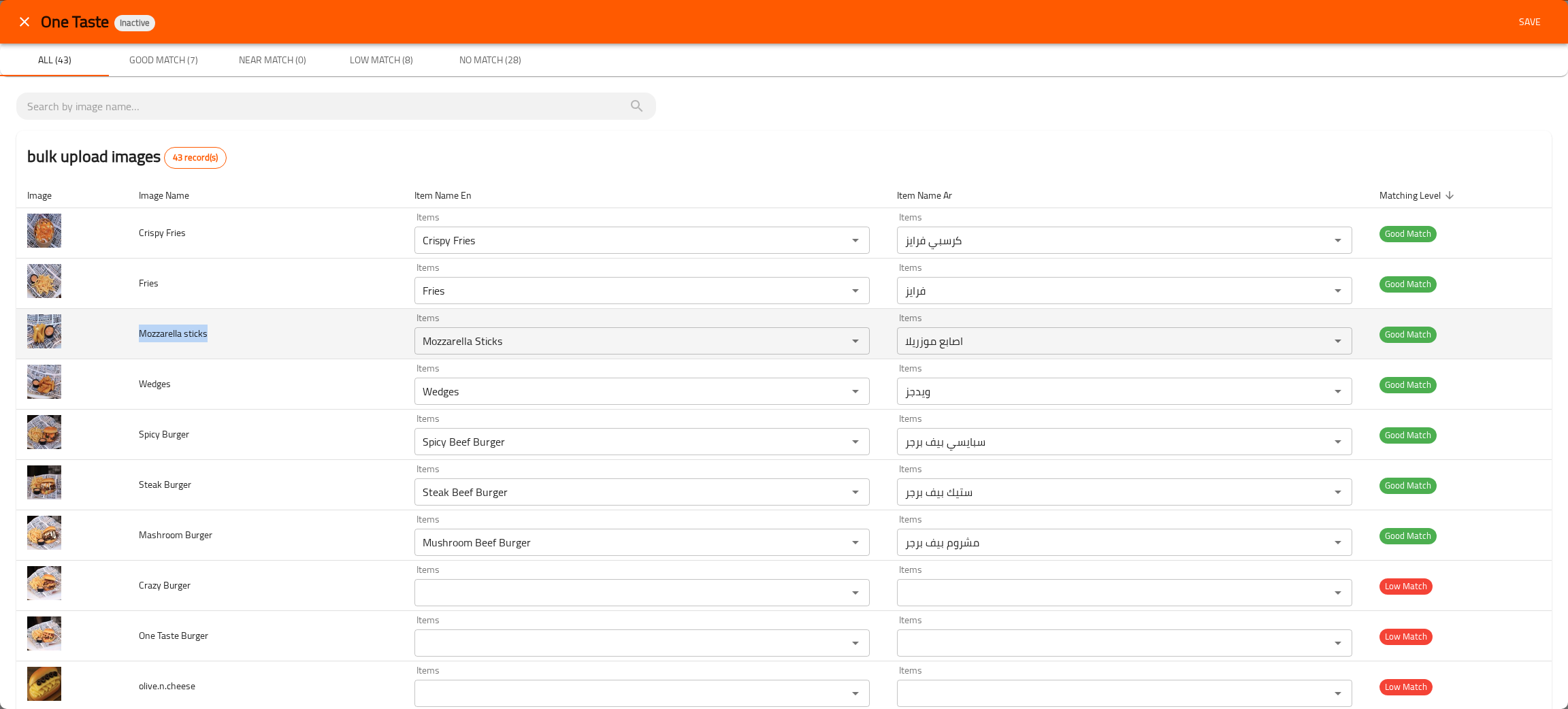
drag, startPoint x: 209, startPoint y: 335, endPoint x: 129, endPoint y: 337, distance: 80.0
click at [132, 337] on td "Mozzarella sticks" at bounding box center [266, 334] width 276 height 50
copy span "Mozzarella sticks"
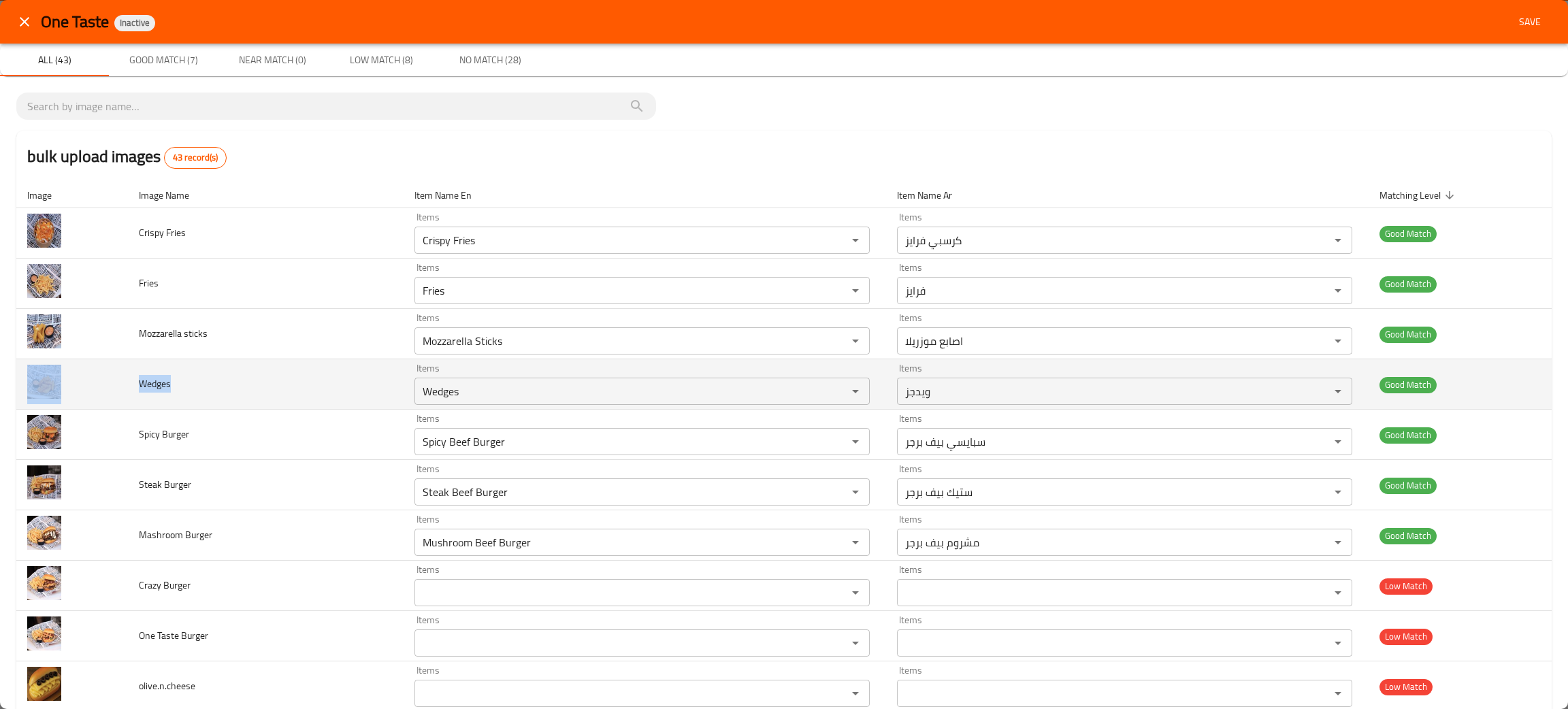
drag, startPoint x: 186, startPoint y: 390, endPoint x: 124, endPoint y: 390, distance: 62.0
click at [124, 390] on tr "Wedges Items Wedges Items Items ويدجز Items Good Match" at bounding box center [784, 384] width 1535 height 50
copy tr "Wedges"
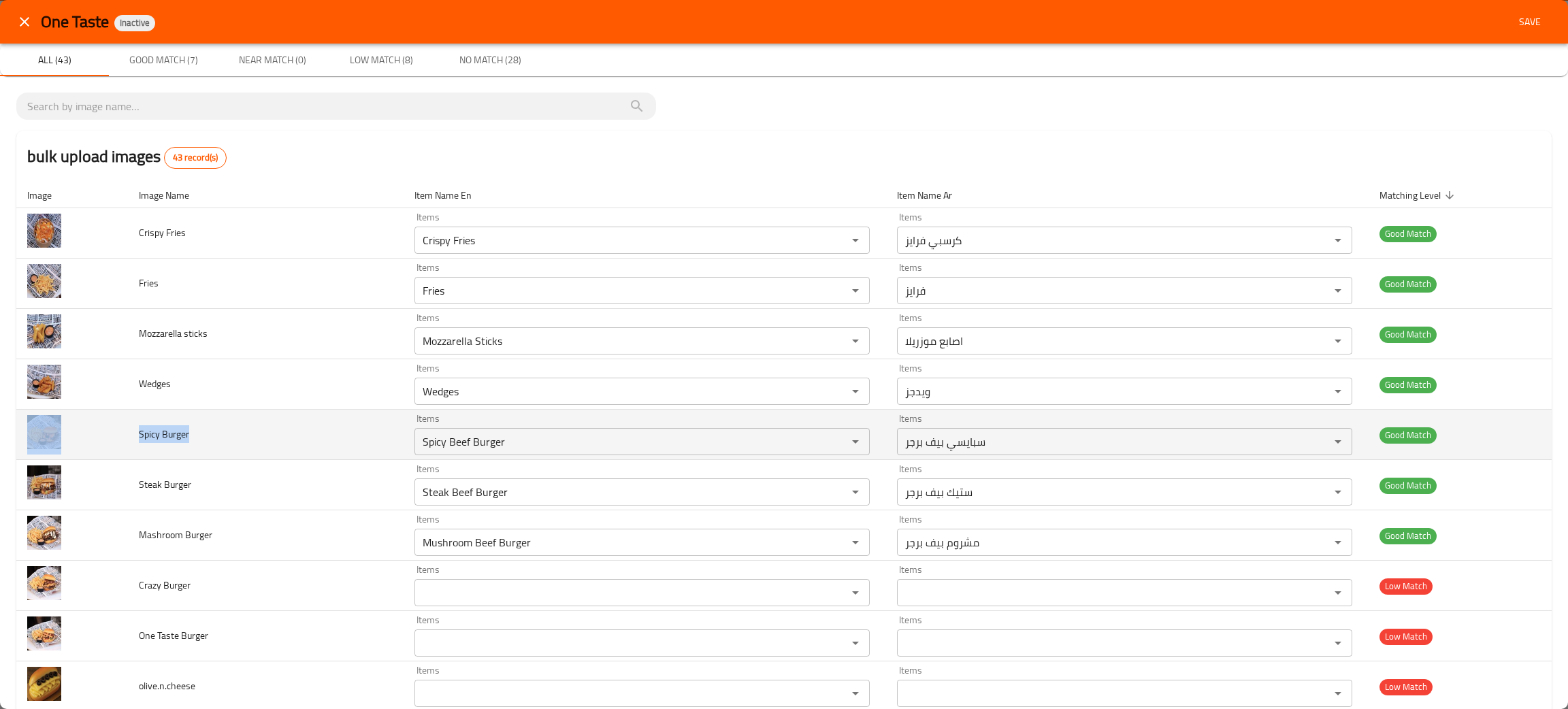
drag, startPoint x: 233, startPoint y: 450, endPoint x: 125, endPoint y: 440, distance: 108.5
click at [128, 442] on tr "Spicy Burger Items Spicy Beef Burger Items Items سبايسي بيف برجر Items Good Mat…" at bounding box center [784, 435] width 1535 height 50
copy tr "Spicy Burger"
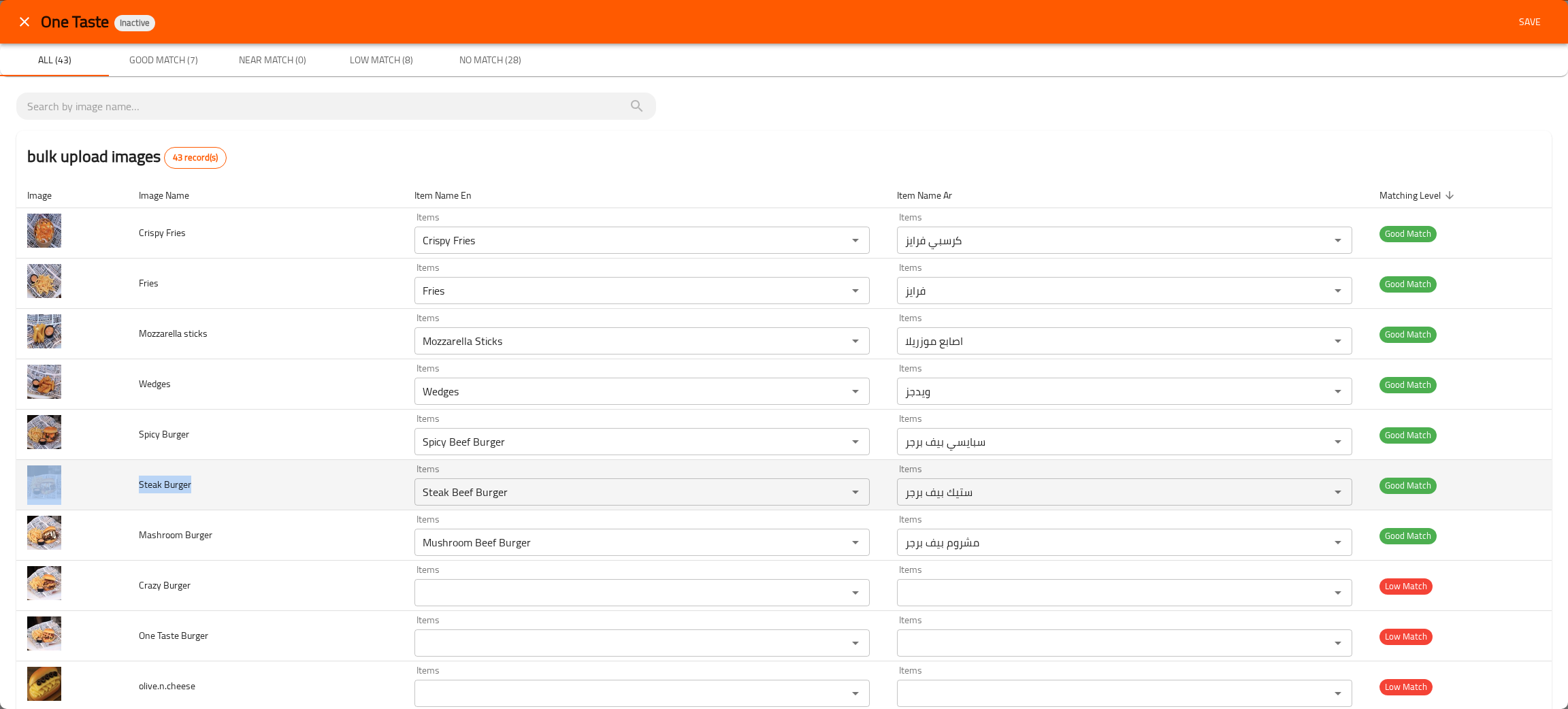
drag, startPoint x: 177, startPoint y: 483, endPoint x: 128, endPoint y: 479, distance: 49.2
click at [128, 479] on tr "Steak Burger Items Steak Beef Burger Items Items ستيك بيف برجر Items Good Match" at bounding box center [784, 485] width 1535 height 50
copy tr "Steak Burger"
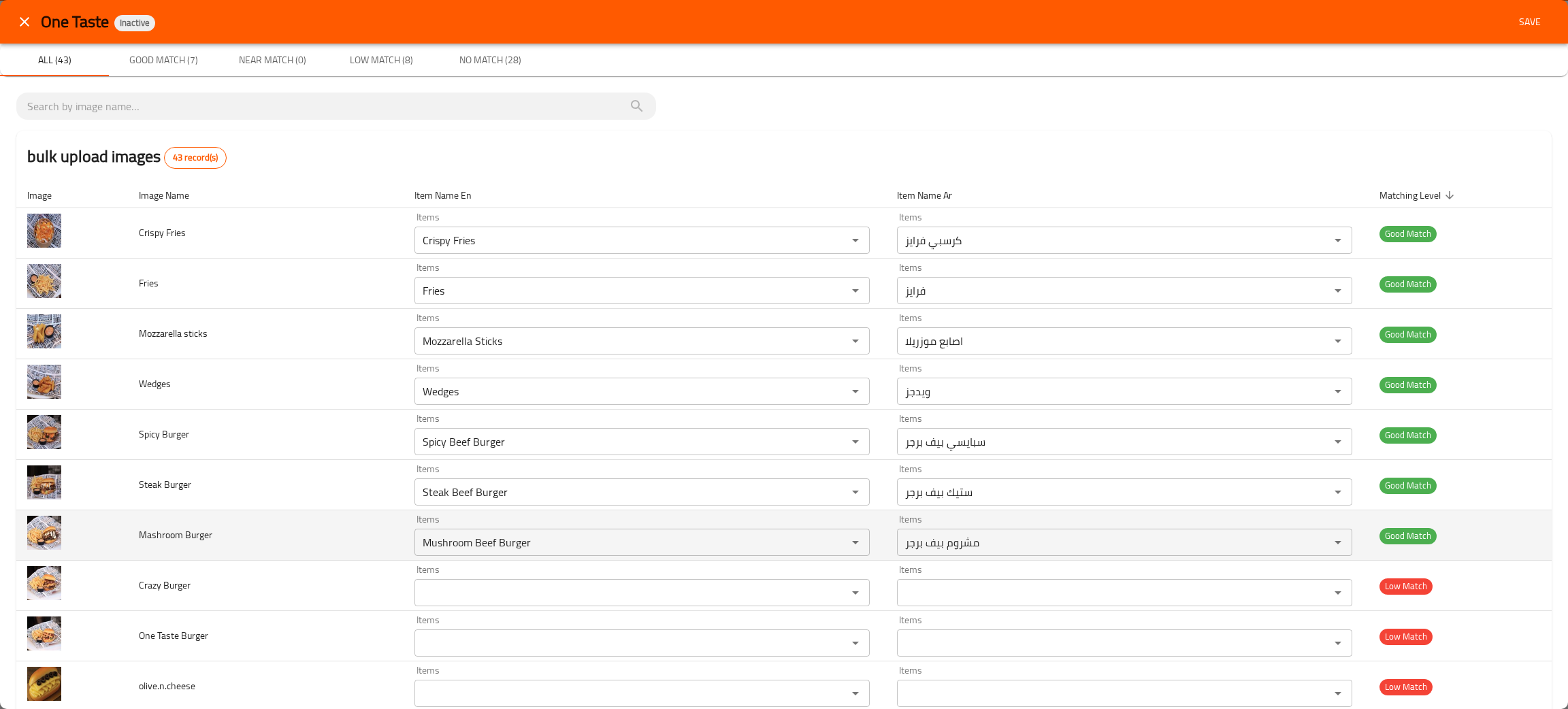
click at [243, 547] on td "Mashroom Burger" at bounding box center [266, 535] width 276 height 50
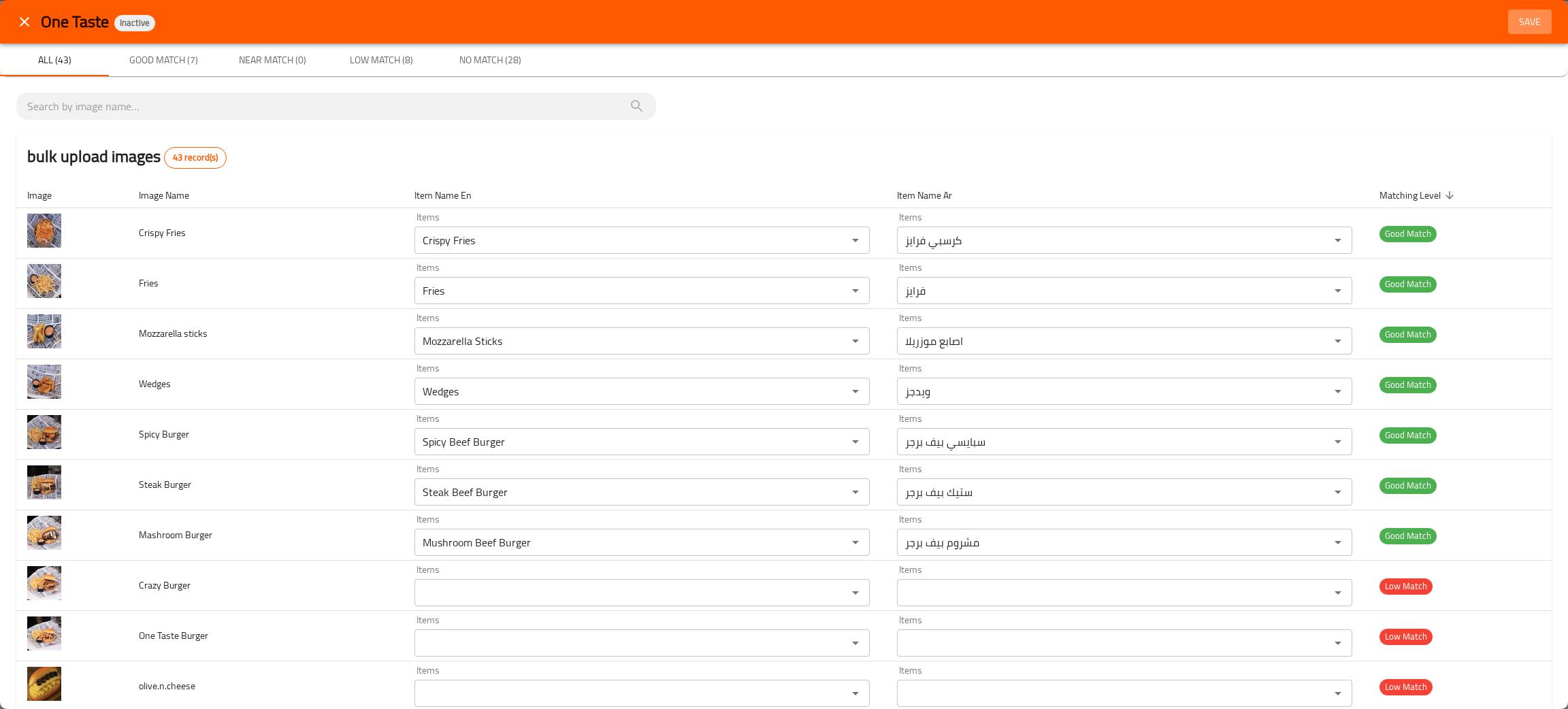
click at [1518, 18] on span "Save" at bounding box center [1530, 22] width 33 height 17
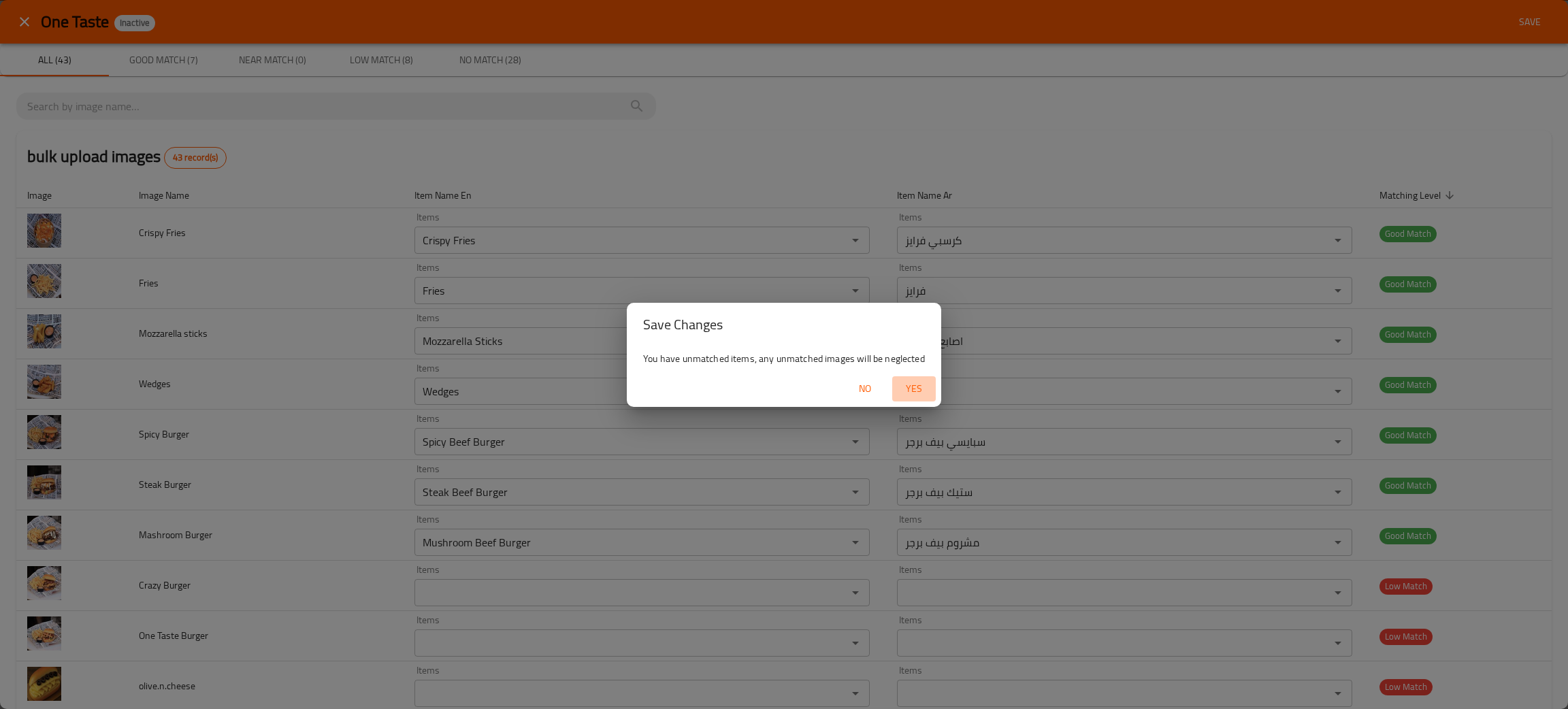
click at [909, 389] on span "Yes" at bounding box center [914, 389] width 33 height 17
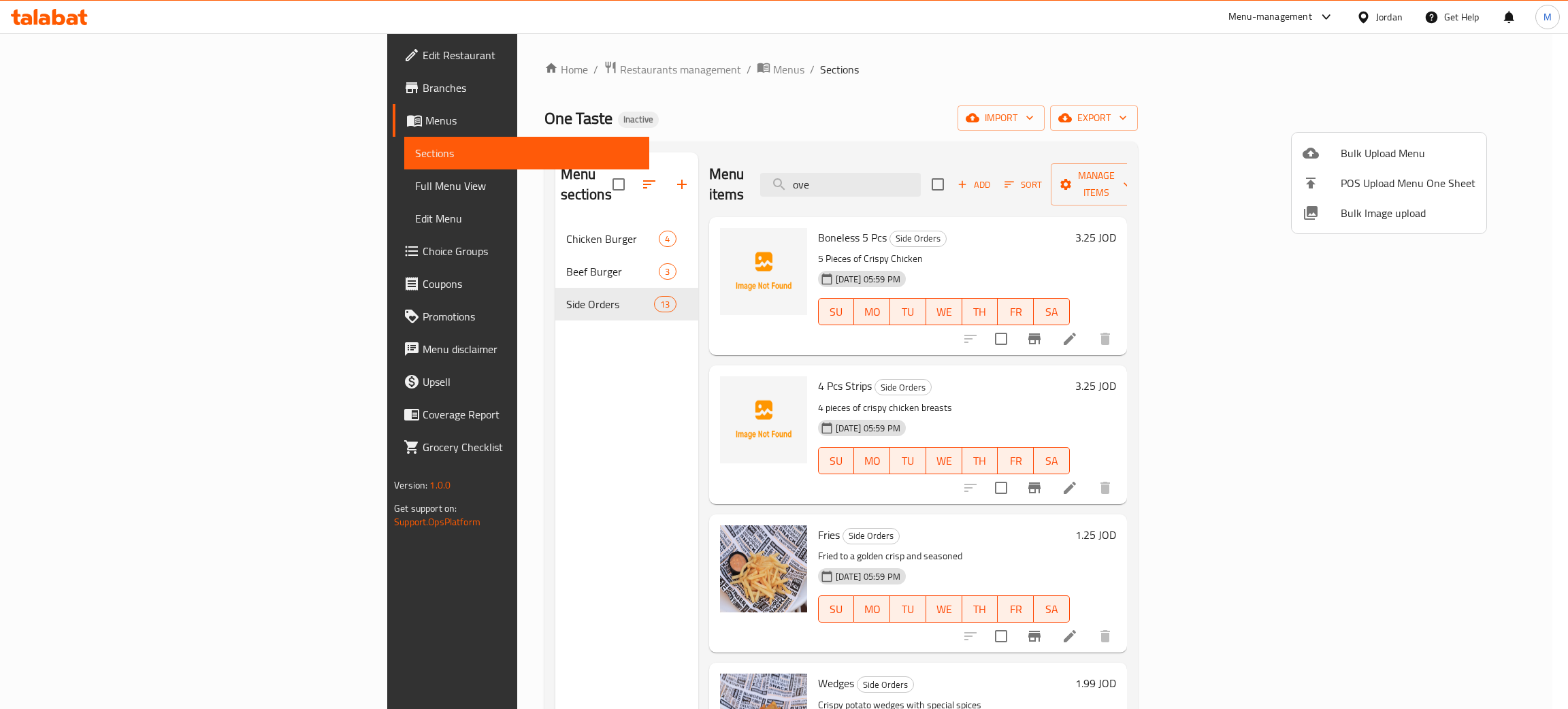
click at [493, 418] on div at bounding box center [784, 354] width 1568 height 709
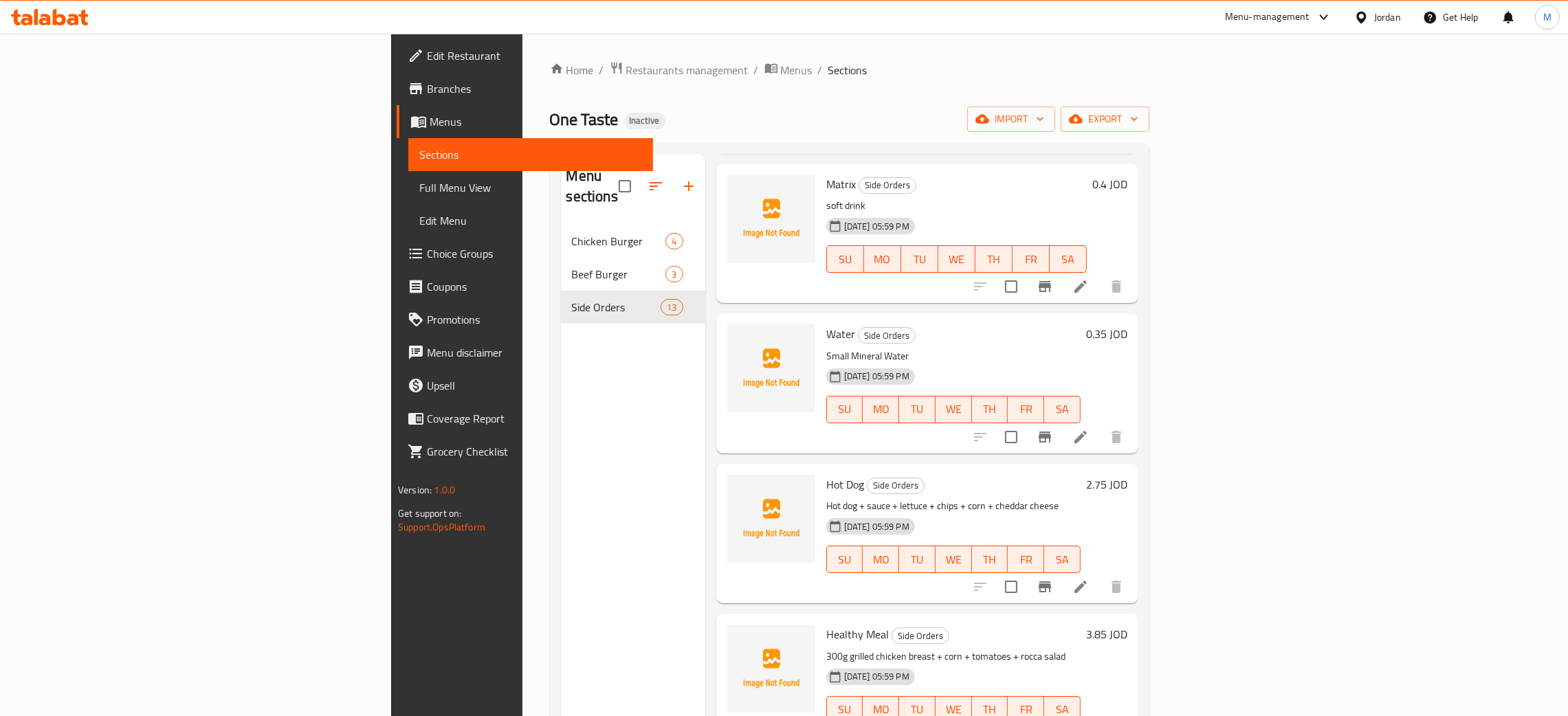
scroll to position [1247, 0]
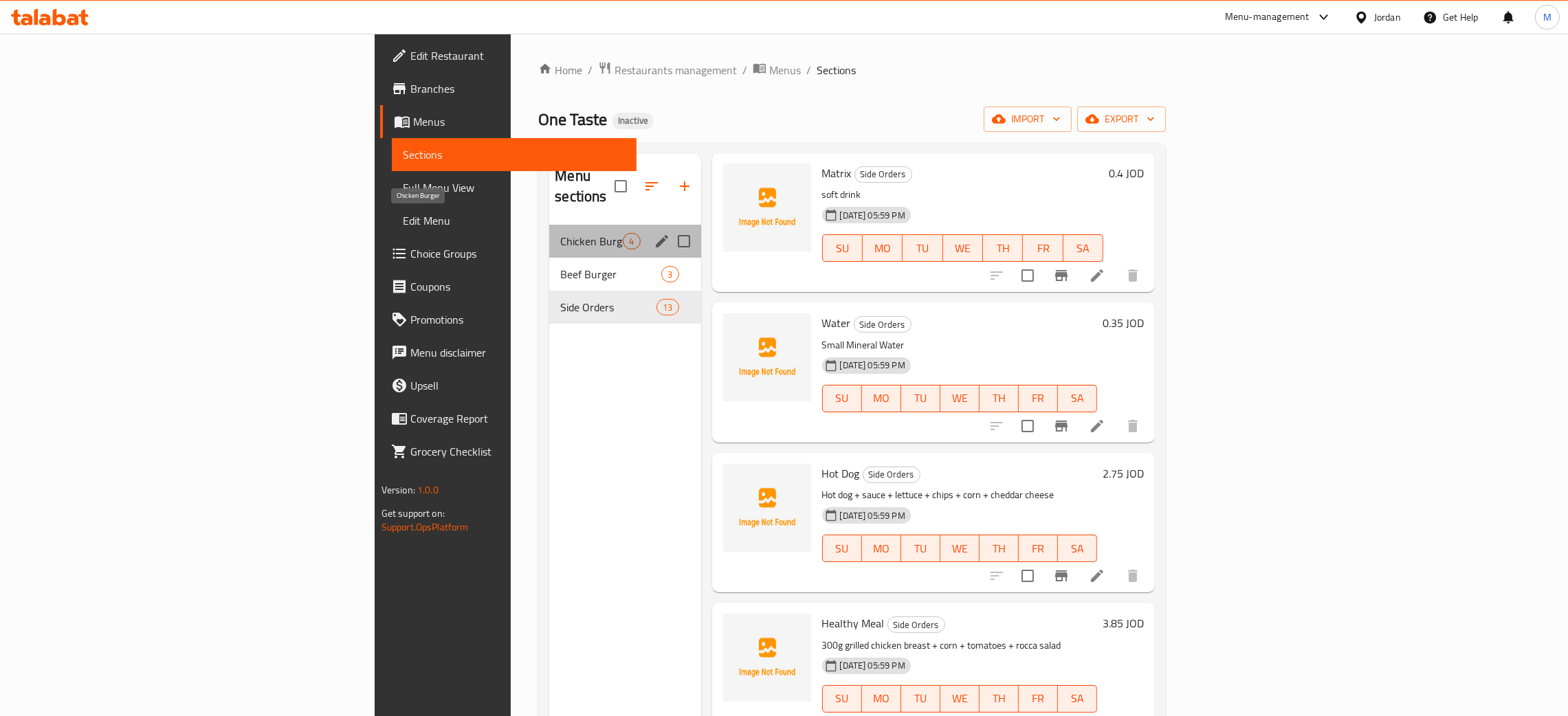
click at [560, 233] on span "Chicken Burger" at bounding box center [591, 241] width 63 height 17
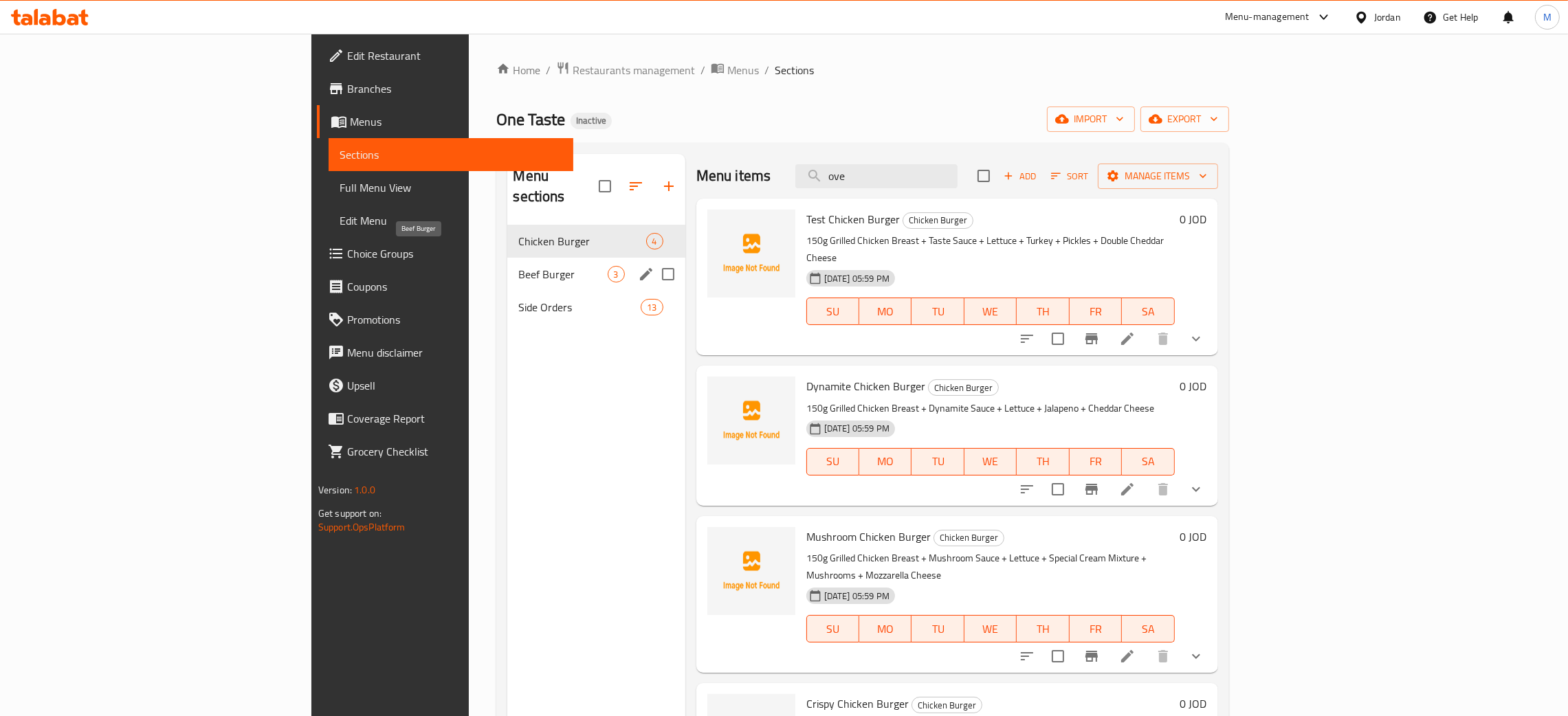
click at [518, 266] on span "Beef Burger" at bounding box center [562, 274] width 89 height 17
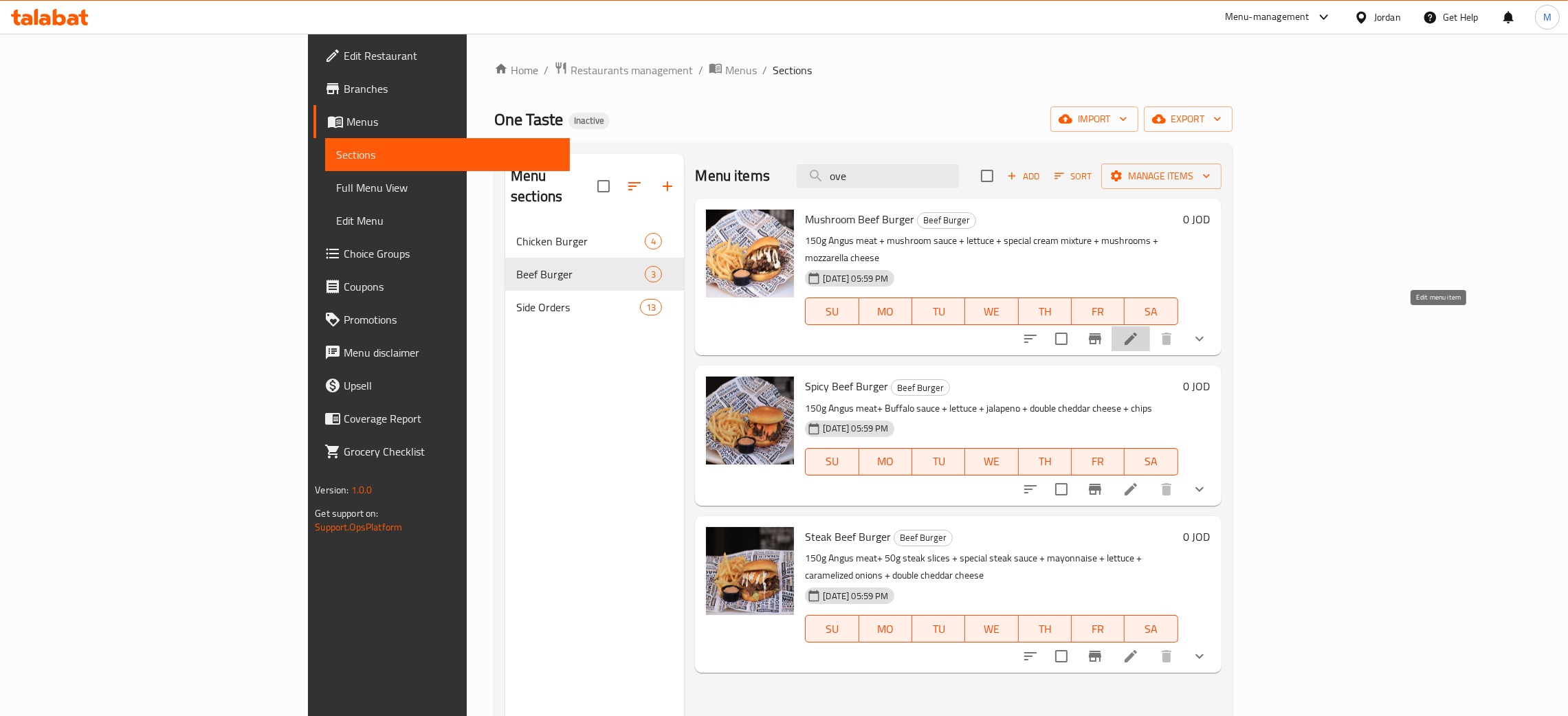
click at [1137, 333] on icon at bounding box center [1131, 339] width 12 height 12
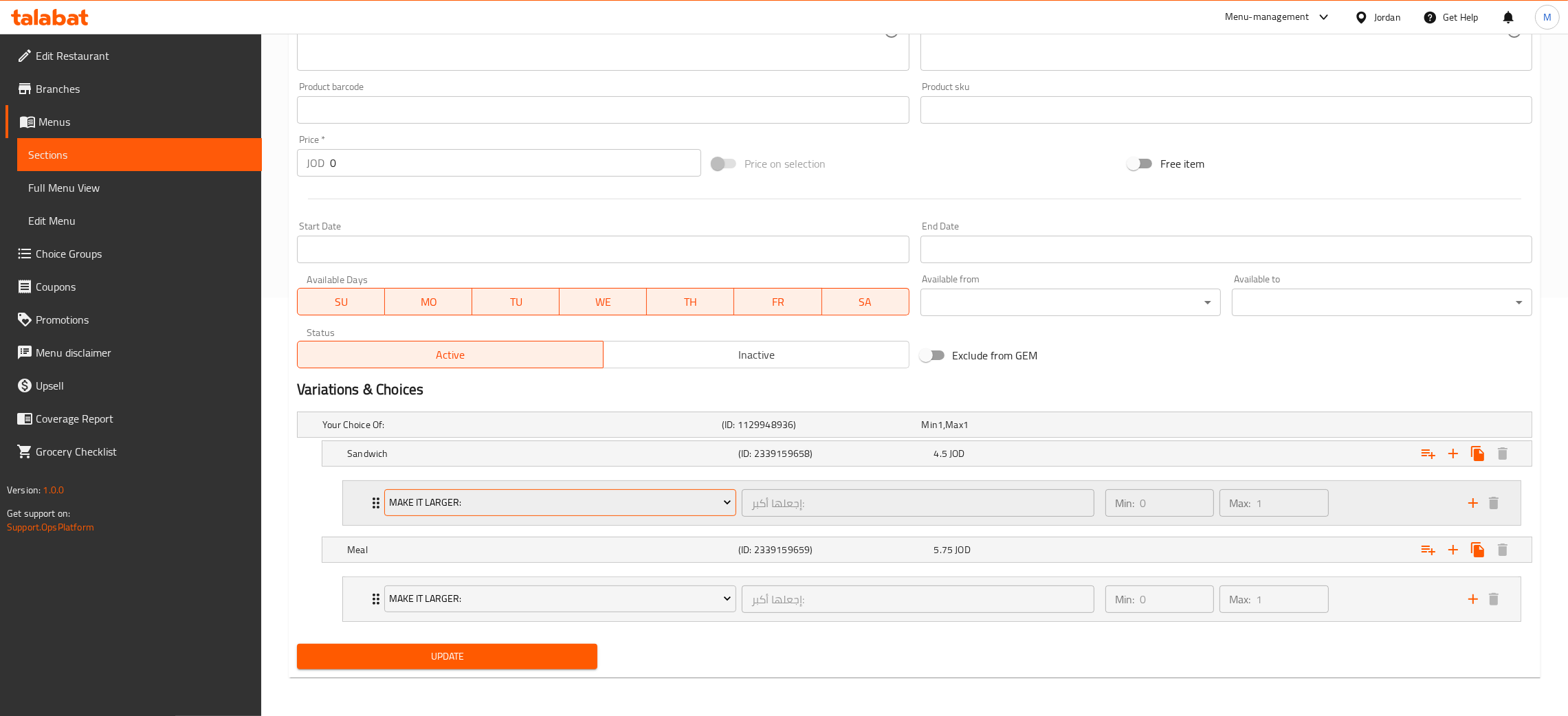
scroll to position [7, 0]
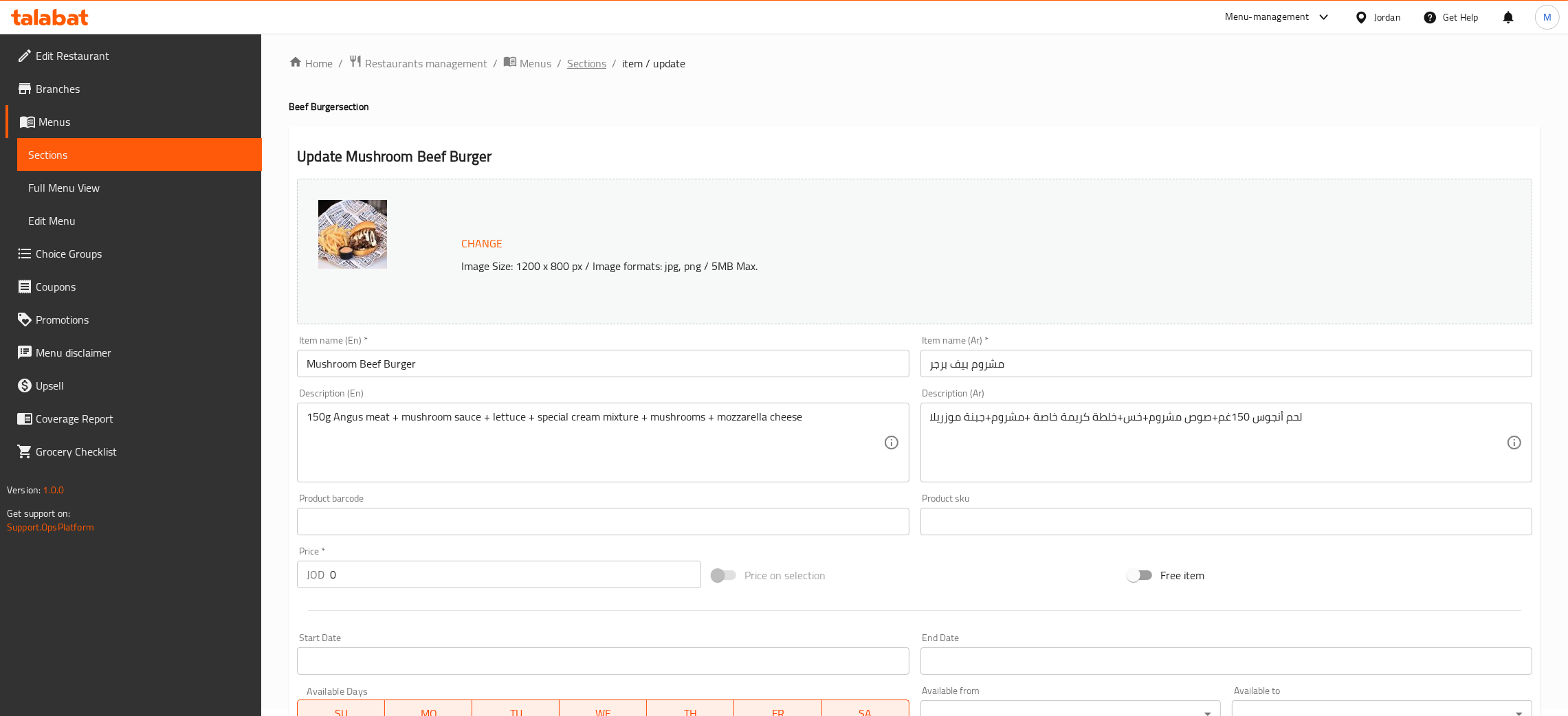
click at [584, 60] on span "Sections" at bounding box center [586, 63] width 39 height 17
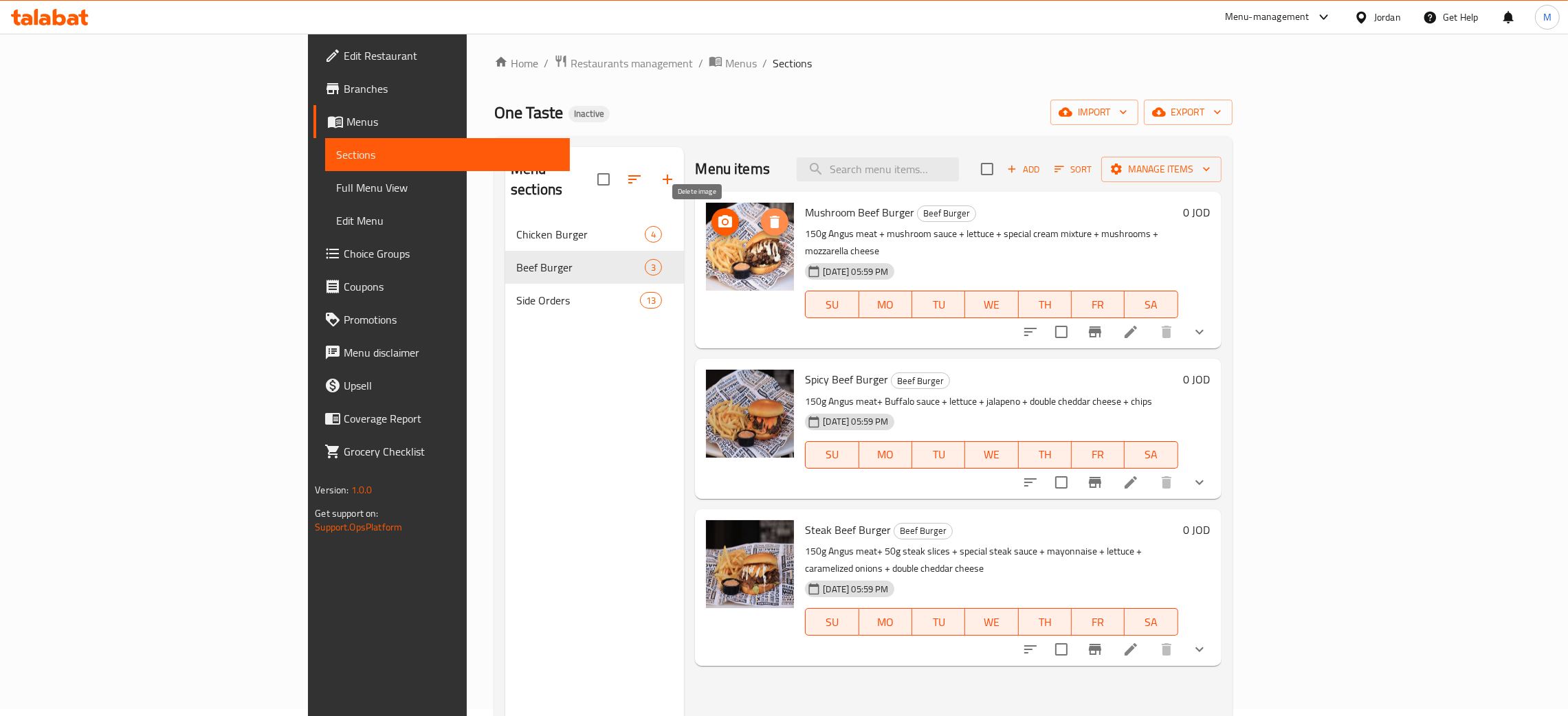
click at [766, 229] on icon "delete image" at bounding box center [774, 222] width 17 height 17
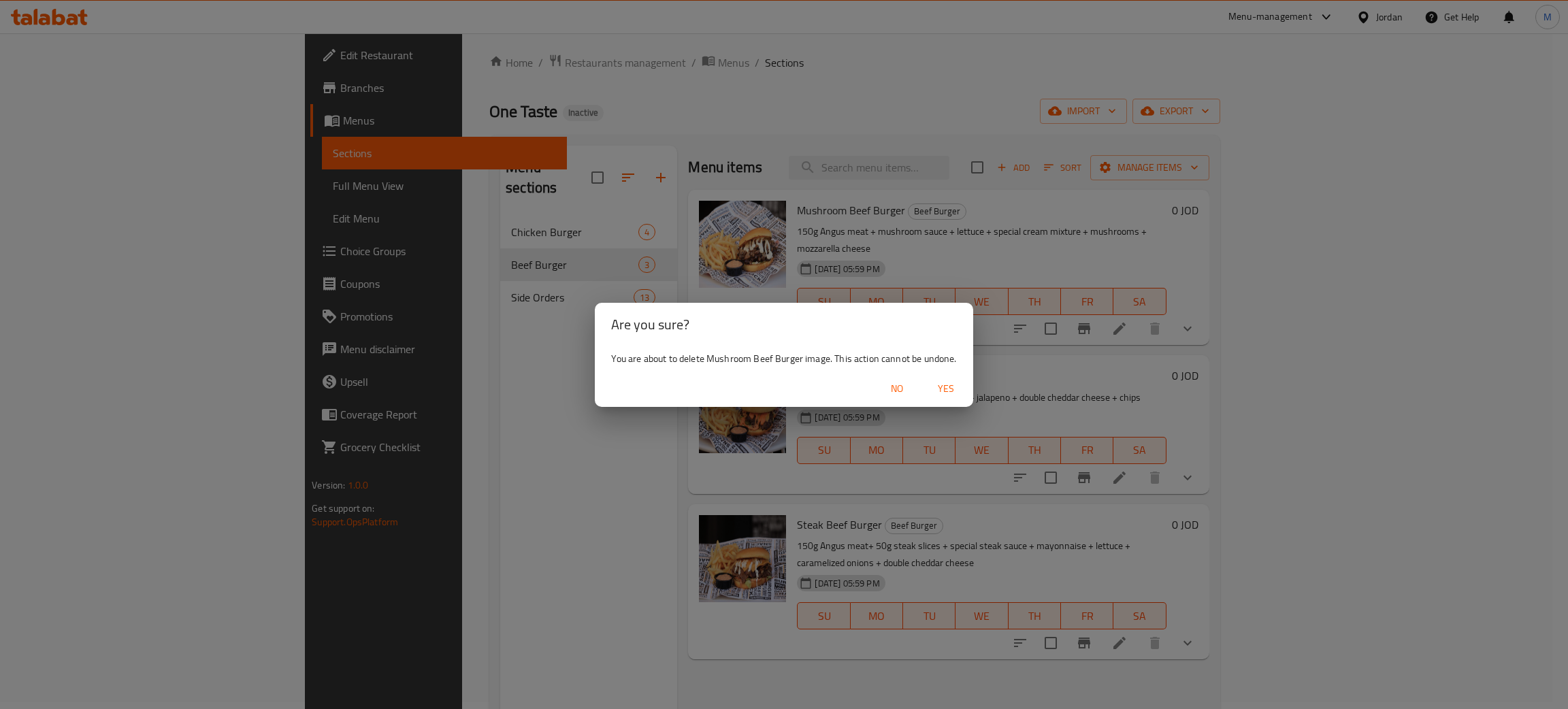
click at [953, 391] on span "Yes" at bounding box center [946, 389] width 33 height 17
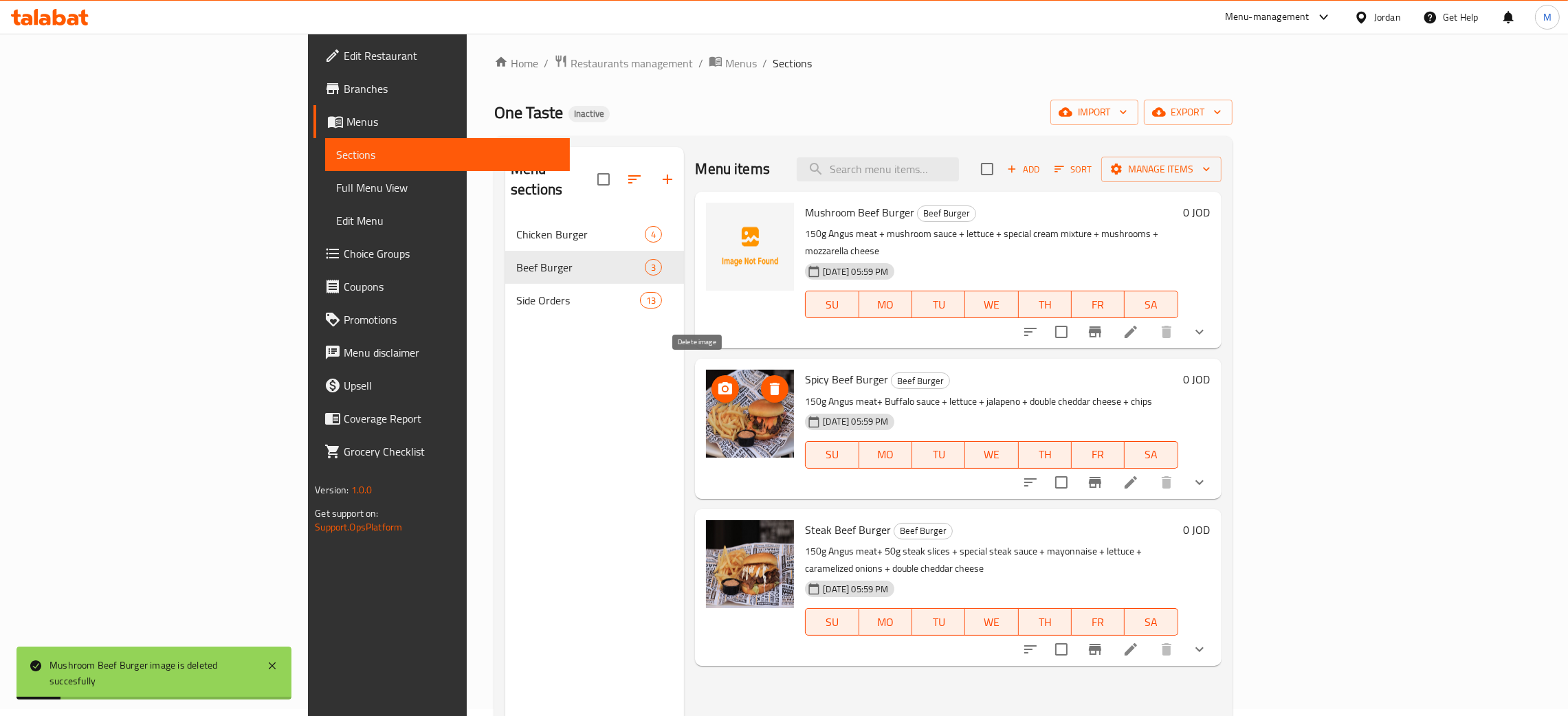
click at [770, 383] on icon "delete image" at bounding box center [774, 389] width 10 height 12
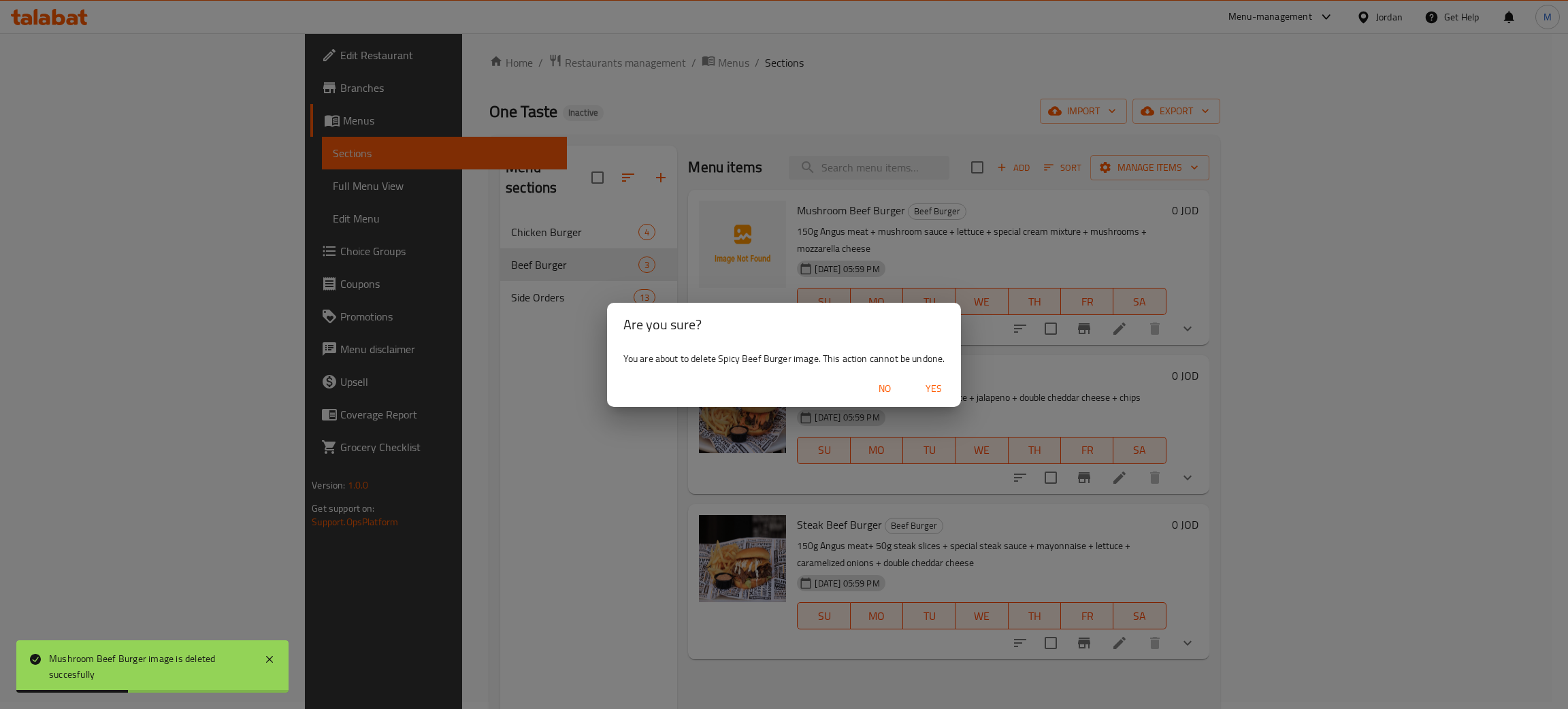
click at [936, 391] on span "Yes" at bounding box center [934, 389] width 33 height 17
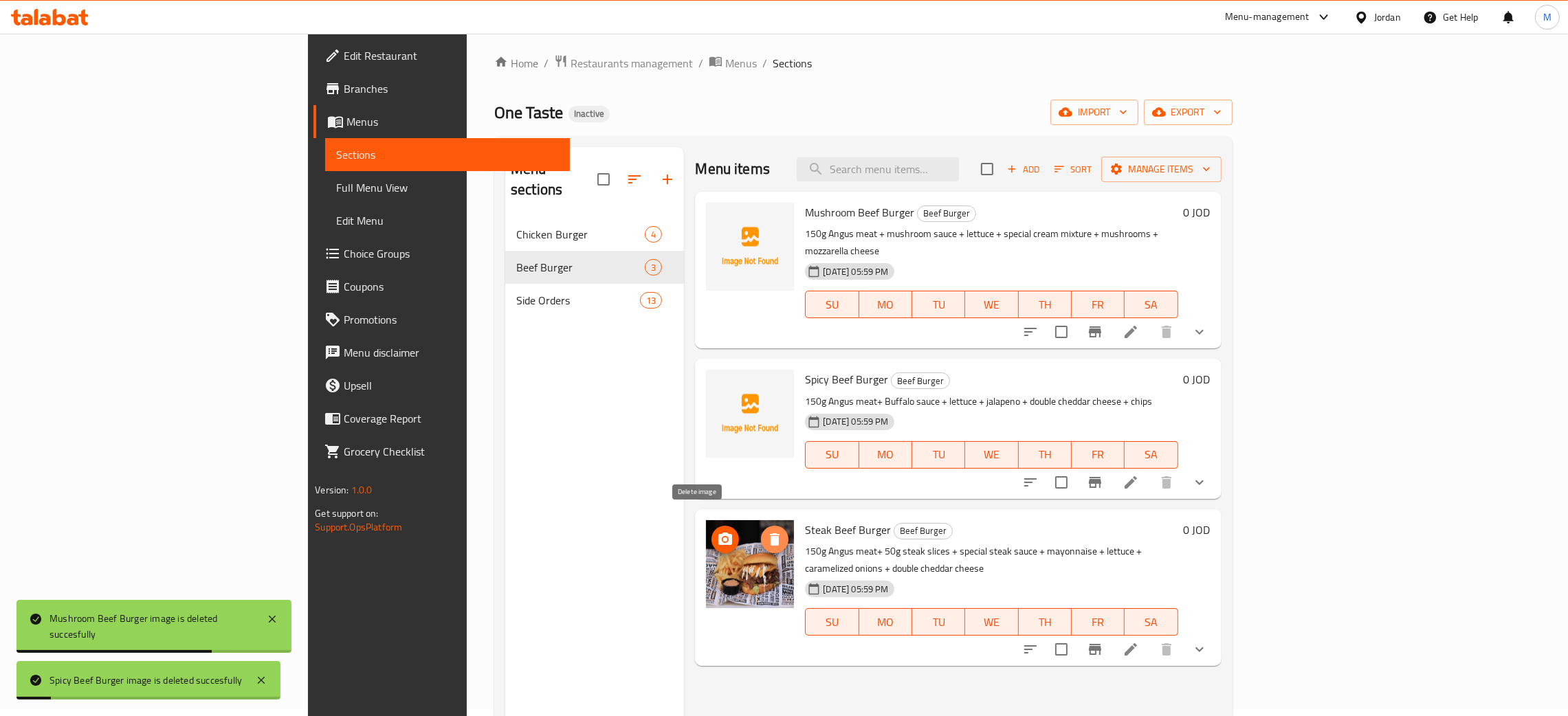
click at [766, 531] on icon "delete image" at bounding box center [774, 539] width 17 height 17
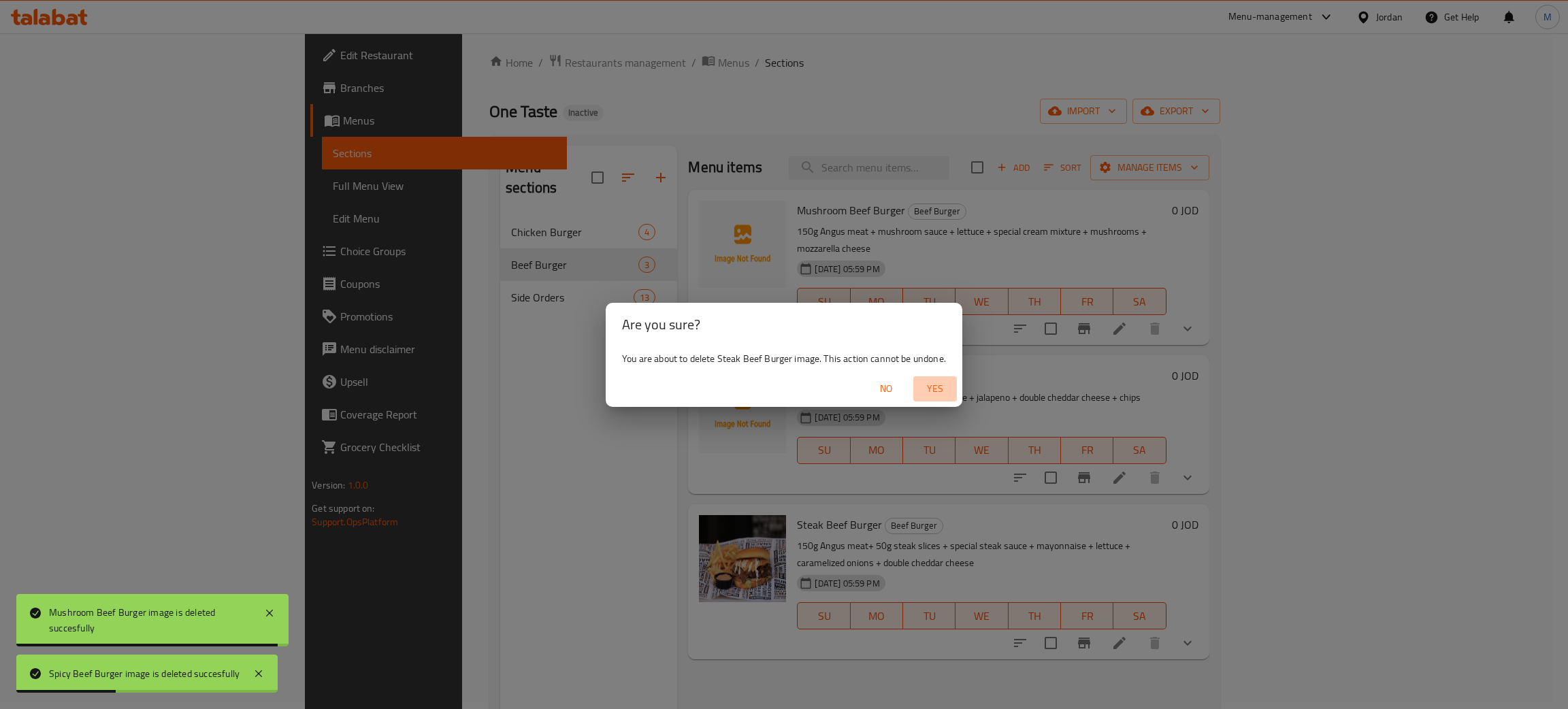
click at [944, 382] on span "Yes" at bounding box center [935, 389] width 33 height 17
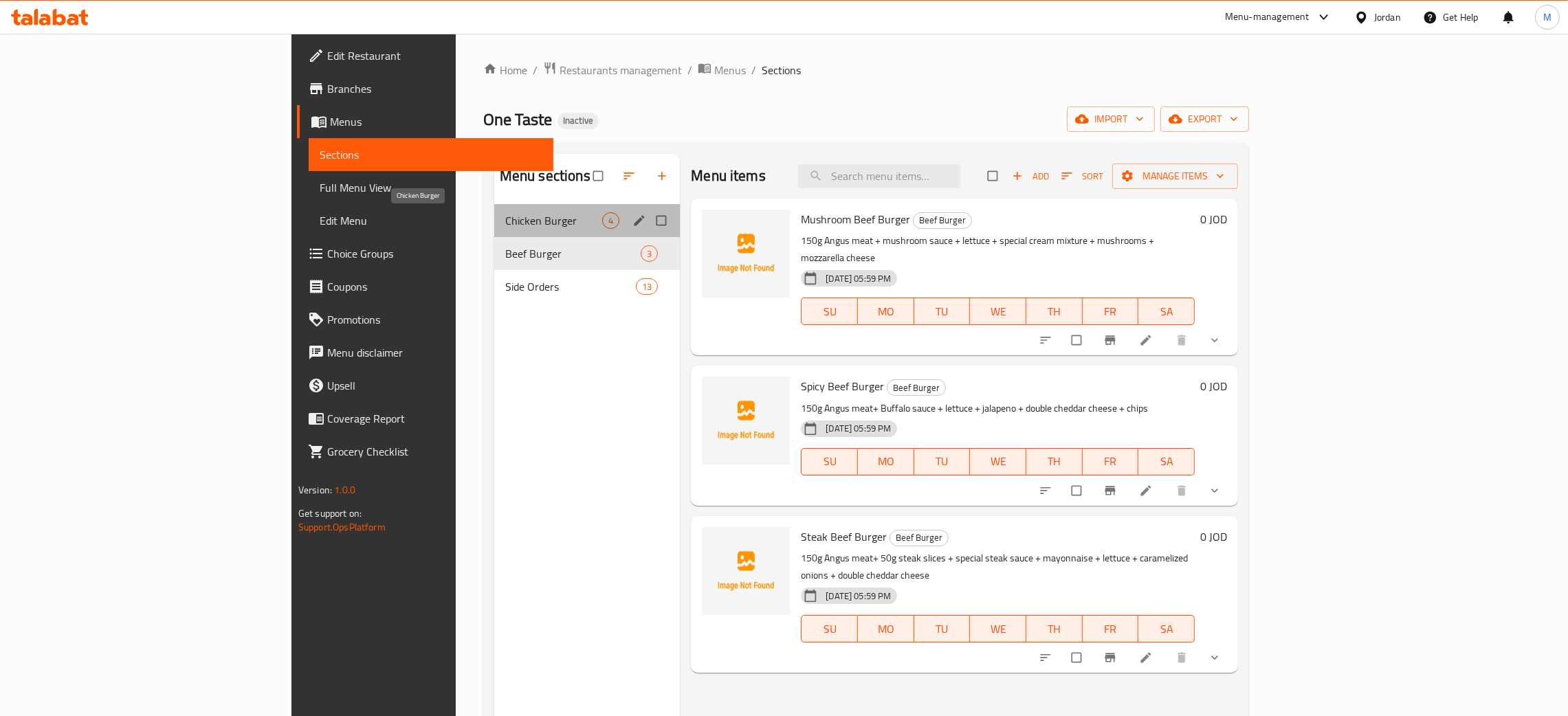
click at [505, 224] on span "Chicken Burger" at bounding box center [553, 220] width 97 height 17
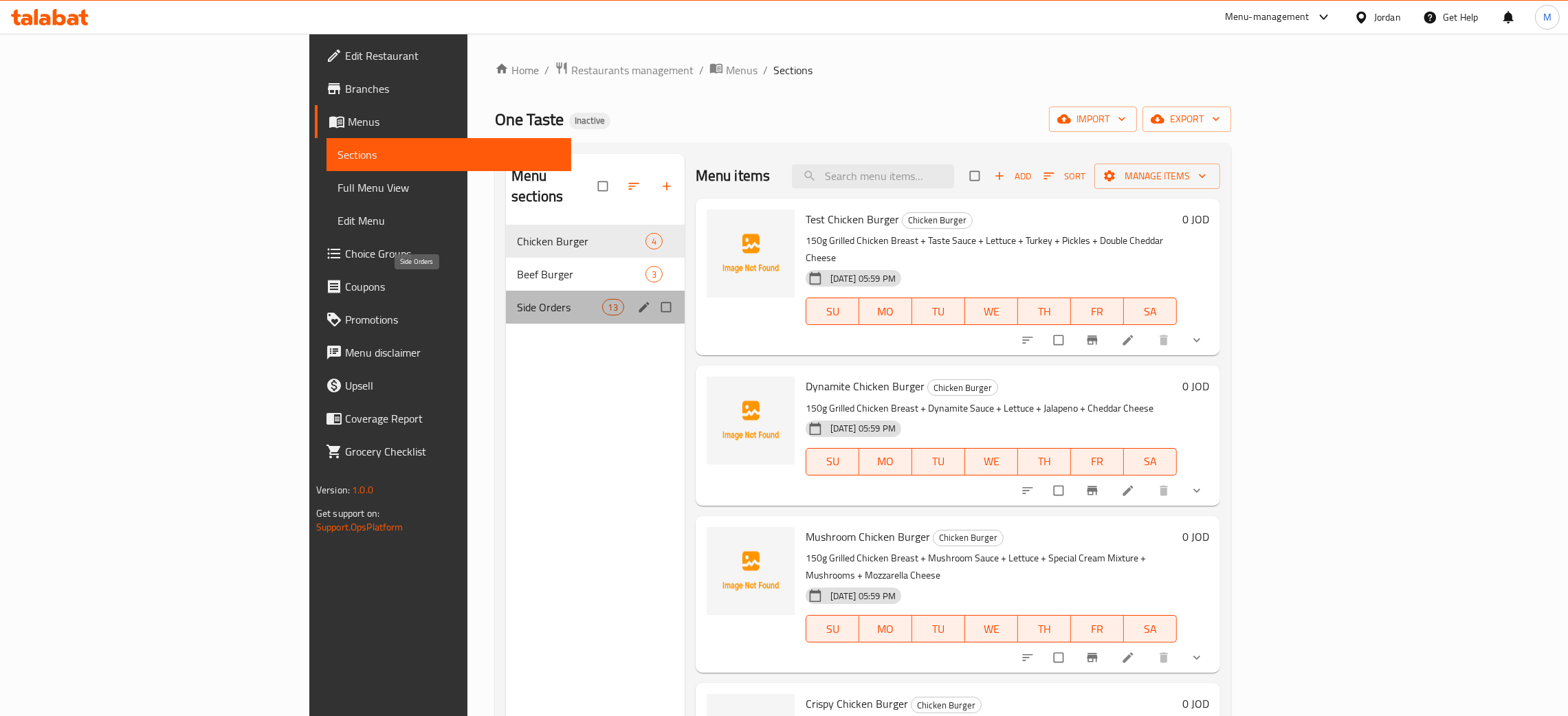
click at [517, 299] on span "Side Orders" at bounding box center [559, 307] width 85 height 17
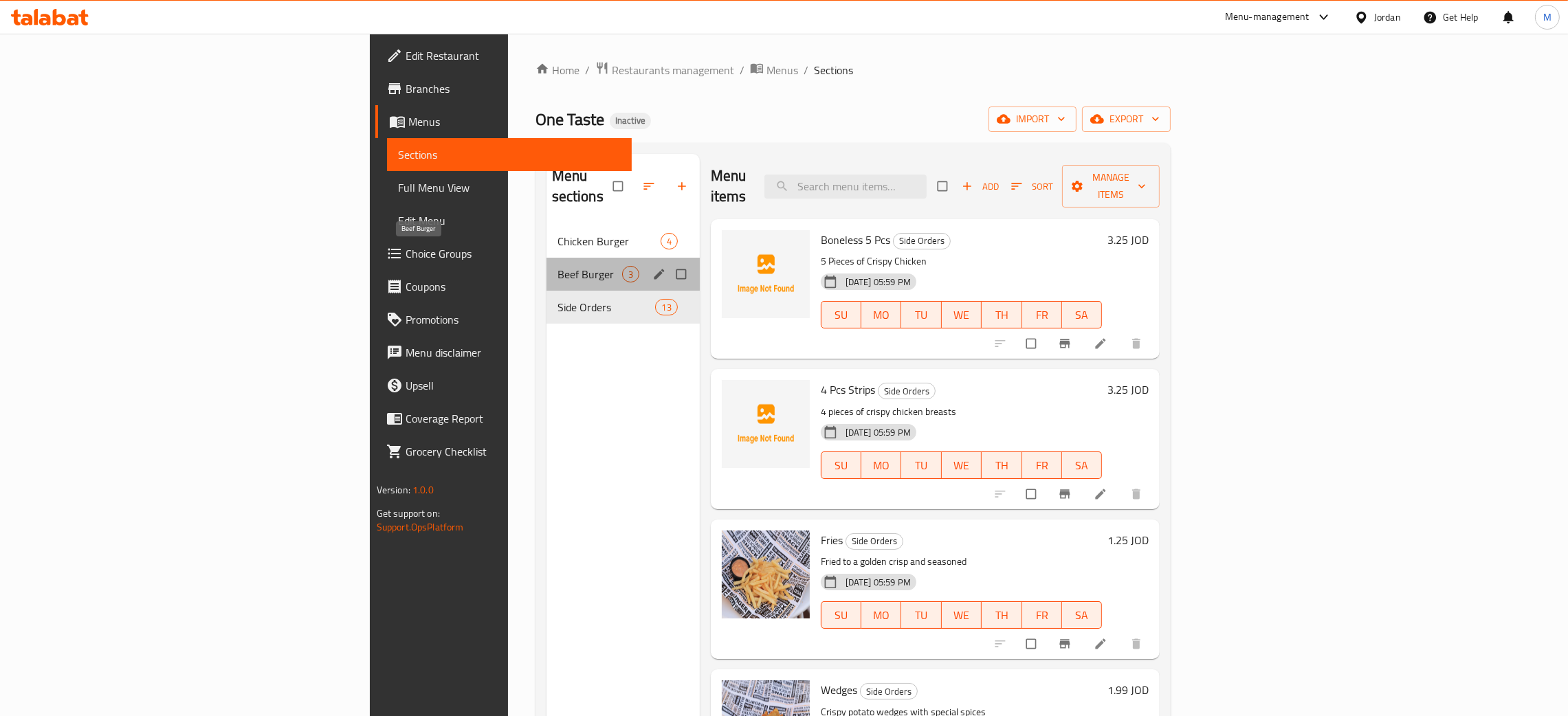
click at [557, 266] on span "Beef Burger" at bounding box center [590, 274] width 65 height 17
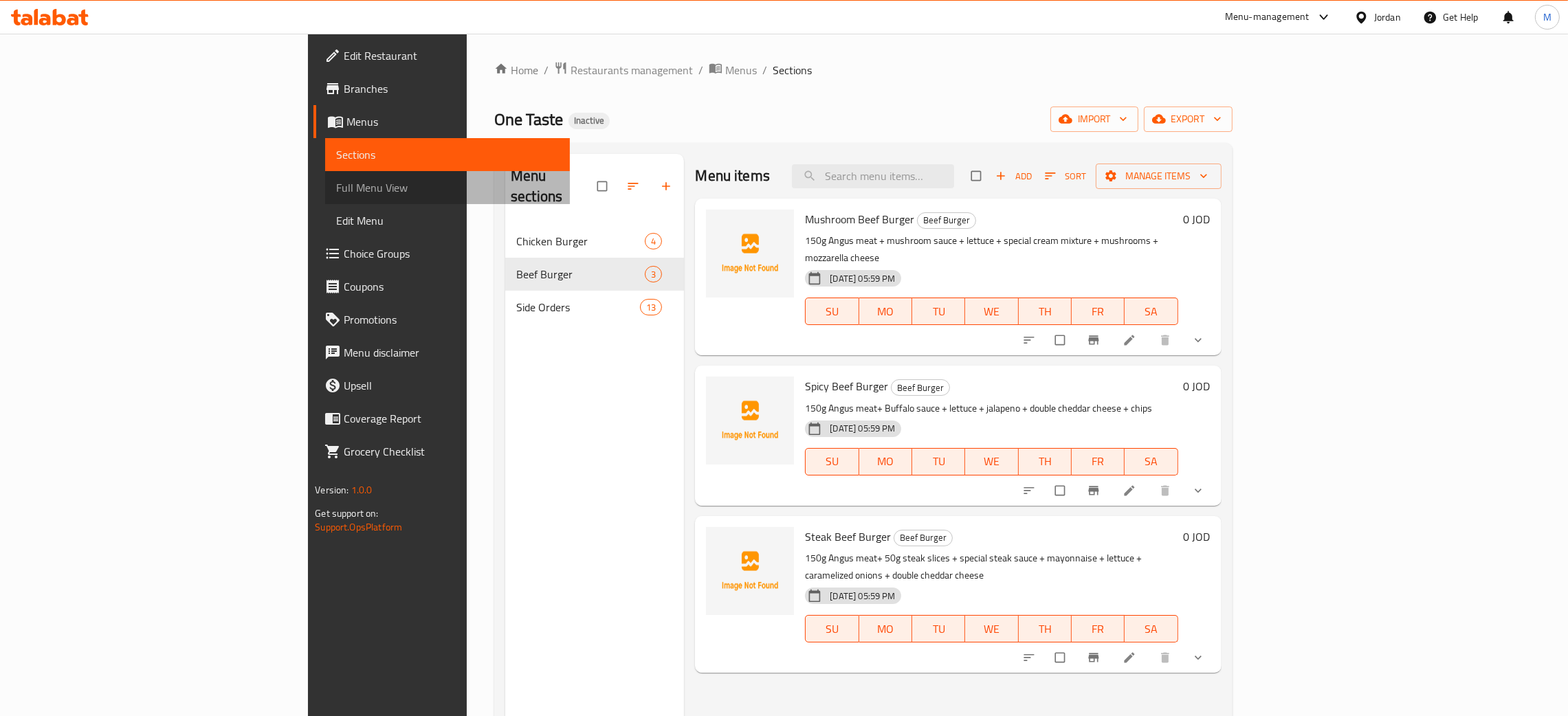
click at [336, 182] on span "Full Menu View" at bounding box center [447, 187] width 223 height 17
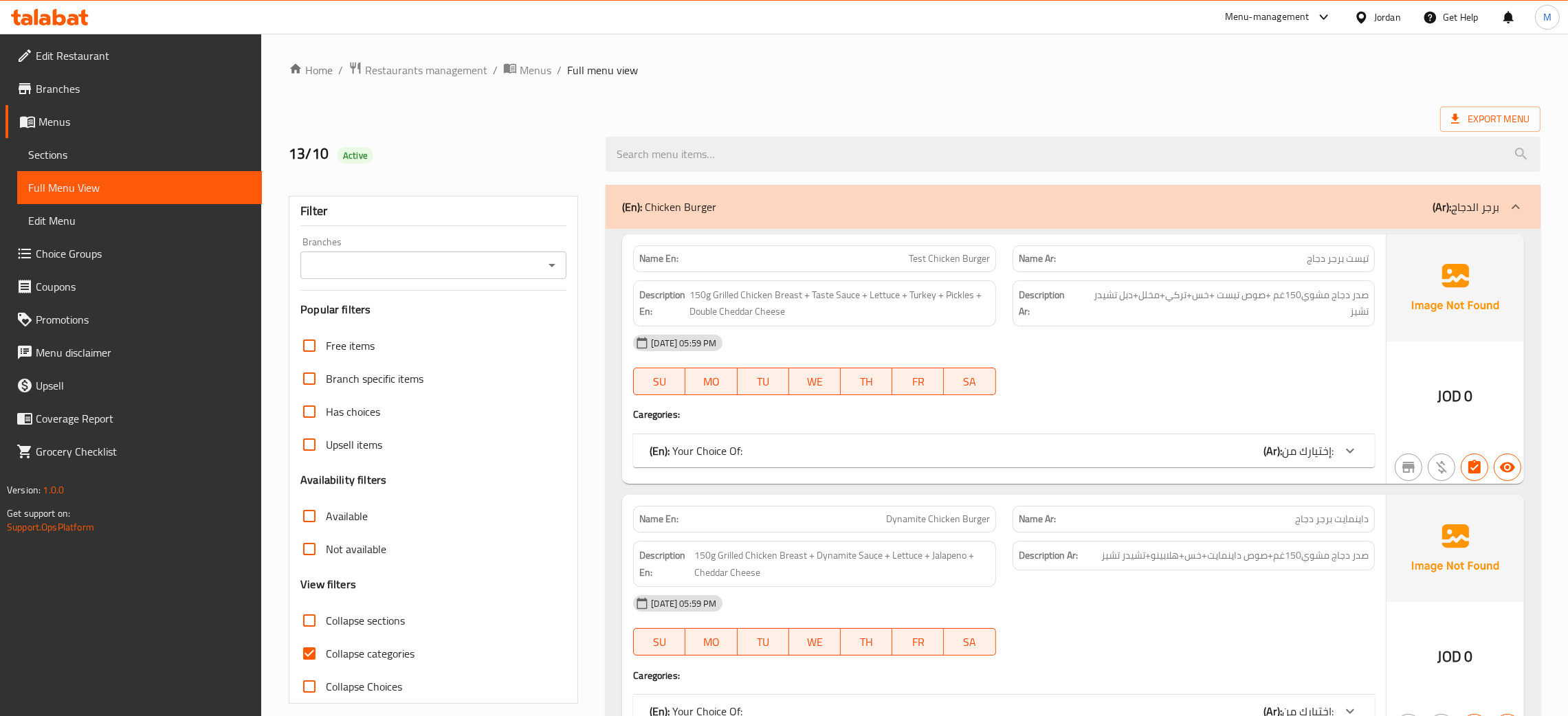
click at [79, 189] on span "Full Menu View" at bounding box center [139, 187] width 223 height 17
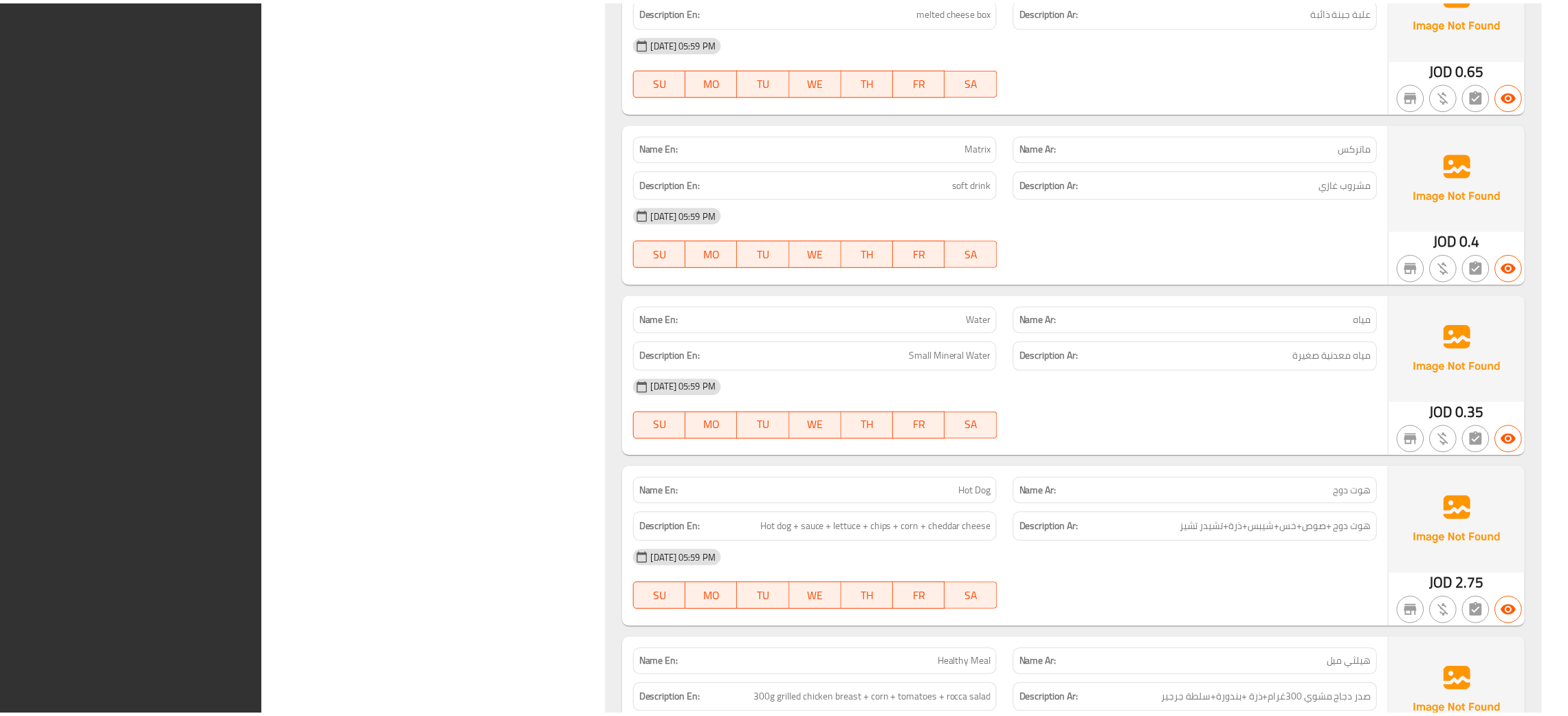
scroll to position [3778, 0]
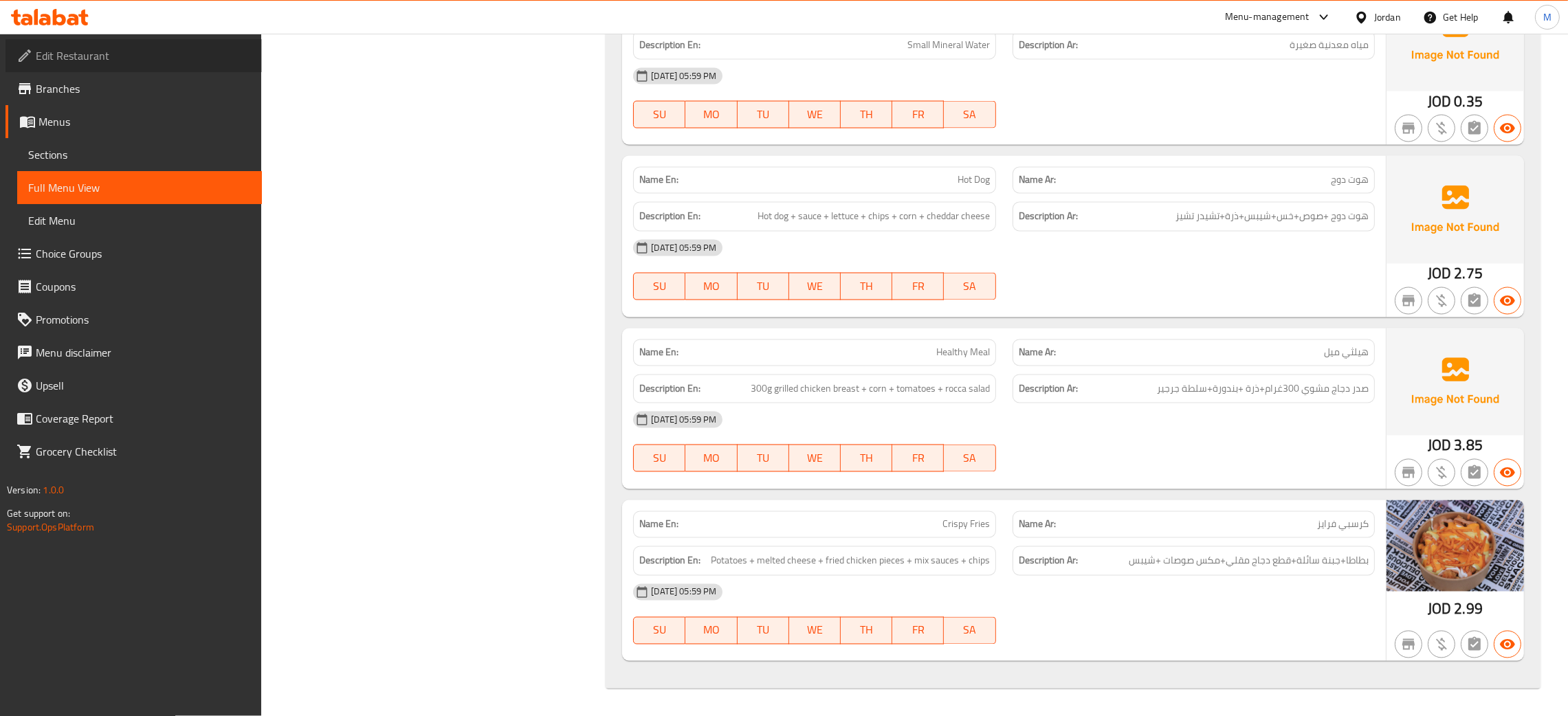
click at [98, 50] on span "Edit Restaurant" at bounding box center [143, 56] width 215 height 17
